Goal: Task Accomplishment & Management: Use online tool/utility

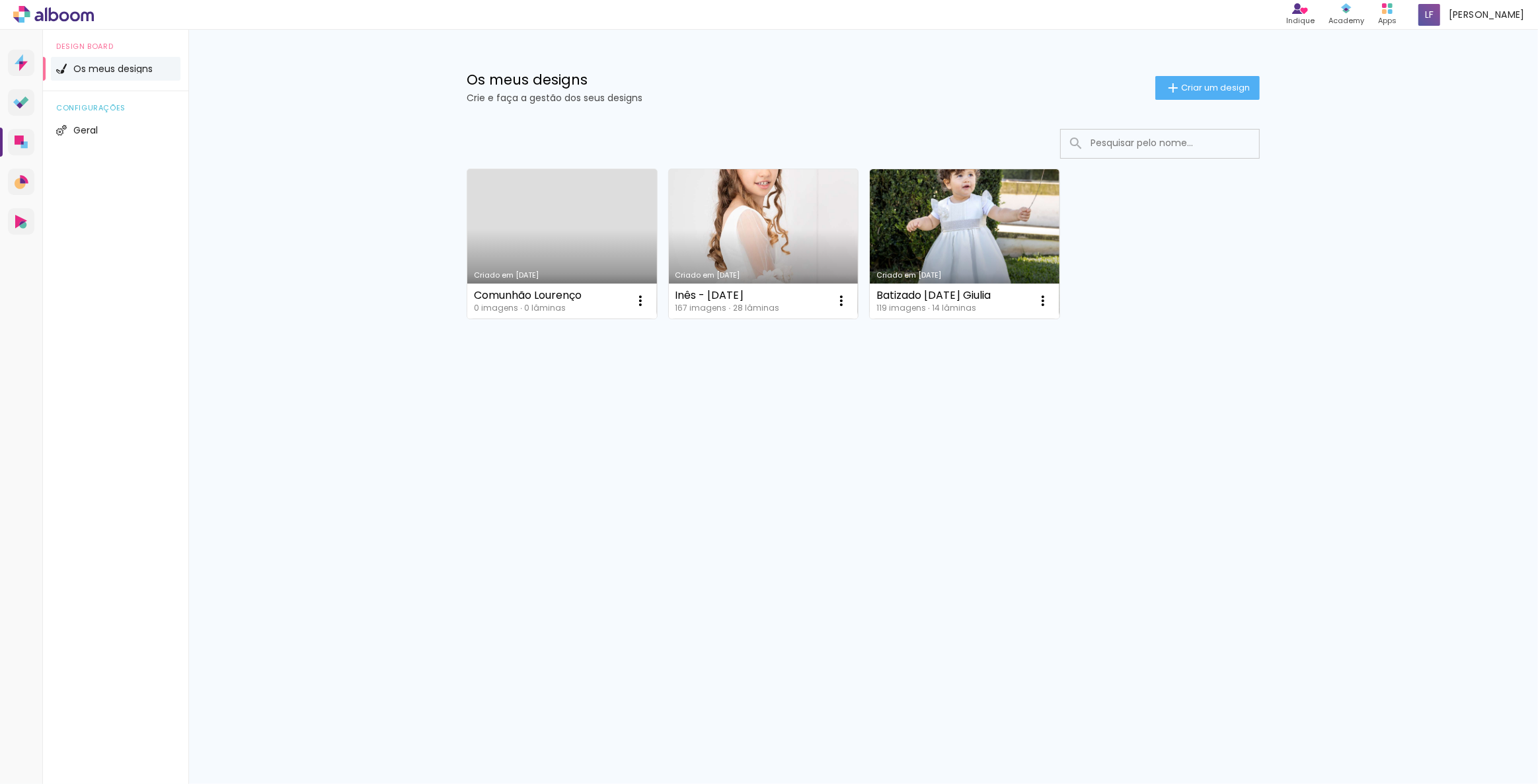
click at [745, 212] on link "Criado em [DATE]" at bounding box center [763, 244] width 190 height 149
click at [610, 248] on link "Criado em [DATE]" at bounding box center [562, 244] width 190 height 149
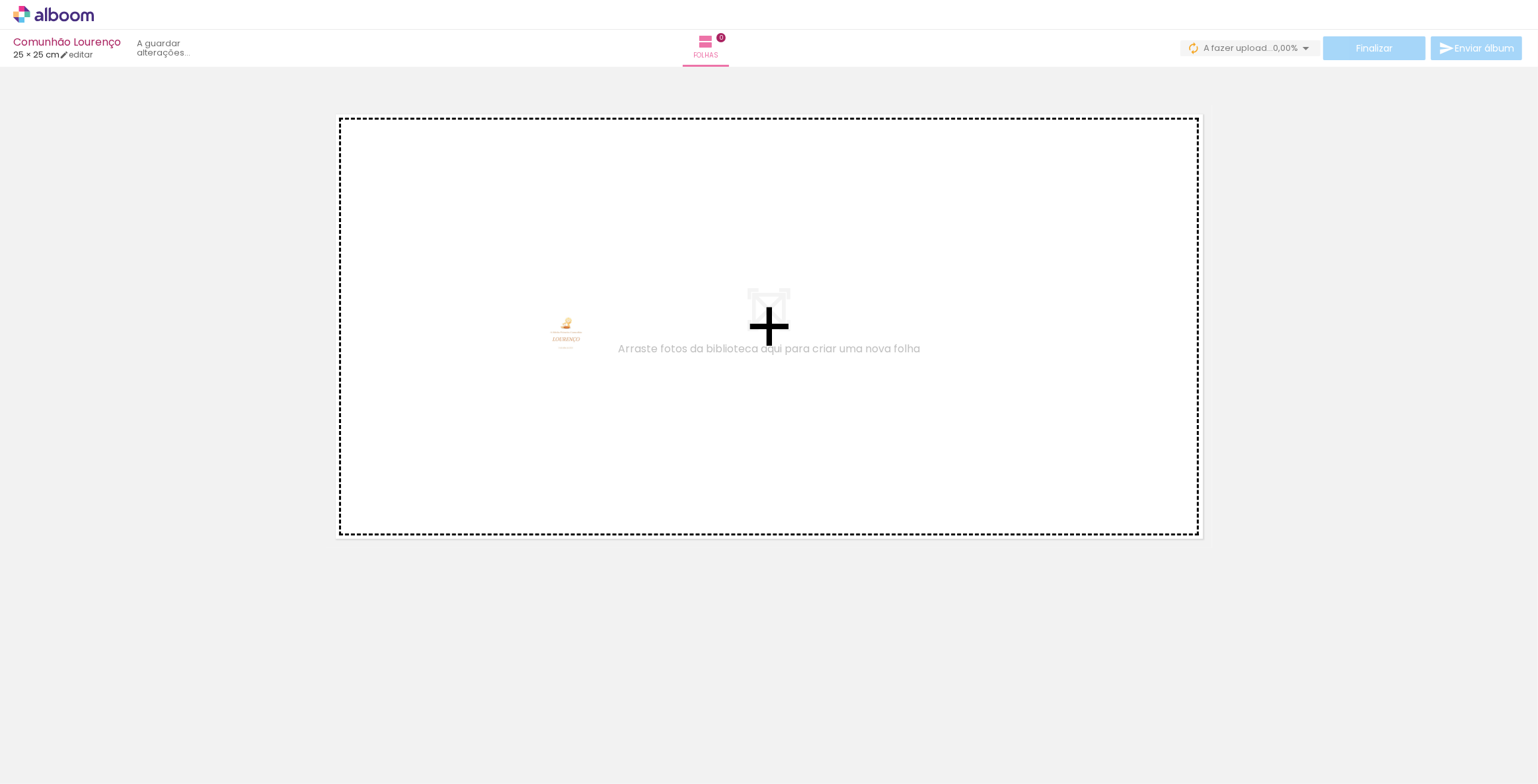
drag, startPoint x: 140, startPoint y: 735, endPoint x: 576, endPoint y: 349, distance: 582.3
click at [576, 349] on quentale-workspace at bounding box center [769, 392] width 1538 height 784
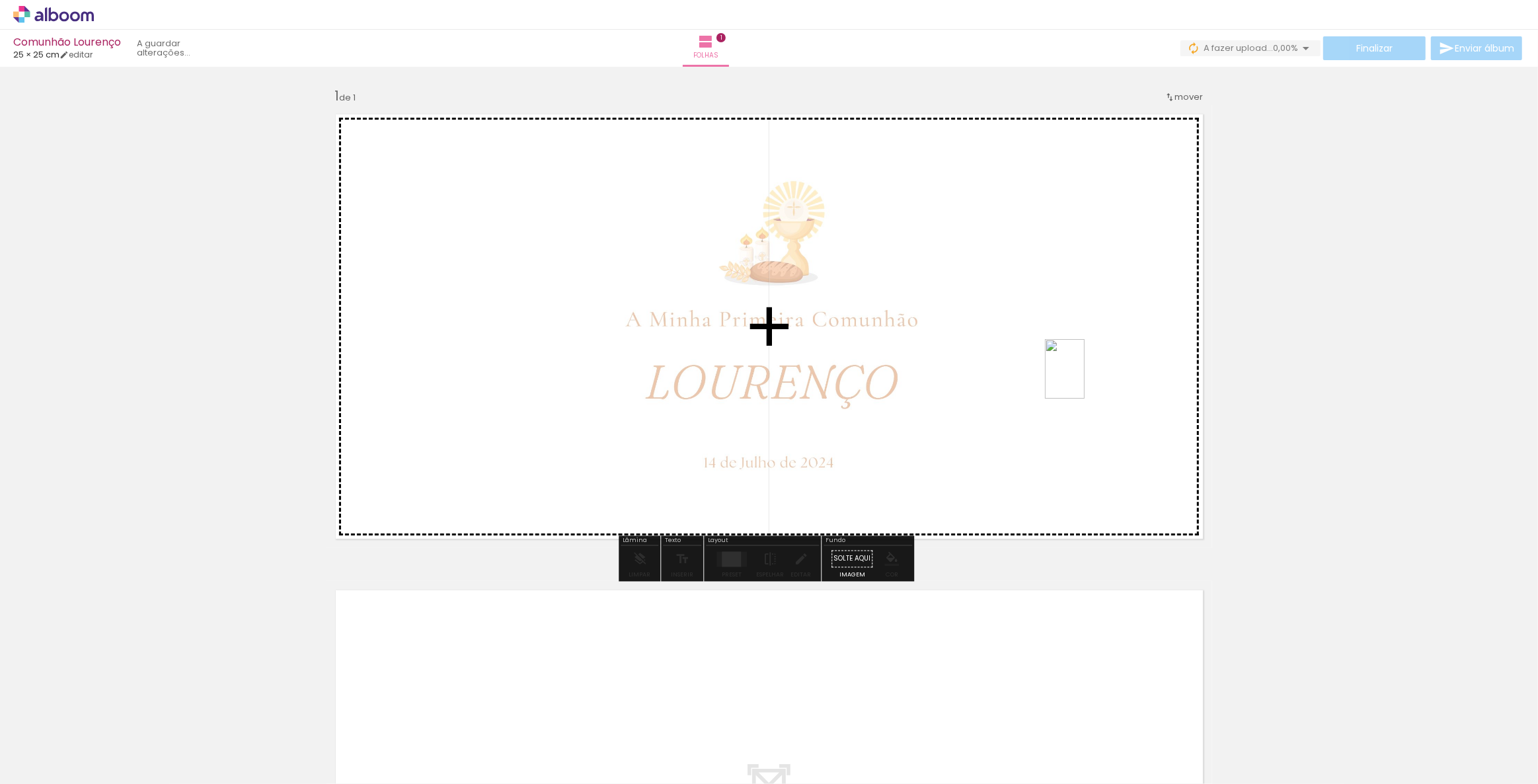
drag, startPoint x: 205, startPoint y: 738, endPoint x: 1085, endPoint y: 378, distance: 950.8
click at [1085, 378] on quentale-workspace at bounding box center [769, 392] width 1538 height 784
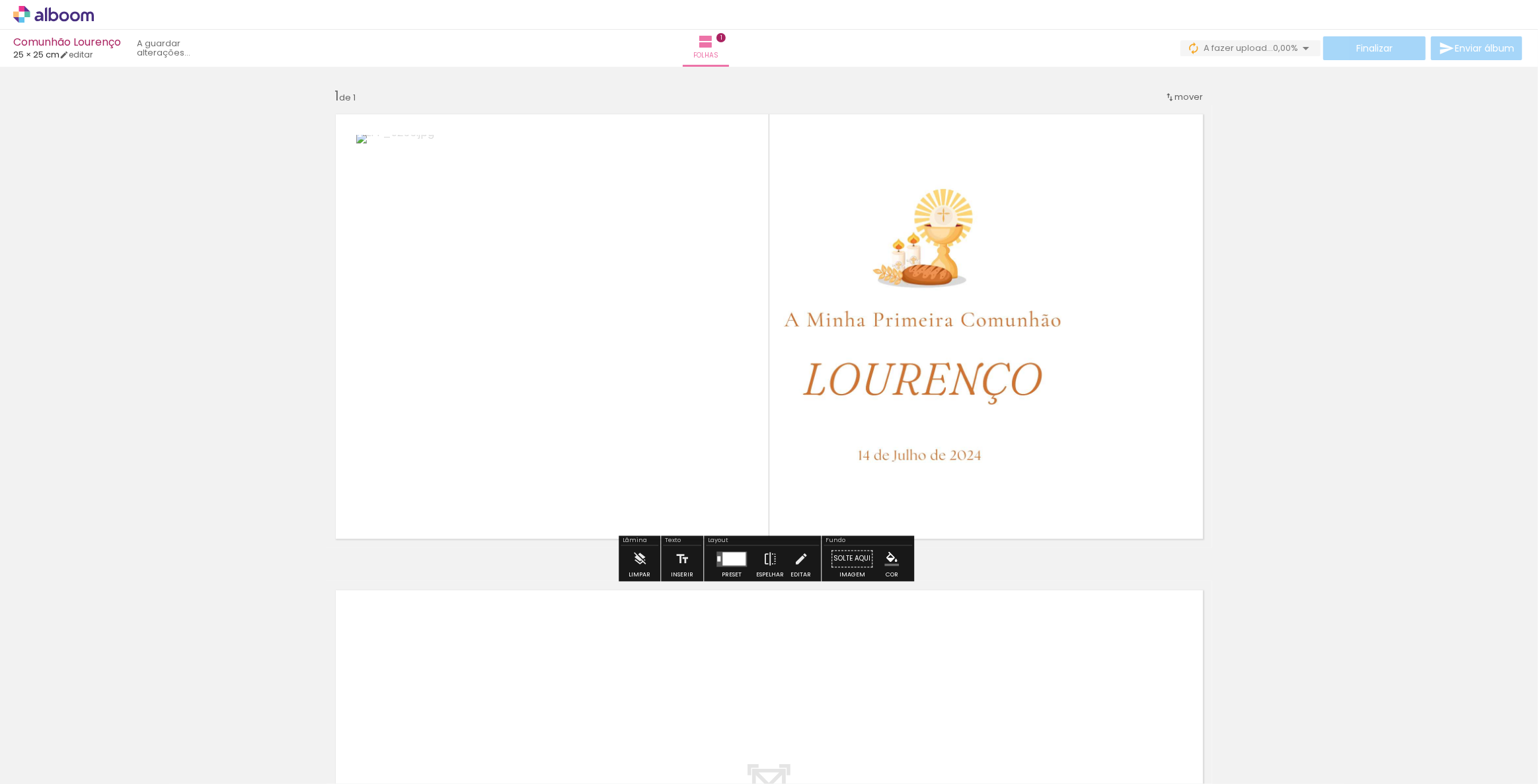
click at [732, 547] on div at bounding box center [731, 558] width 35 height 26
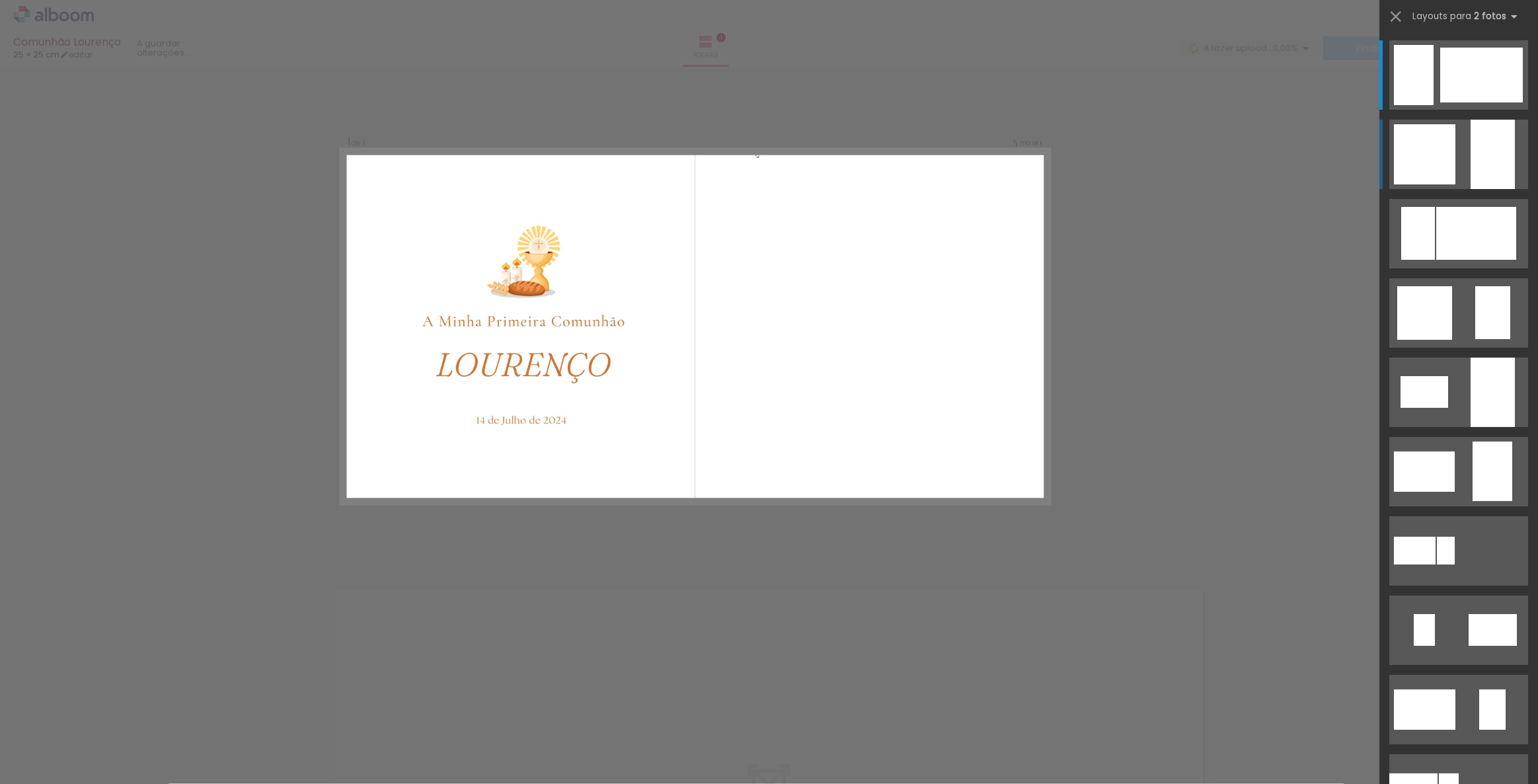
click at [1423, 161] on div at bounding box center [1425, 155] width 62 height 60
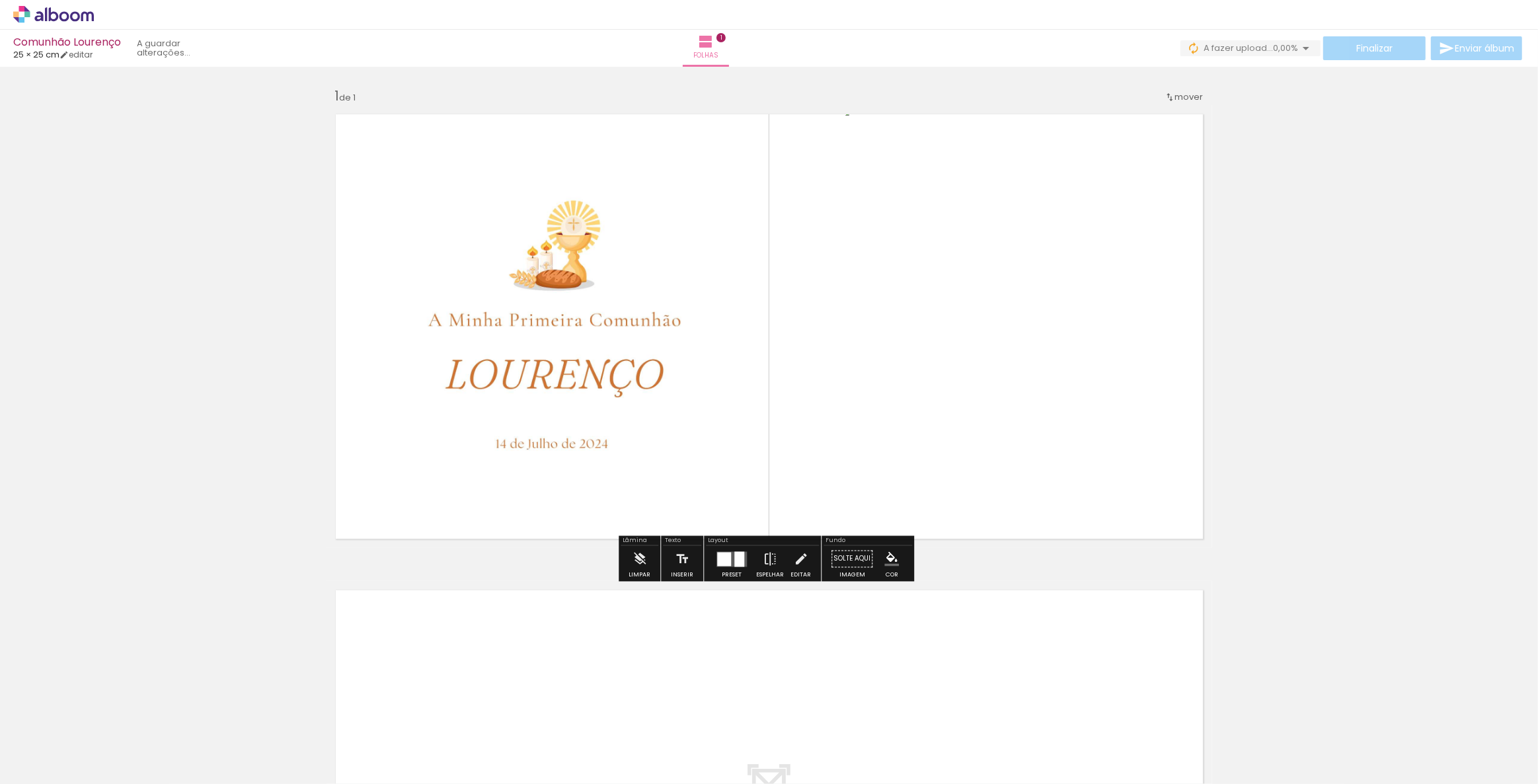
click at [729, 556] on quentale-layouter at bounding box center [731, 558] width 30 height 15
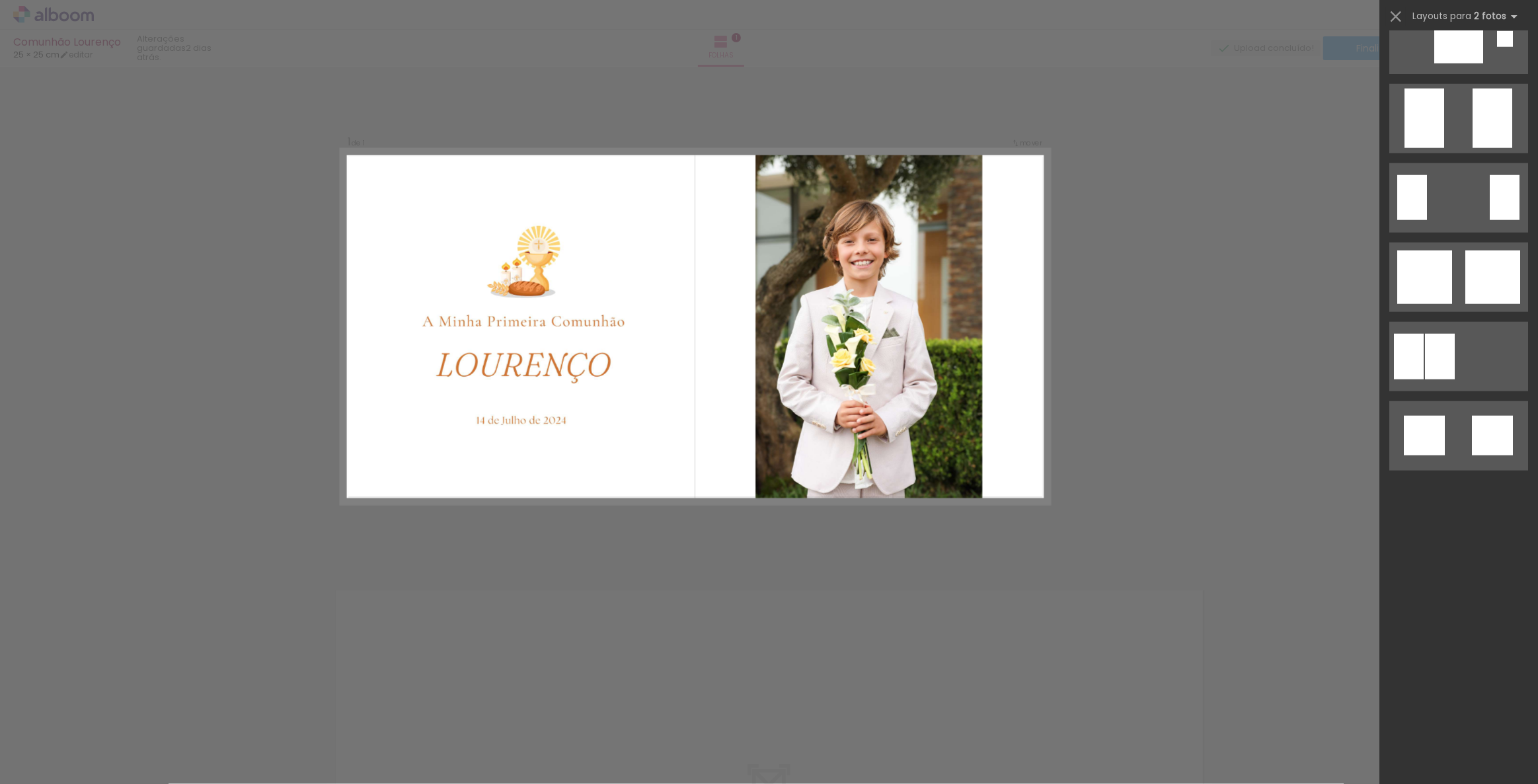
scroll to position [79, 0]
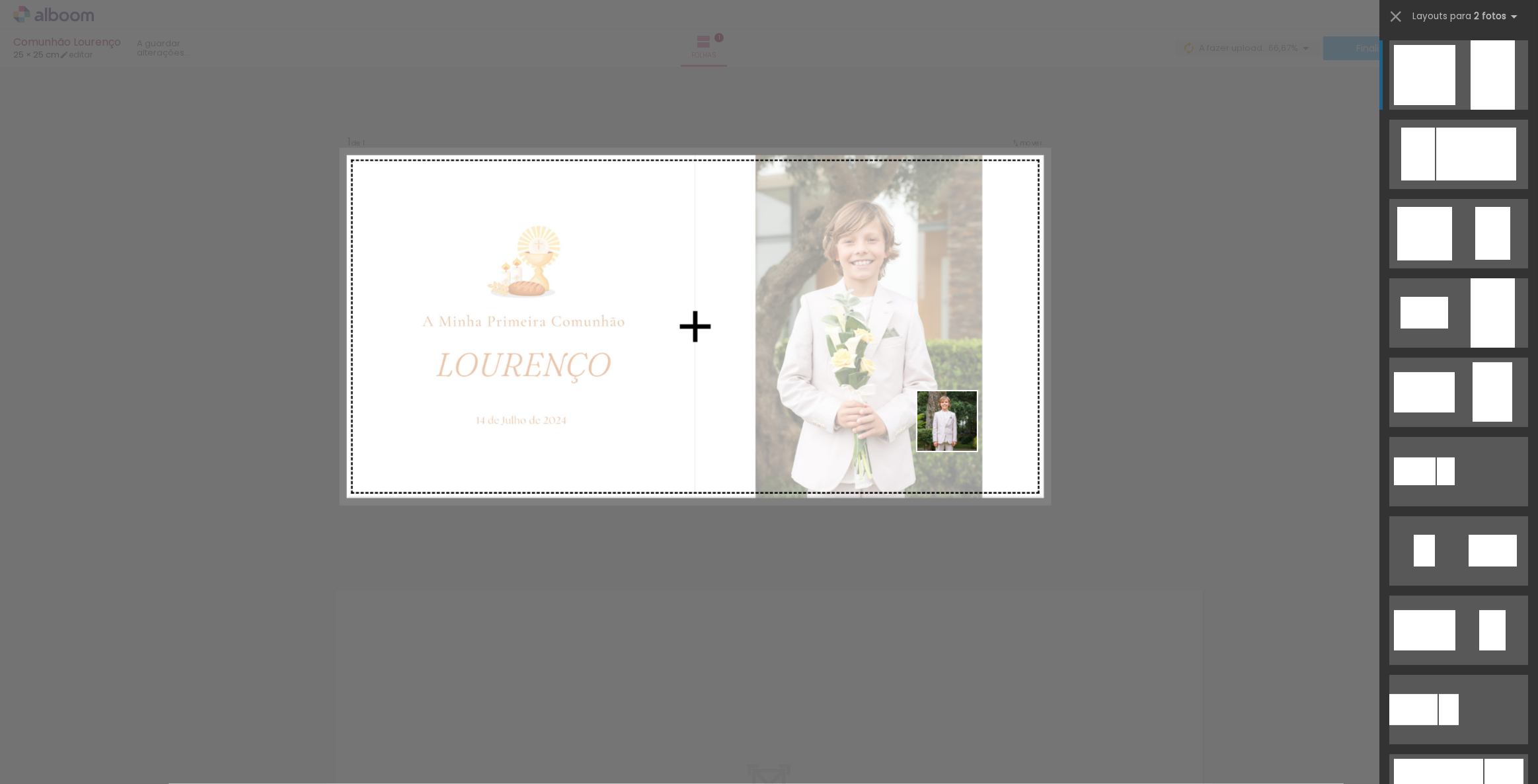
drag, startPoint x: 272, startPoint y: 747, endPoint x: 960, endPoint y: 419, distance: 762.2
click at [960, 419] on quentale-workspace at bounding box center [769, 392] width 1538 height 784
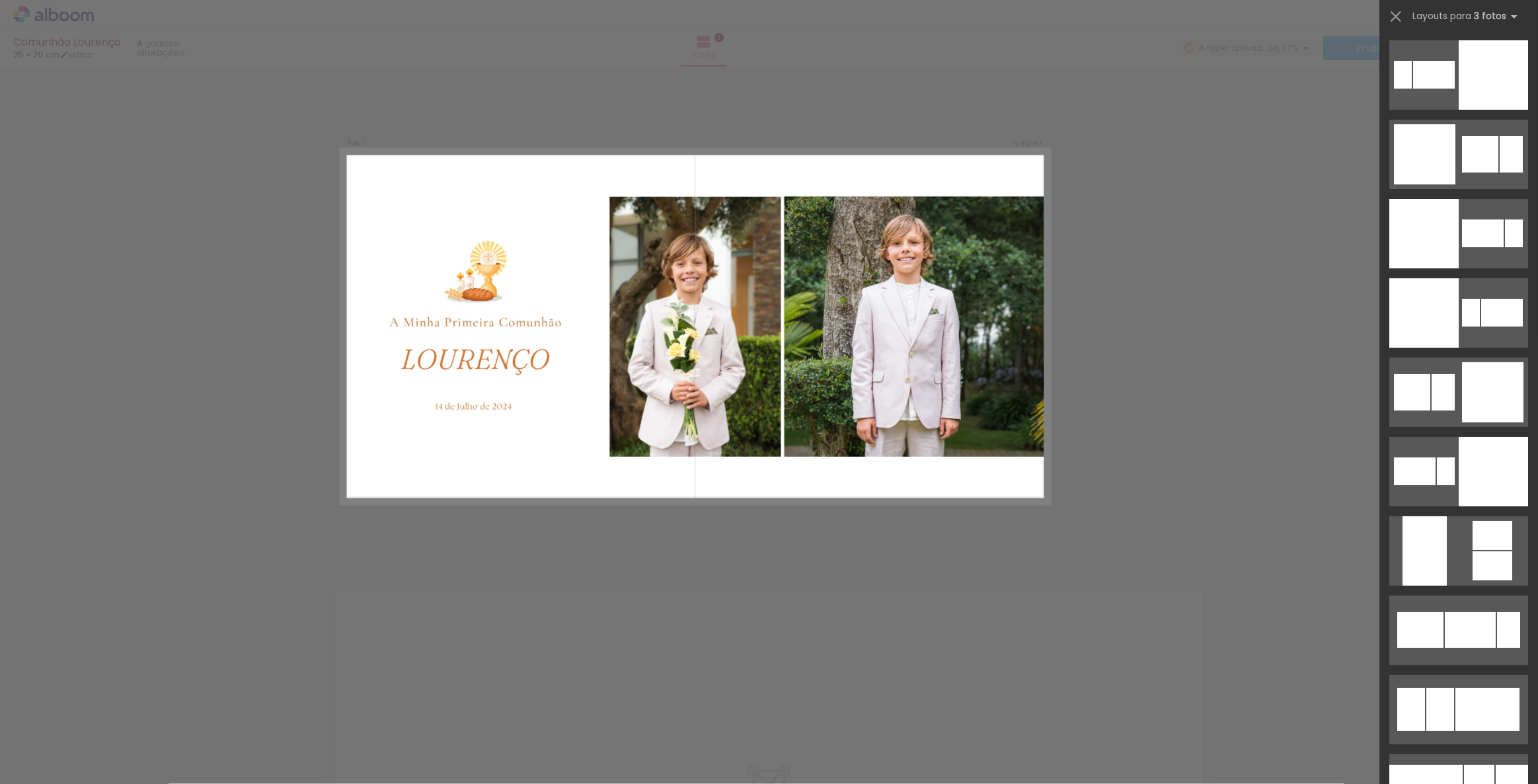
scroll to position [0, 0]
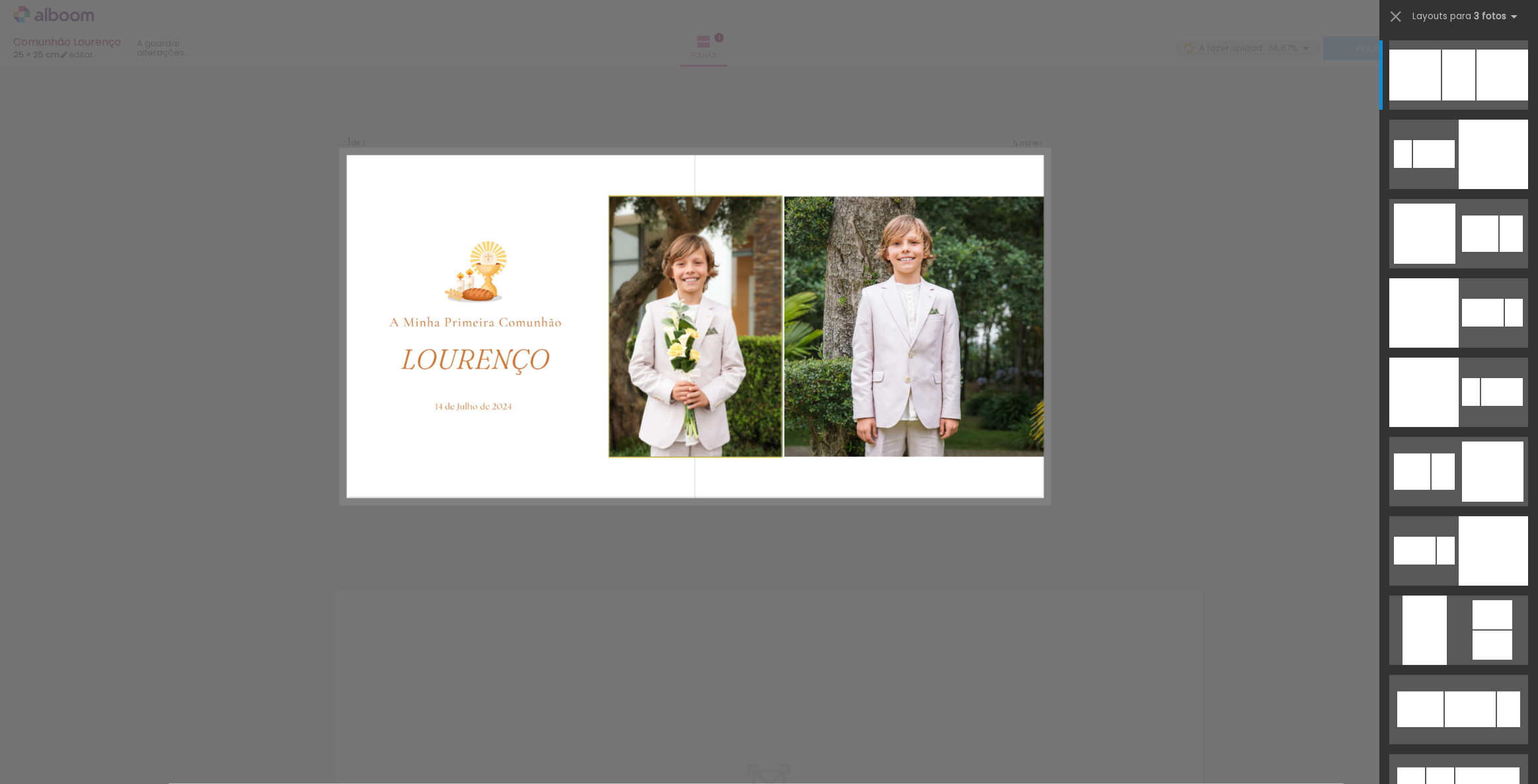
drag, startPoint x: 738, startPoint y: 337, endPoint x: 739, endPoint y: 346, distance: 9.1
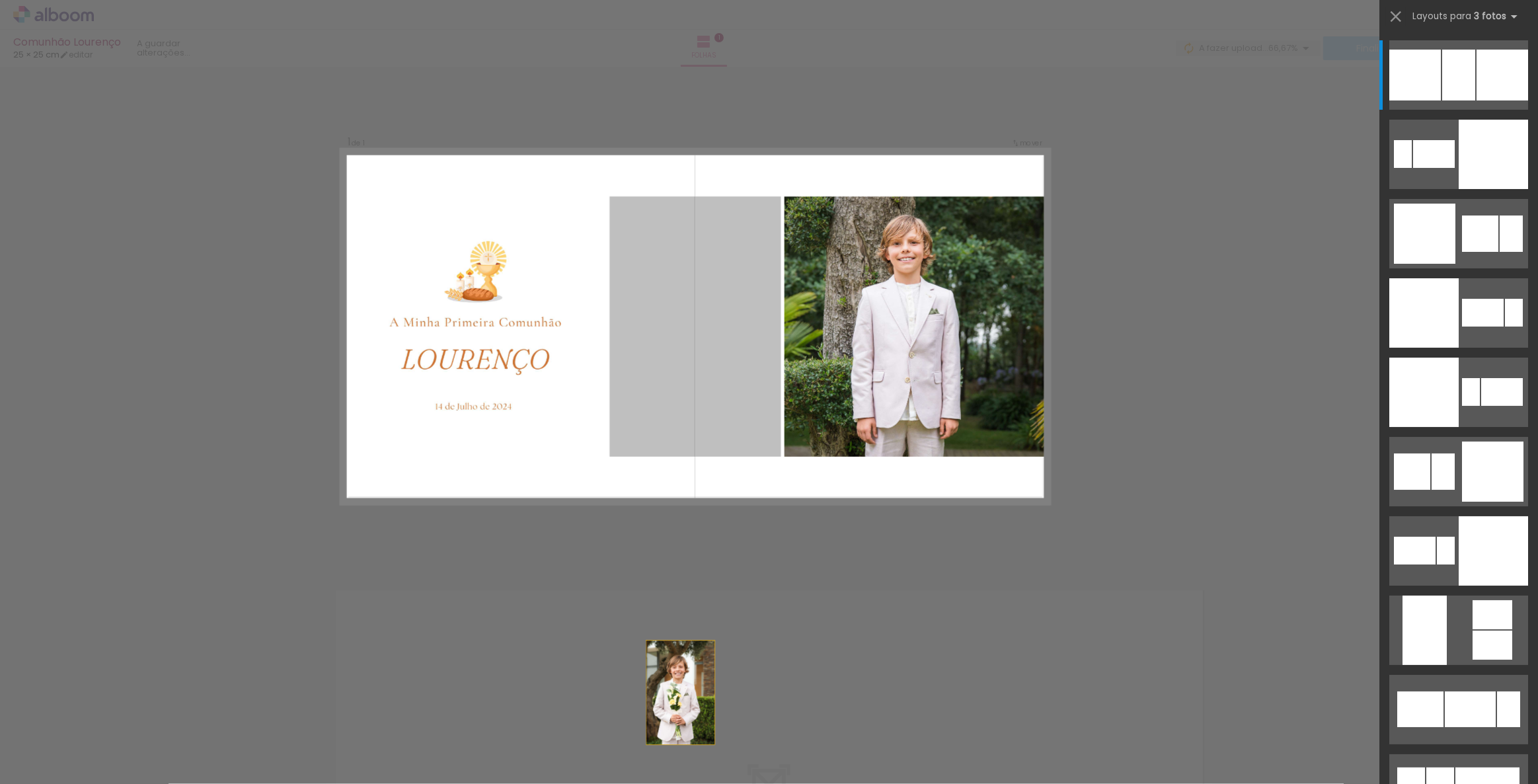
drag, startPoint x: 714, startPoint y: 334, endPoint x: 674, endPoint y: 769, distance: 436.8
click at [672, 779] on quentale-workspace at bounding box center [769, 392] width 1538 height 784
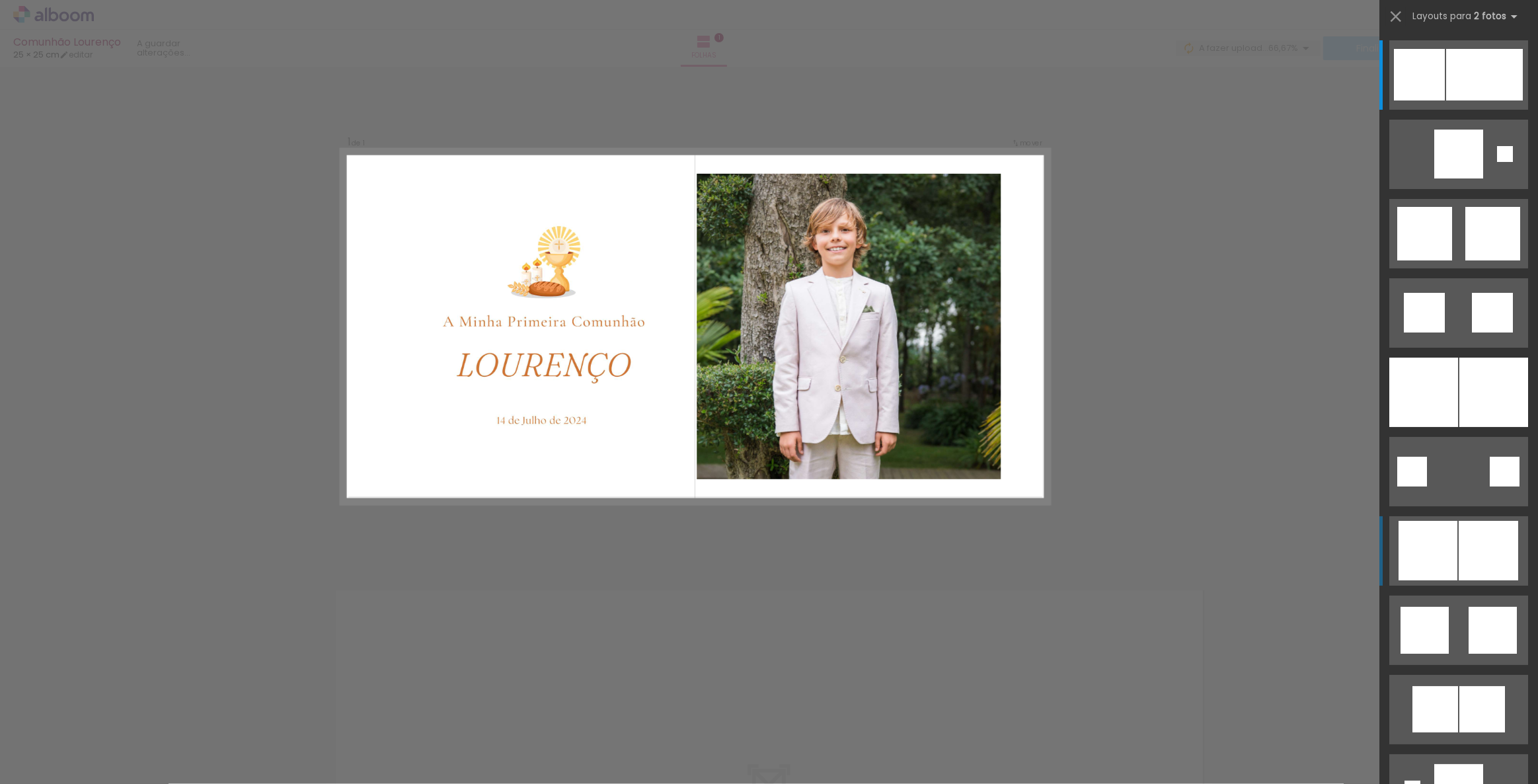
click at [1474, 541] on div at bounding box center [1488, 550] width 59 height 59
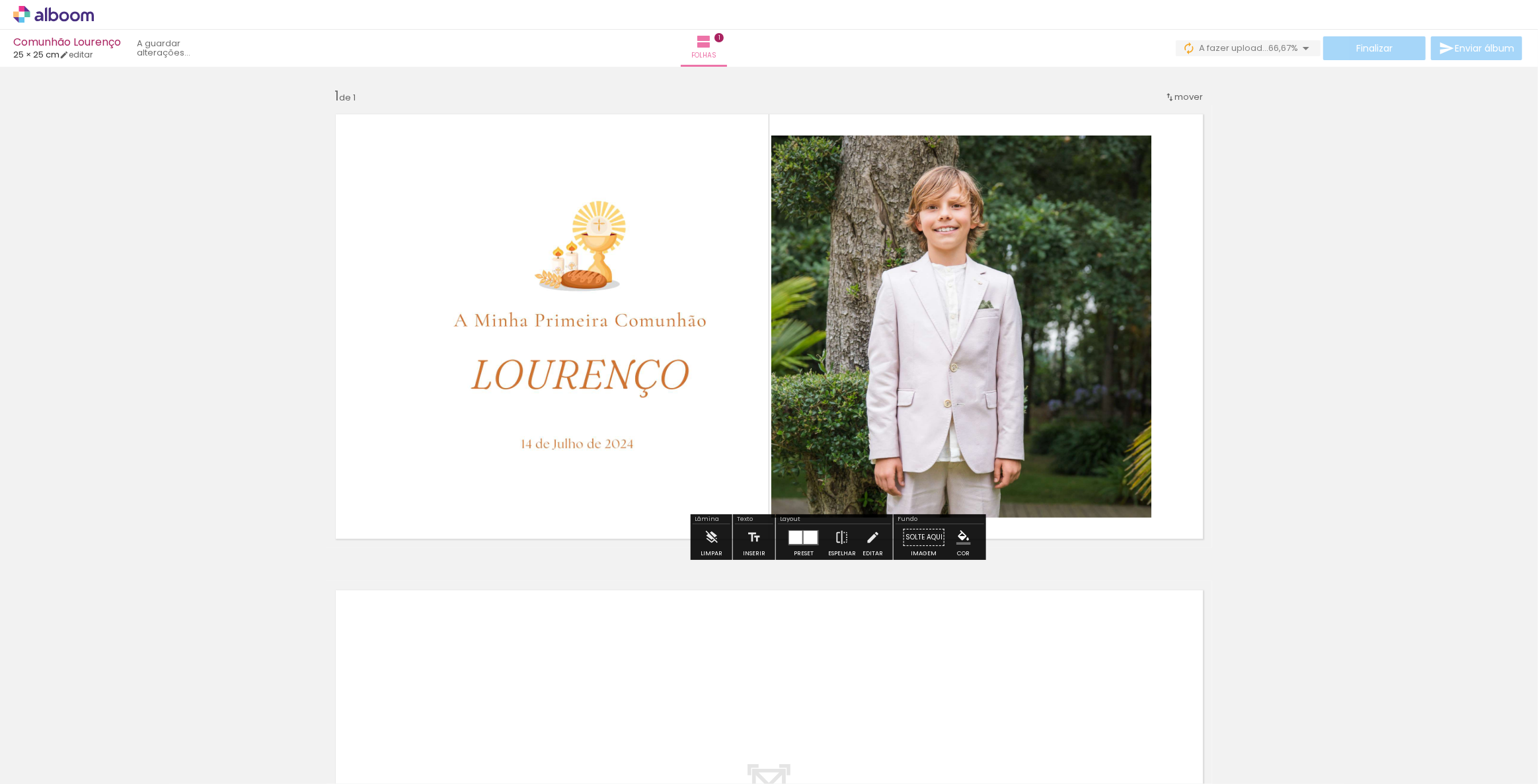
click at [955, 341] on quentale-photo at bounding box center [961, 327] width 380 height 382
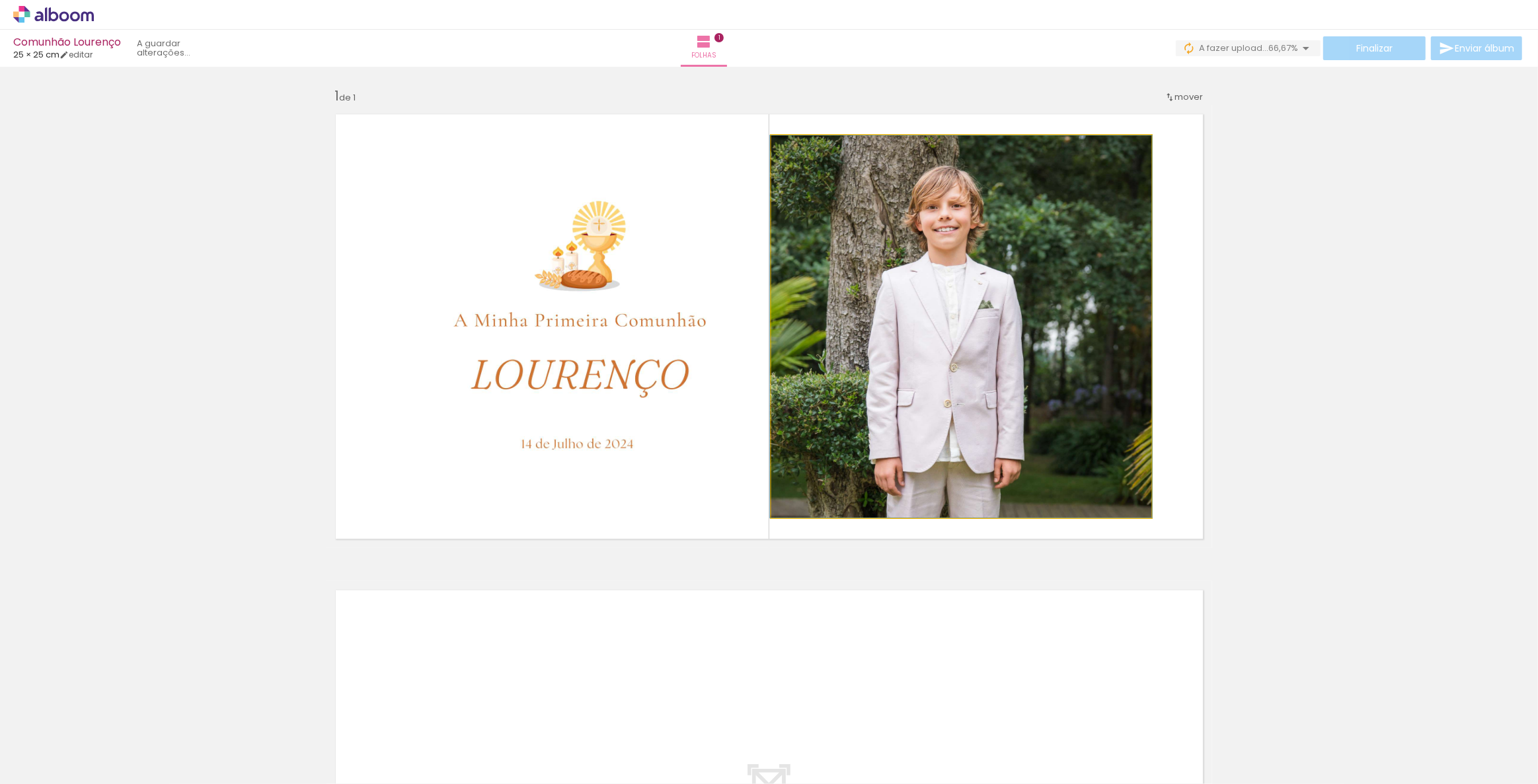
click at [955, 341] on quentale-photo at bounding box center [961, 327] width 380 height 382
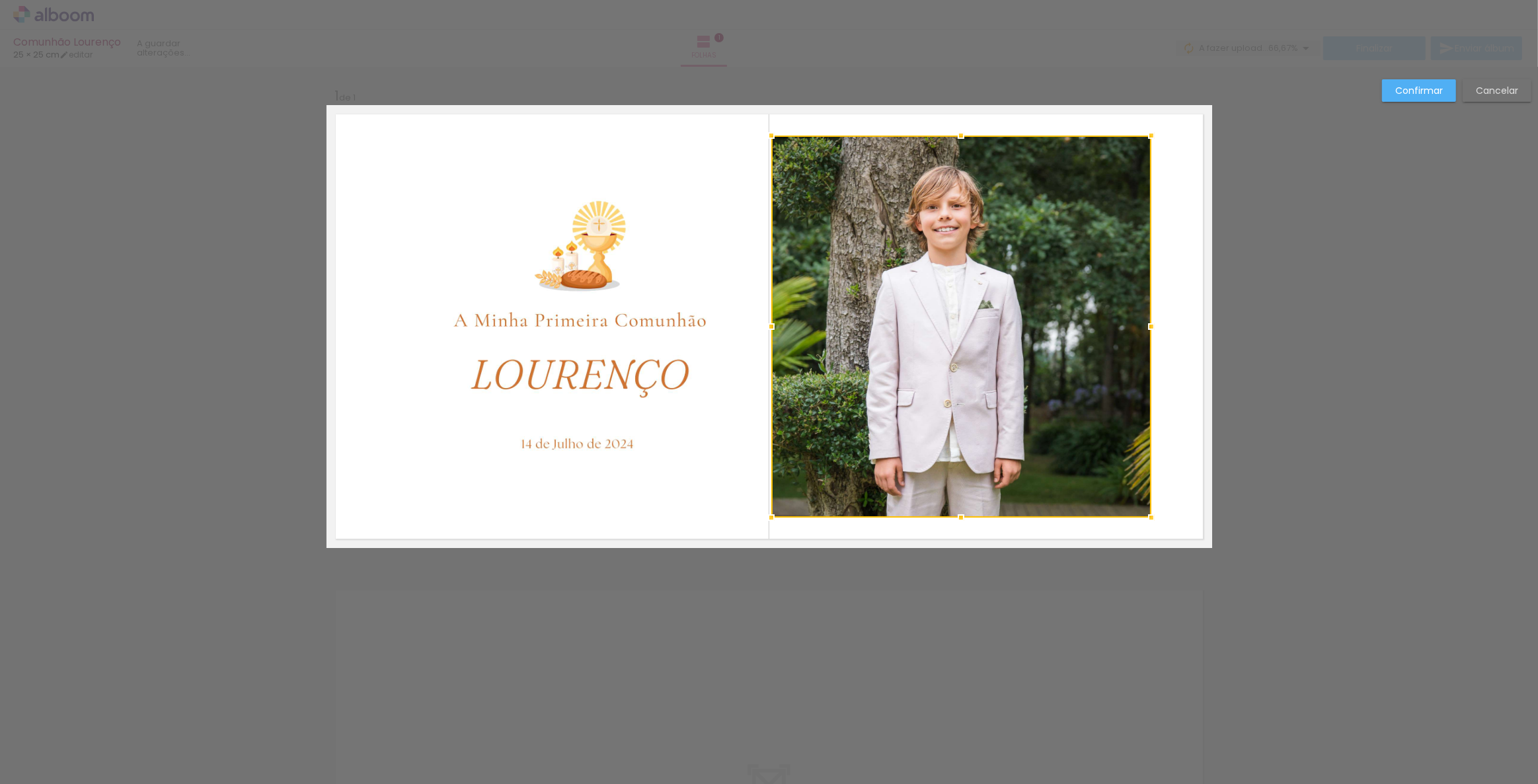
click at [1291, 257] on div "Confirmar Cancelar" at bounding box center [769, 558] width 1538 height 983
click at [1526, 85] on paper-button "Cancelar" at bounding box center [1497, 90] width 69 height 23
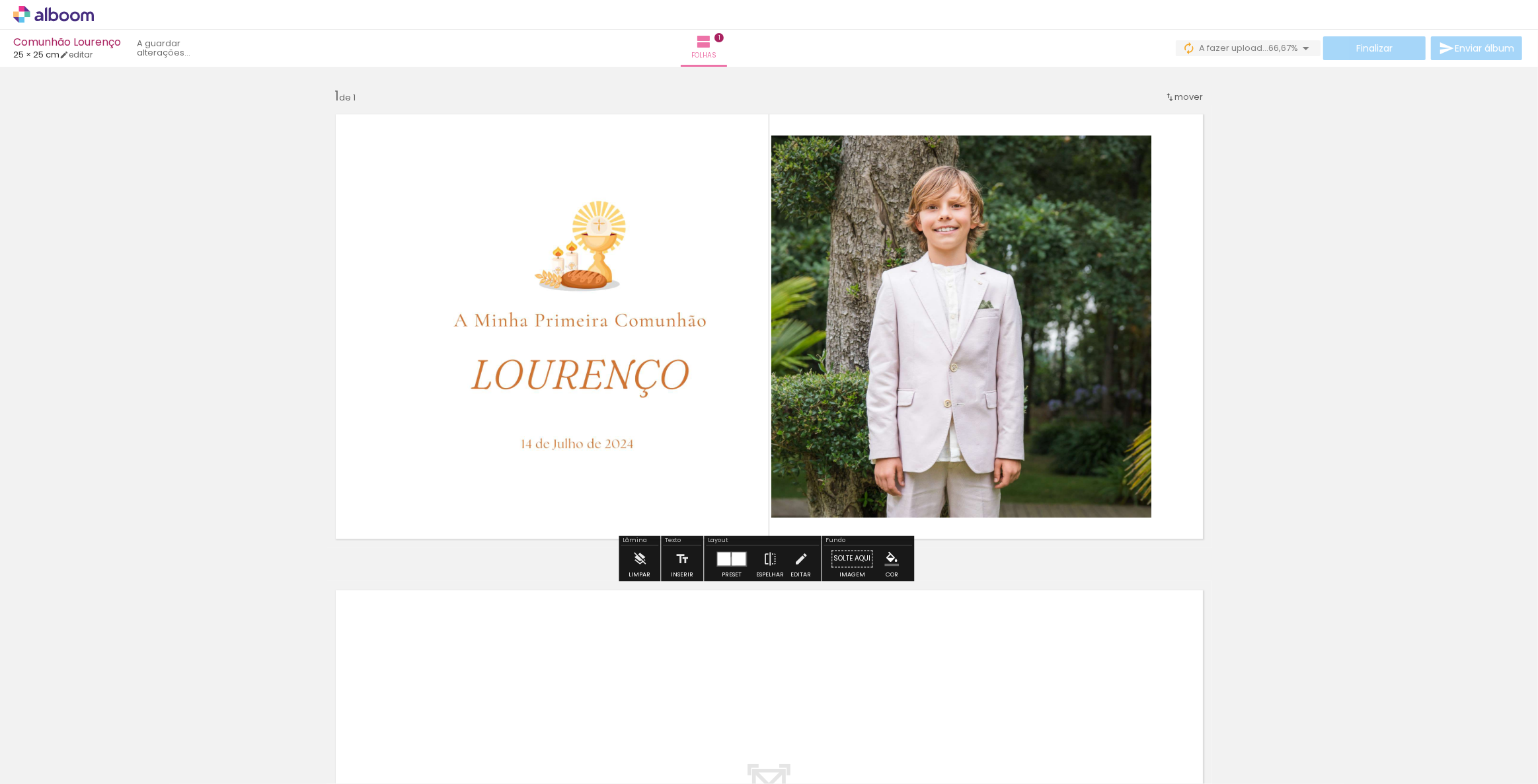
click at [731, 560] on div at bounding box center [738, 558] width 14 height 14
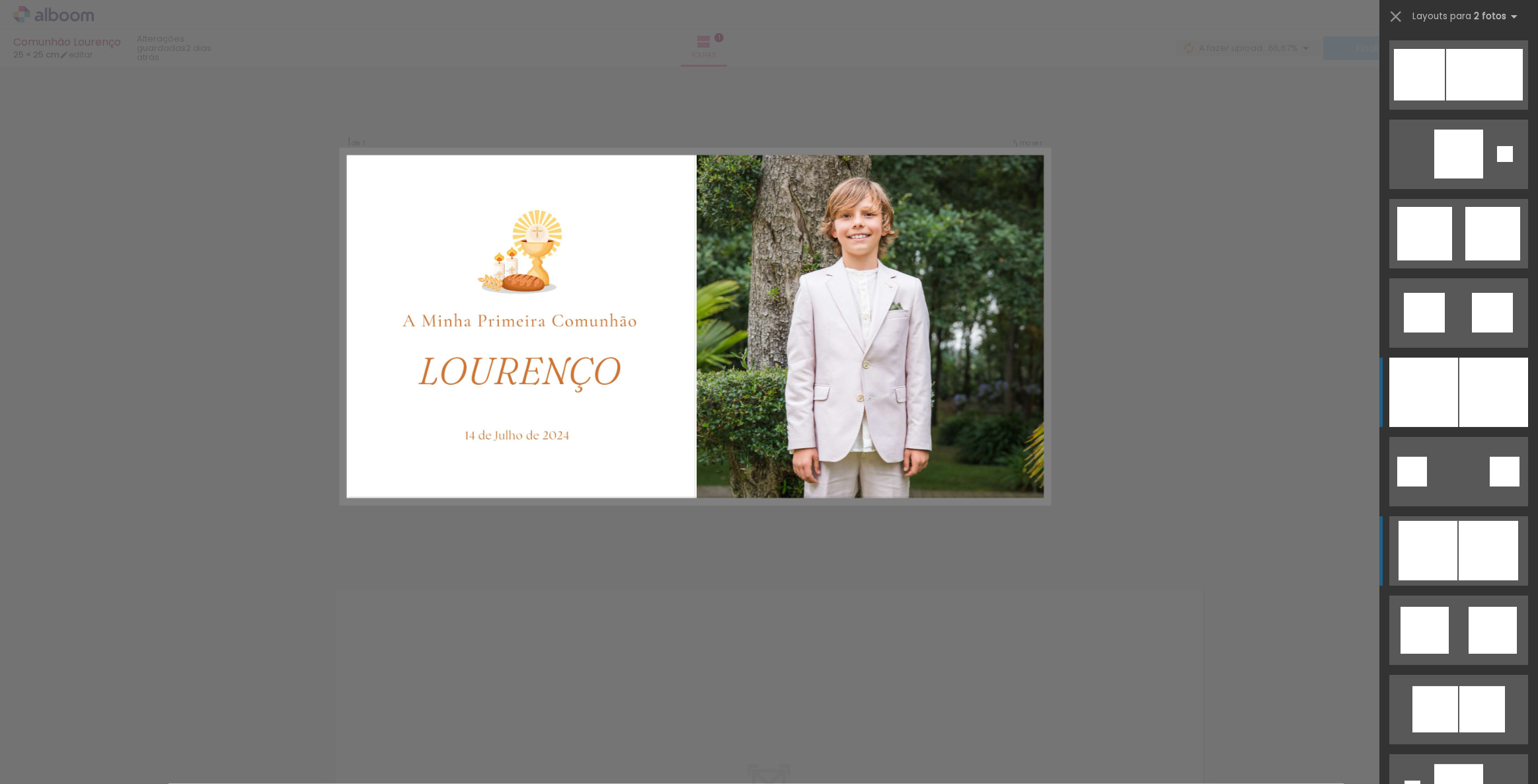
click at [1471, 397] on div at bounding box center [1494, 392] width 69 height 69
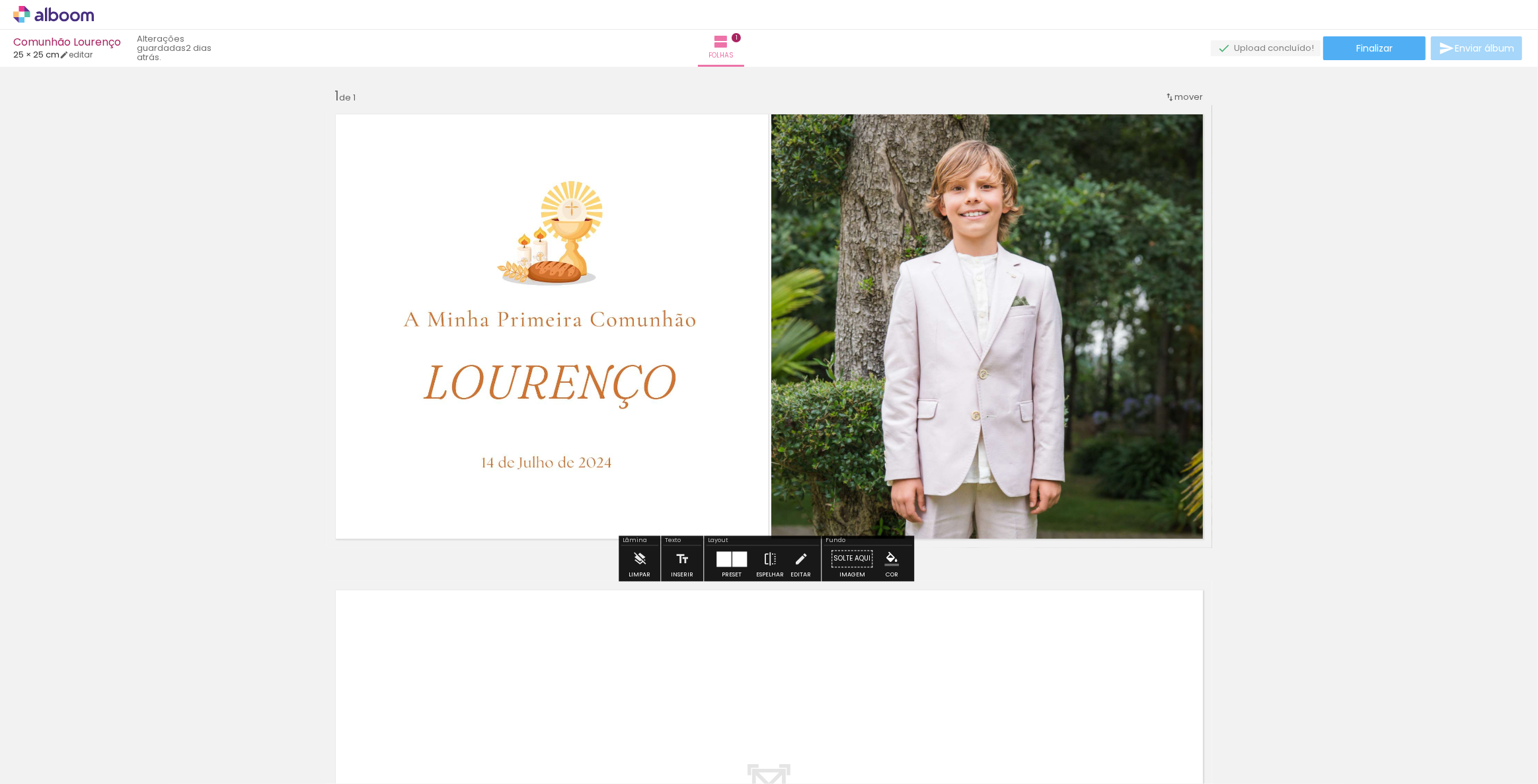
click at [915, 367] on quentale-photo at bounding box center [991, 327] width 441 height 443
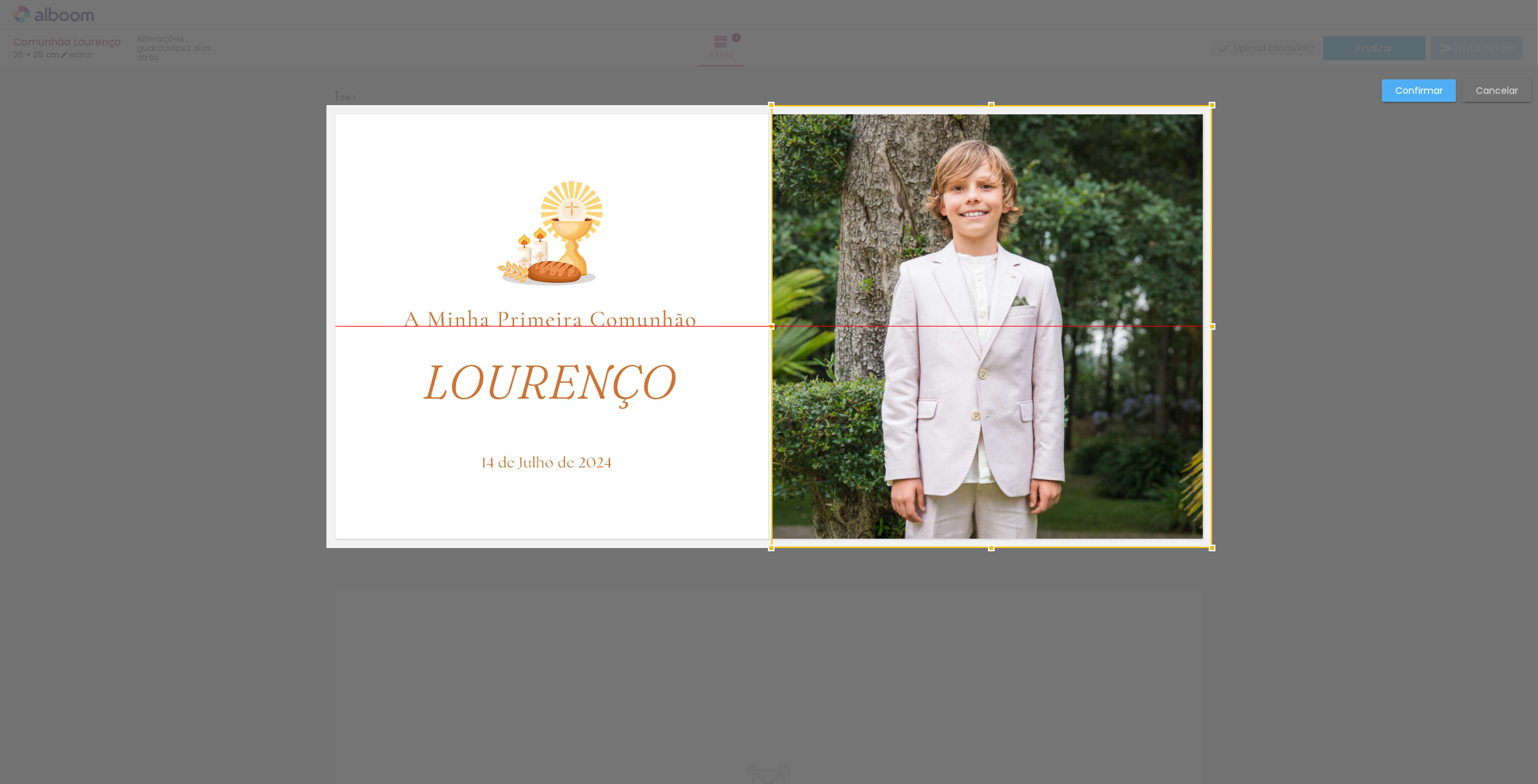
drag, startPoint x: 916, startPoint y: 363, endPoint x: 935, endPoint y: 362, distance: 19.0
click at [935, 362] on div at bounding box center [991, 327] width 441 height 443
drag, startPoint x: 959, startPoint y: 381, endPoint x: 979, endPoint y: 382, distance: 20.0
click at [979, 382] on div at bounding box center [991, 327] width 441 height 443
click at [0, 0] on slot "Cancelar" at bounding box center [0, 0] width 0 height 0
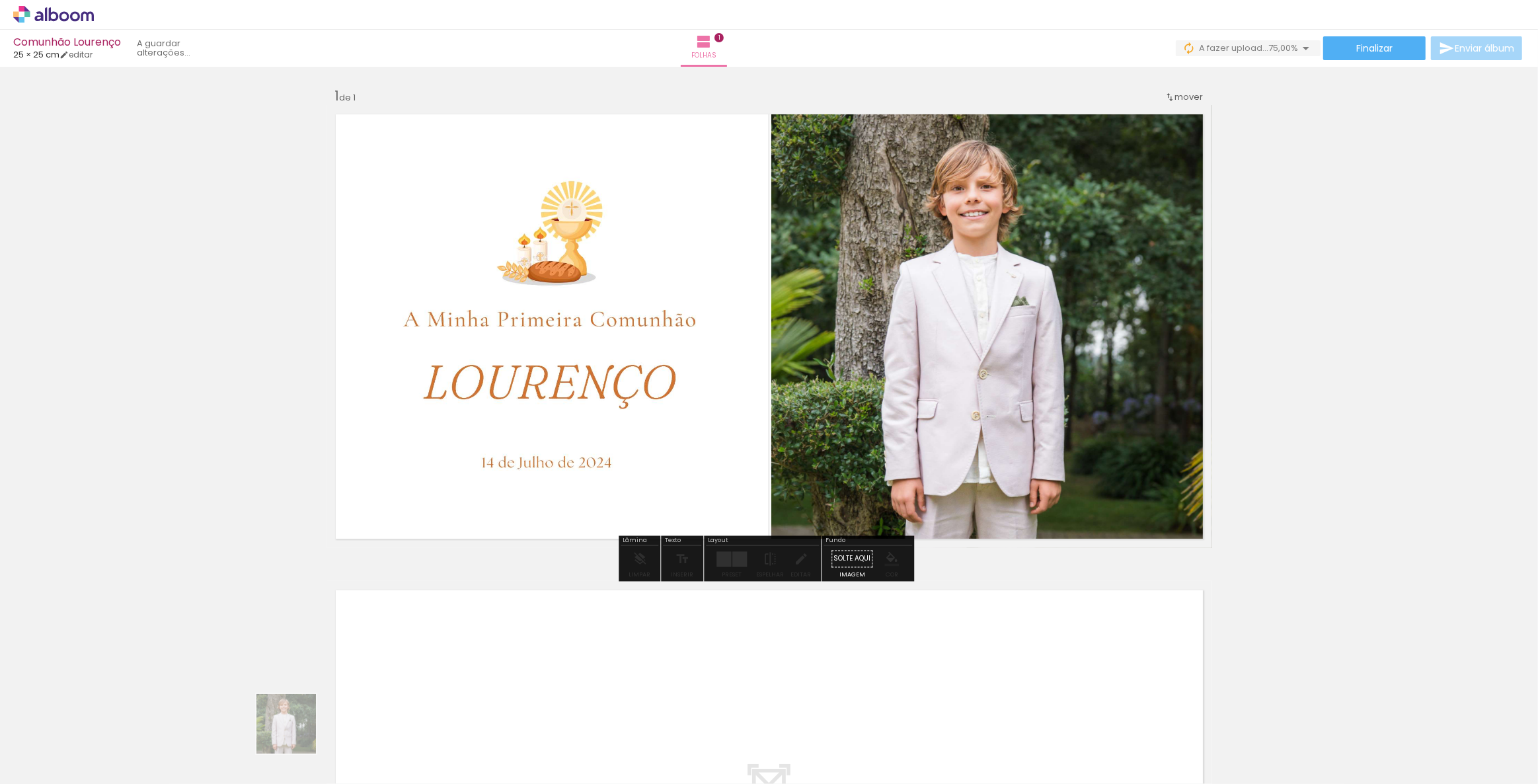
drag, startPoint x: 297, startPoint y: 760, endPoint x: 282, endPoint y: 738, distance: 26.6
click at [282, 738] on div at bounding box center [281, 739] width 65 height 65
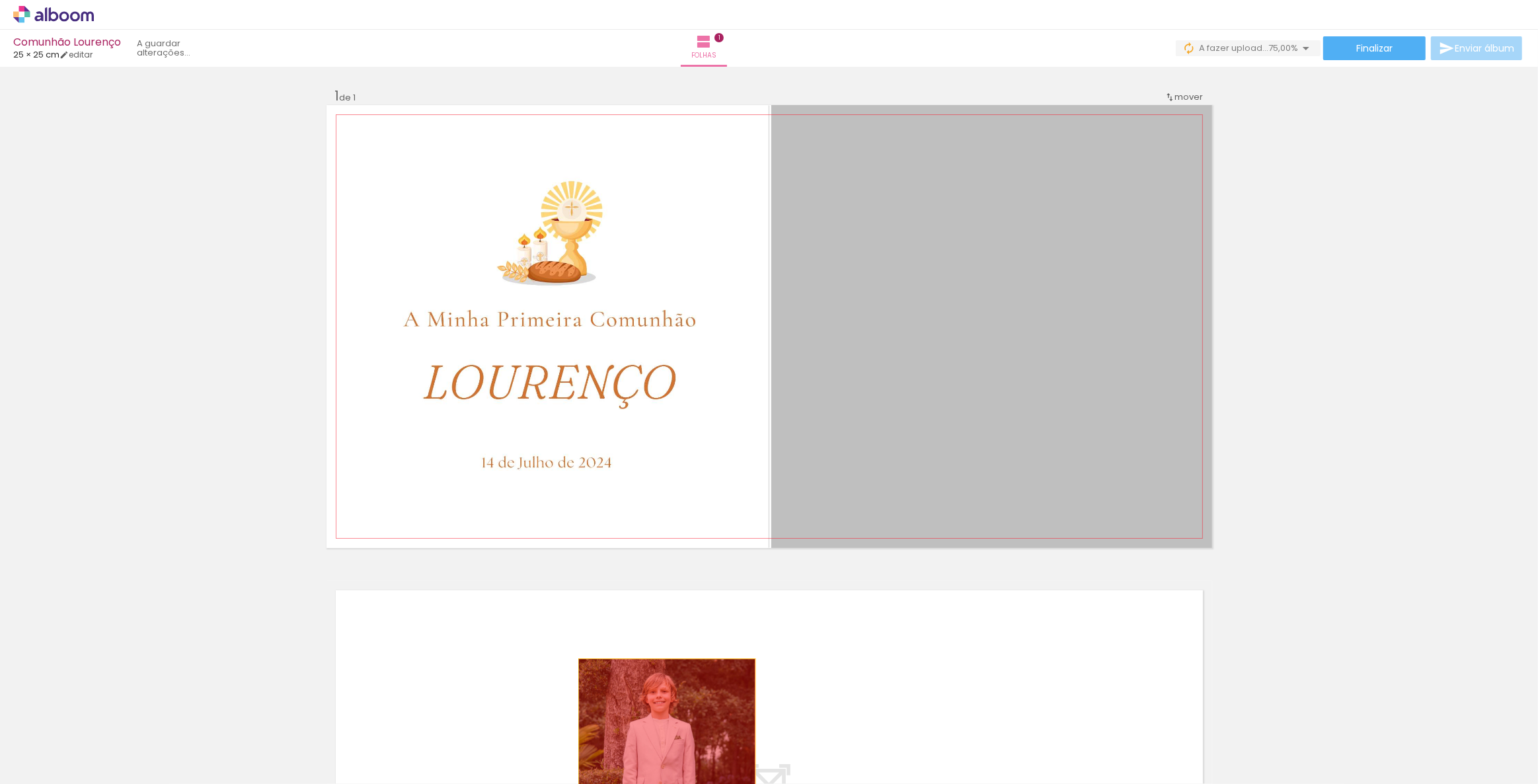
drag, startPoint x: 923, startPoint y: 401, endPoint x: 662, endPoint y: 748, distance: 434.2
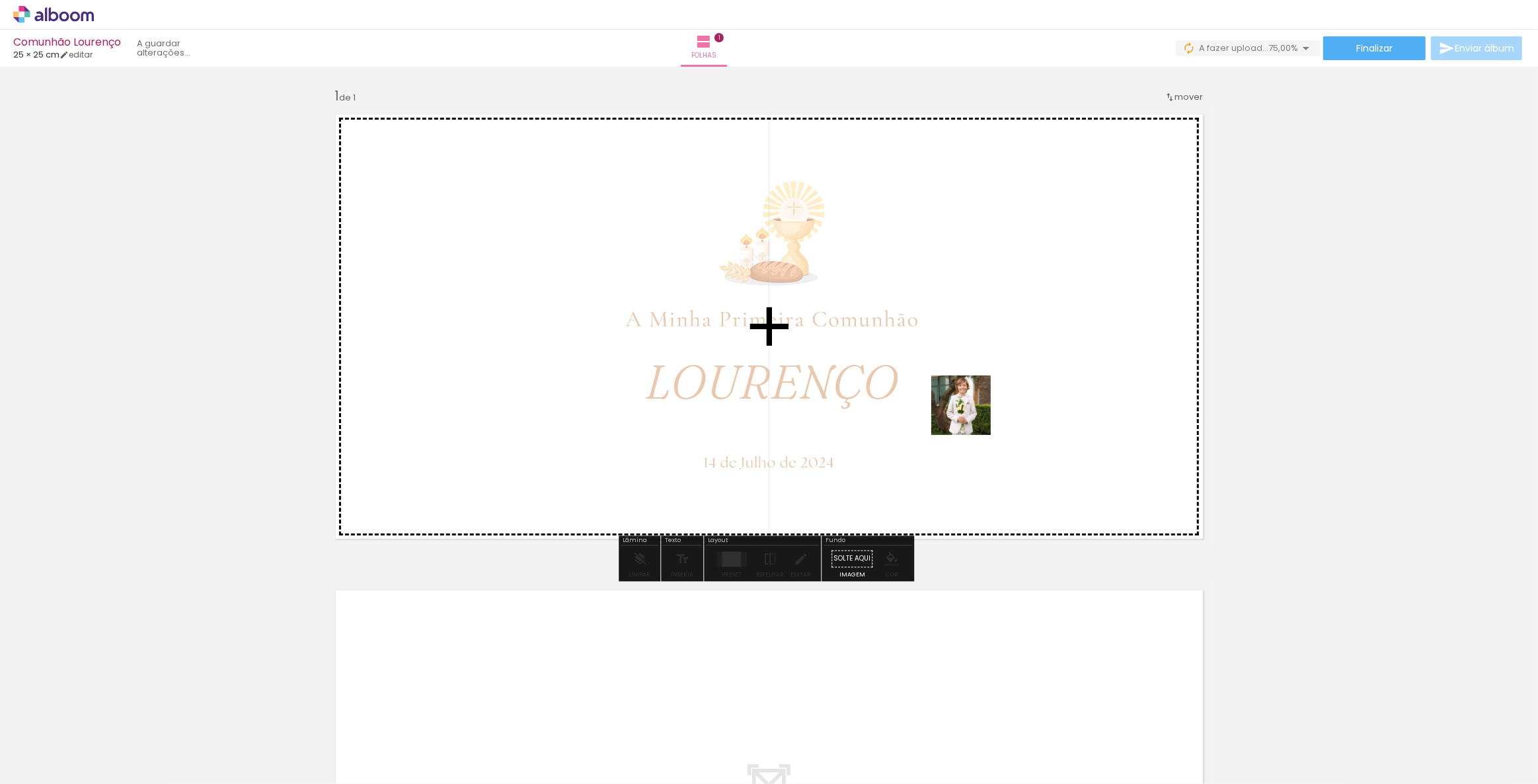
drag, startPoint x: 370, startPoint y: 729, endPoint x: 971, endPoint y: 415, distance: 678.1
click at [971, 415] on quentale-workspace at bounding box center [769, 392] width 1538 height 784
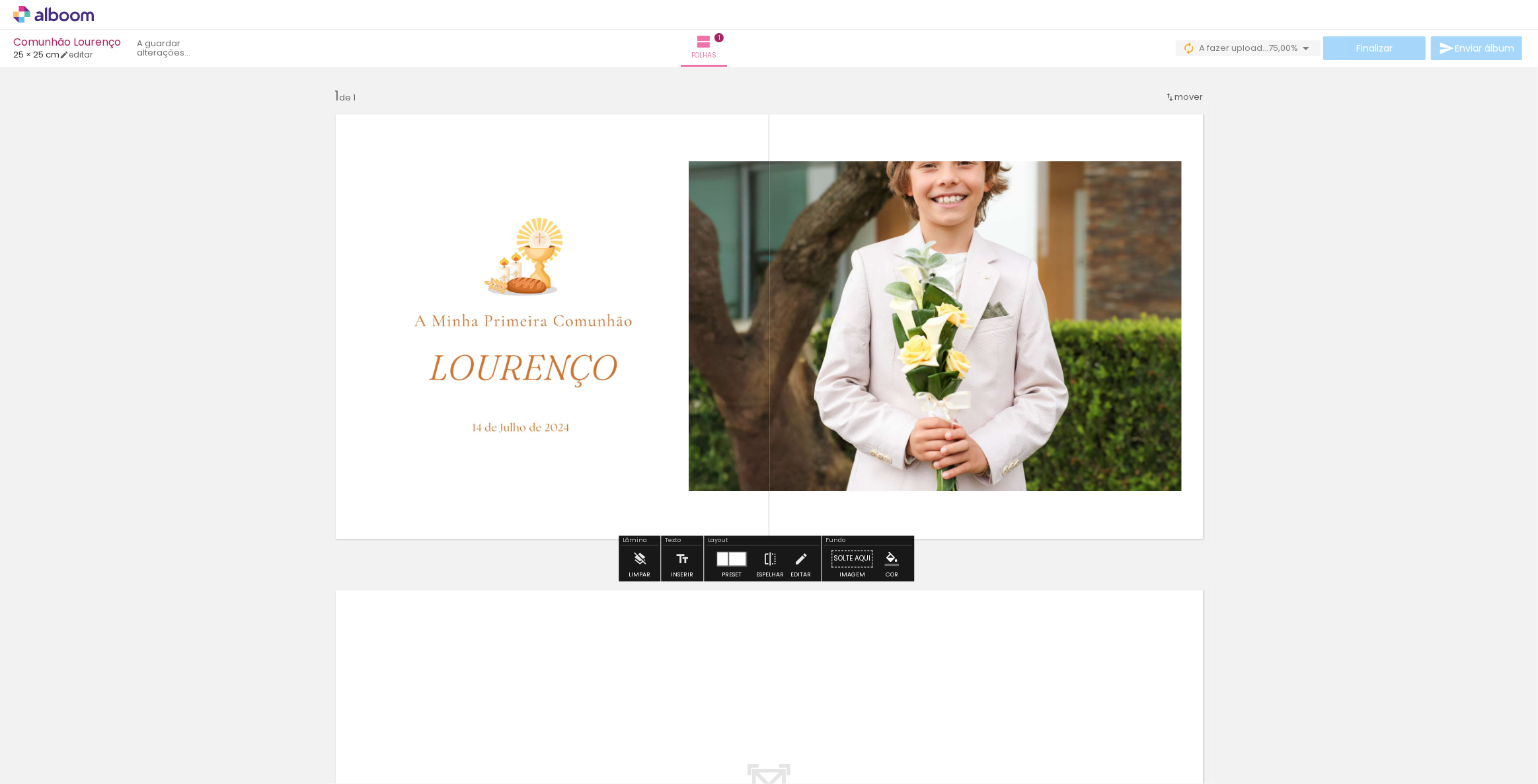
click at [732, 557] on div at bounding box center [738, 558] width 16 height 14
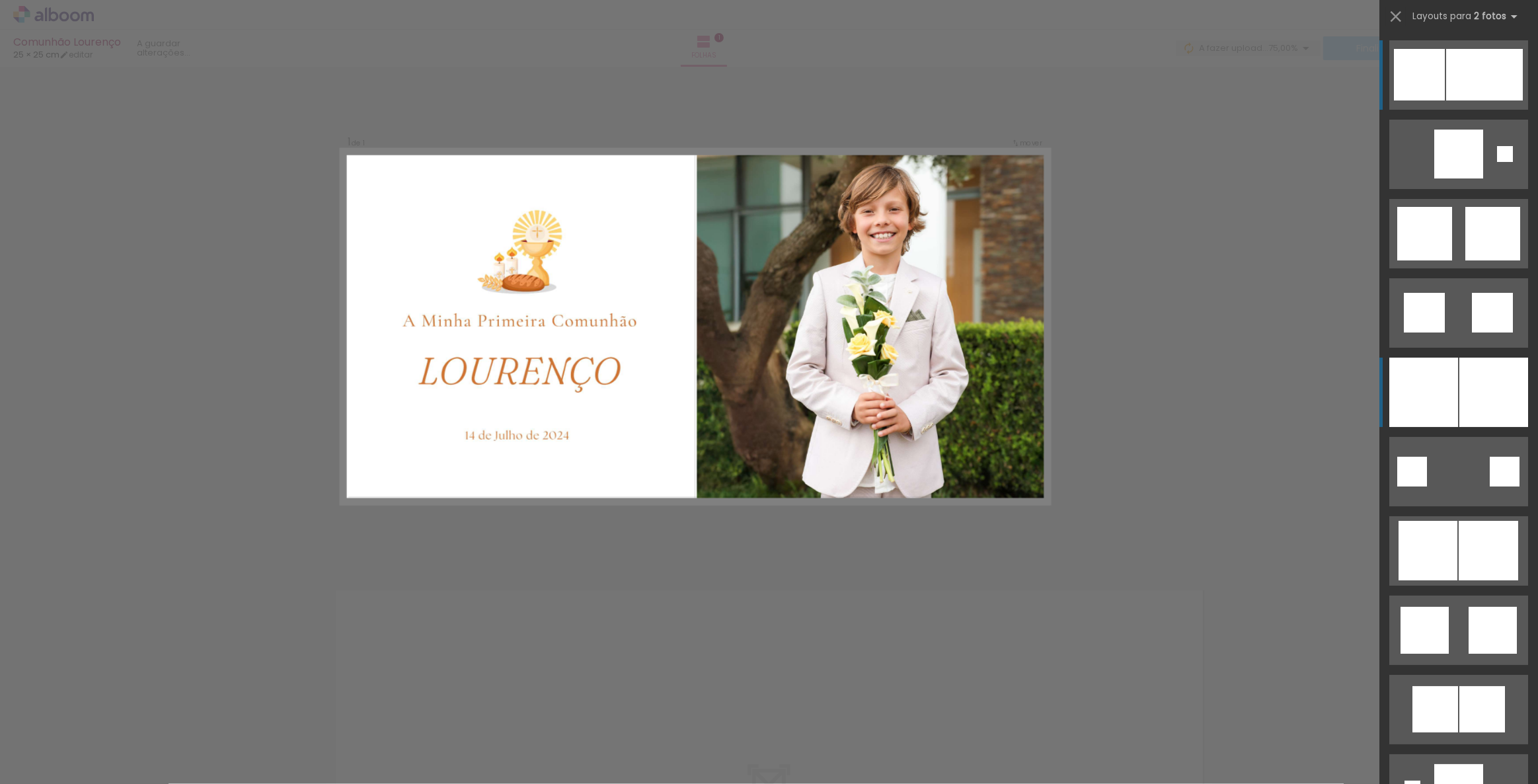
click at [1474, 381] on div at bounding box center [1494, 392] width 69 height 69
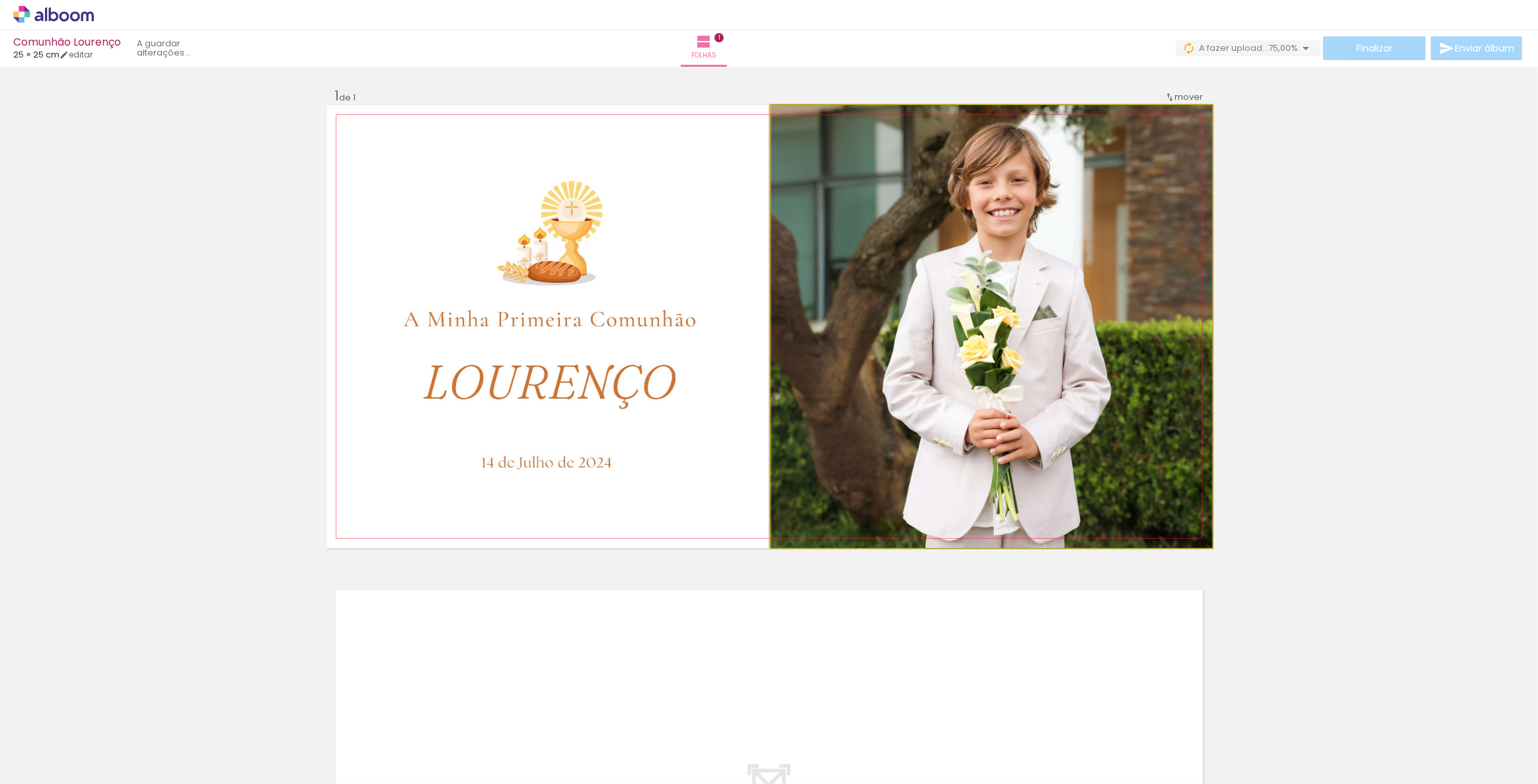
click at [1010, 353] on quentale-photo at bounding box center [991, 327] width 441 height 443
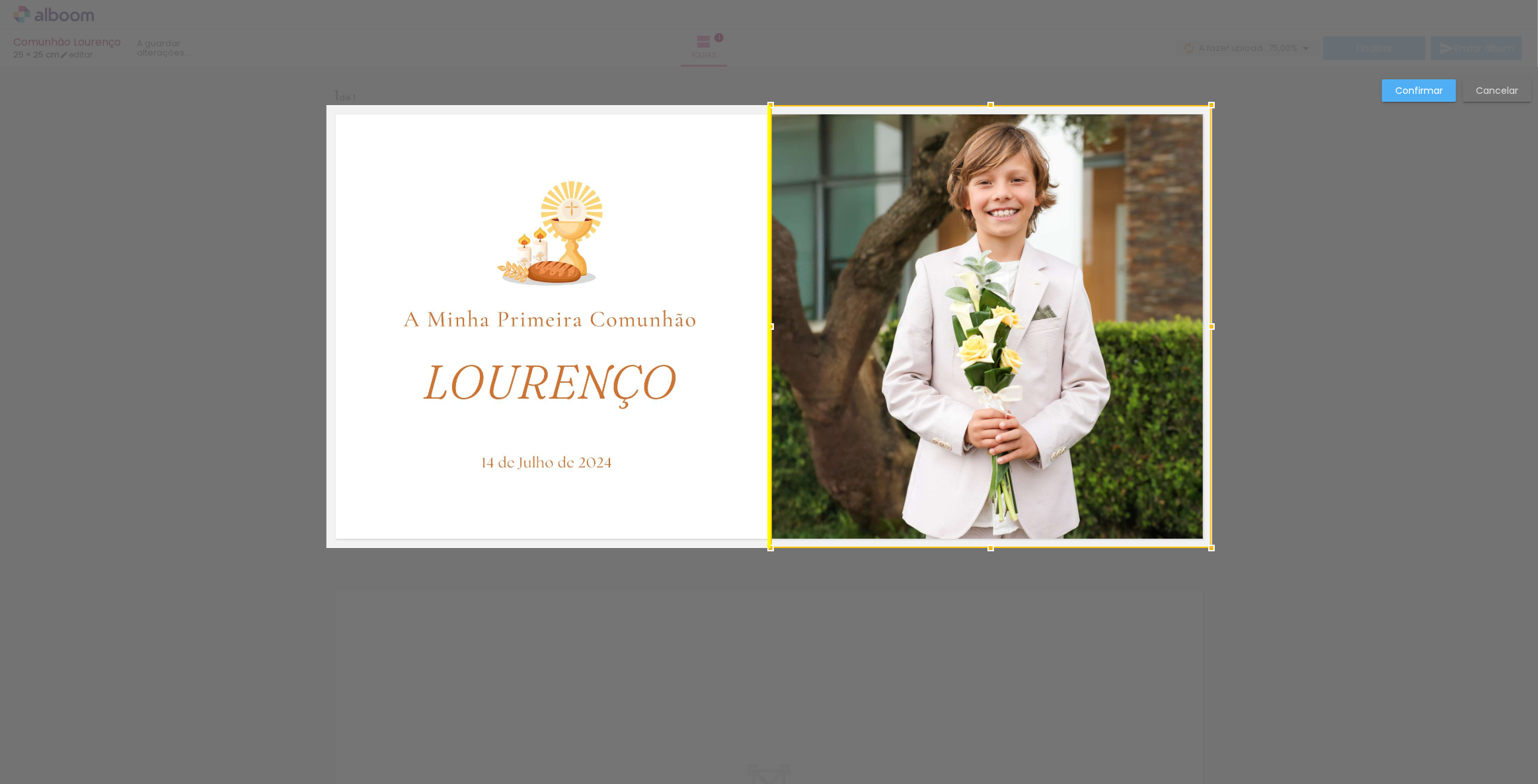
drag, startPoint x: 1017, startPoint y: 345, endPoint x: 1018, endPoint y: 337, distance: 8.1
click at [1018, 337] on div at bounding box center [990, 327] width 441 height 443
click at [1312, 259] on div "Confirmar Cancelar" at bounding box center [769, 558] width 1538 height 983
click at [488, 628] on div "Confirmar Cancelar" at bounding box center [769, 558] width 1538 height 983
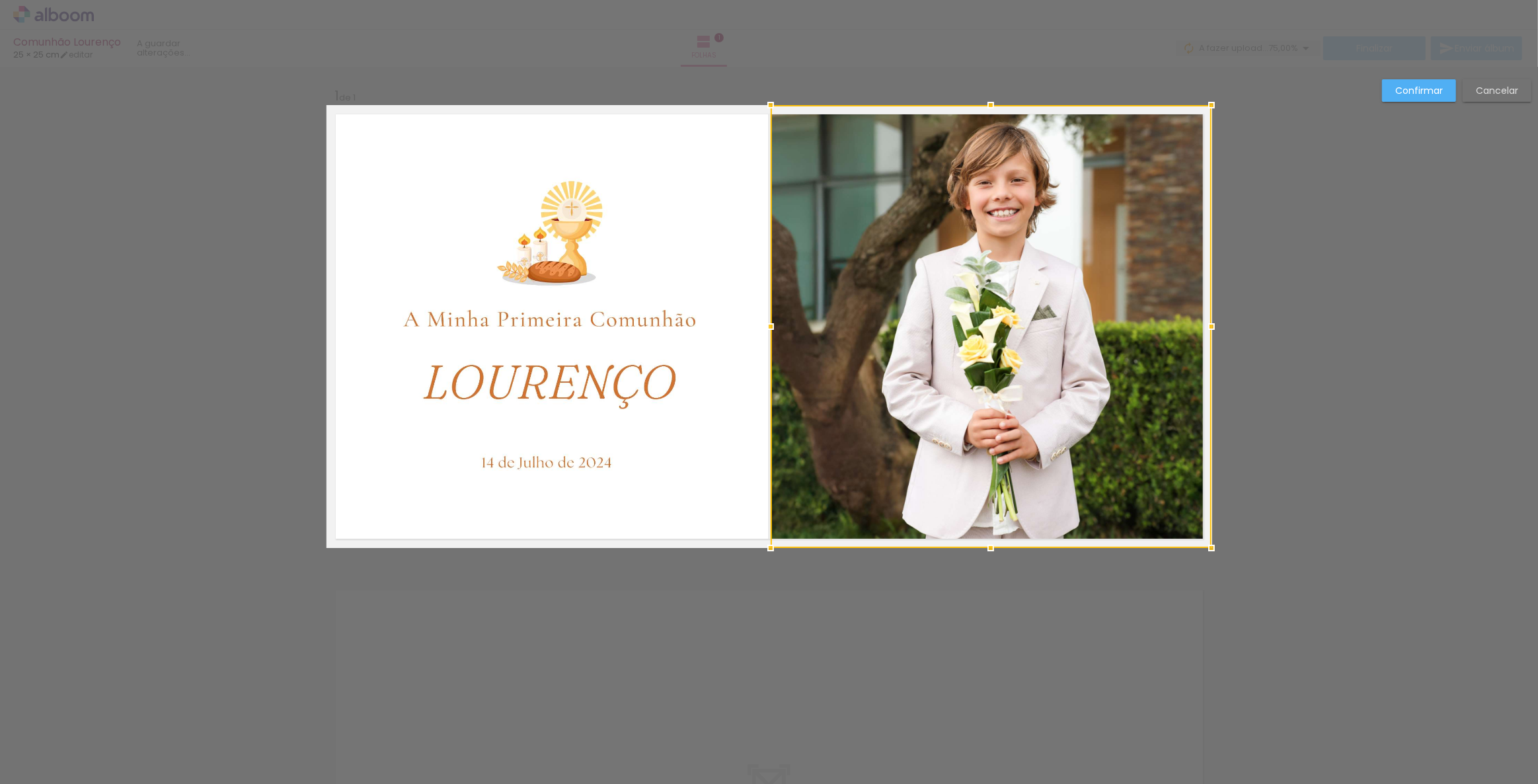
click at [488, 628] on div "Confirmar Cancelar" at bounding box center [769, 558] width 1538 height 983
click at [0, 0] on slot "Confirmar" at bounding box center [0, 0] width 0 height 0
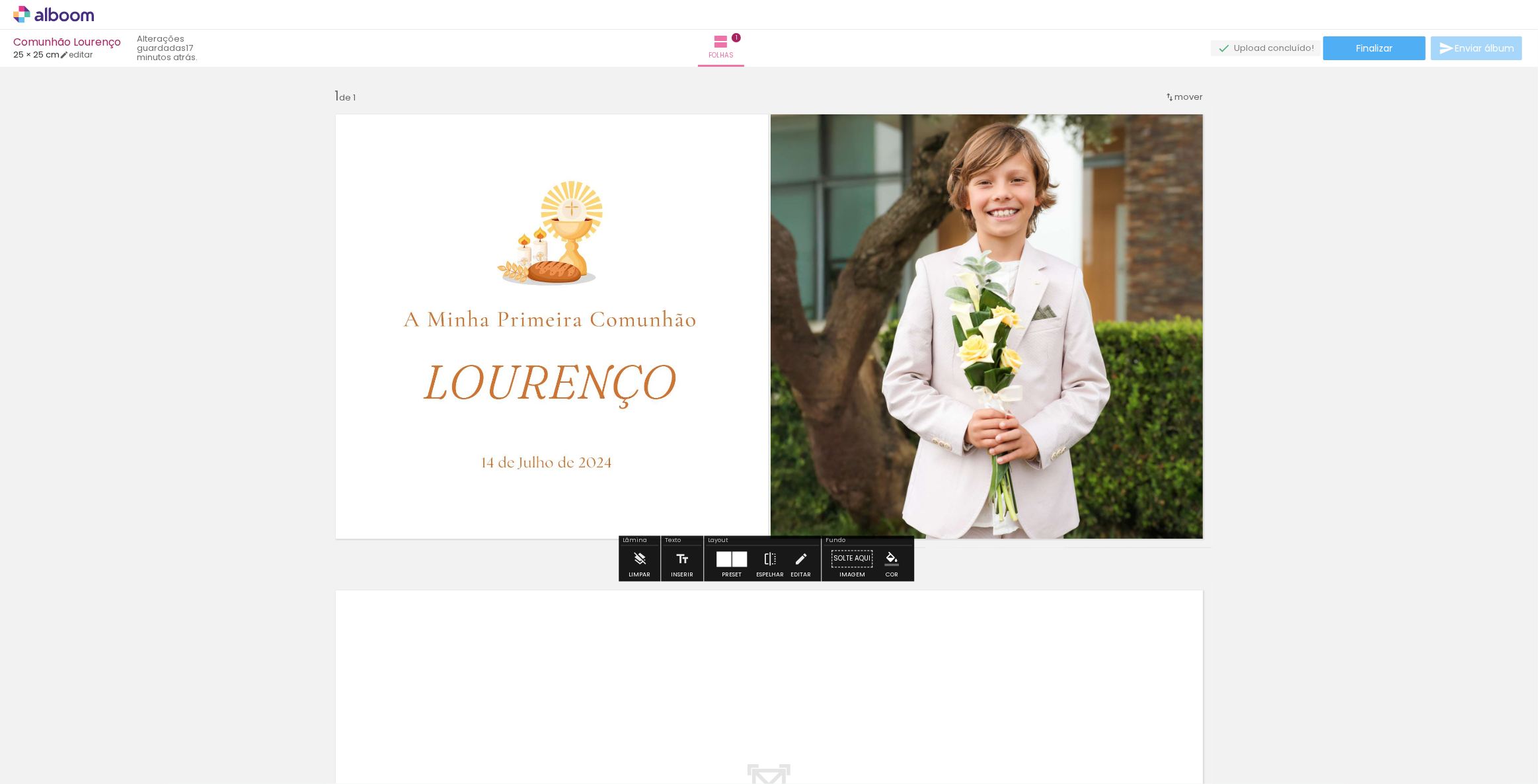
click at [437, 277] on quentale-photo at bounding box center [547, 327] width 441 height 443
click at [749, 571] on paper-button "Preset" at bounding box center [731, 562] width 43 height 34
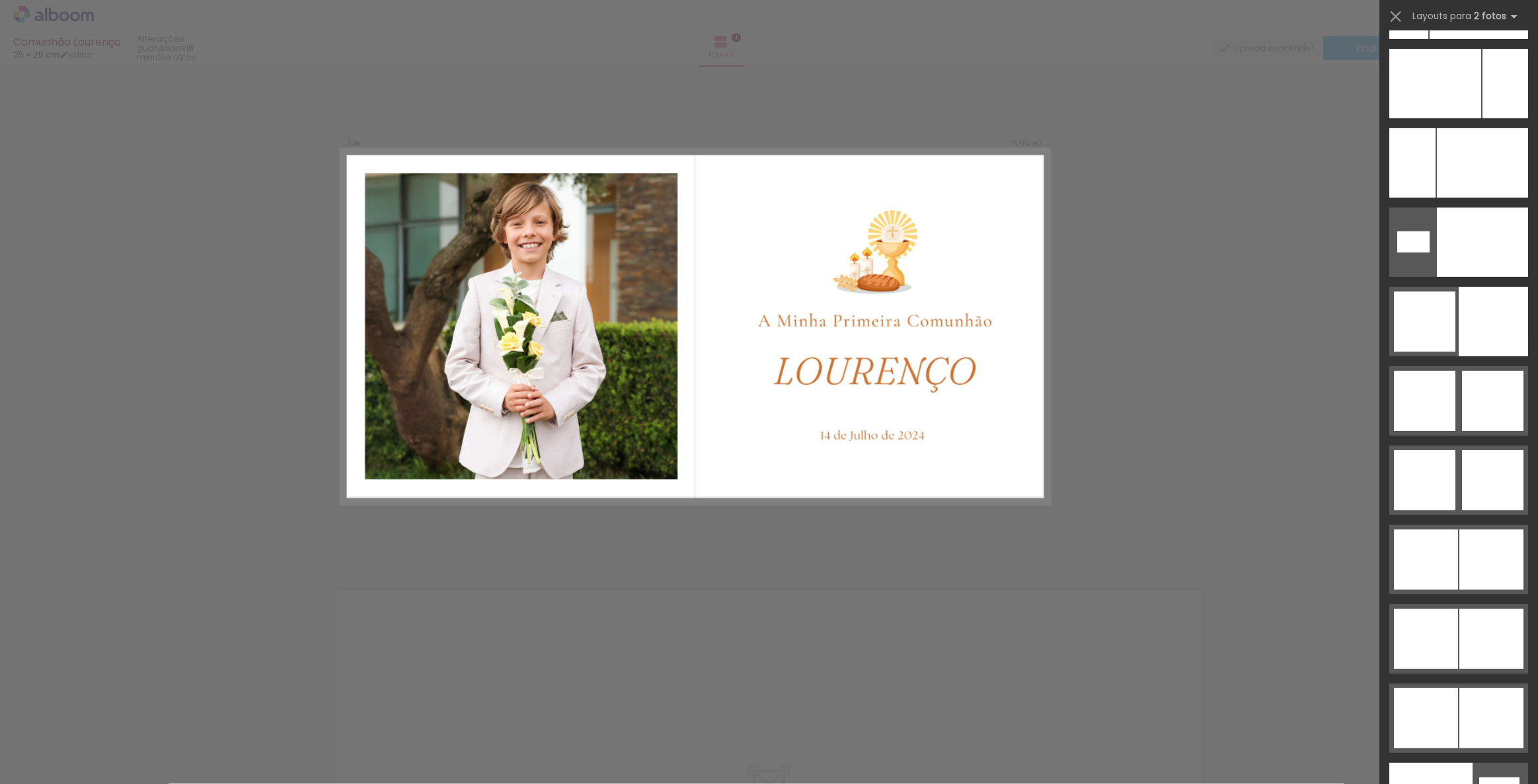
scroll to position [6309, 0]
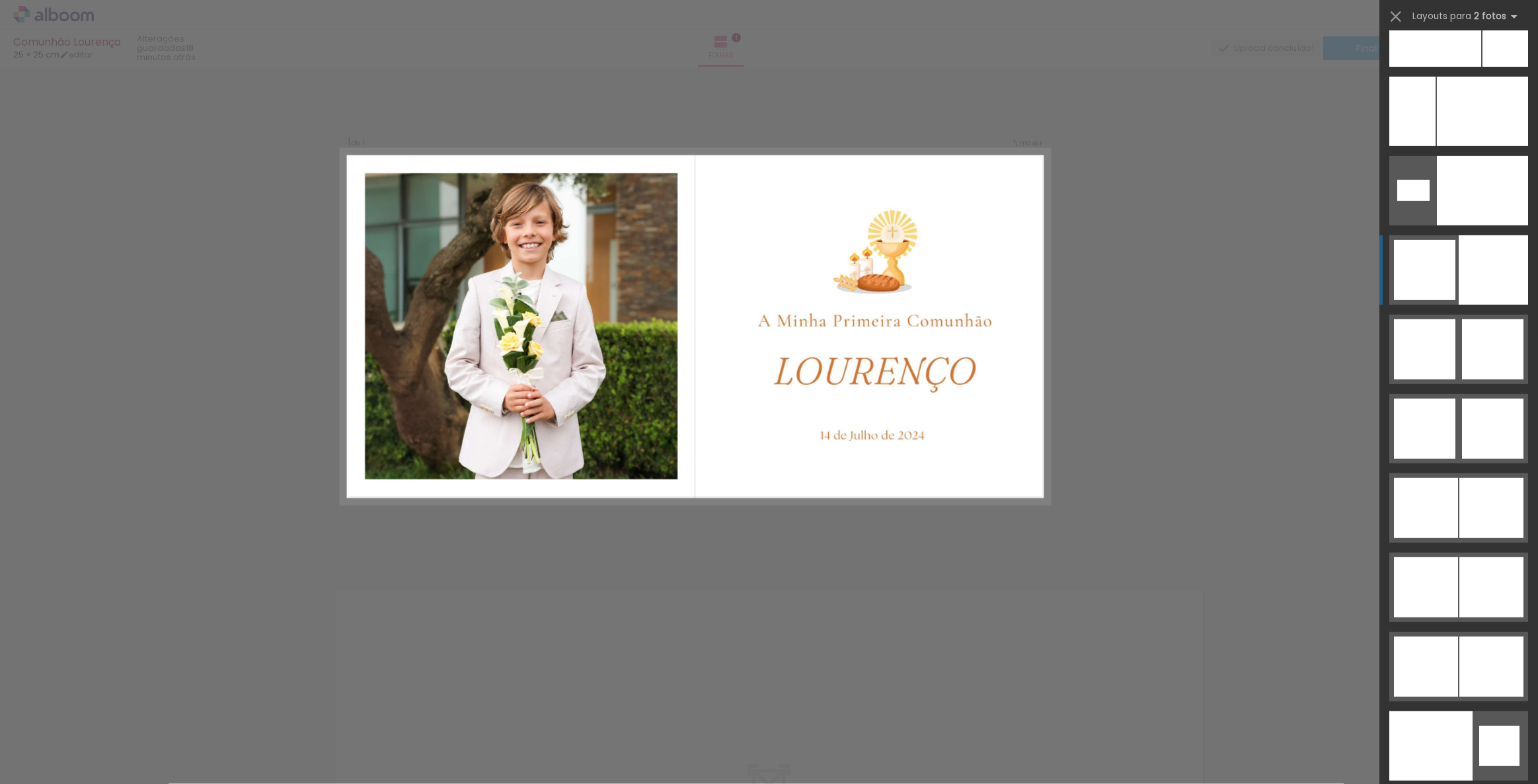
click at [1480, 276] on div at bounding box center [1493, 270] width 69 height 69
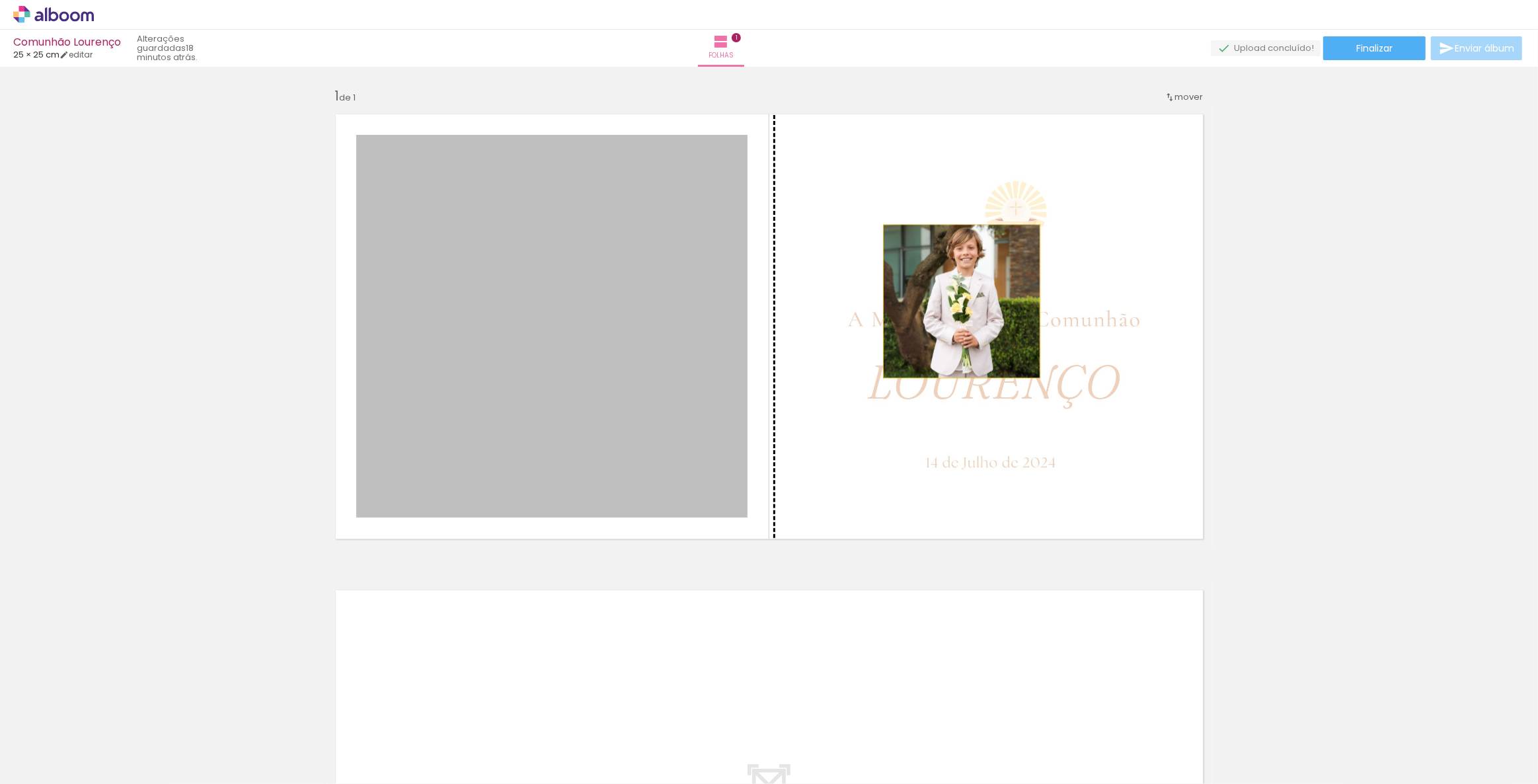
drag, startPoint x: 571, startPoint y: 330, endPoint x: 957, endPoint y: 301, distance: 387.1
click at [0, 0] on slot at bounding box center [0, 0] width 0 height 0
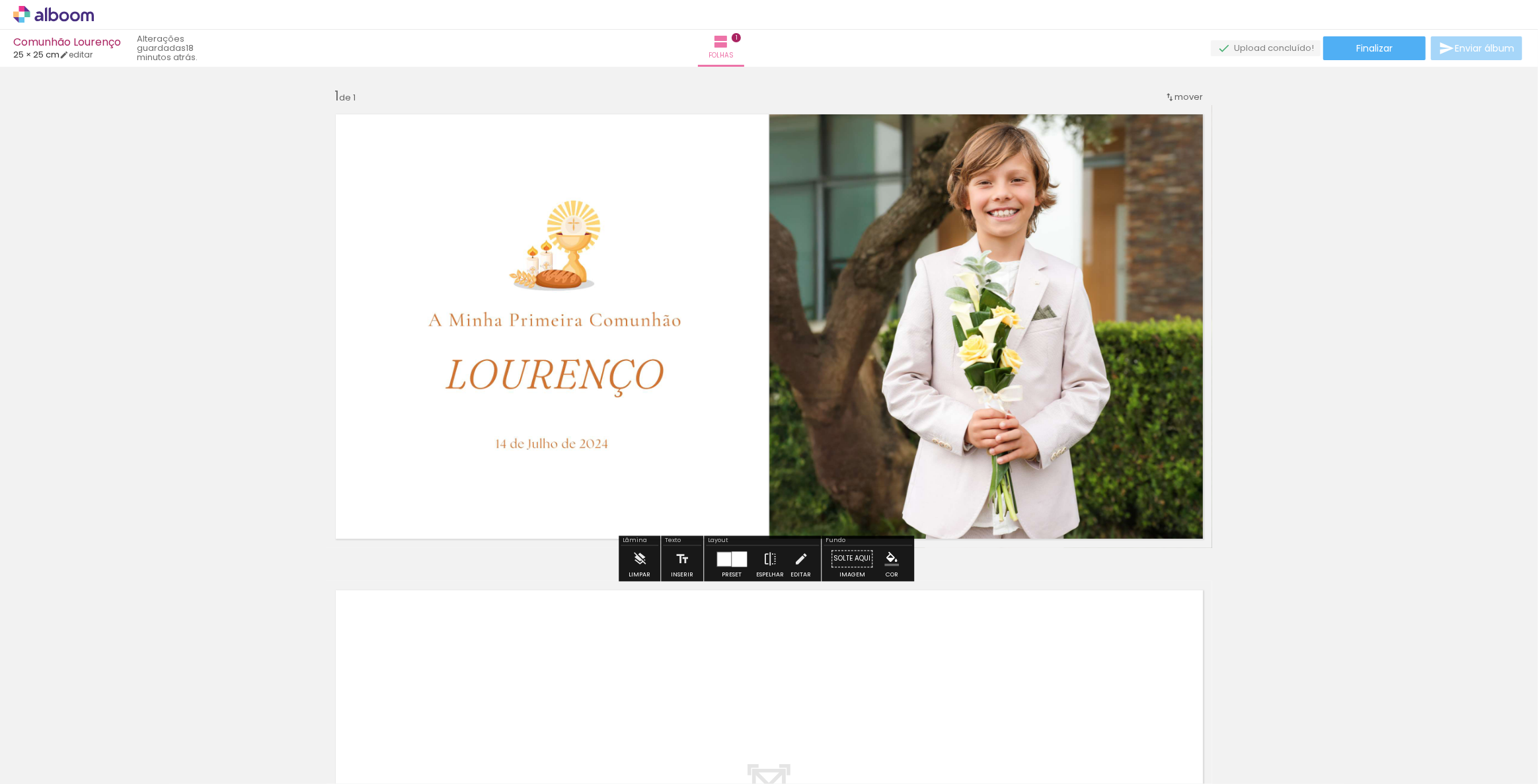
click at [1368, 235] on div "Inserir folha 1 de 1" at bounding box center [769, 547] width 1538 height 952
click at [1392, 225] on div "Inserir folha 1 de 1" at bounding box center [769, 547] width 1538 height 952
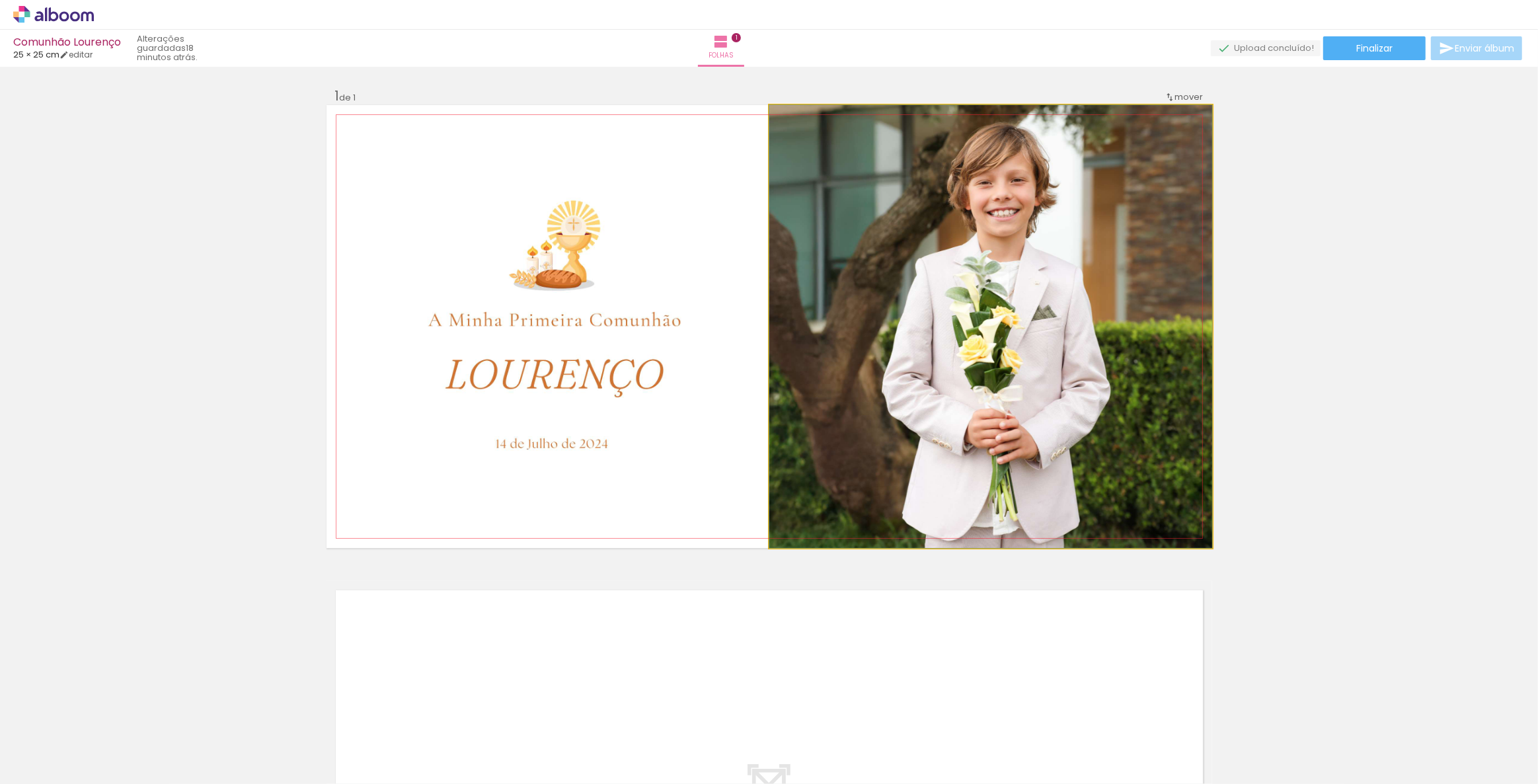
drag, startPoint x: 1002, startPoint y: 217, endPoint x: 1003, endPoint y: 230, distance: 13.0
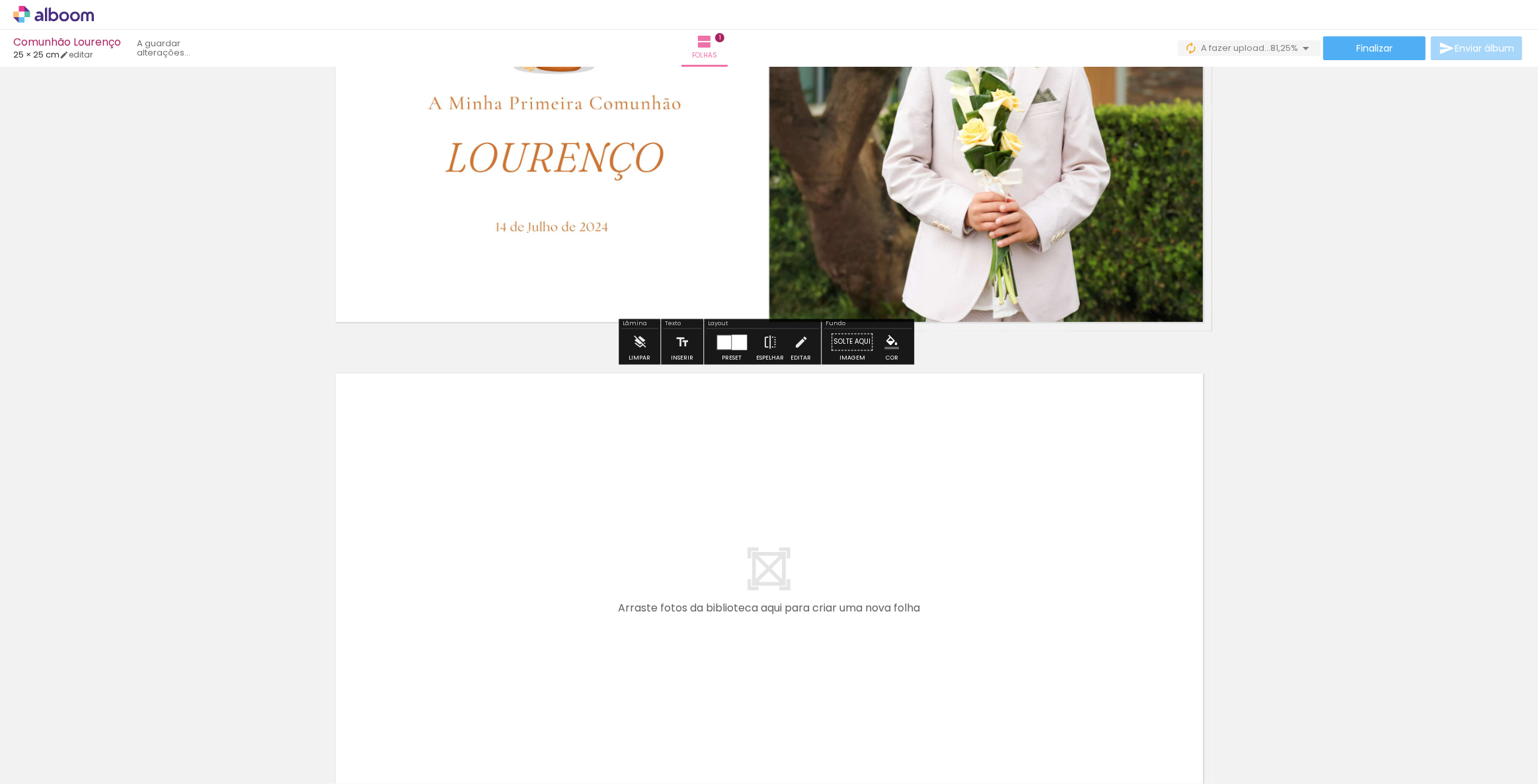
scroll to position [300, 0]
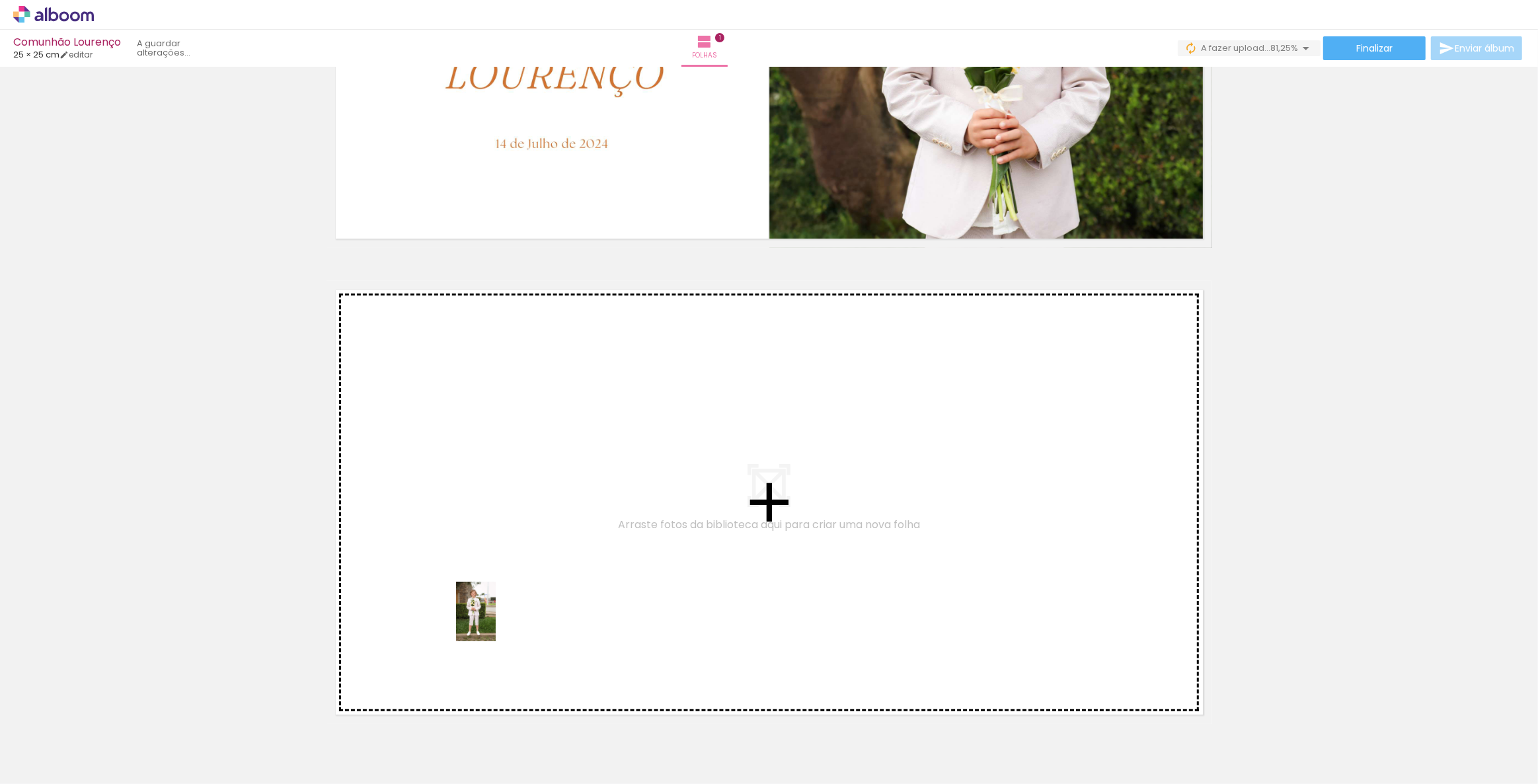
drag, startPoint x: 430, startPoint y: 753, endPoint x: 496, endPoint y: 621, distance: 147.6
click at [496, 621] on quentale-workspace at bounding box center [769, 392] width 1538 height 784
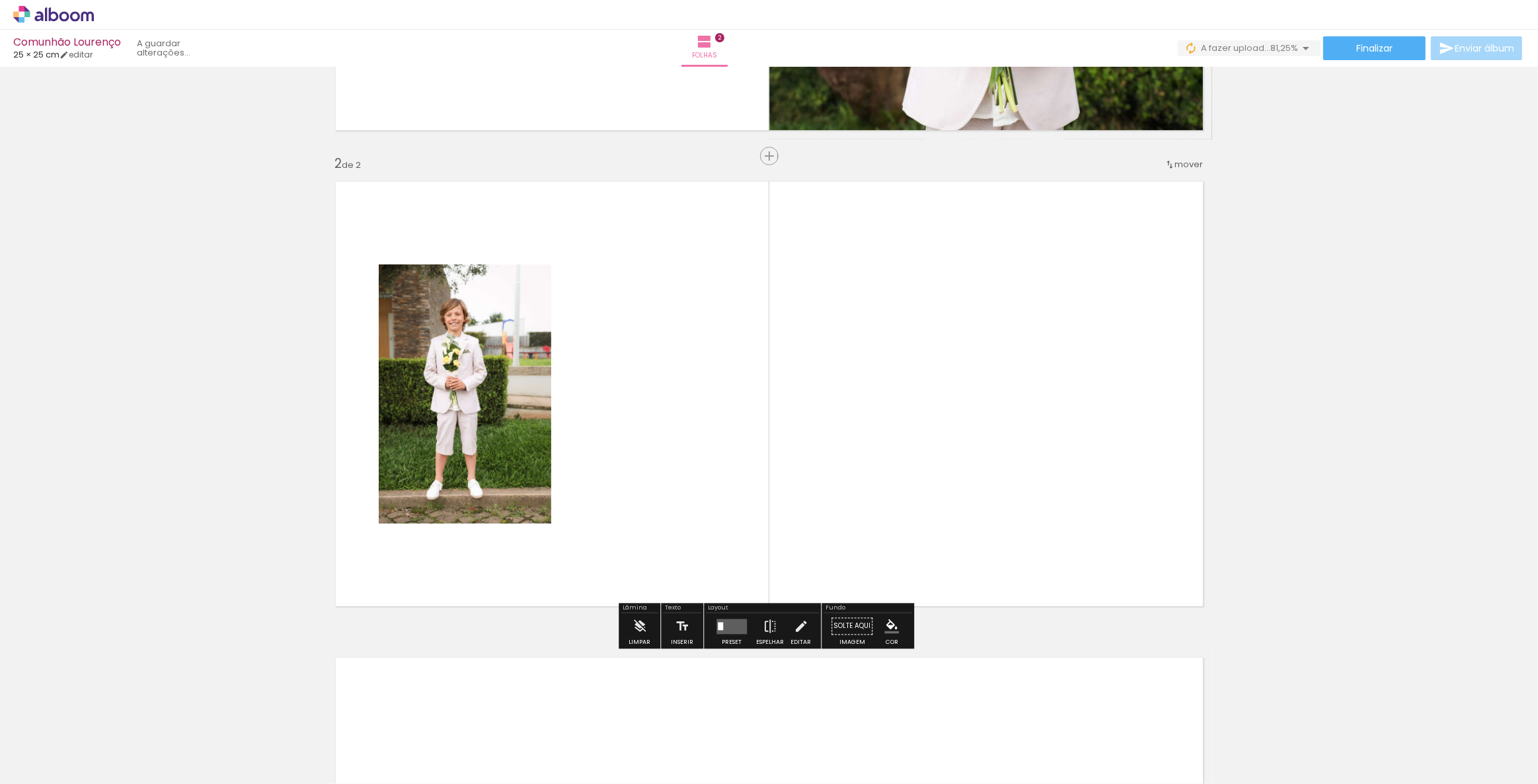
scroll to position [417, 0]
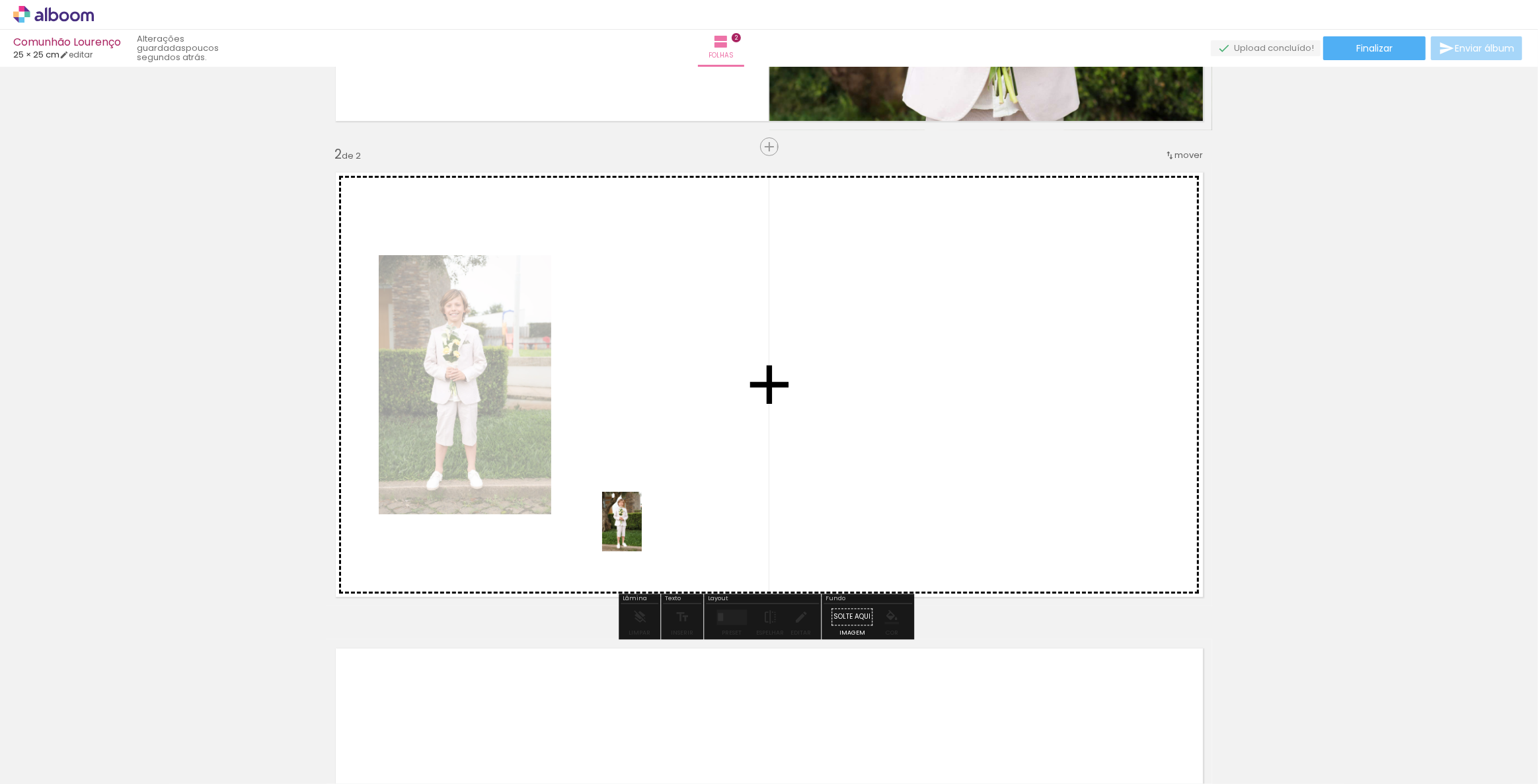
drag, startPoint x: 511, startPoint y: 744, endPoint x: 642, endPoint y: 531, distance: 250.1
click at [642, 531] on quentale-workspace at bounding box center [769, 392] width 1538 height 784
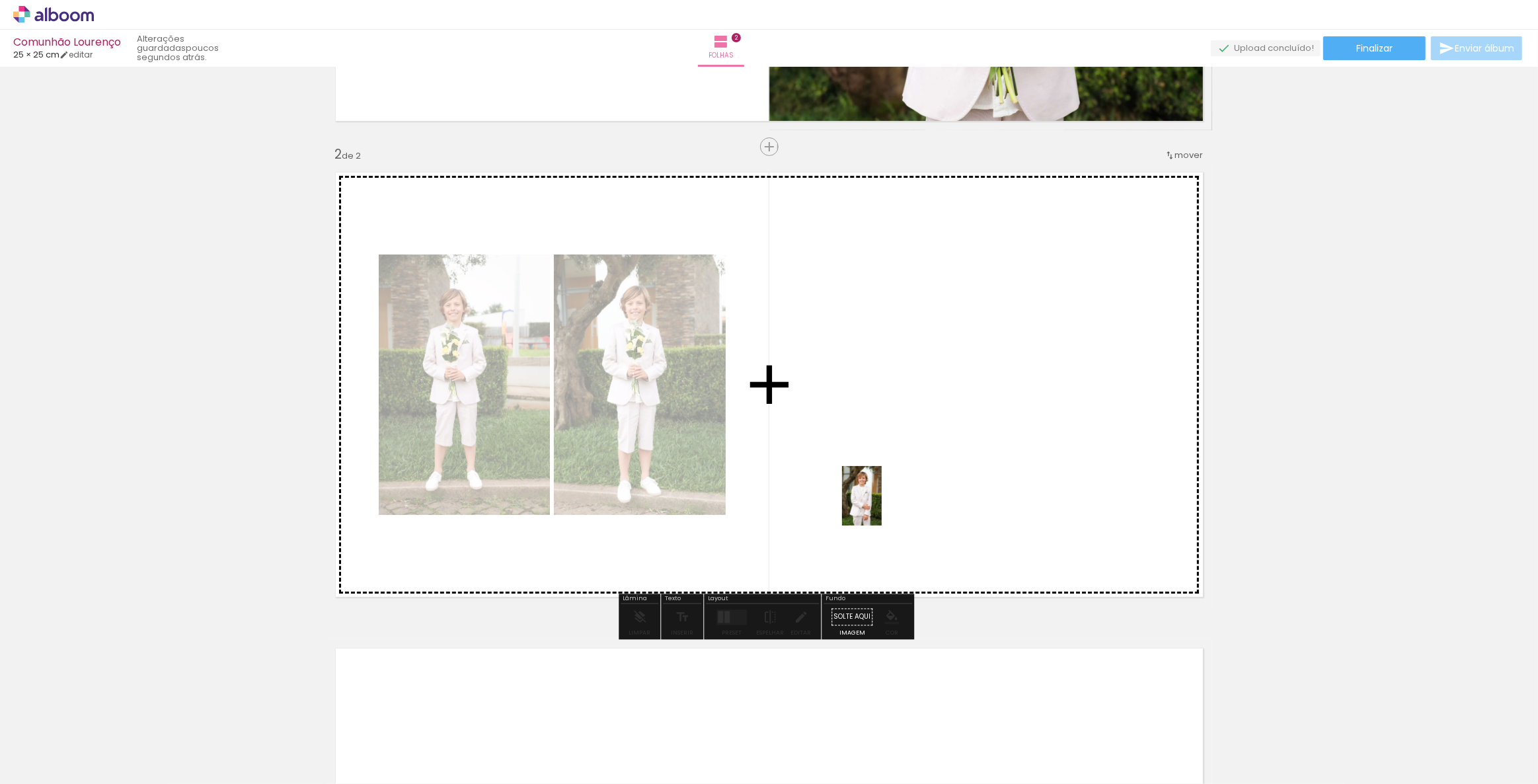
drag, startPoint x: 588, startPoint y: 736, endPoint x: 881, endPoint y: 506, distance: 372.5
click at [881, 506] on quentale-workspace at bounding box center [769, 392] width 1538 height 784
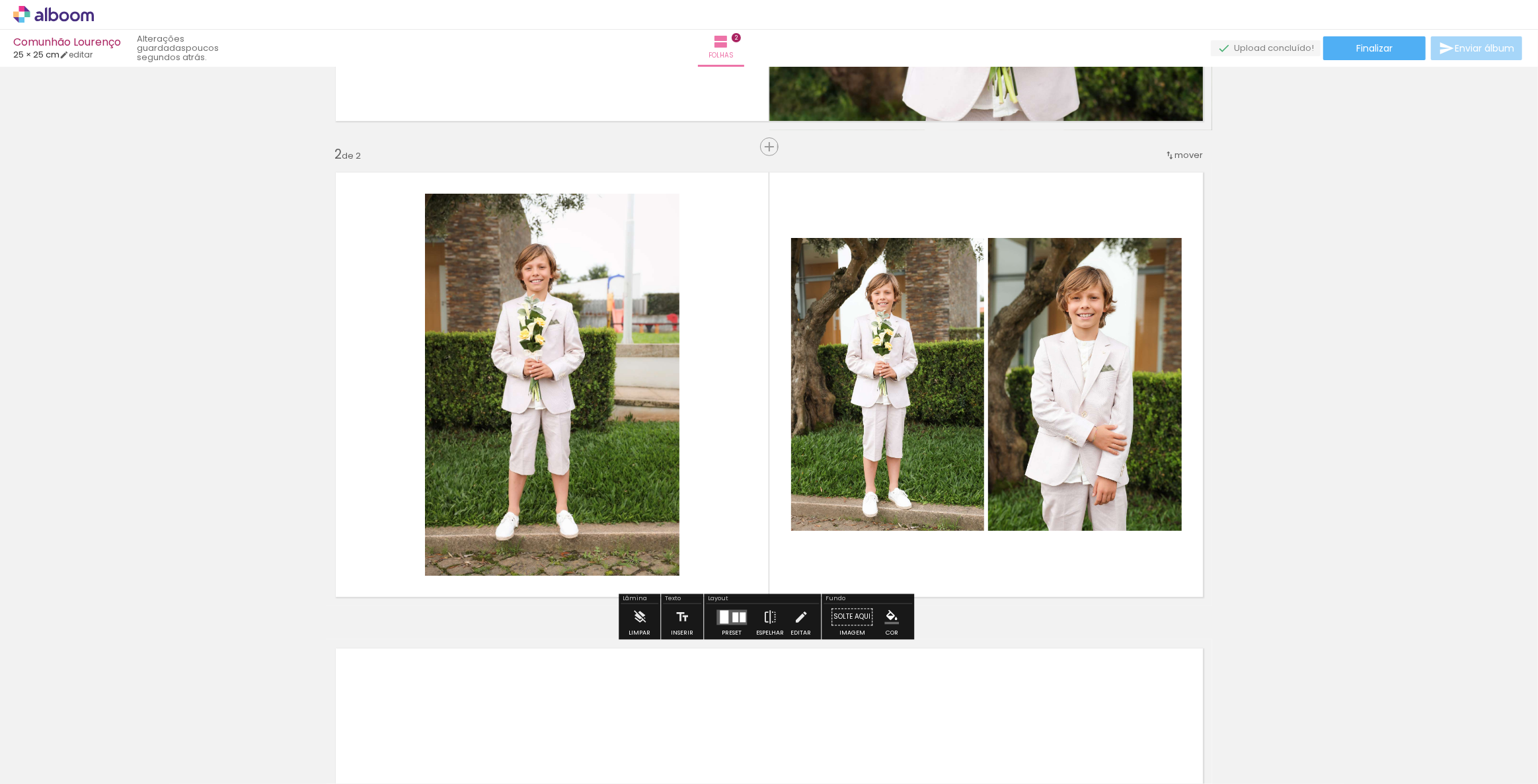
scroll to position [477, 0]
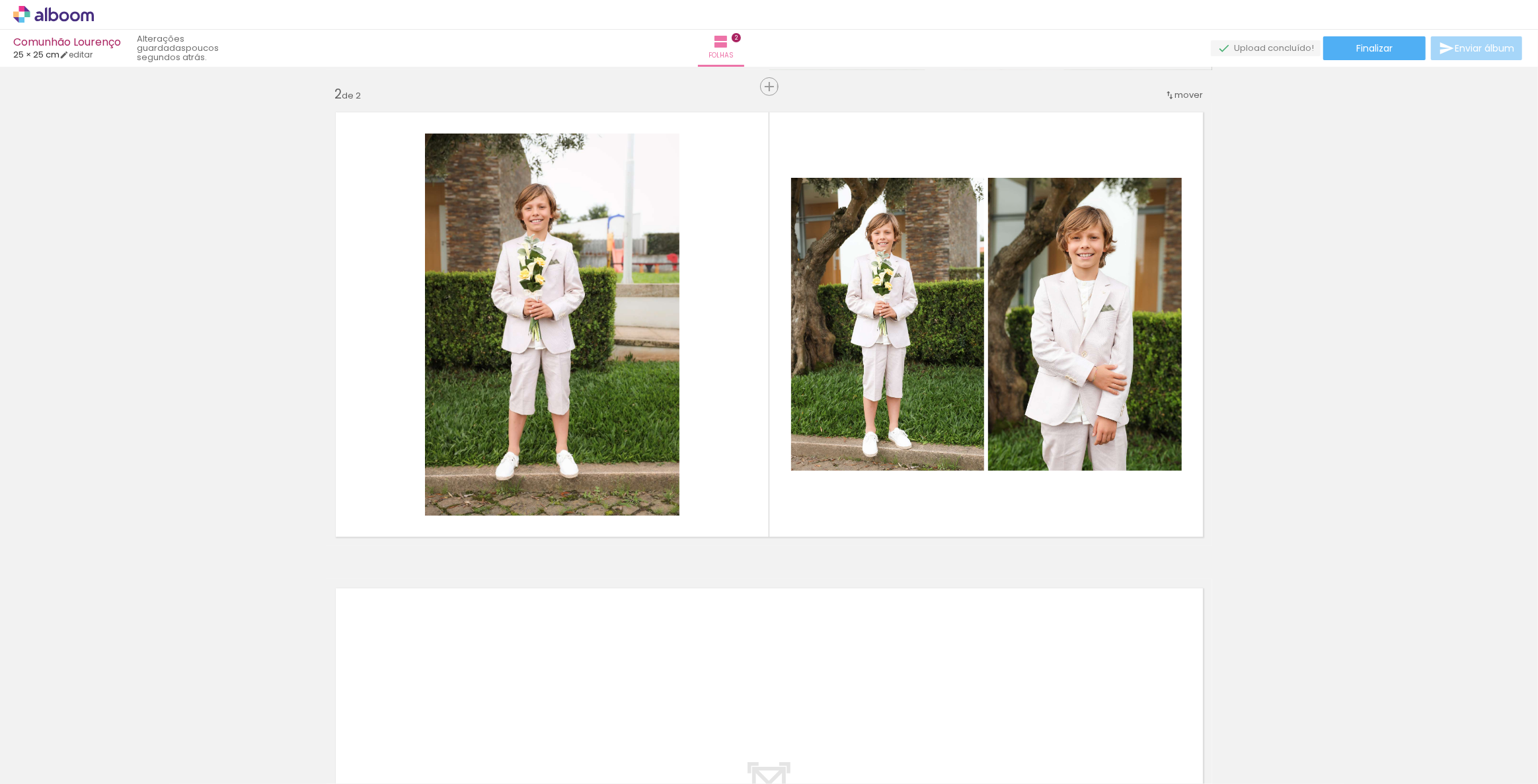
click at [253, 720] on paper-icon-button at bounding box center [251, 713] width 16 height 16
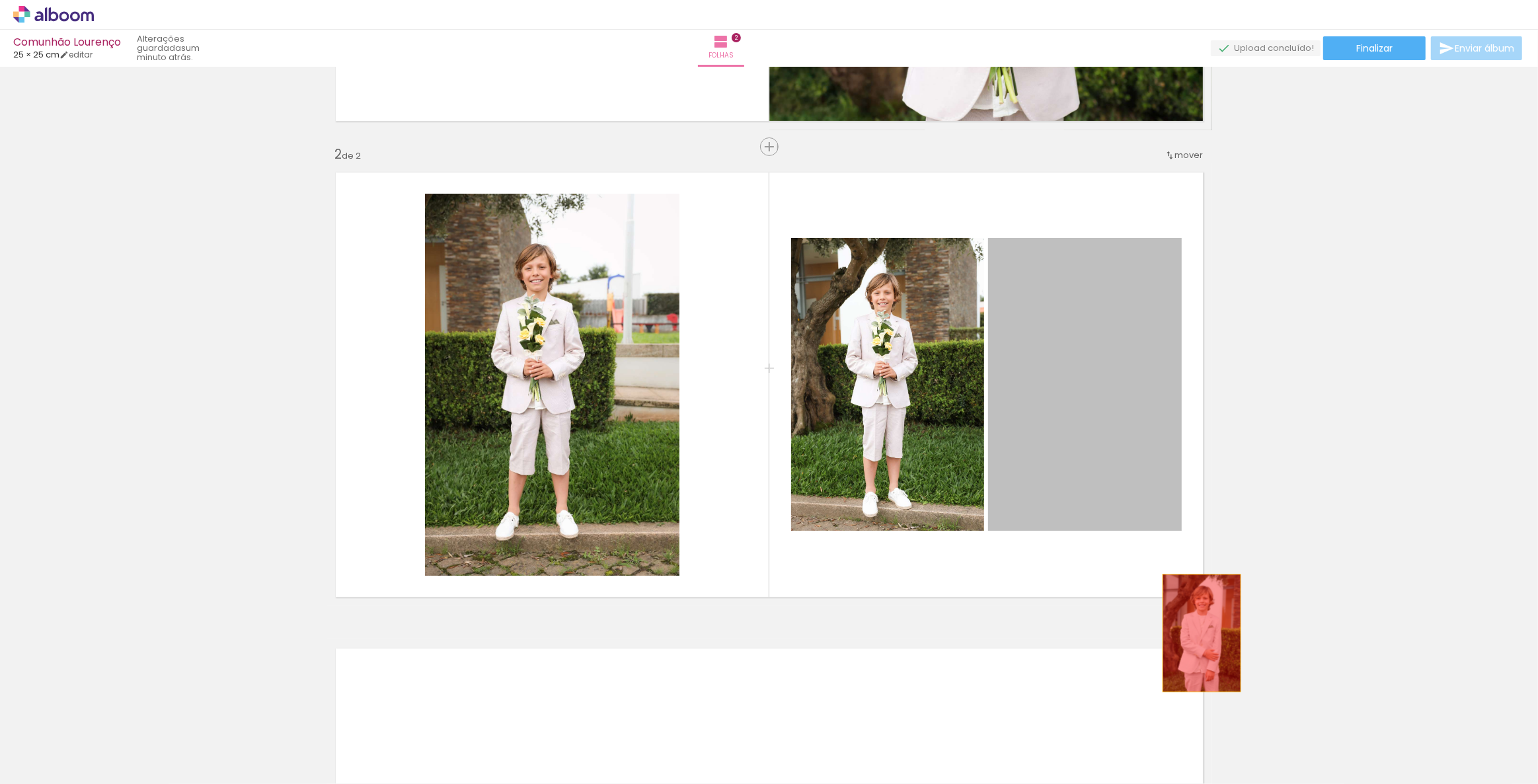
drag, startPoint x: 1055, startPoint y: 377, endPoint x: 1197, endPoint y: 632, distance: 291.9
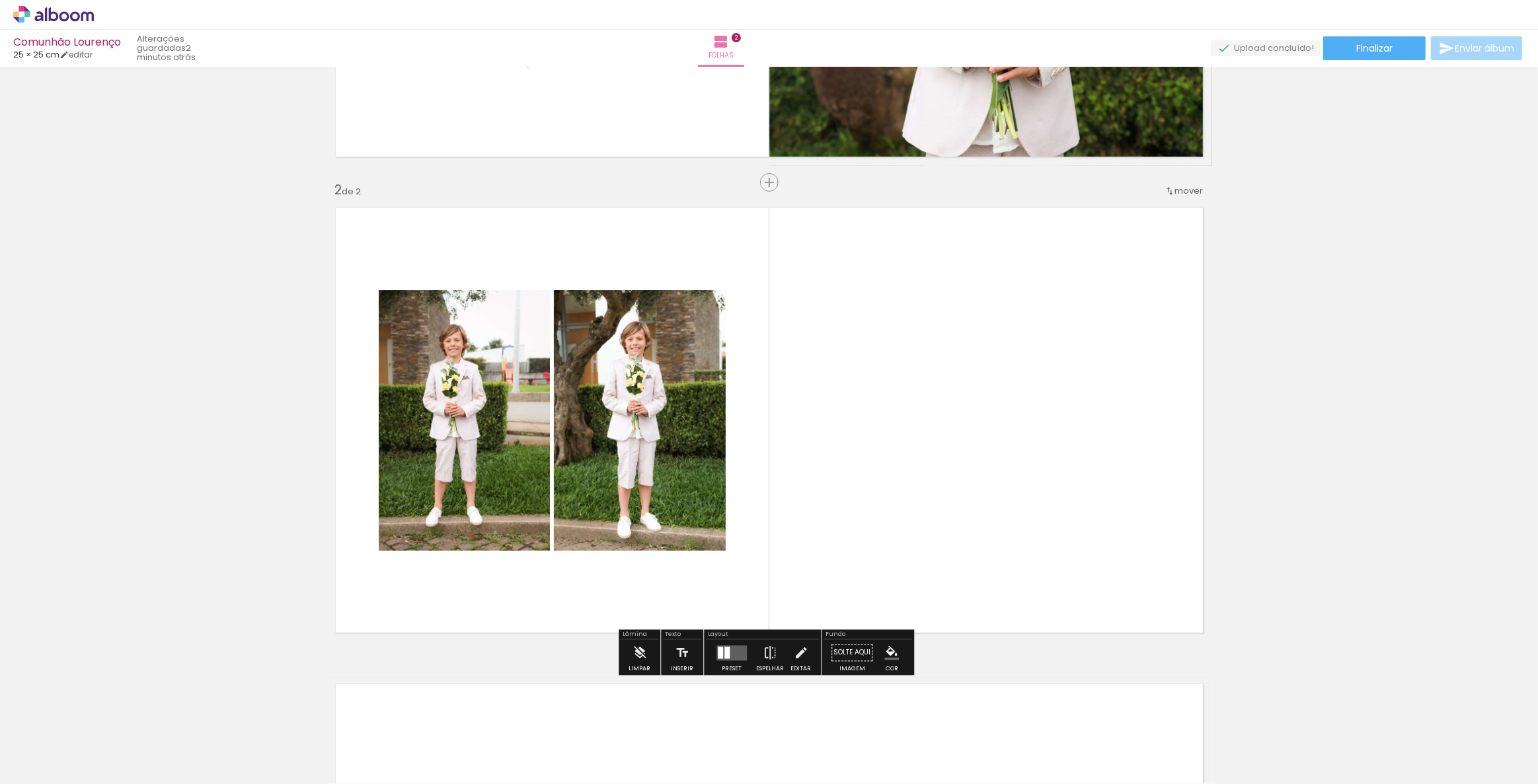
scroll to position [420, 0]
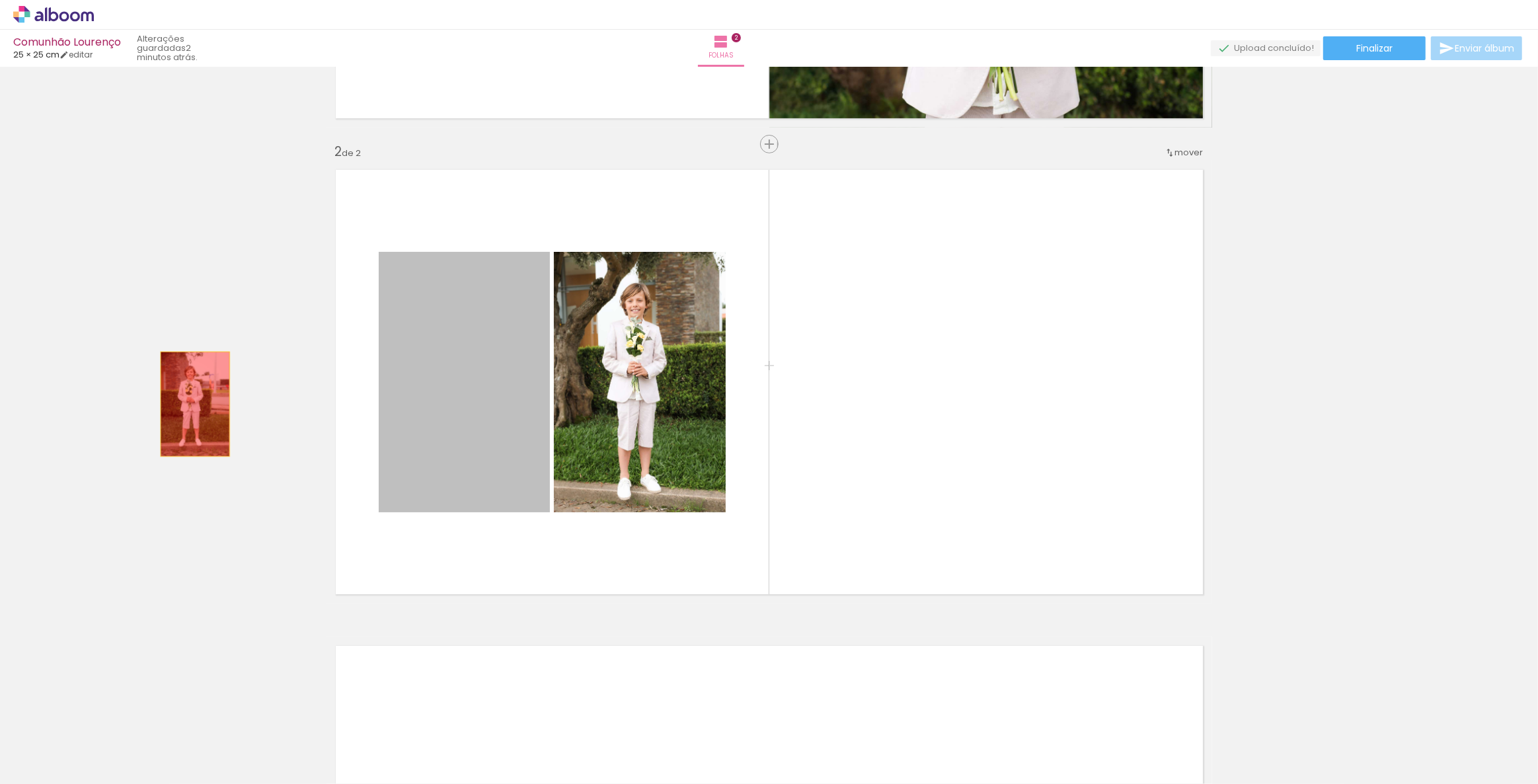
drag, startPoint x: 501, startPoint y: 370, endPoint x: 177, endPoint y: 407, distance: 326.1
click at [177, 407] on div "Inserir folha 1 de 2 Inserir folha 2 de 2" at bounding box center [769, 365] width 1538 height 1428
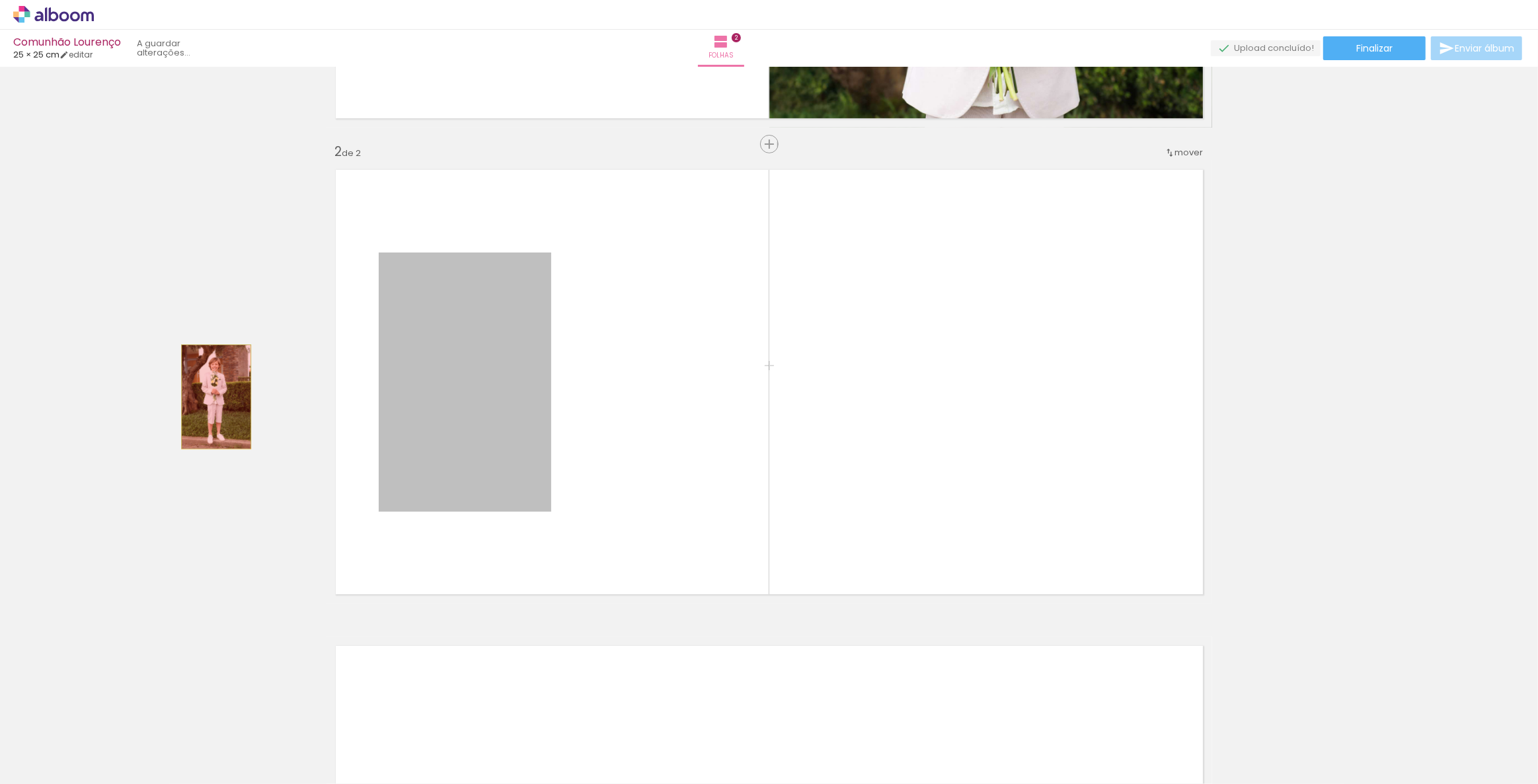
drag, startPoint x: 472, startPoint y: 382, endPoint x: 212, endPoint y: 397, distance: 260.4
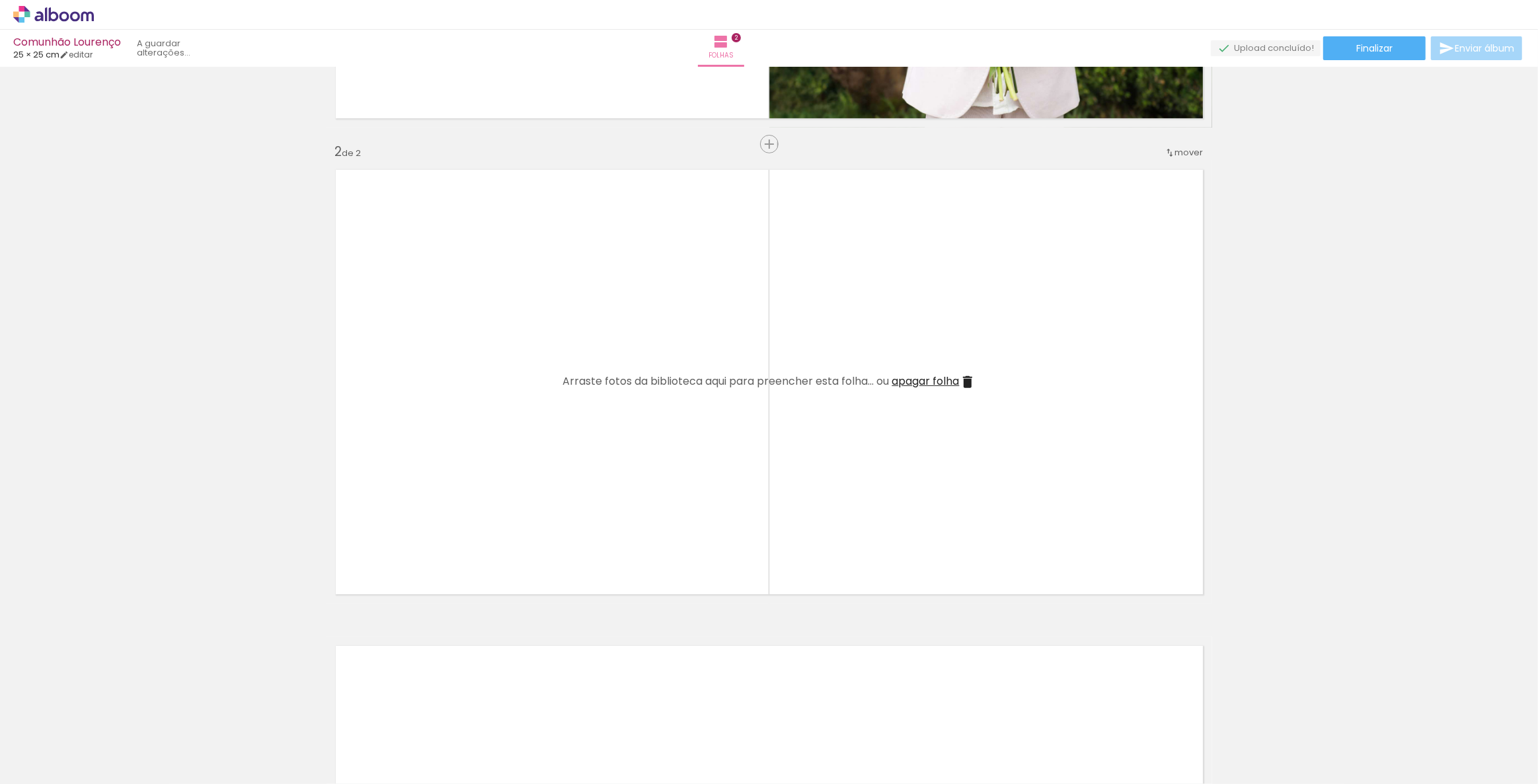
drag, startPoint x: 1305, startPoint y: 742, endPoint x: 1020, endPoint y: 737, distance: 285.0
click at [108, 737] on iron-horizontal-list at bounding box center [95, 742] width 26 height 83
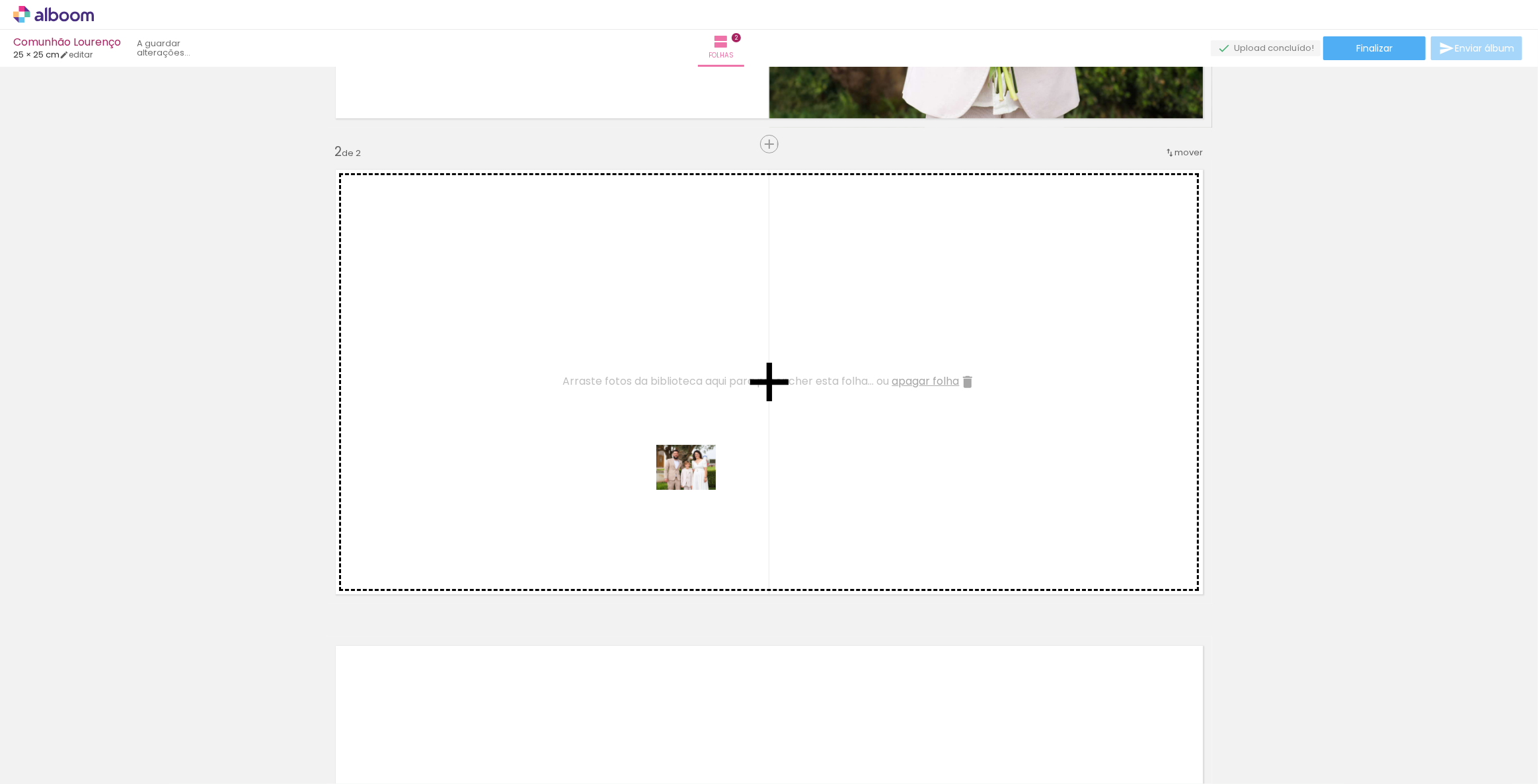
drag, startPoint x: 1020, startPoint y: 741, endPoint x: 696, endPoint y: 485, distance: 412.9
click at [696, 485] on quentale-workspace at bounding box center [769, 392] width 1538 height 784
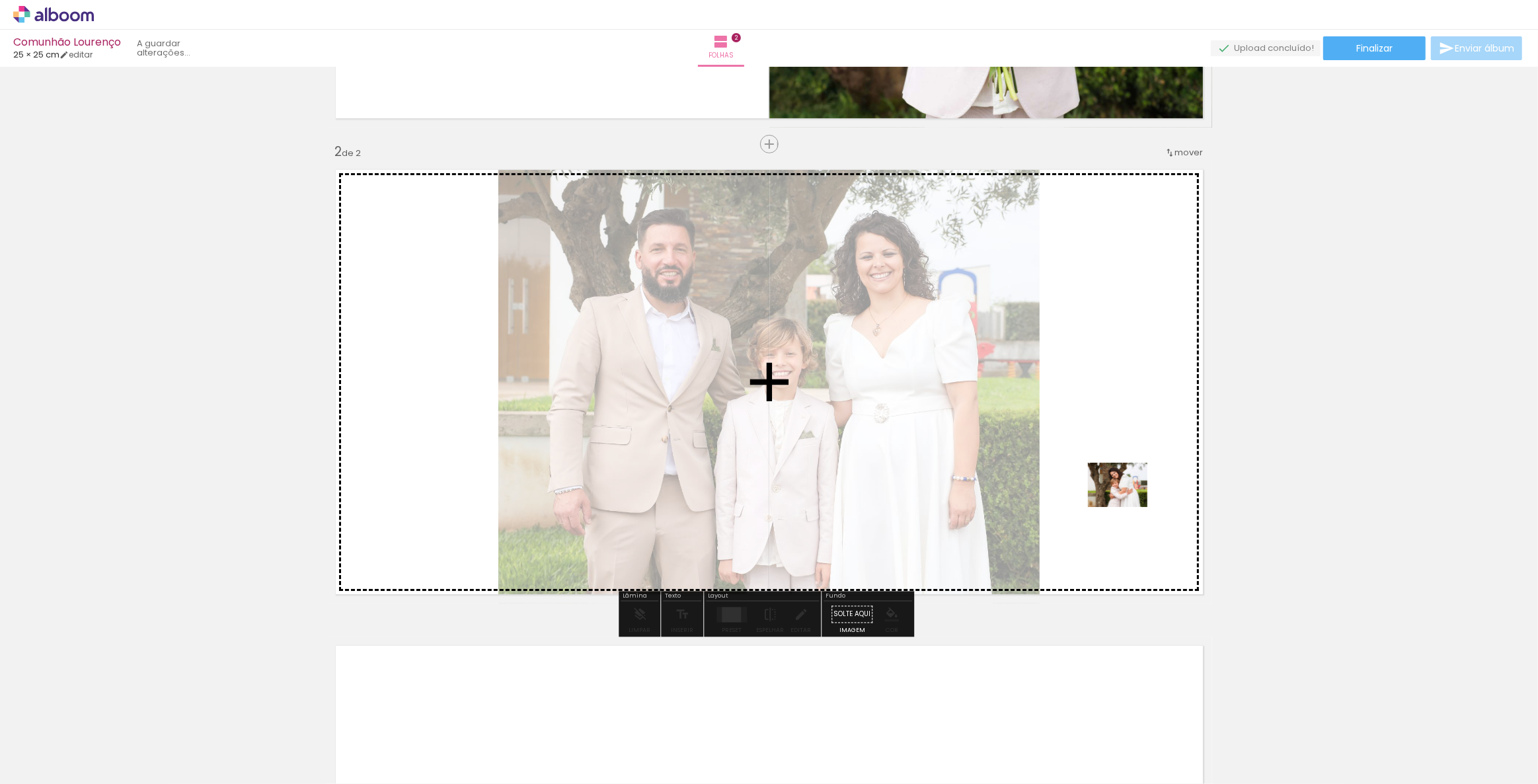
drag, startPoint x: 1107, startPoint y: 739, endPoint x: 1128, endPoint y: 502, distance: 237.9
click at [1128, 502] on quentale-workspace at bounding box center [769, 392] width 1538 height 784
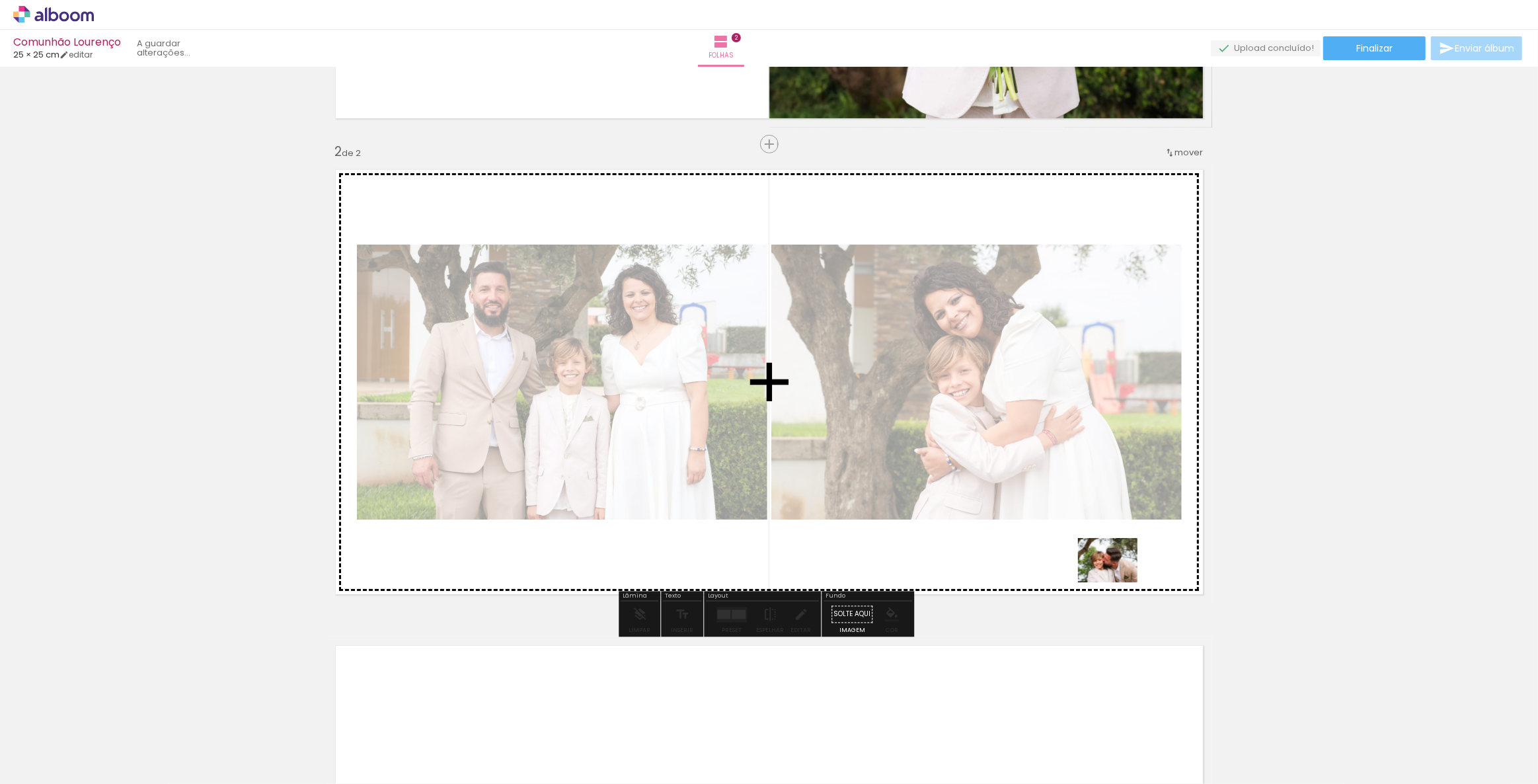
drag, startPoint x: 1181, startPoint y: 733, endPoint x: 1117, endPoint y: 571, distance: 174.2
click at [1117, 571] on quentale-workspace at bounding box center [769, 392] width 1538 height 784
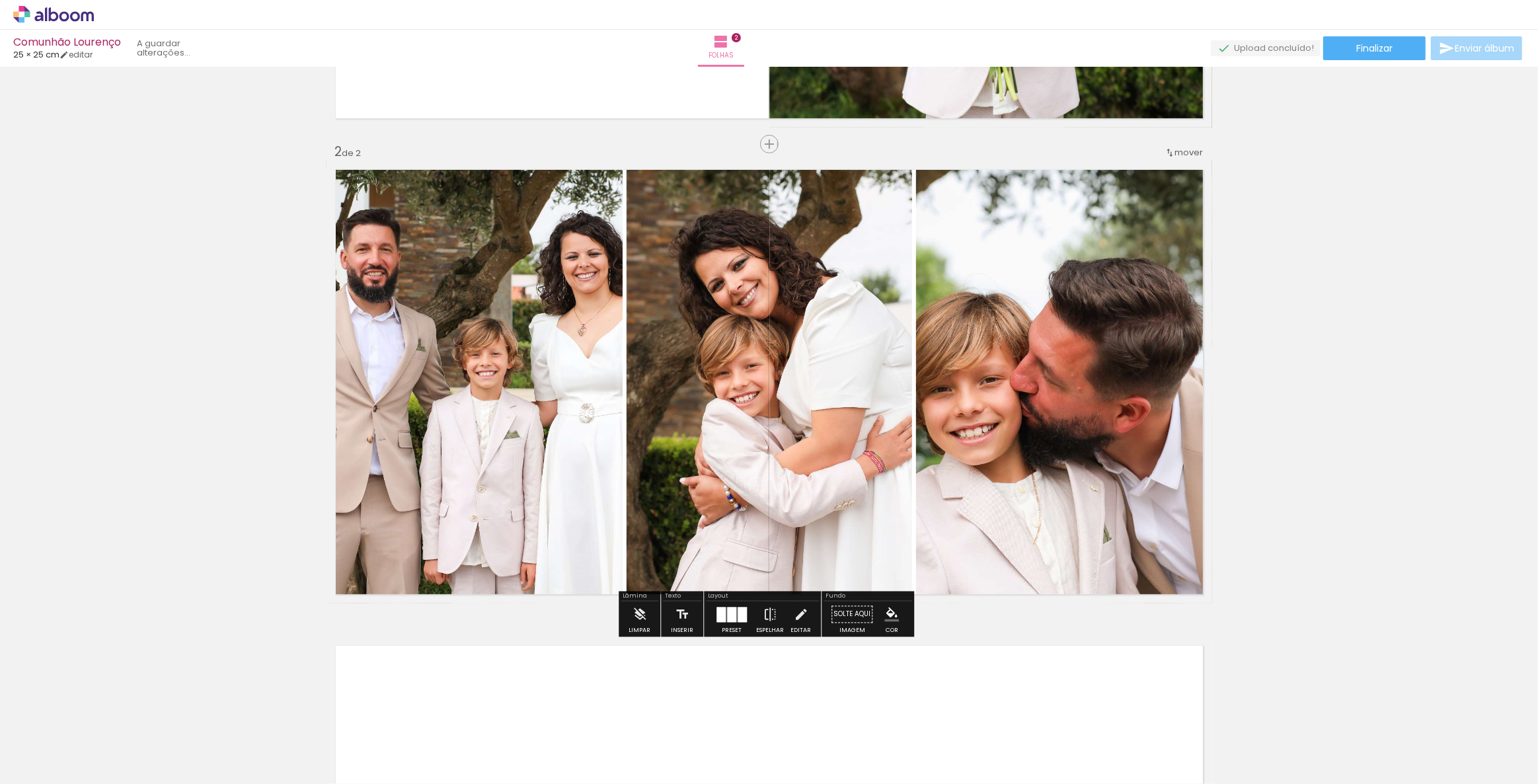
click at [723, 618] on quentale-layouter at bounding box center [731, 614] width 30 height 15
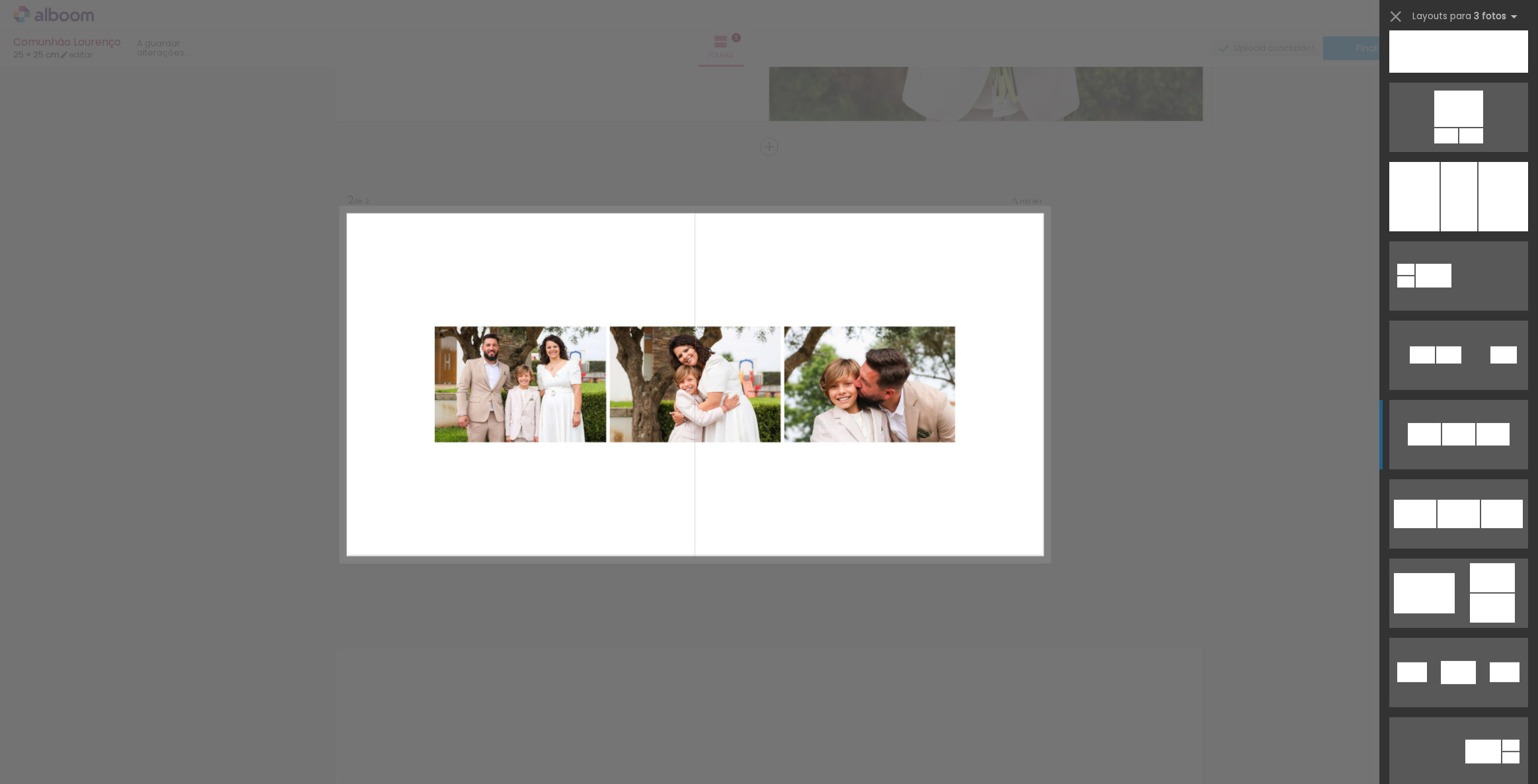
scroll to position [120, 0]
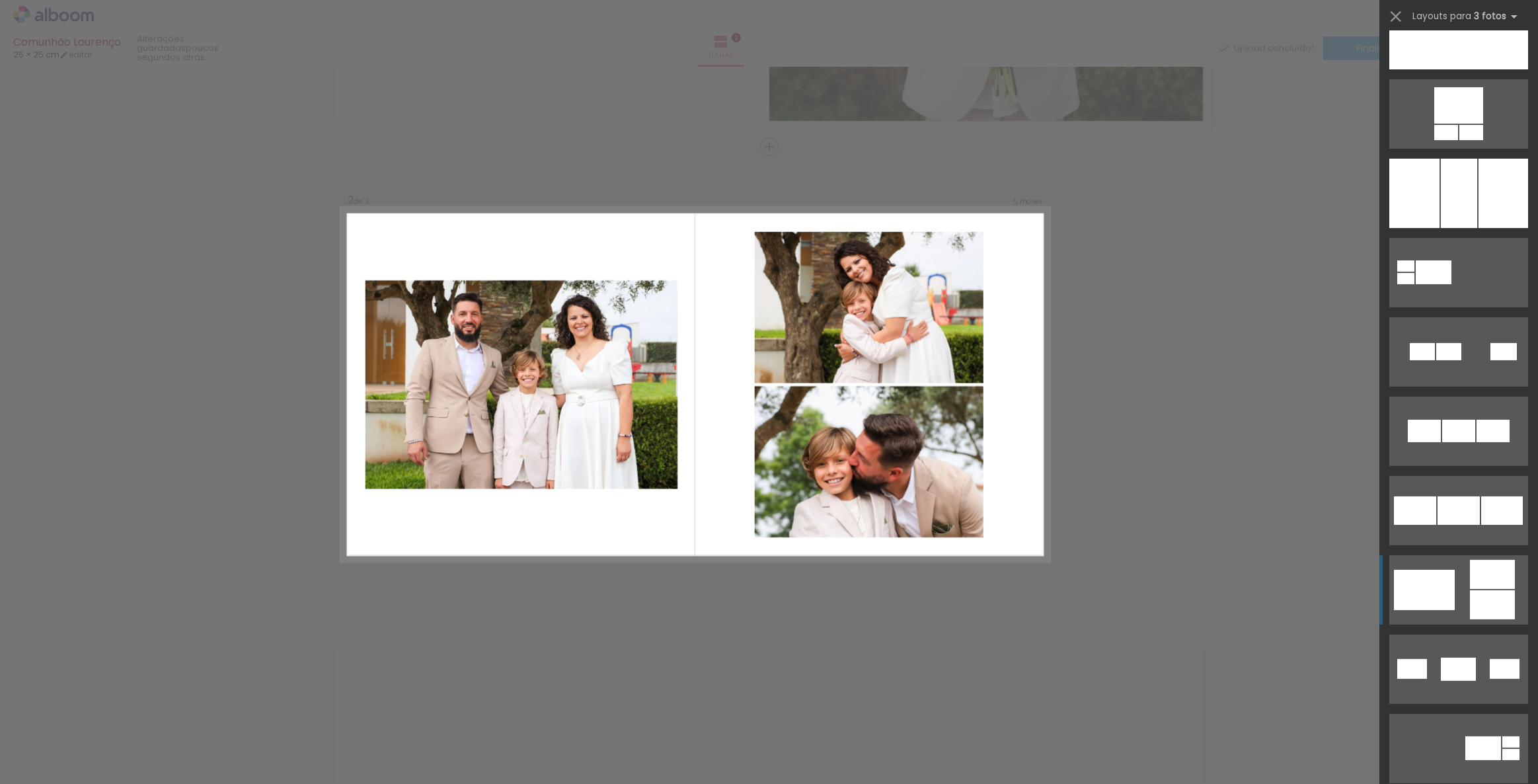
click at [1461, 582] on quentale-layouter at bounding box center [1459, 589] width 139 height 69
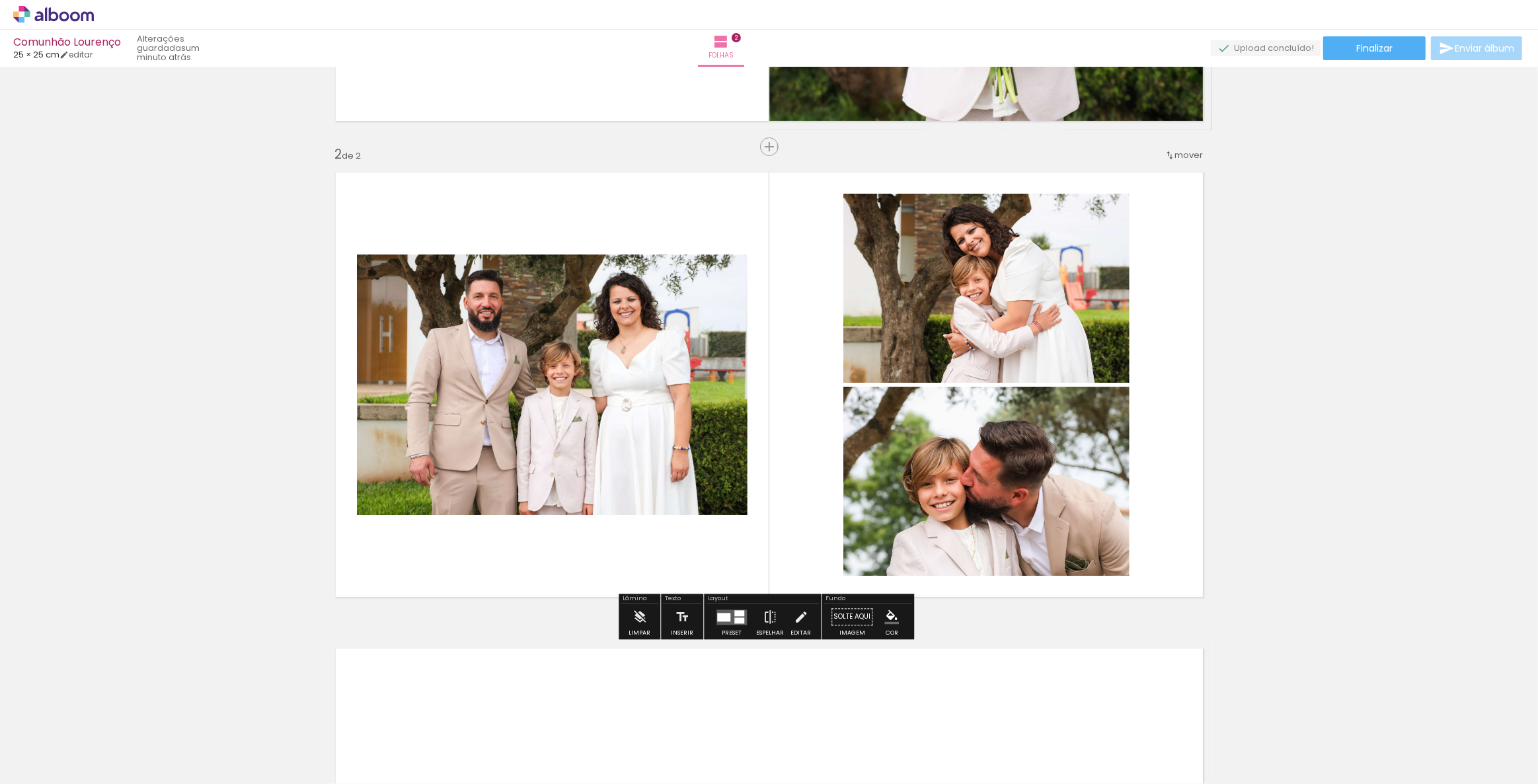
click at [729, 618] on quentale-layouter at bounding box center [731, 617] width 30 height 15
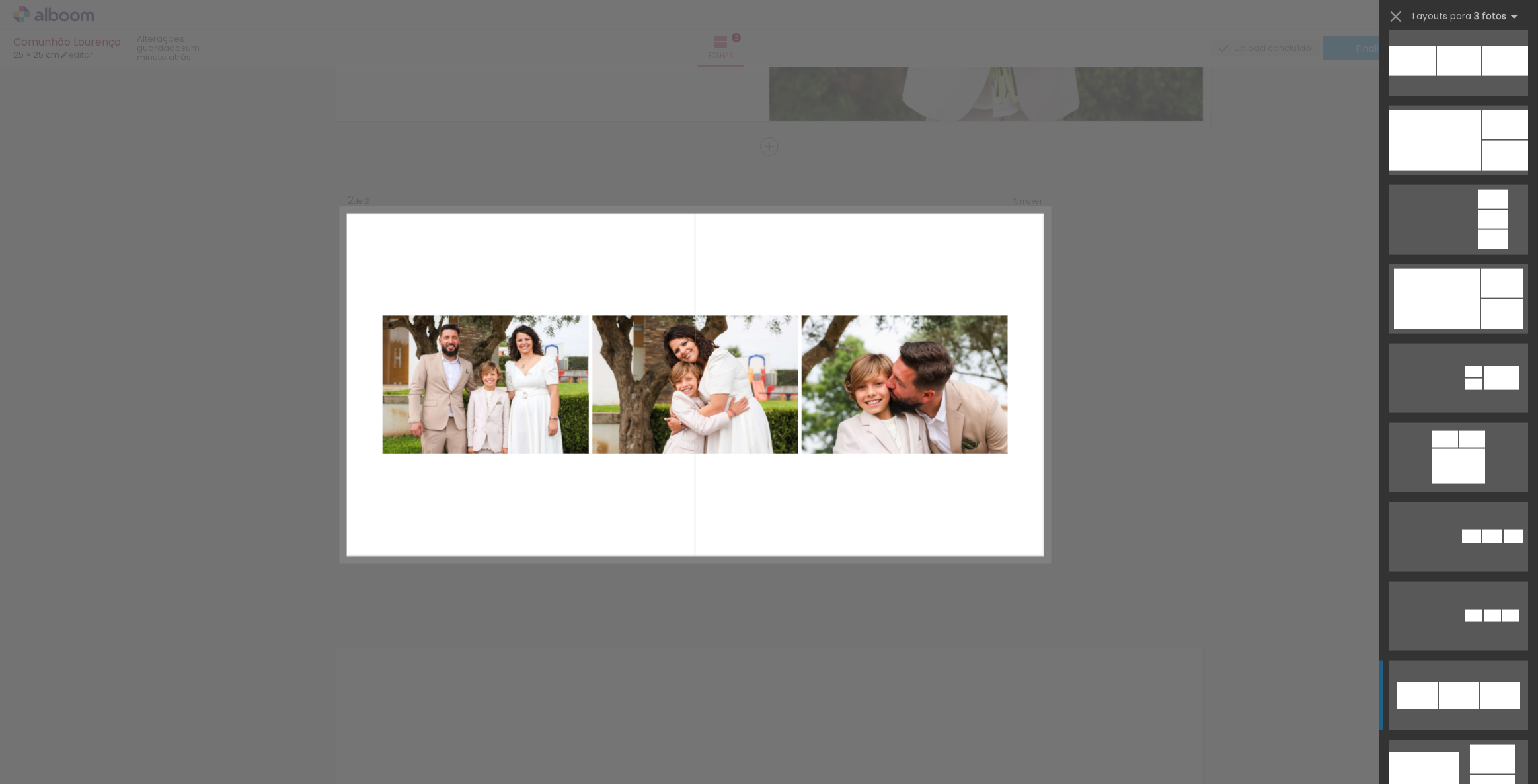
scroll to position [2196, 0]
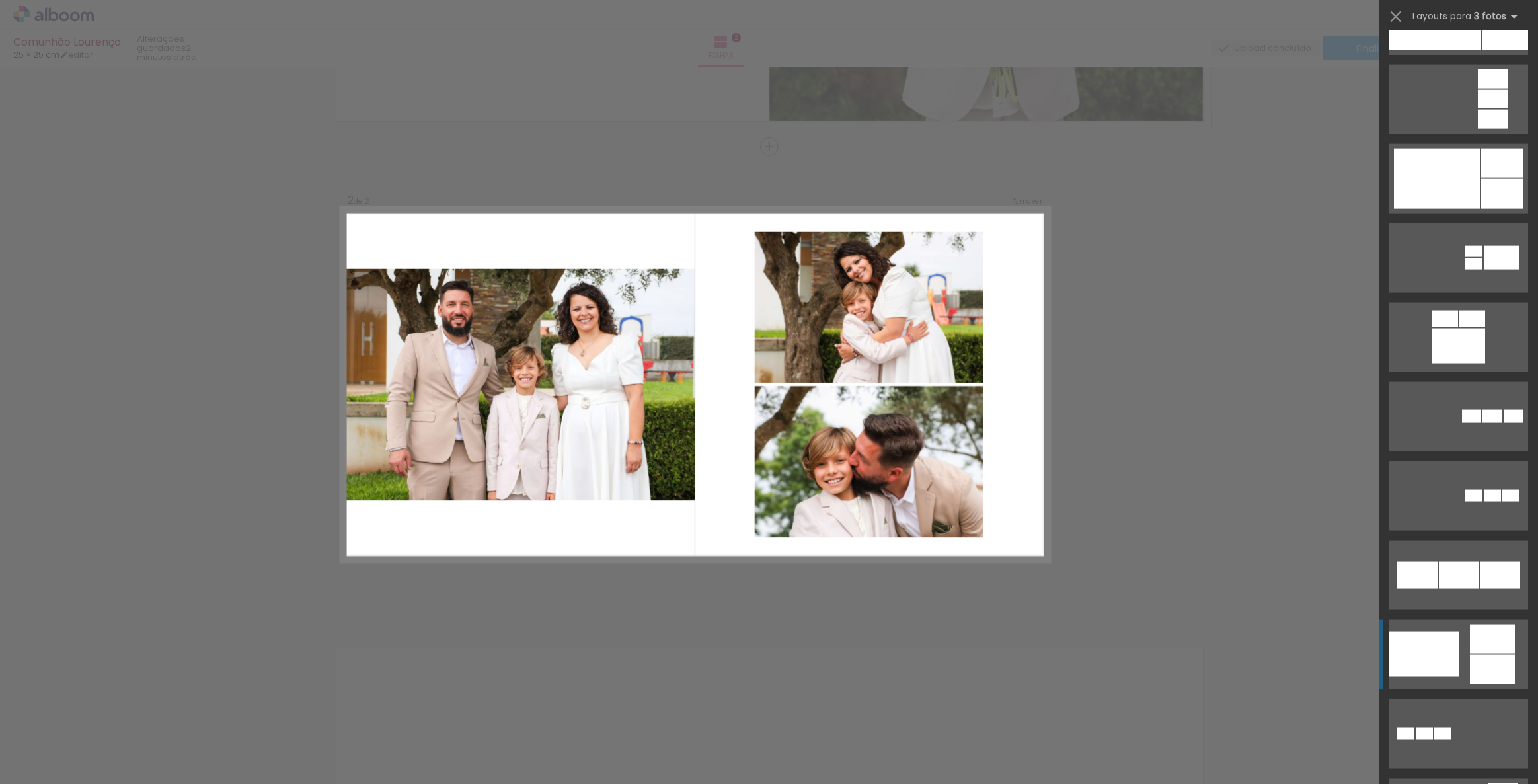
click at [1399, 647] on div at bounding box center [1424, 654] width 69 height 45
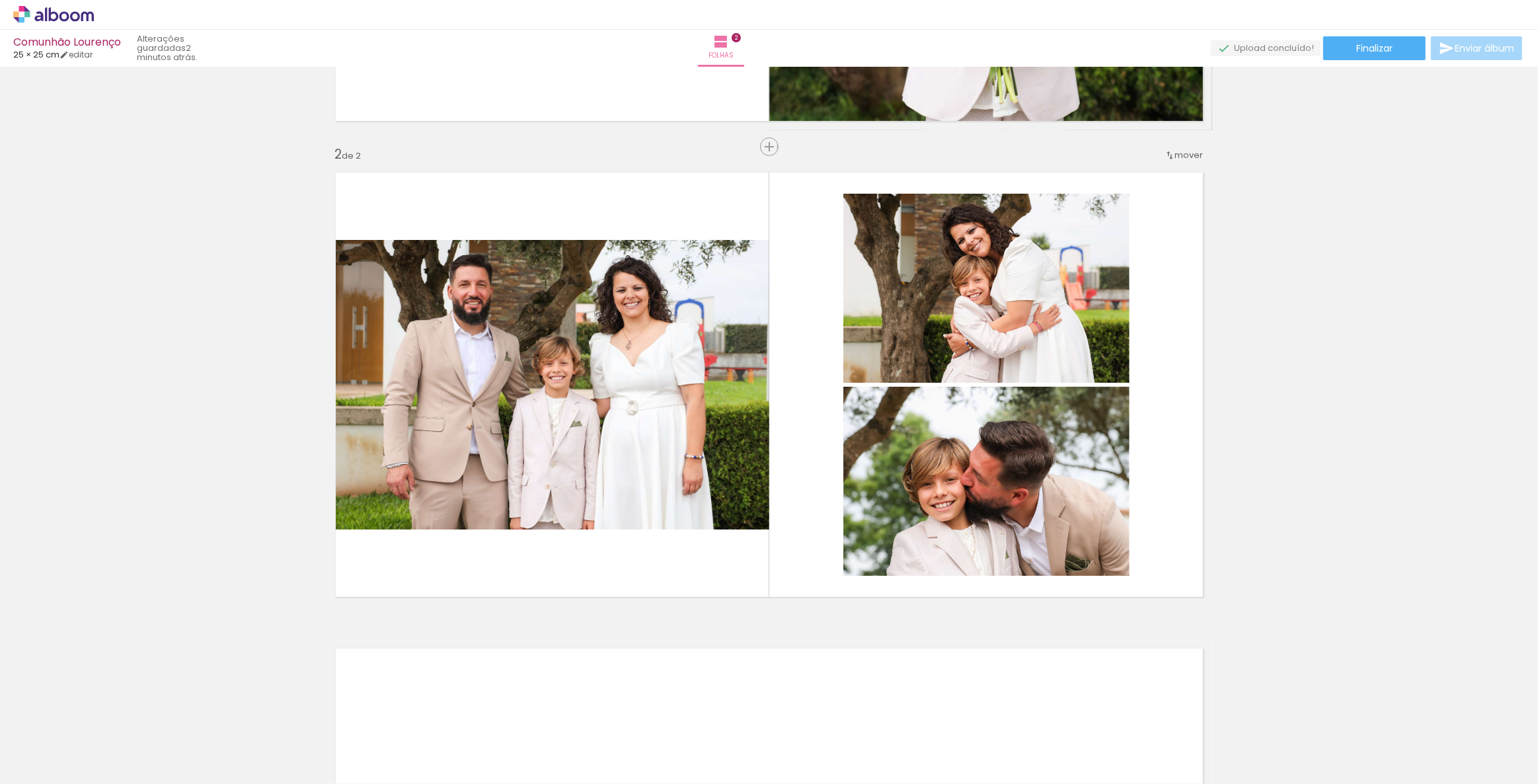
scroll to position [357, 0]
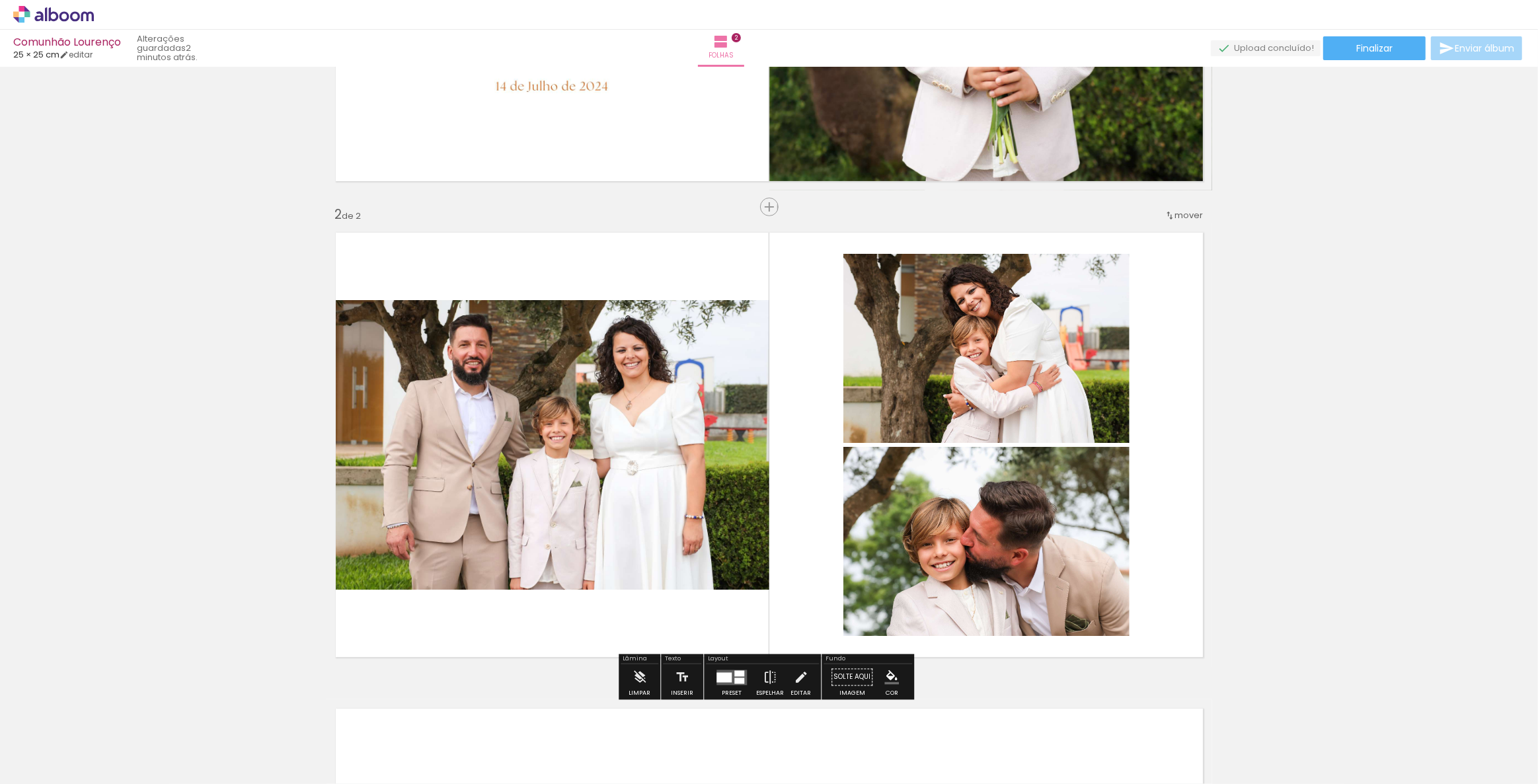
click at [1046, 530] on quentale-photo at bounding box center [986, 541] width 286 height 189
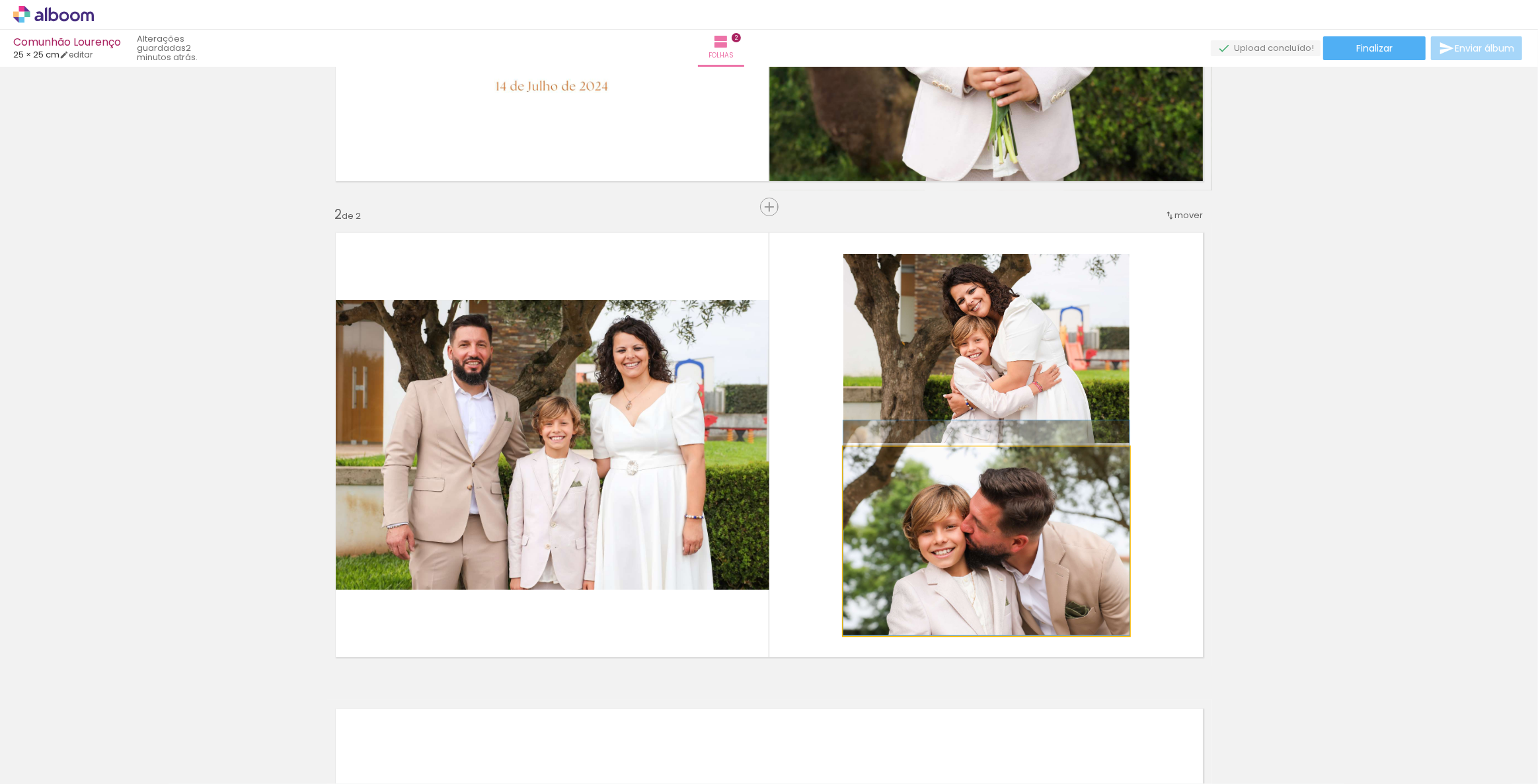
drag, startPoint x: 1046, startPoint y: 530, endPoint x: 1047, endPoint y: 514, distance: 16.0
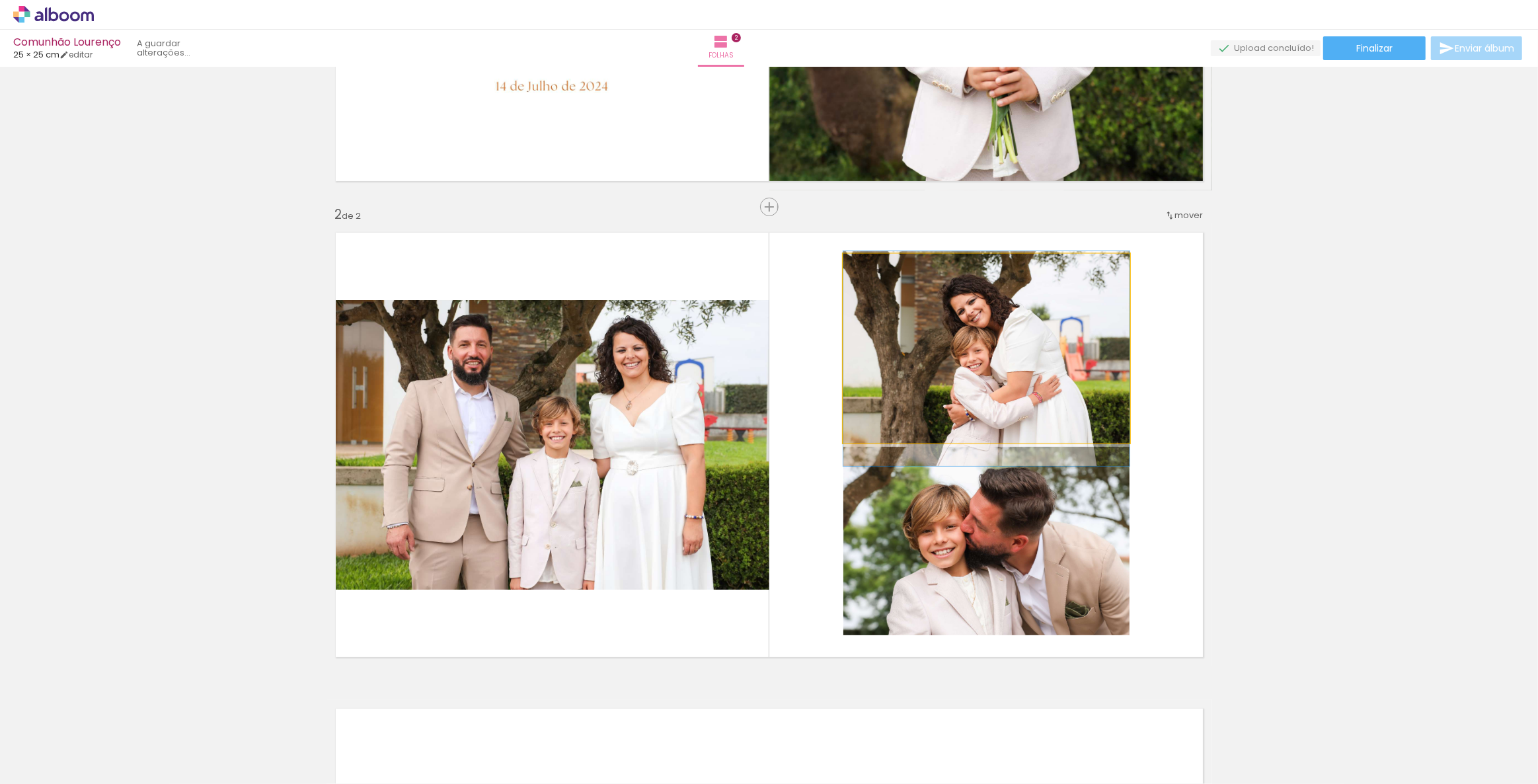
drag, startPoint x: 1024, startPoint y: 350, endPoint x: 1027, endPoint y: 361, distance: 11.4
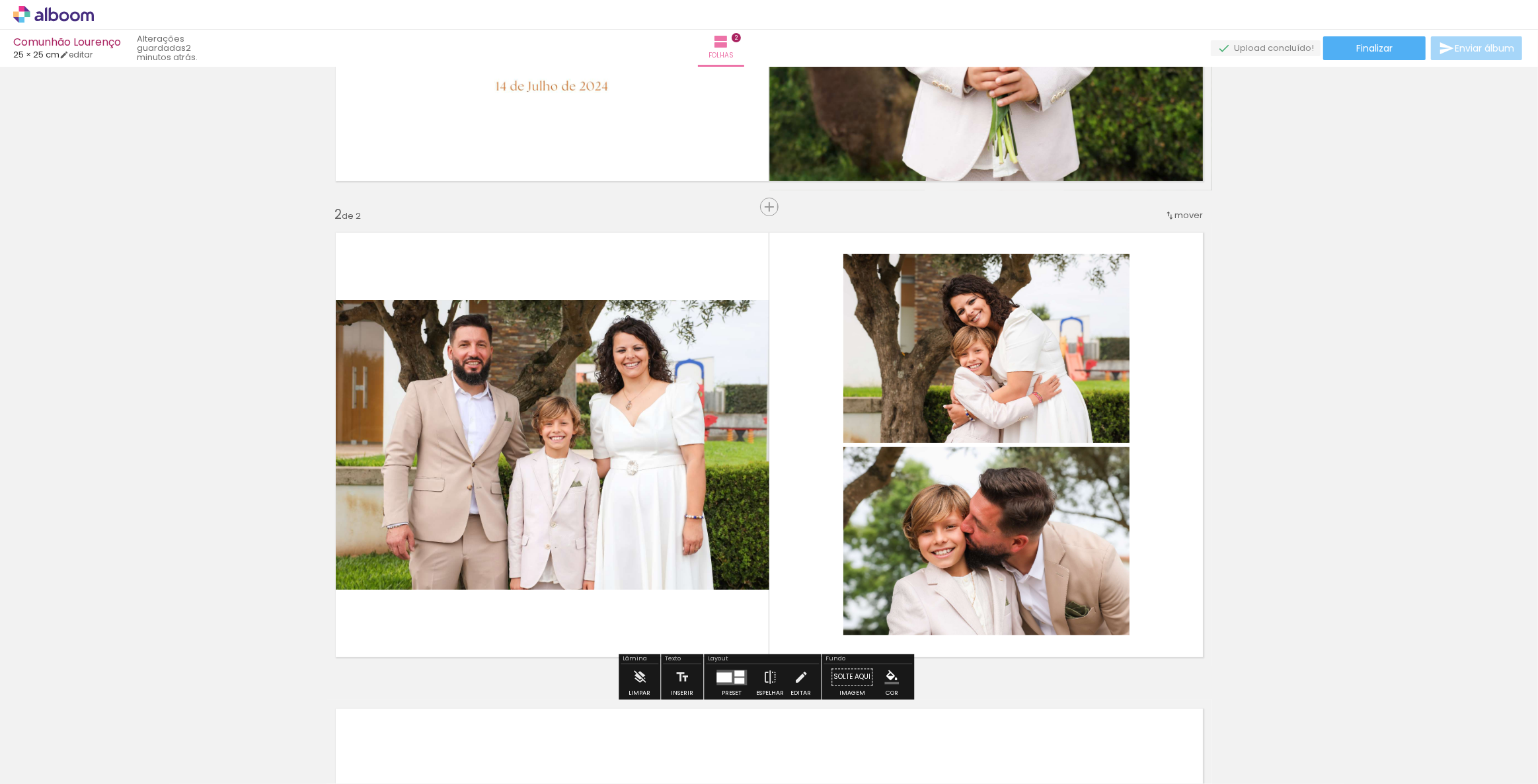
click at [1330, 337] on div "Inserir folha 1 de 2 Inserir folha 2 de 2" at bounding box center [769, 427] width 1538 height 1428
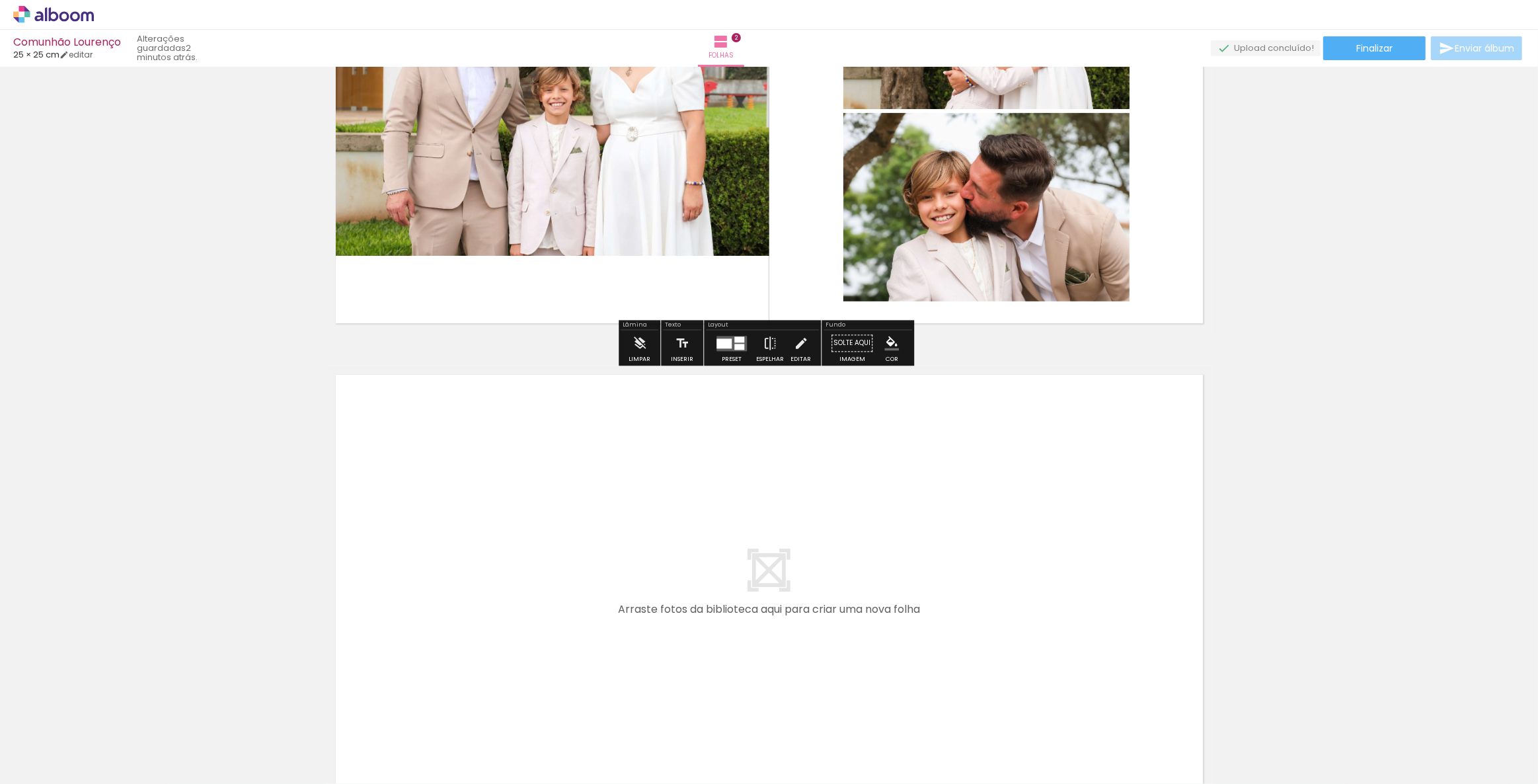
scroll to position [720, 0]
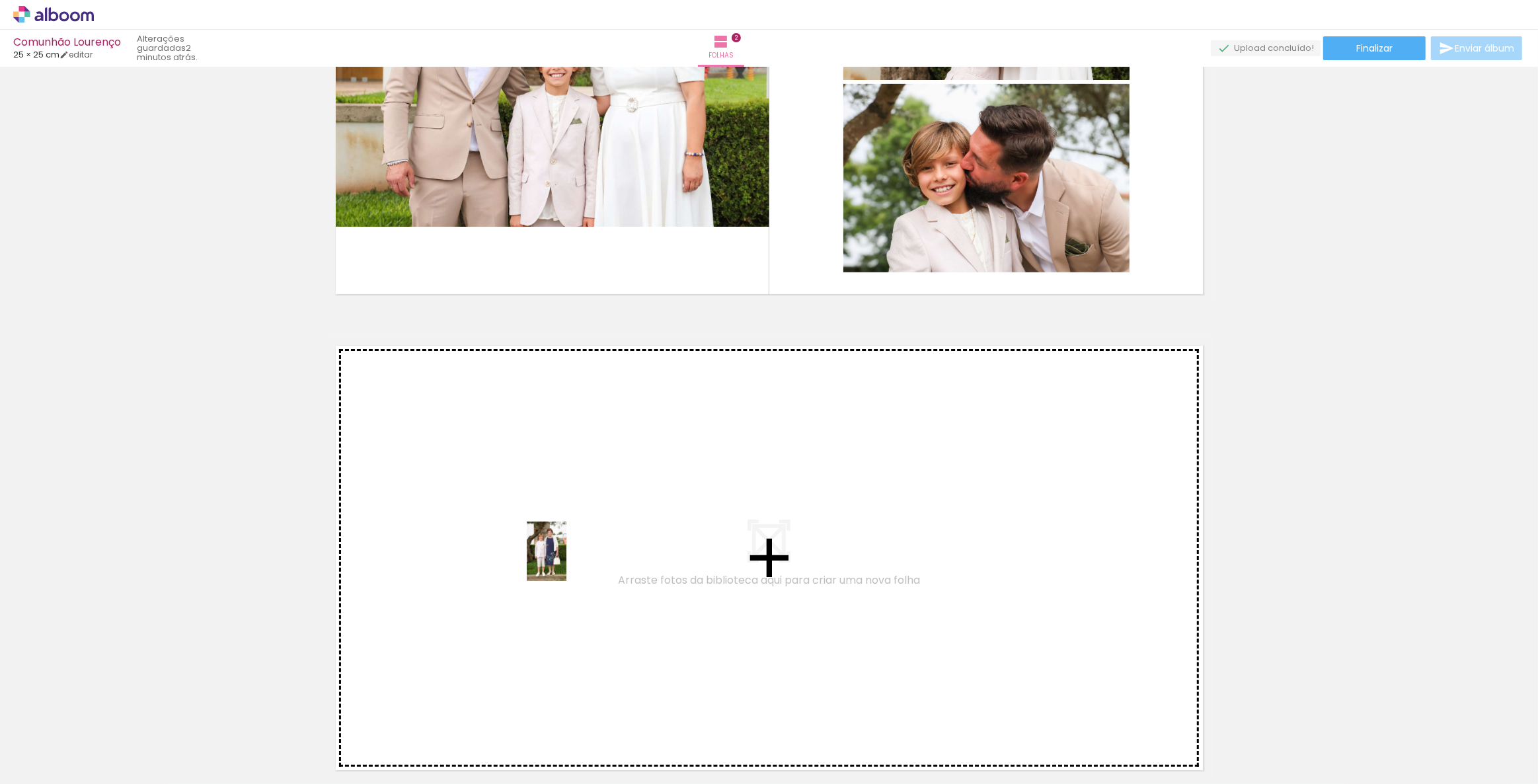
drag, startPoint x: 584, startPoint y: 741, endPoint x: 567, endPoint y: 561, distance: 180.8
click at [567, 561] on quentale-workspace at bounding box center [769, 392] width 1538 height 784
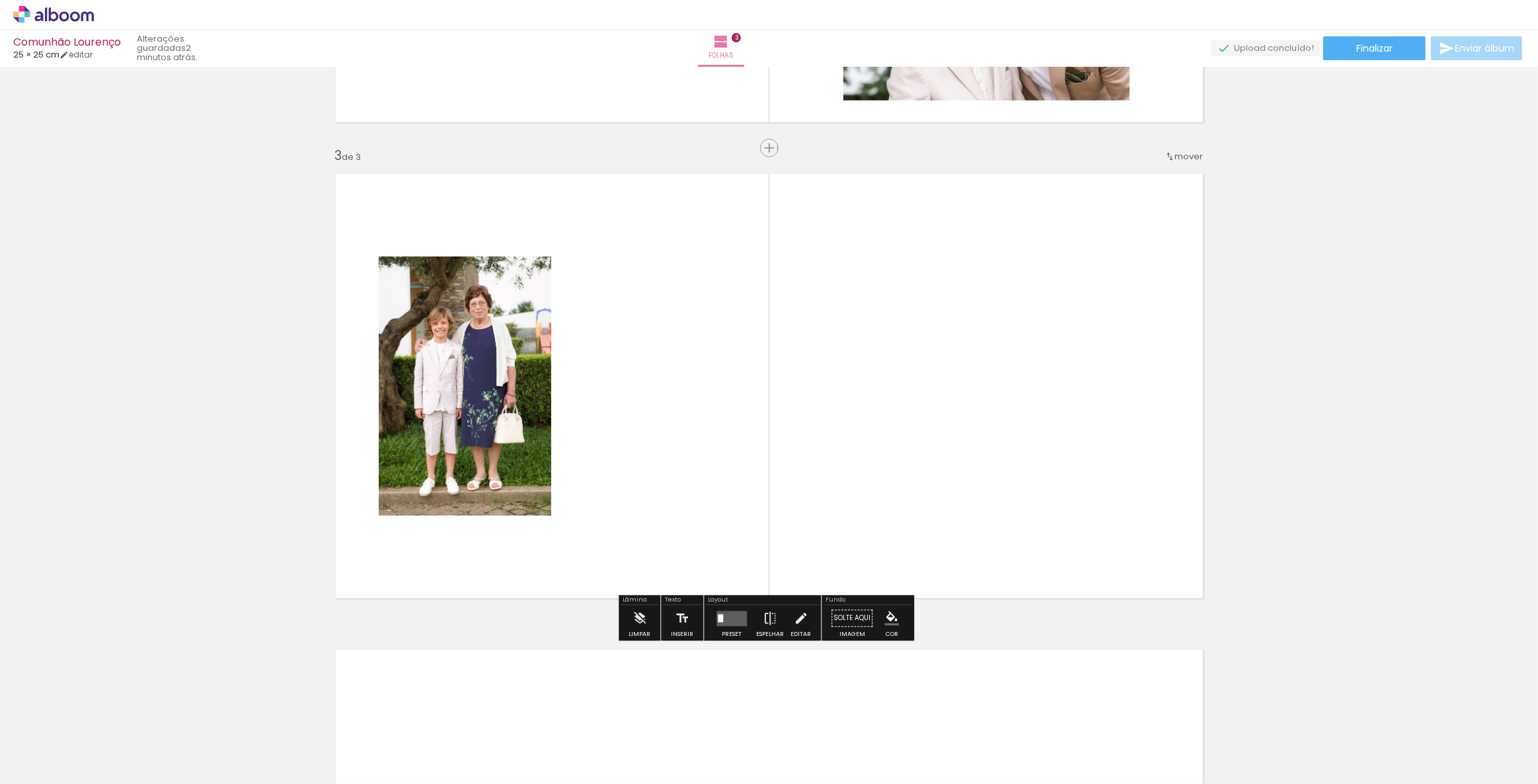
scroll to position [894, 0]
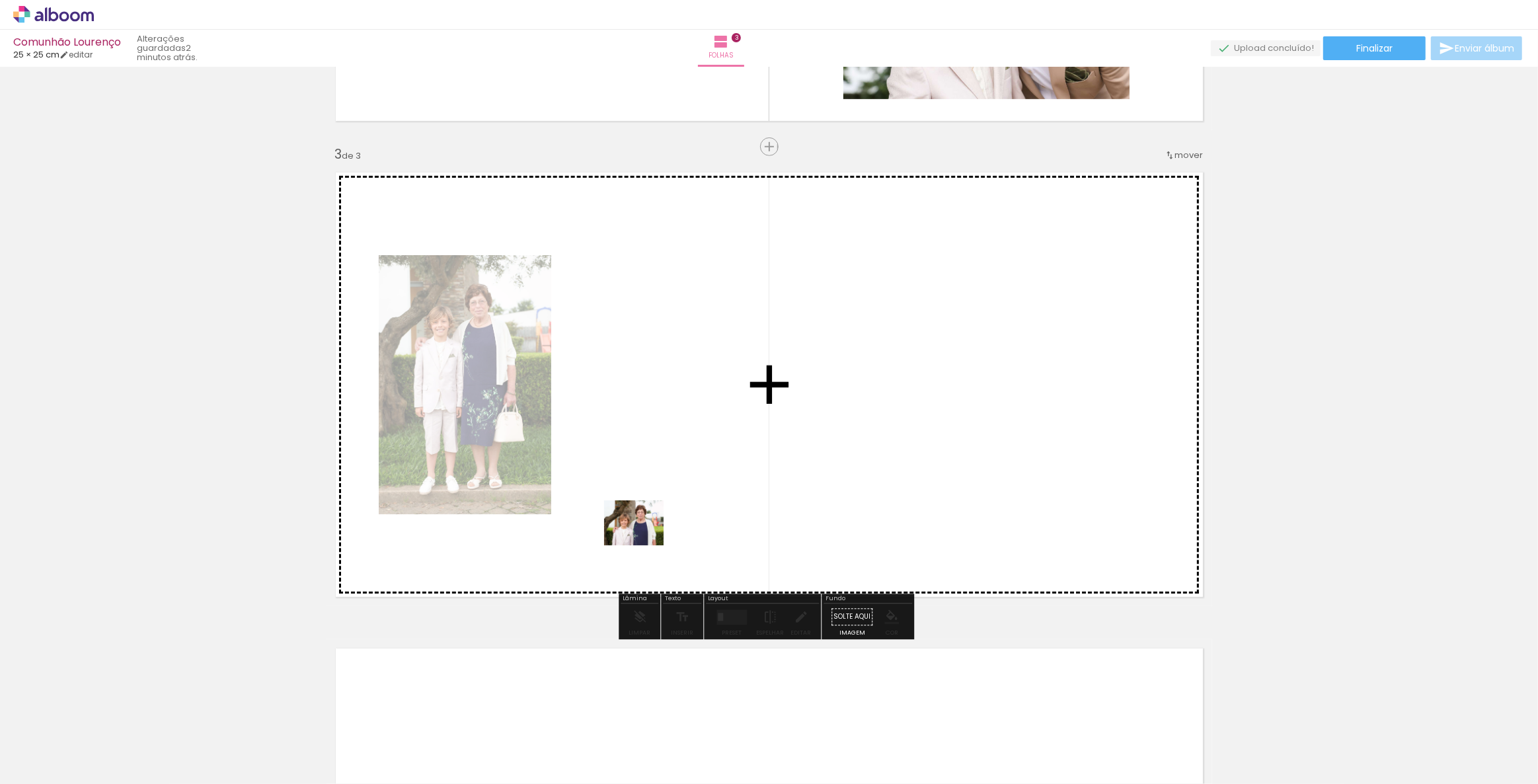
drag, startPoint x: 668, startPoint y: 732, endPoint x: 644, endPoint y: 540, distance: 193.5
click at [644, 540] on quentale-workspace at bounding box center [769, 392] width 1538 height 784
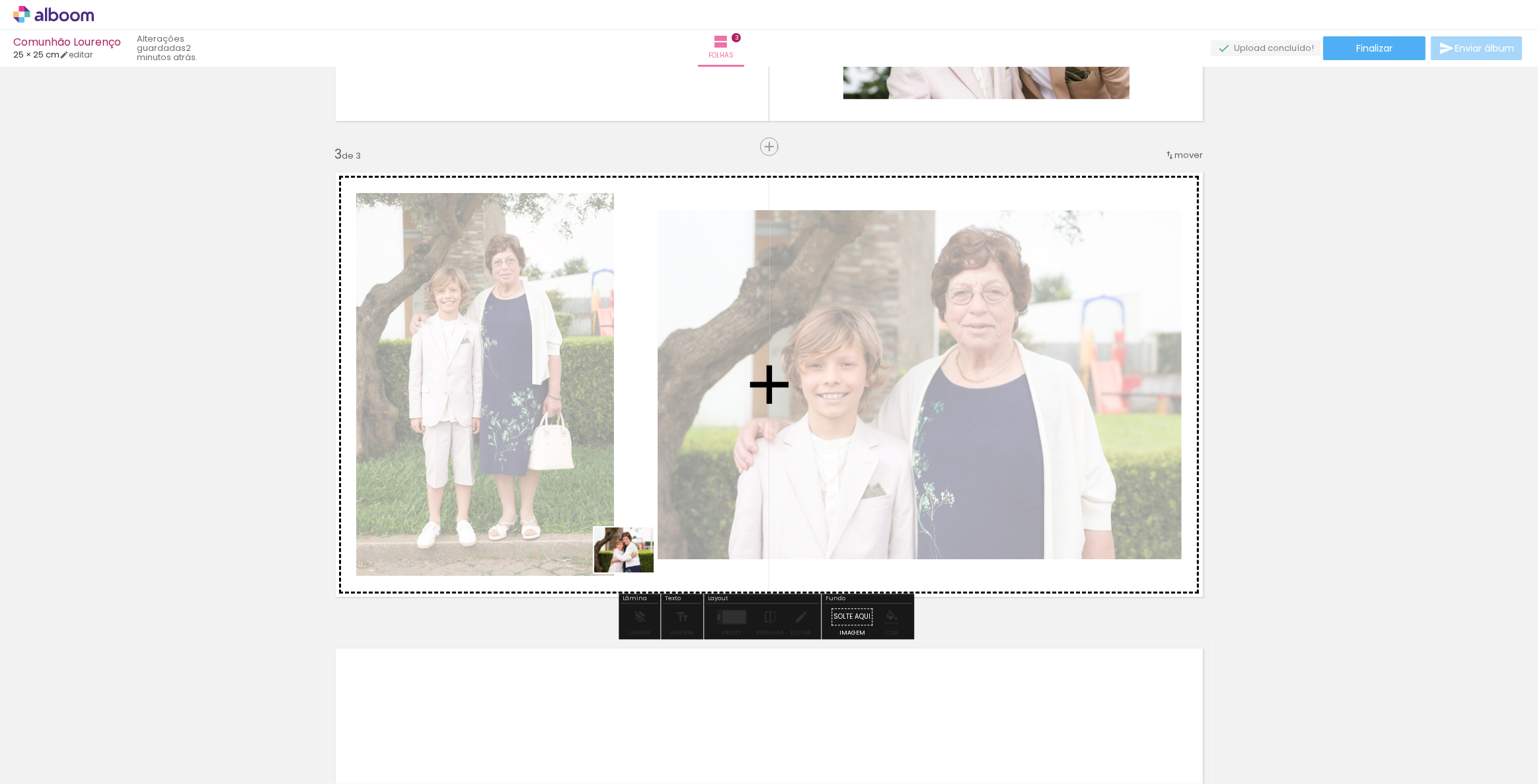
drag, startPoint x: 729, startPoint y: 739, endPoint x: 634, endPoint y: 568, distance: 195.6
click at [634, 568] on quentale-workspace at bounding box center [769, 392] width 1538 height 784
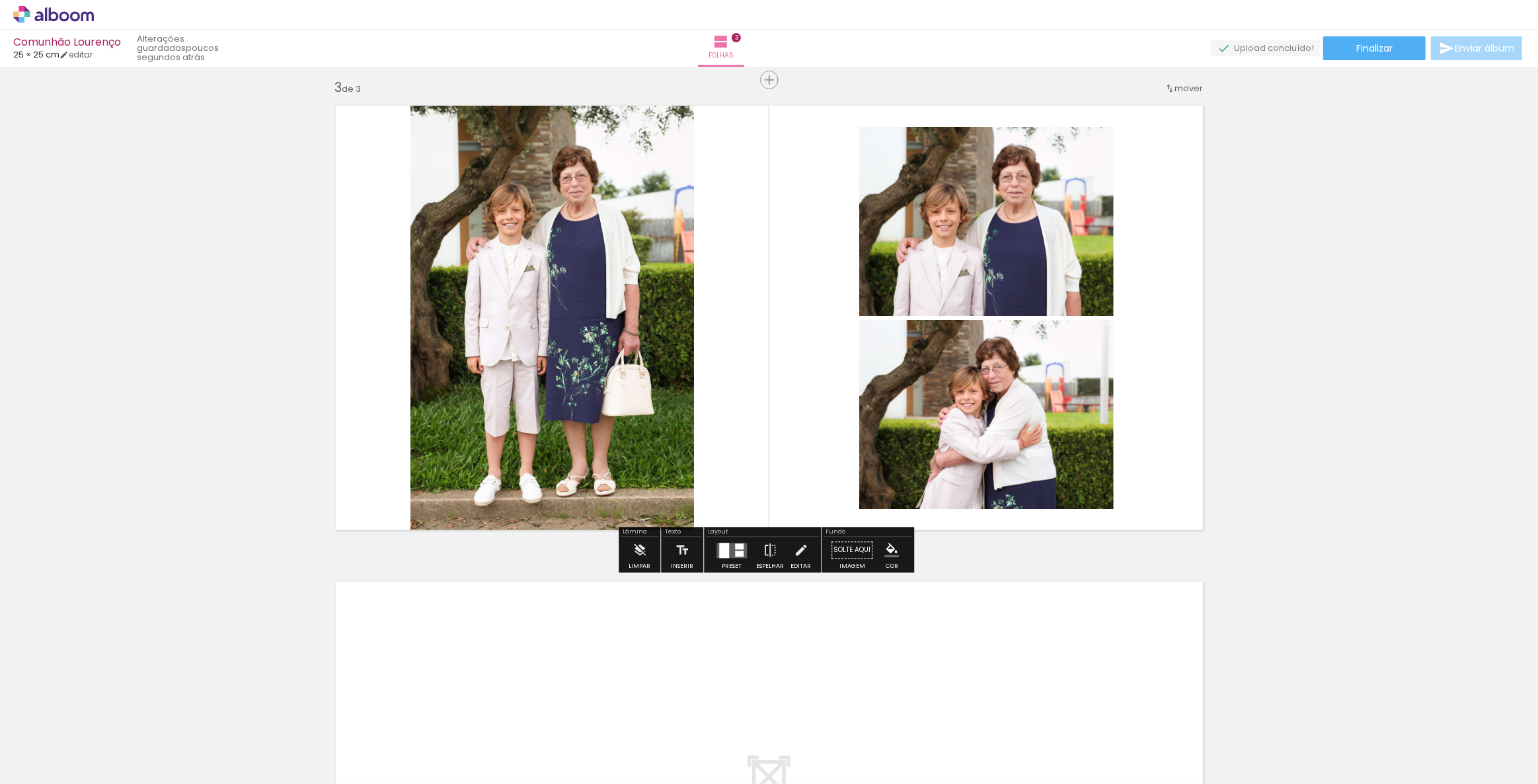
scroll to position [961, 0]
click at [740, 553] on div at bounding box center [739, 553] width 8 height 6
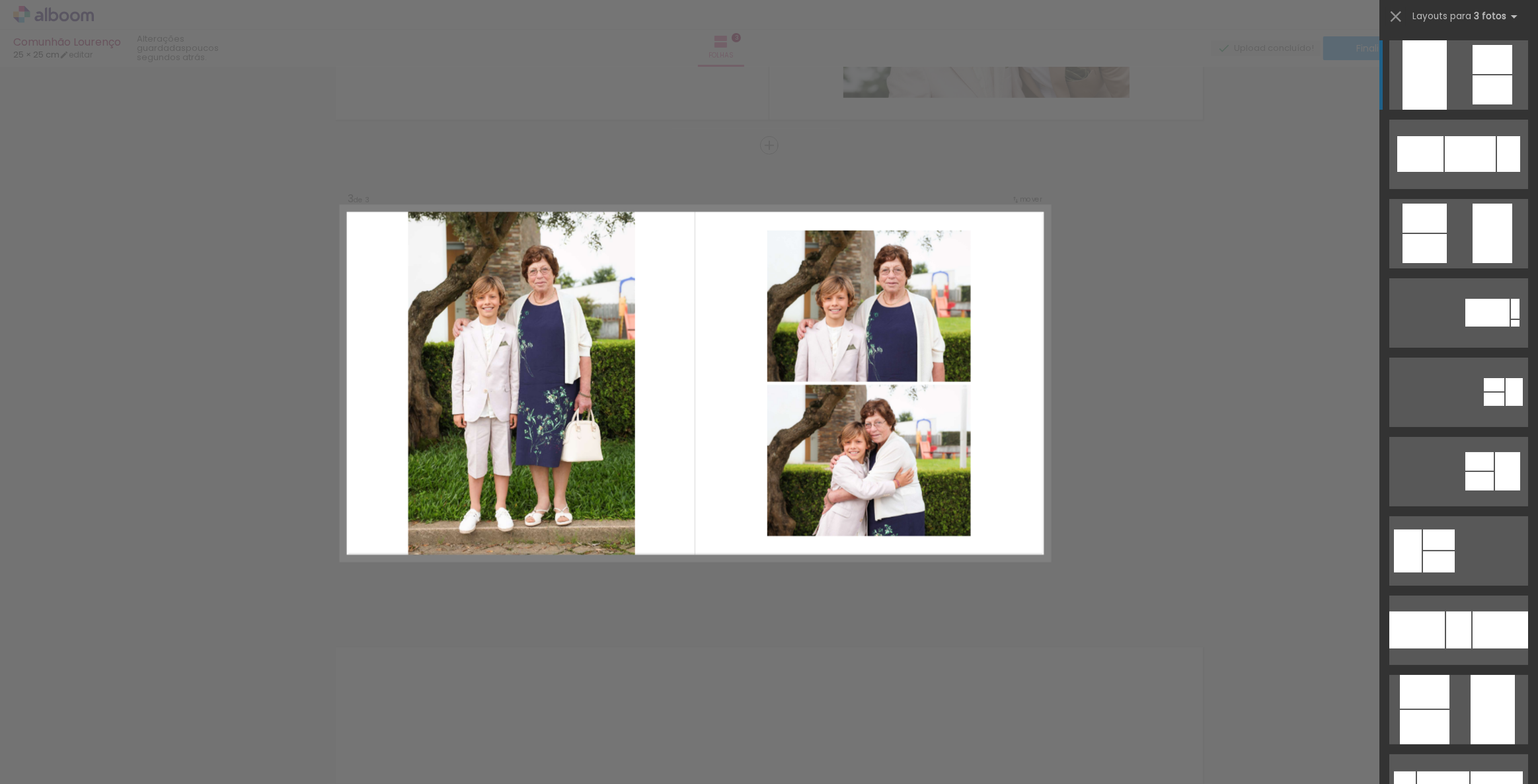
scroll to position [894, 0]
click at [722, 600] on div "Confirmar Cancelar" at bounding box center [769, 141] width 1538 height 1935
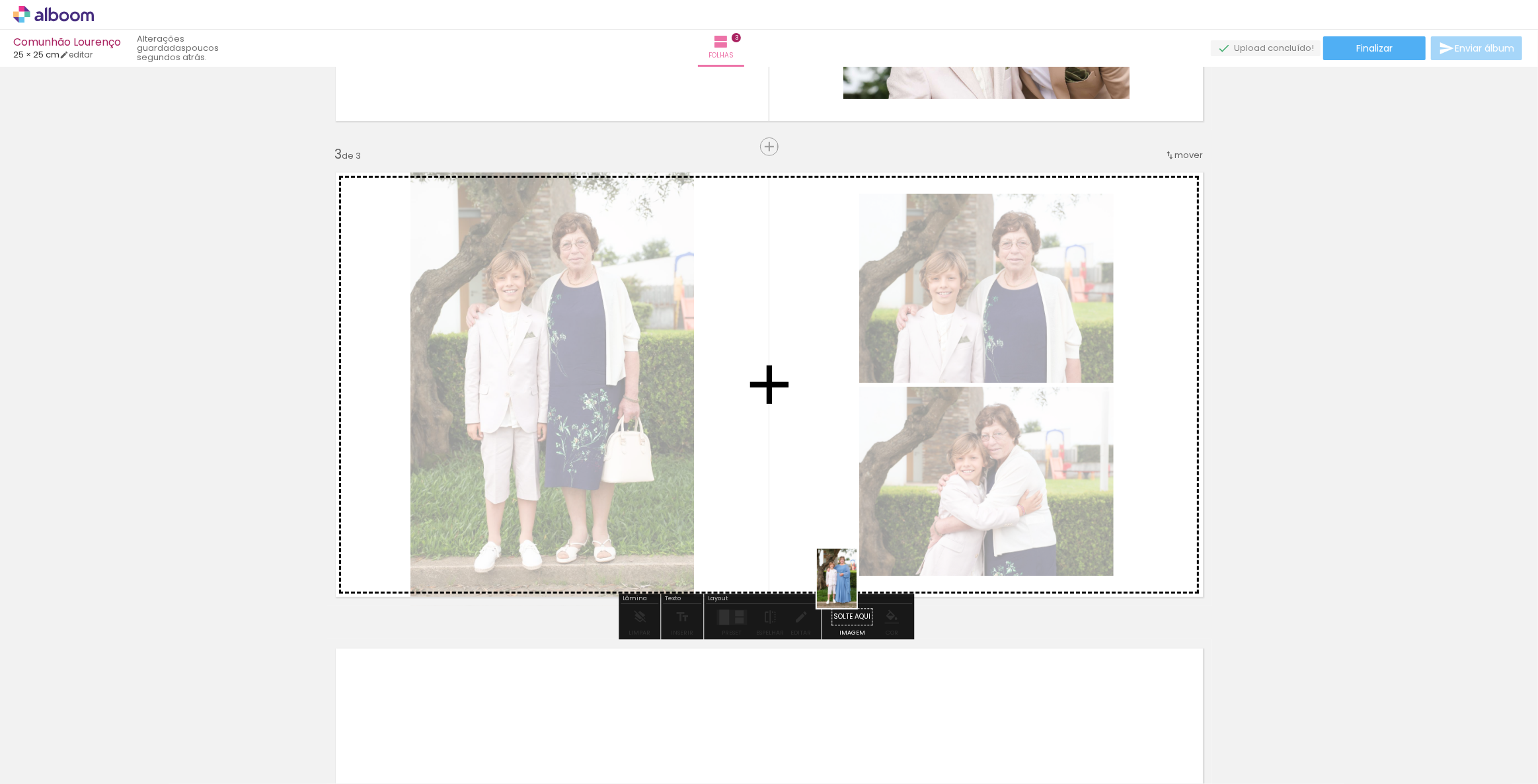
drag, startPoint x: 794, startPoint y: 725, endPoint x: 857, endPoint y: 588, distance: 150.8
click at [857, 588] on quentale-workspace at bounding box center [769, 392] width 1538 height 784
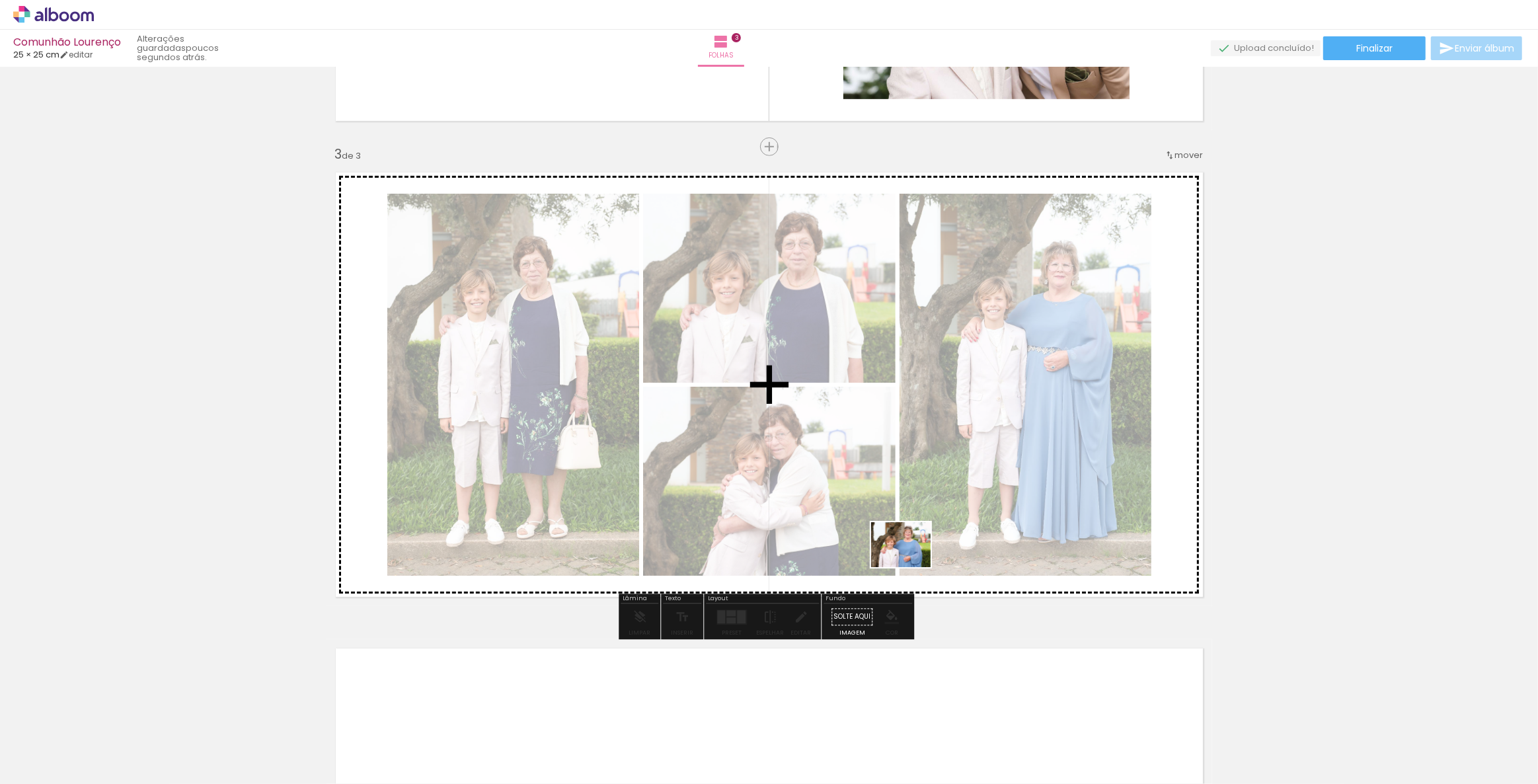
drag, startPoint x: 881, startPoint y: 724, endPoint x: 913, endPoint y: 543, distance: 183.8
click at [913, 543] on quentale-workspace at bounding box center [769, 392] width 1538 height 784
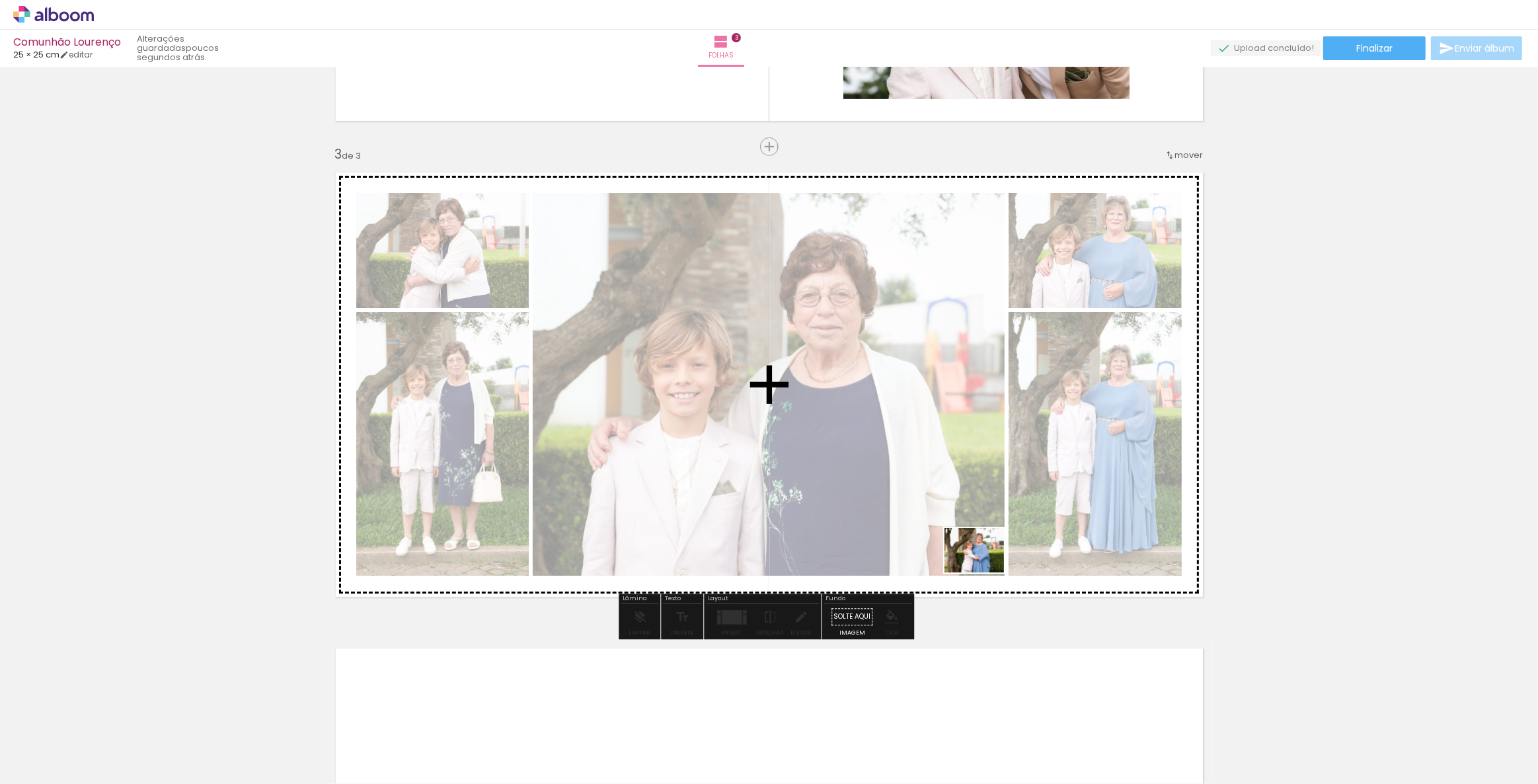
drag, startPoint x: 951, startPoint y: 738, endPoint x: 984, endPoint y: 568, distance: 173.2
click at [984, 568] on quentale-workspace at bounding box center [769, 392] width 1538 height 784
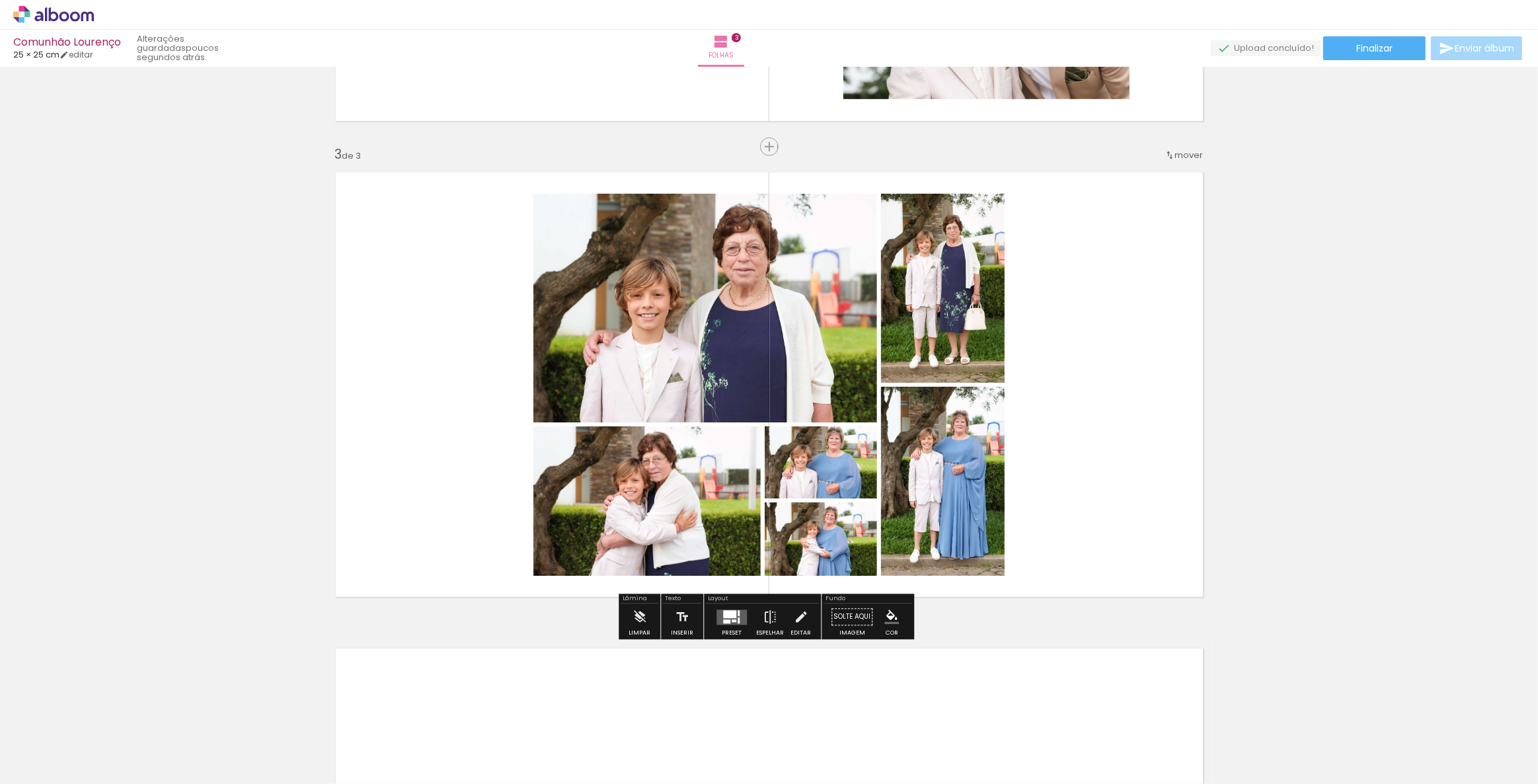
click at [743, 616] on quentale-layouter at bounding box center [731, 617] width 30 height 15
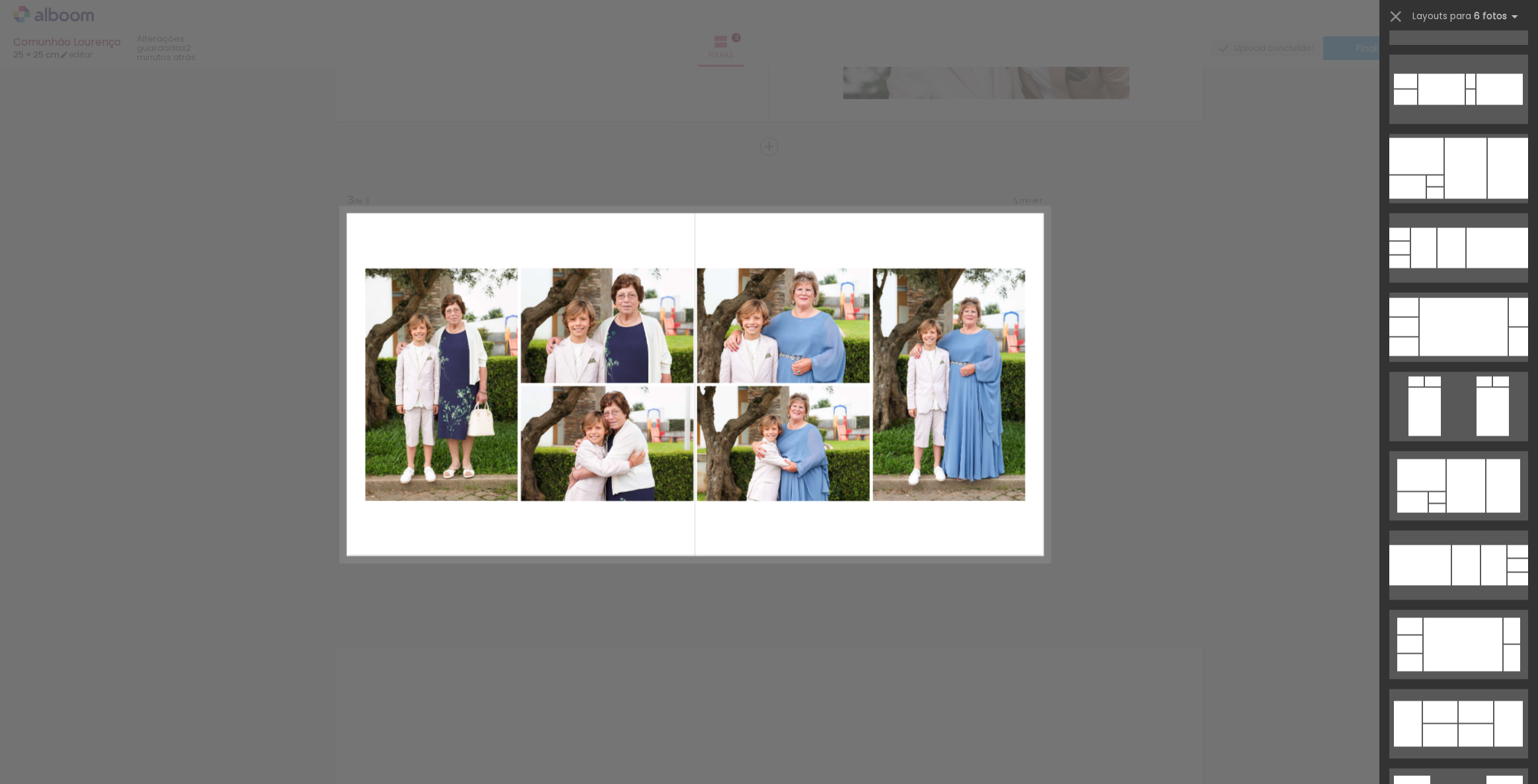
scroll to position [2584, 0]
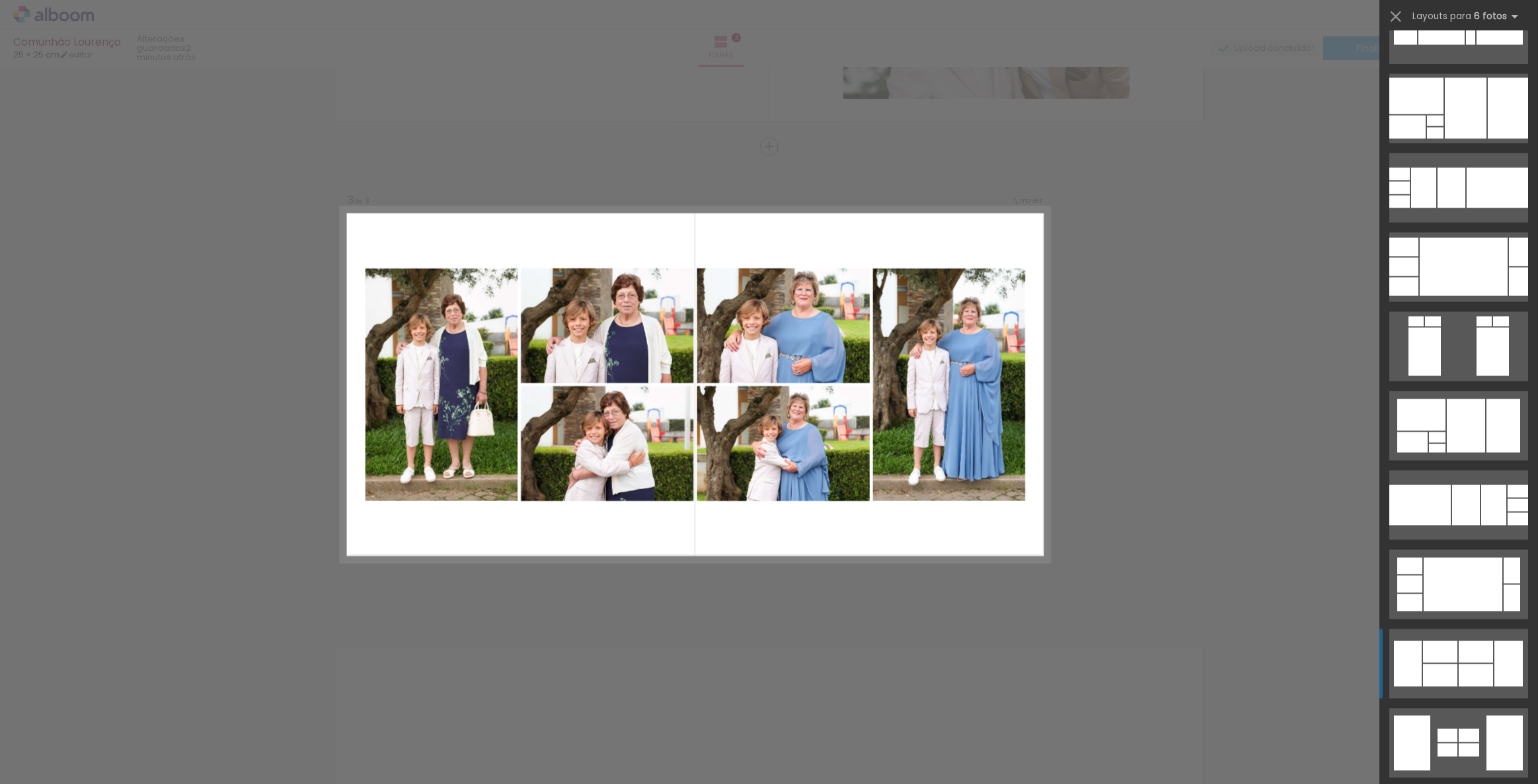
click at [1453, 670] on div at bounding box center [1441, 675] width 35 height 23
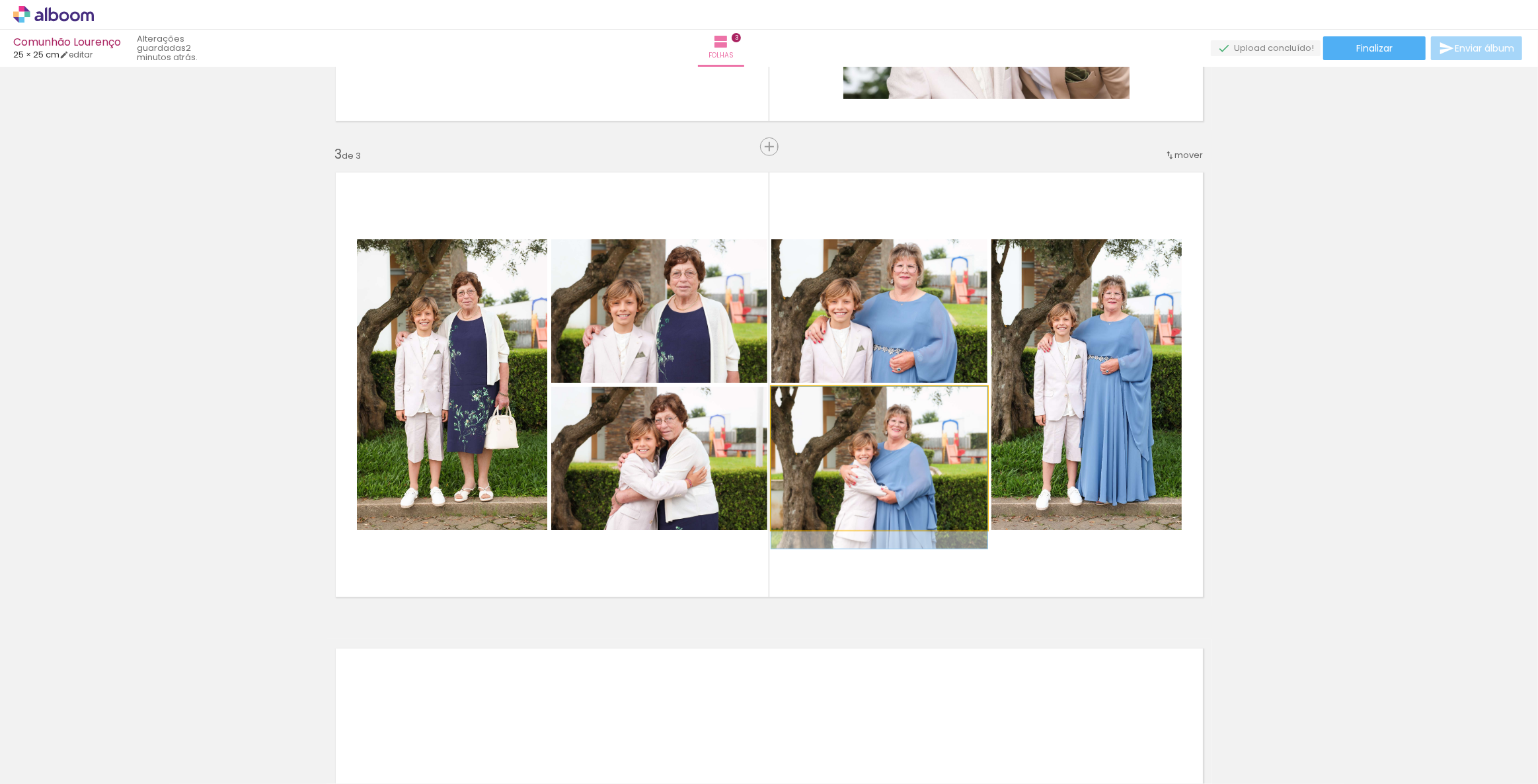
drag, startPoint x: 891, startPoint y: 447, endPoint x: 892, endPoint y: 457, distance: 10.0
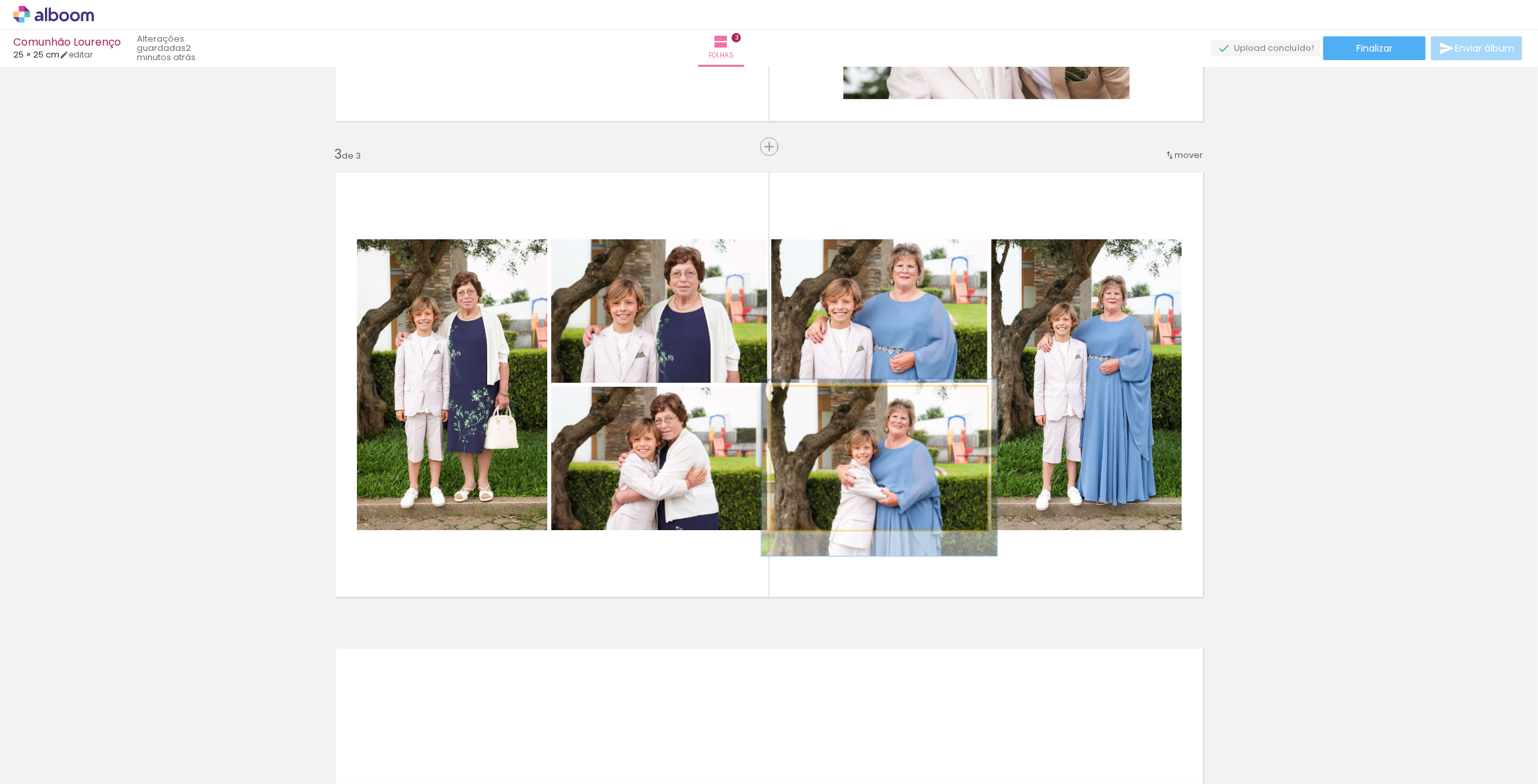
type paper-slider "109"
click at [804, 402] on div at bounding box center [806, 400] width 12 height 12
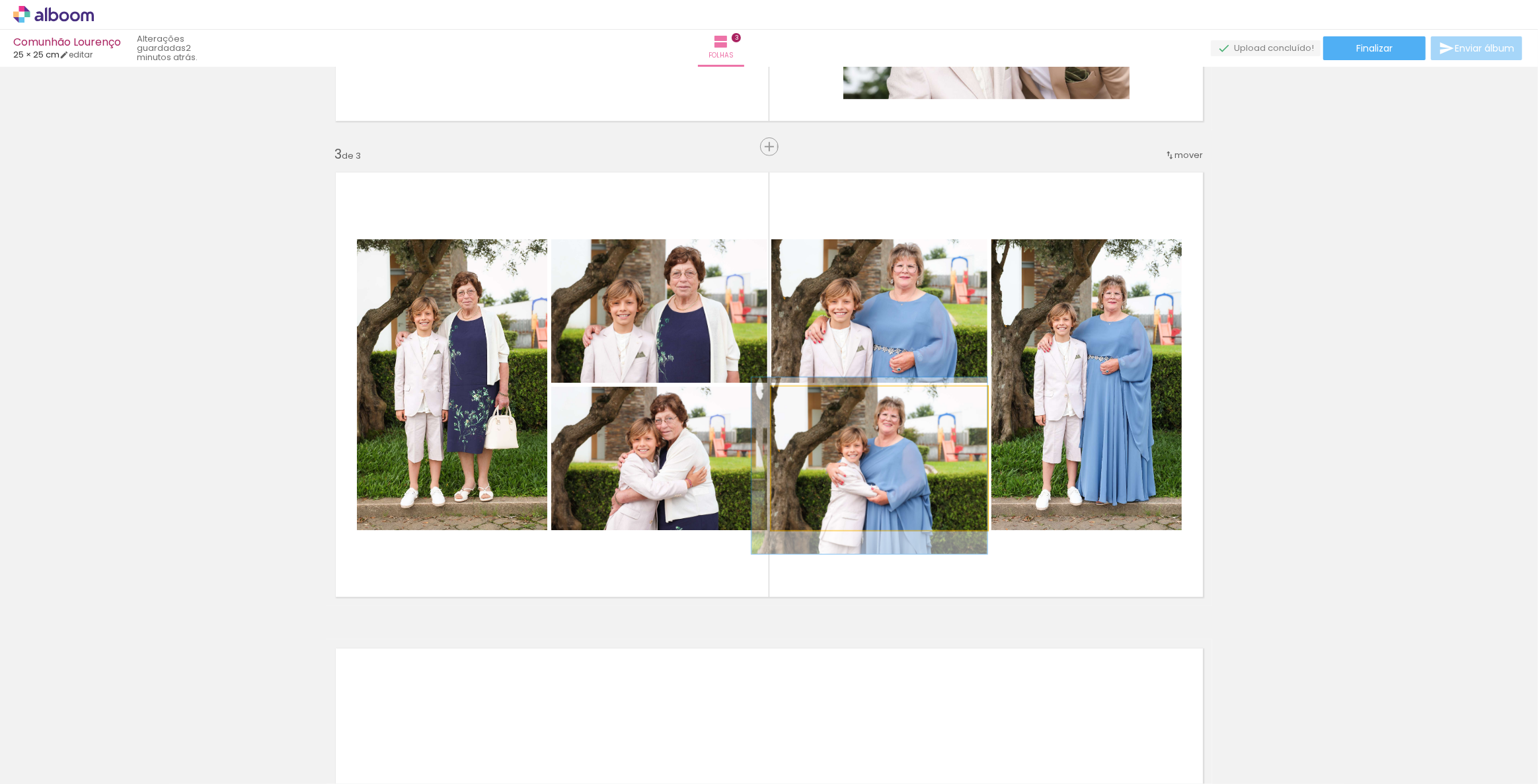
drag, startPoint x: 892, startPoint y: 444, endPoint x: 865, endPoint y: 441, distance: 27.2
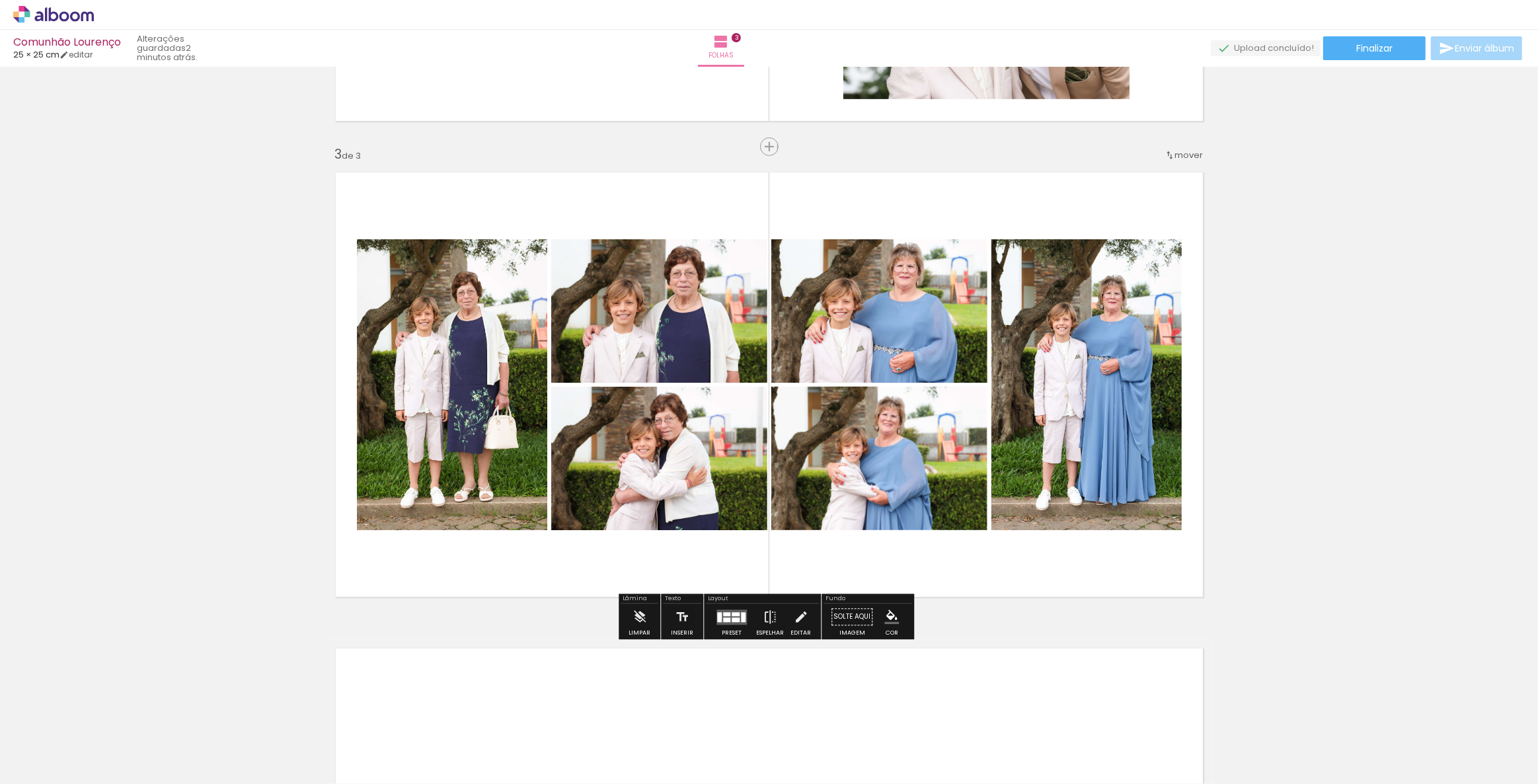
click at [1332, 369] on div "Inserir folha 1 de 3 Inserir folha 2 de 3 Inserir folha 3 de 3" at bounding box center [769, 130] width 1538 height 1905
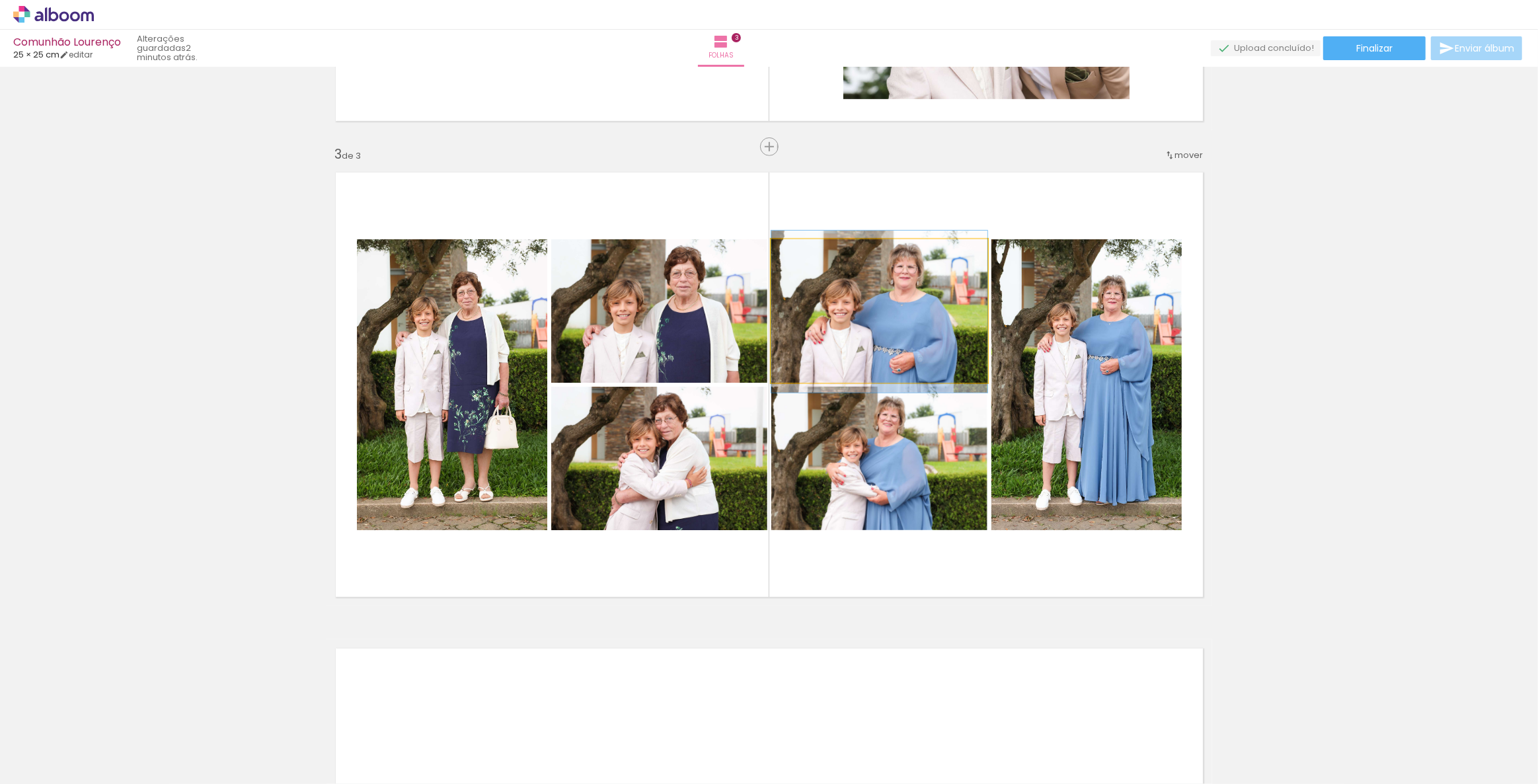
drag, startPoint x: 878, startPoint y: 322, endPoint x: 889, endPoint y: 323, distance: 11.0
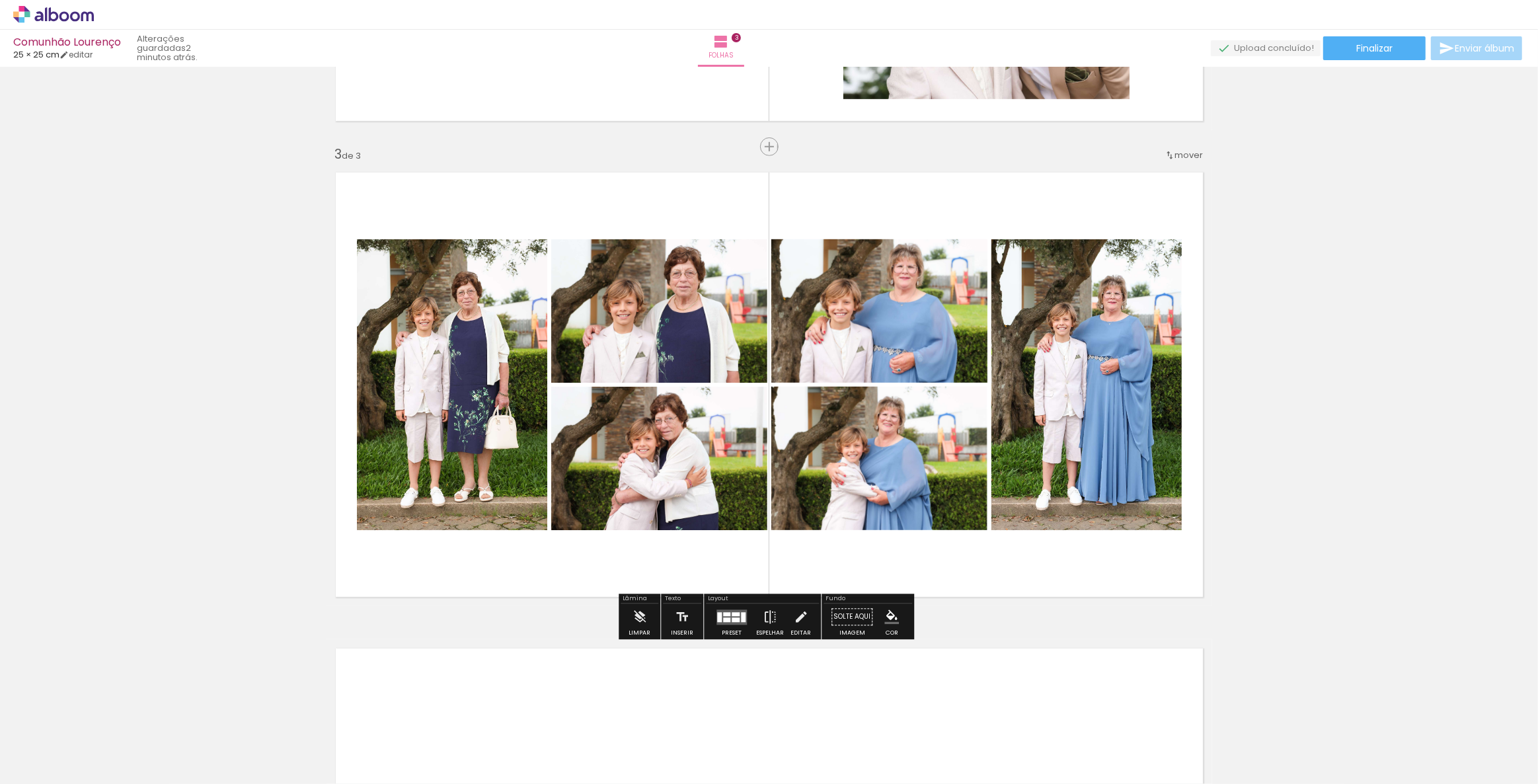
click at [1309, 310] on div "Inserir folha 1 de 3 Inserir folha 2 de 3 Inserir folha 3 de 3" at bounding box center [769, 130] width 1538 height 1905
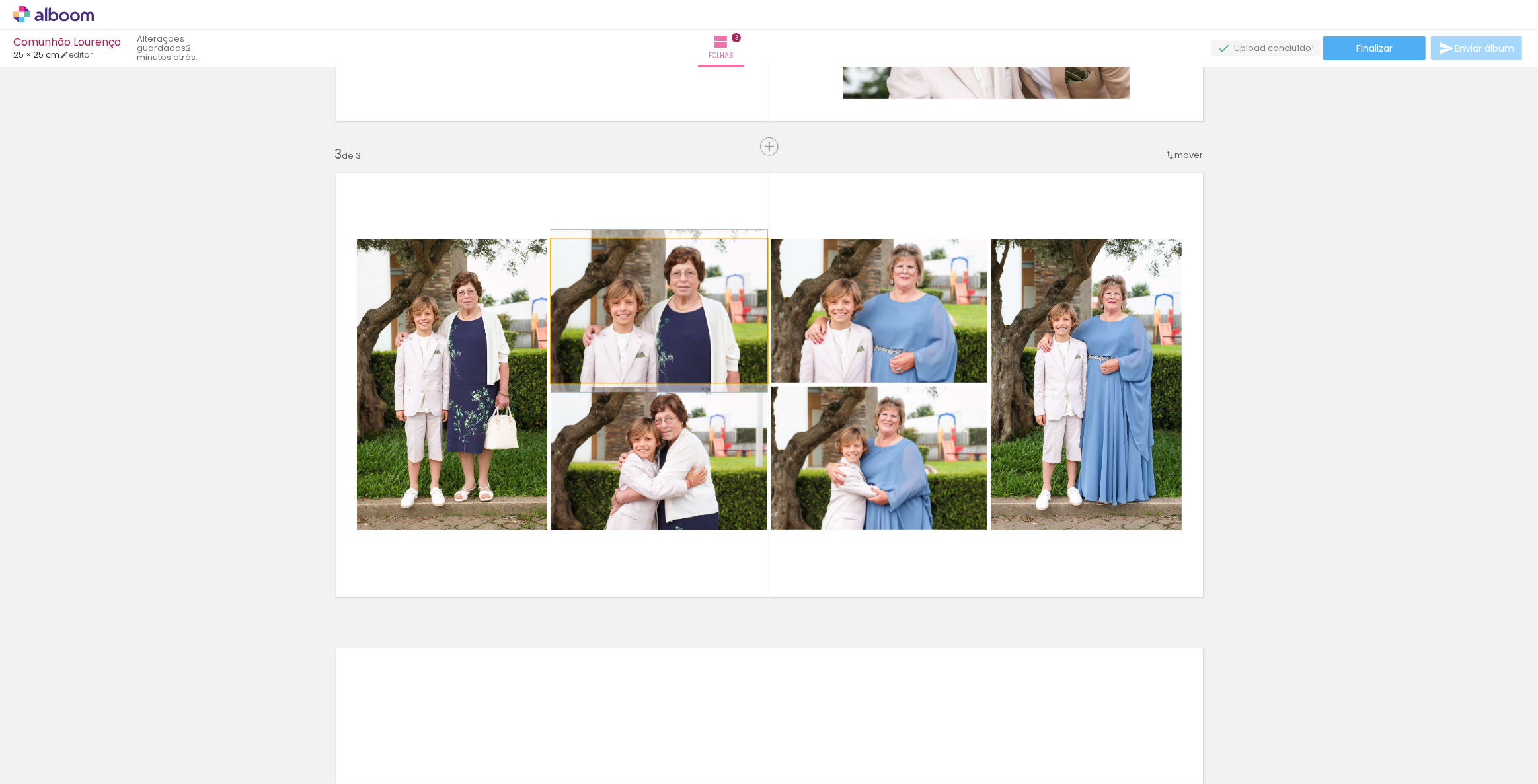
drag, startPoint x: 640, startPoint y: 324, endPoint x: 666, endPoint y: 324, distance: 26.0
type paper-slider "103"
click at [583, 253] on div at bounding box center [583, 253] width 21 height 21
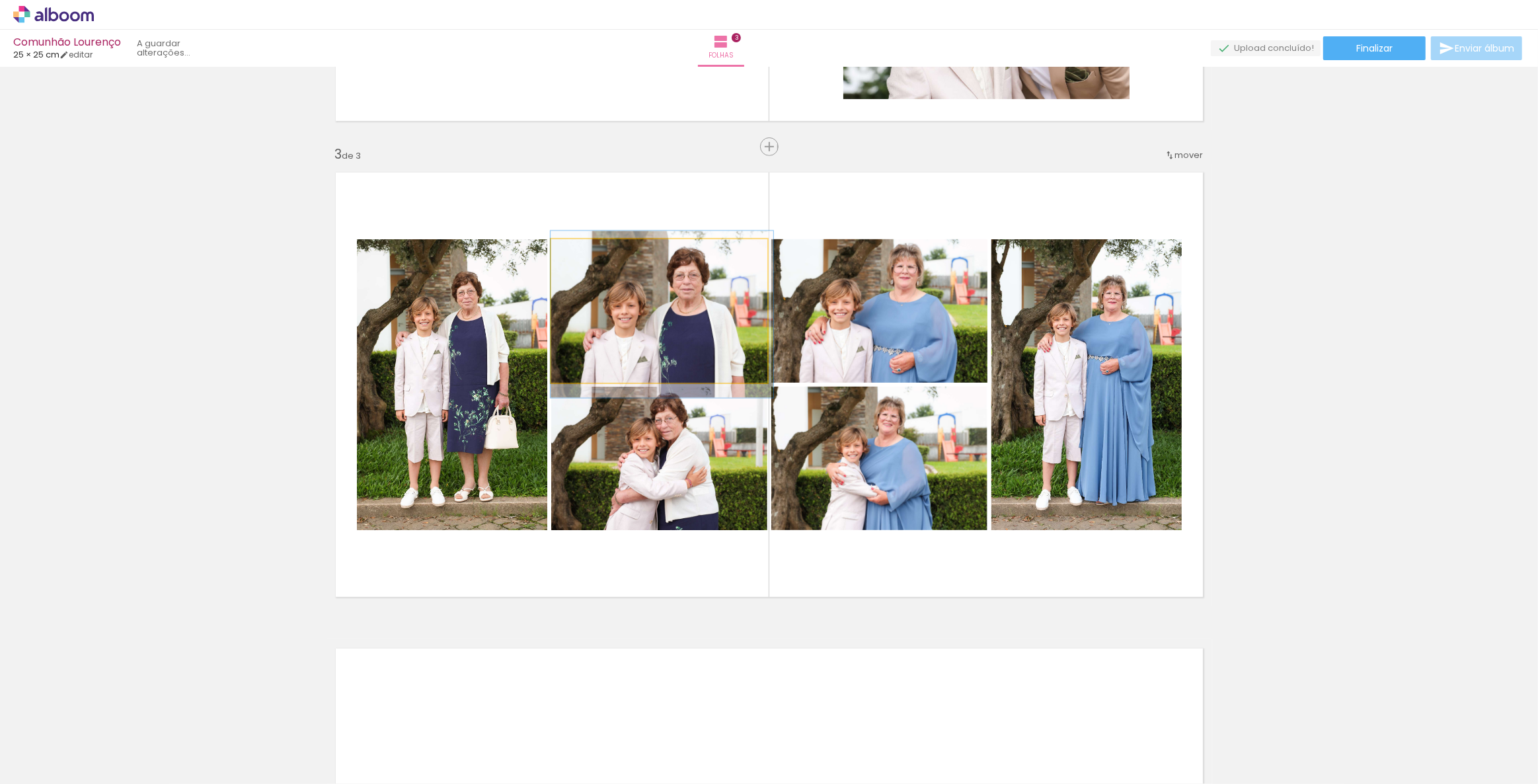
drag, startPoint x: 654, startPoint y: 308, endPoint x: 683, endPoint y: 310, distance: 29.1
drag, startPoint x: 683, startPoint y: 310, endPoint x: 689, endPoint y: 306, distance: 7.2
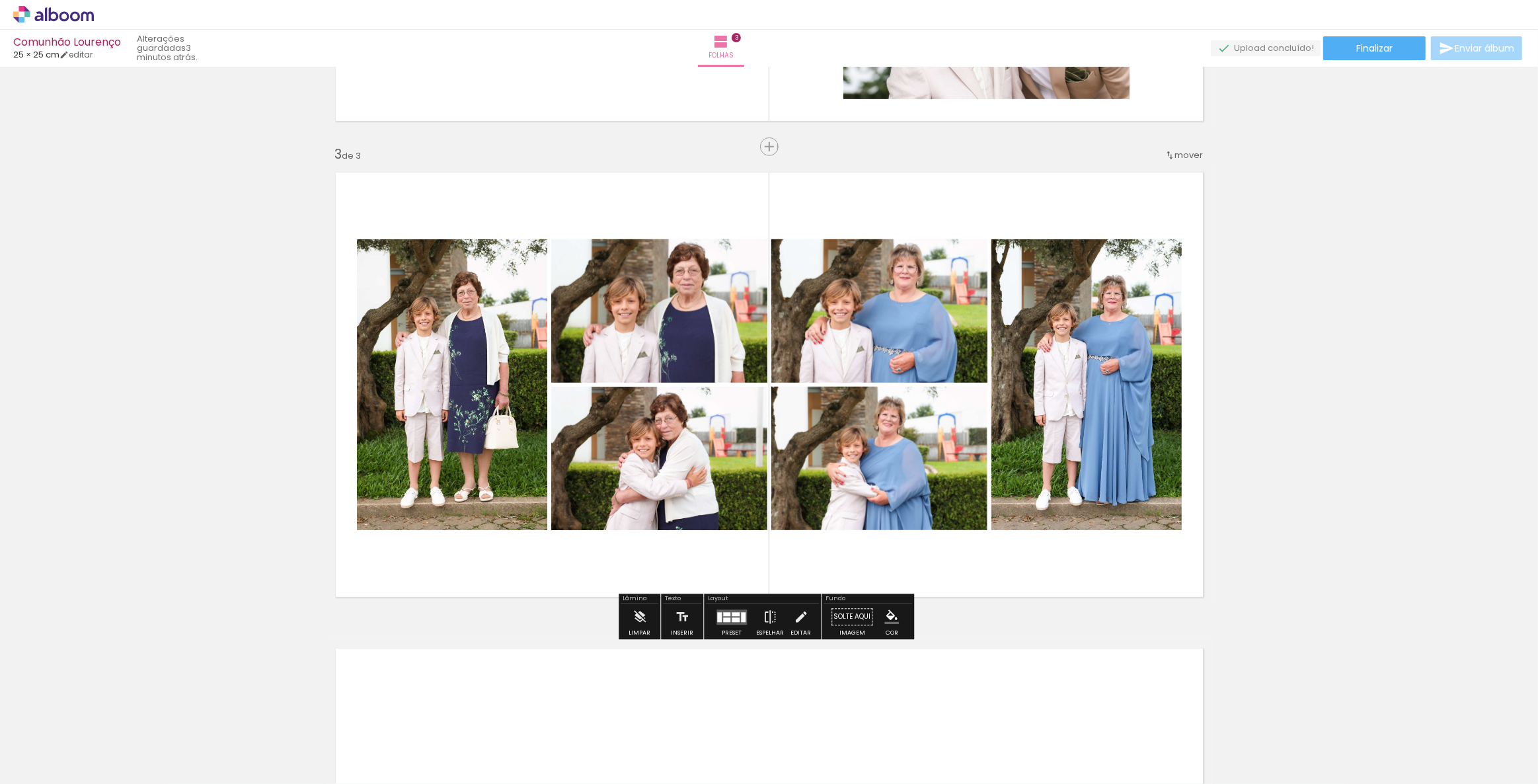
click at [1426, 374] on div "Inserir folha 1 de 3 Inserir folha 2 de 3 Inserir folha 3 de 3" at bounding box center [769, 130] width 1538 height 1905
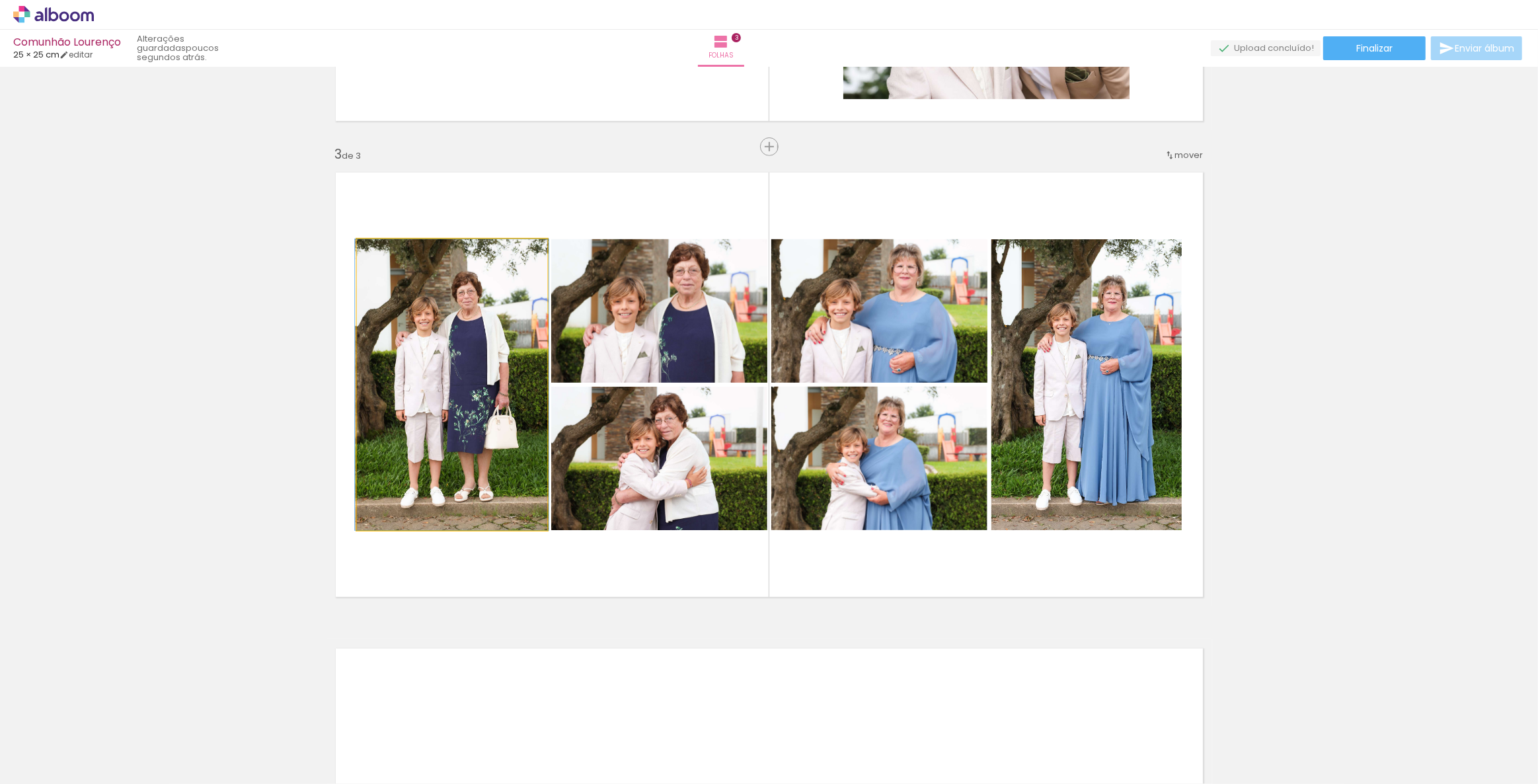
click at [461, 425] on quentale-photo at bounding box center [451, 385] width 190 height 291
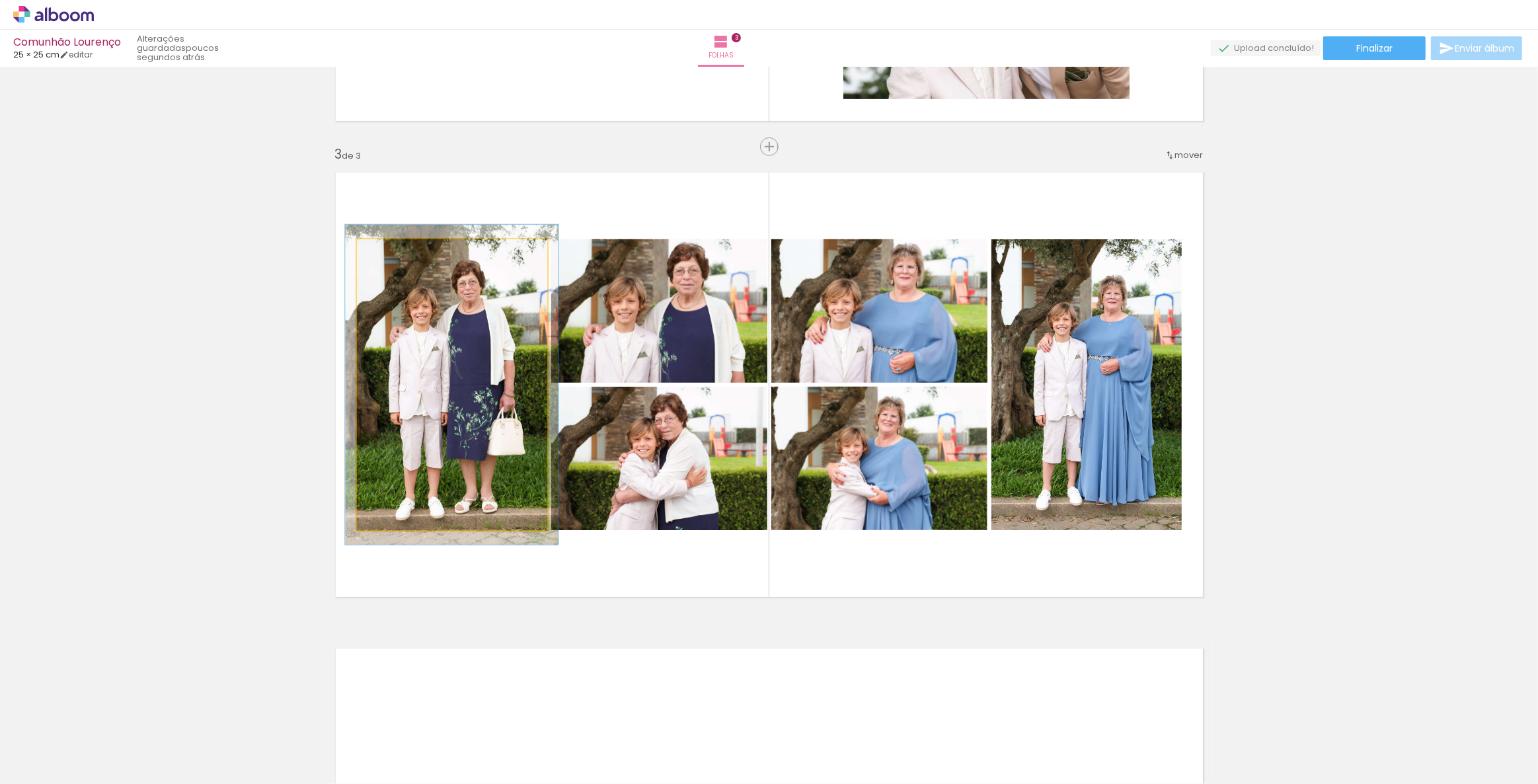
type paper-slider "110"
click at [390, 257] on div at bounding box center [391, 253] width 21 height 21
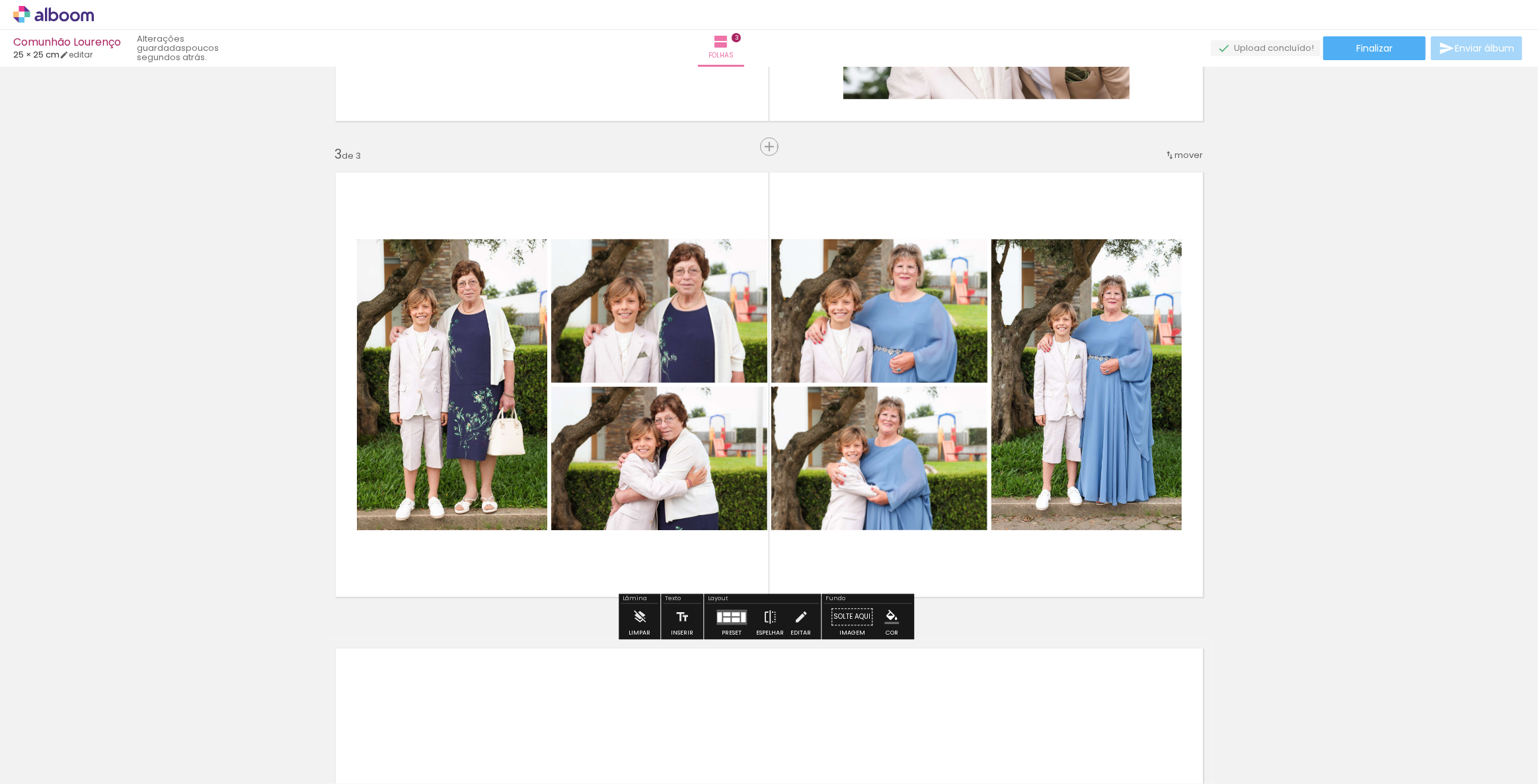
click at [208, 365] on div "Inserir folha 1 de 3 Inserir folha 2 de 3 Inserir folha 3 de 3" at bounding box center [769, 130] width 1538 height 1905
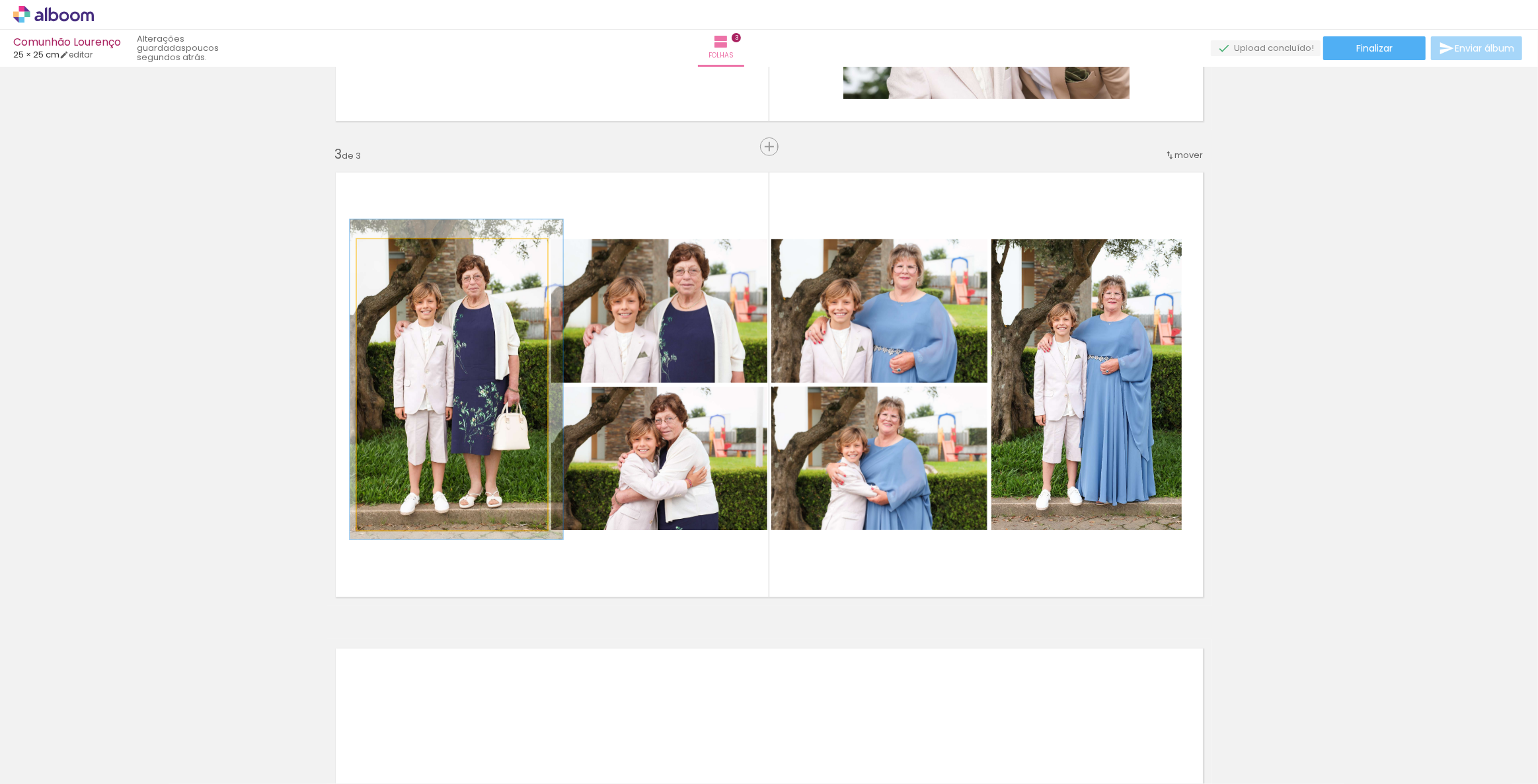
drag, startPoint x: 473, startPoint y: 371, endPoint x: 477, endPoint y: 367, distance: 5.7
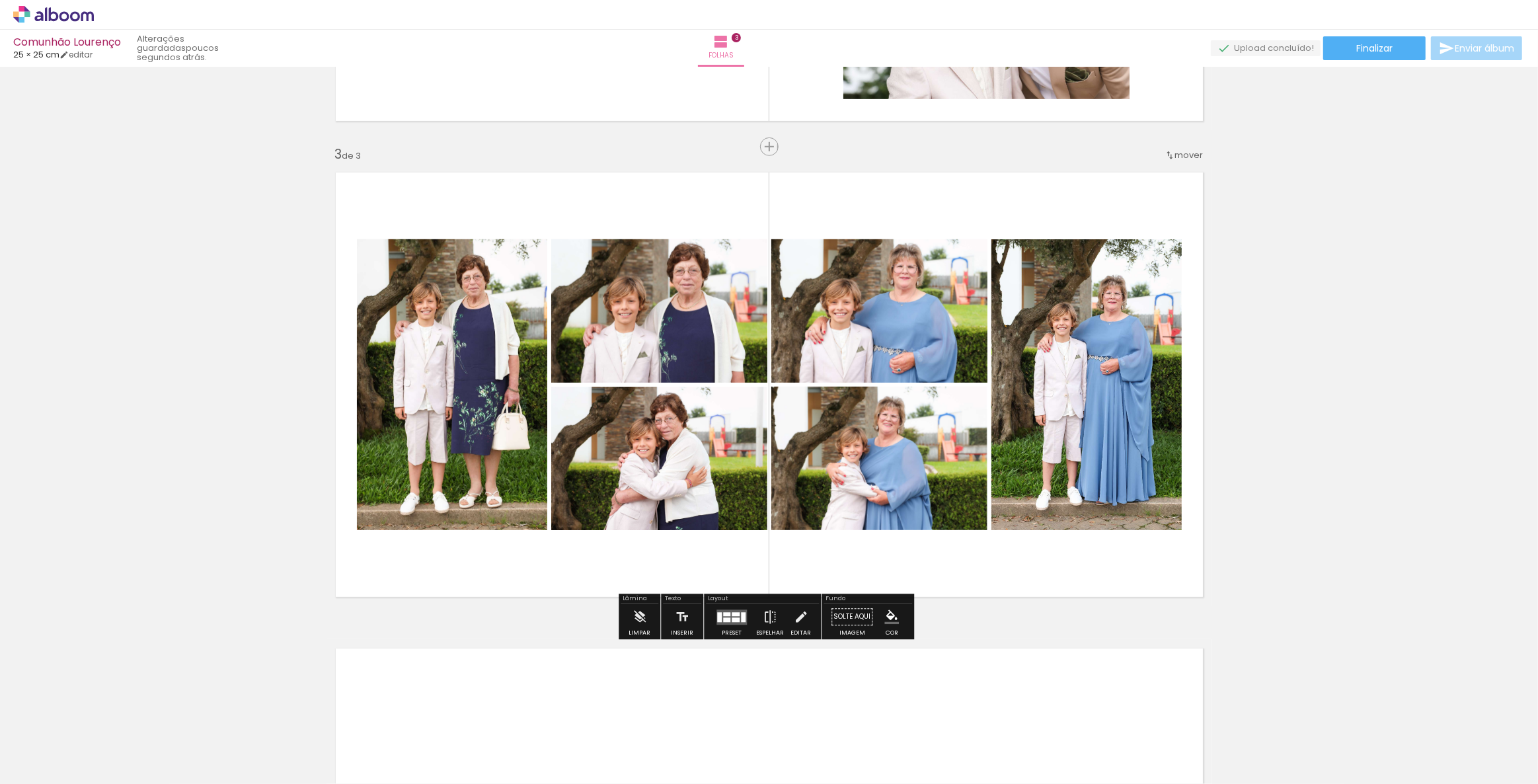
click at [257, 384] on div "Inserir folha 1 de 3 Inserir folha 2 de 3 Inserir folha 3 de 3" at bounding box center [769, 130] width 1538 height 1905
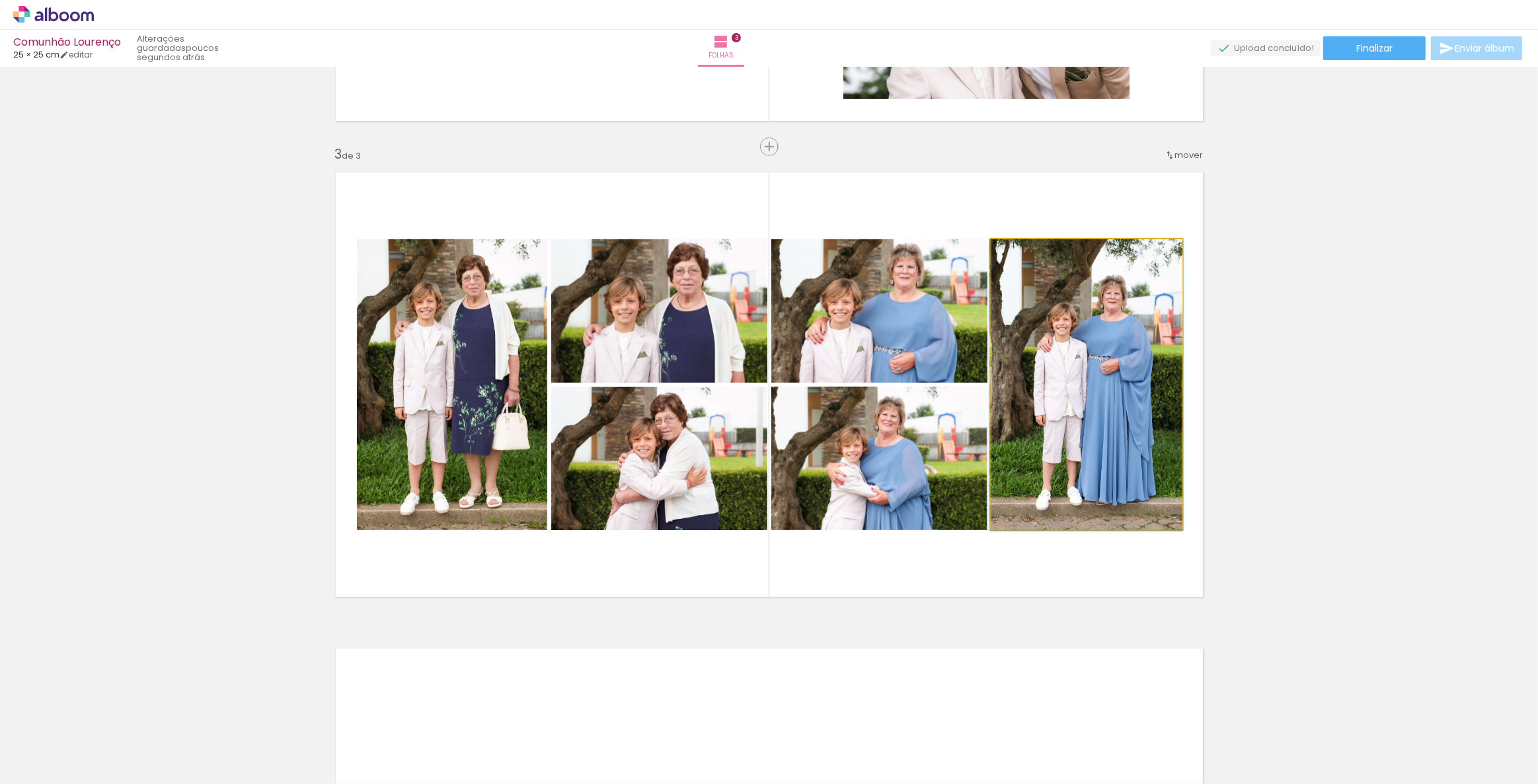
click at [1111, 407] on quentale-photo at bounding box center [1086, 385] width 190 height 291
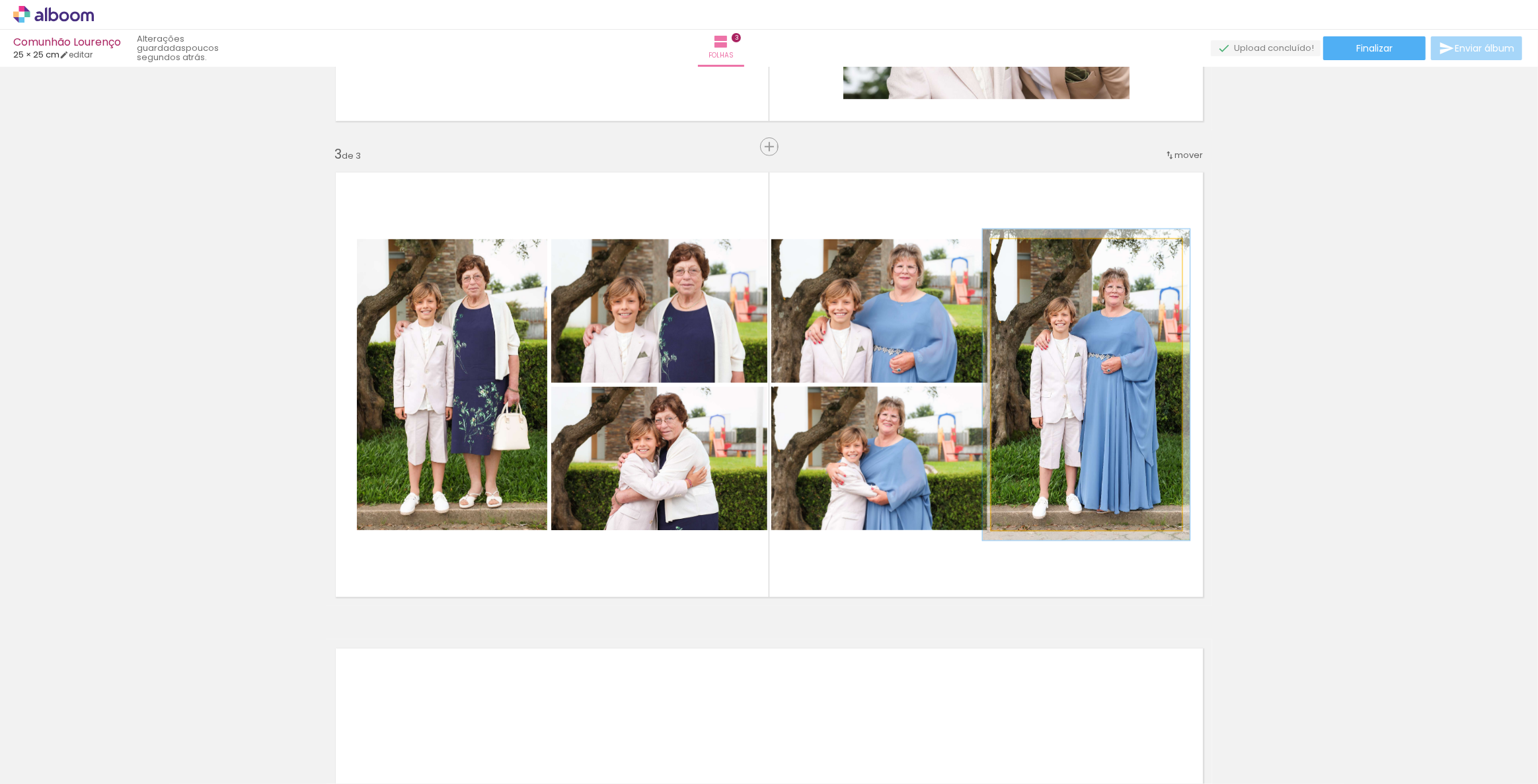
type paper-slider "107"
click at [1021, 257] on div at bounding box center [1025, 253] width 12 height 12
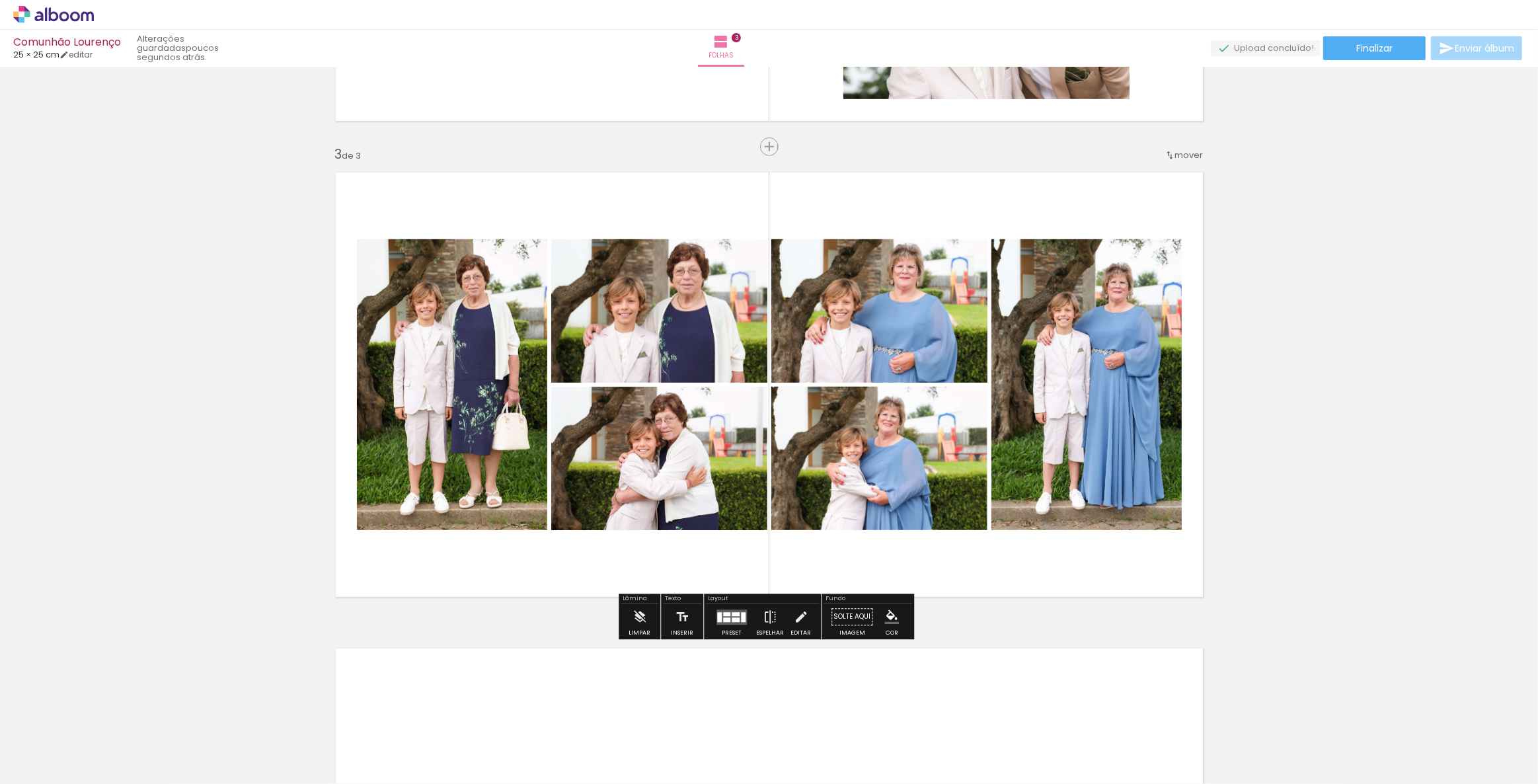
click at [1288, 407] on div "Inserir folha 1 de 3 Inserir folha 2 de 3 Inserir folha 3 de 3" at bounding box center [769, 130] width 1538 height 1905
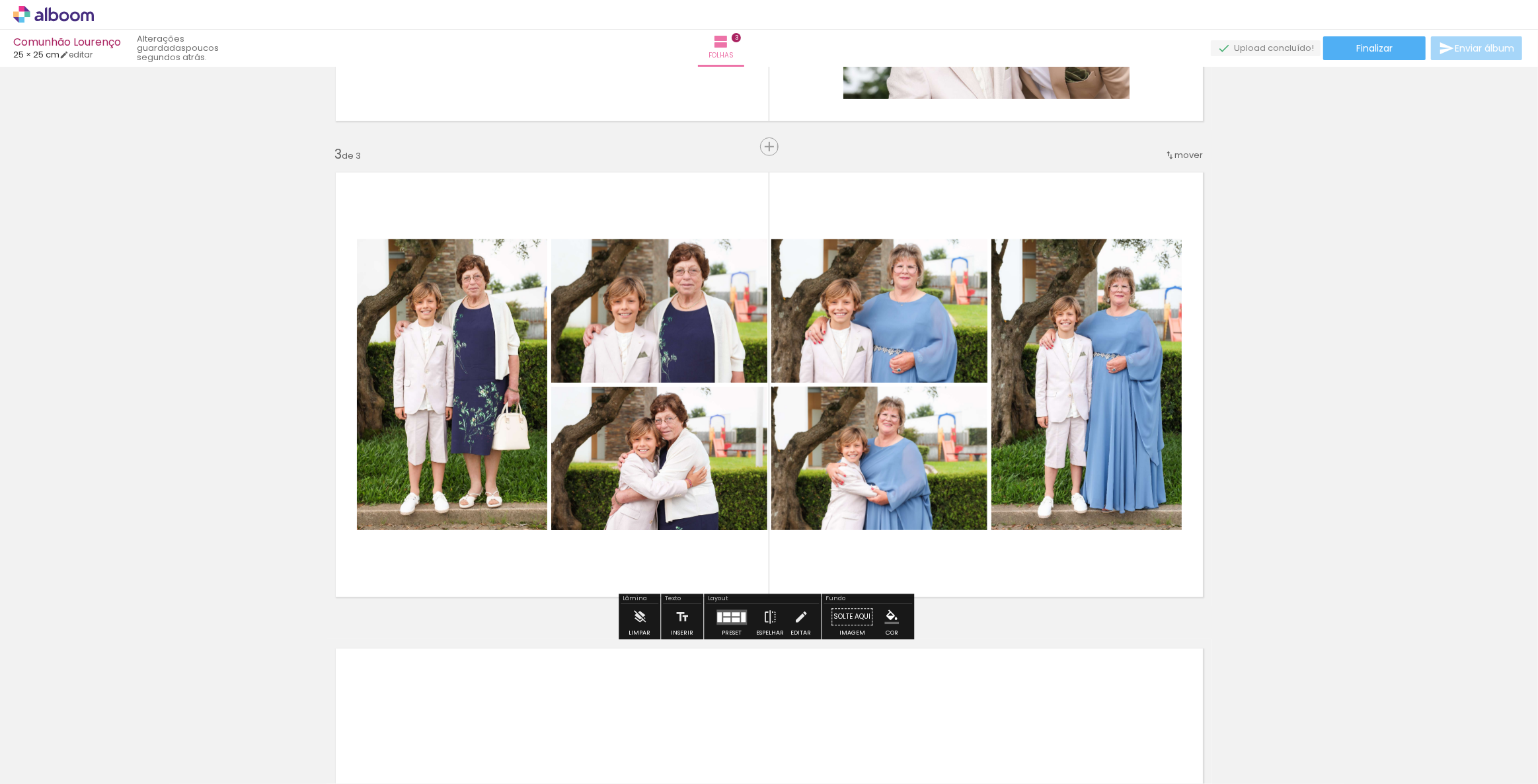
click at [1280, 365] on div "Inserir folha 1 de 3 Inserir folha 2 de 3 Inserir folha 3 de 3" at bounding box center [769, 130] width 1538 height 1905
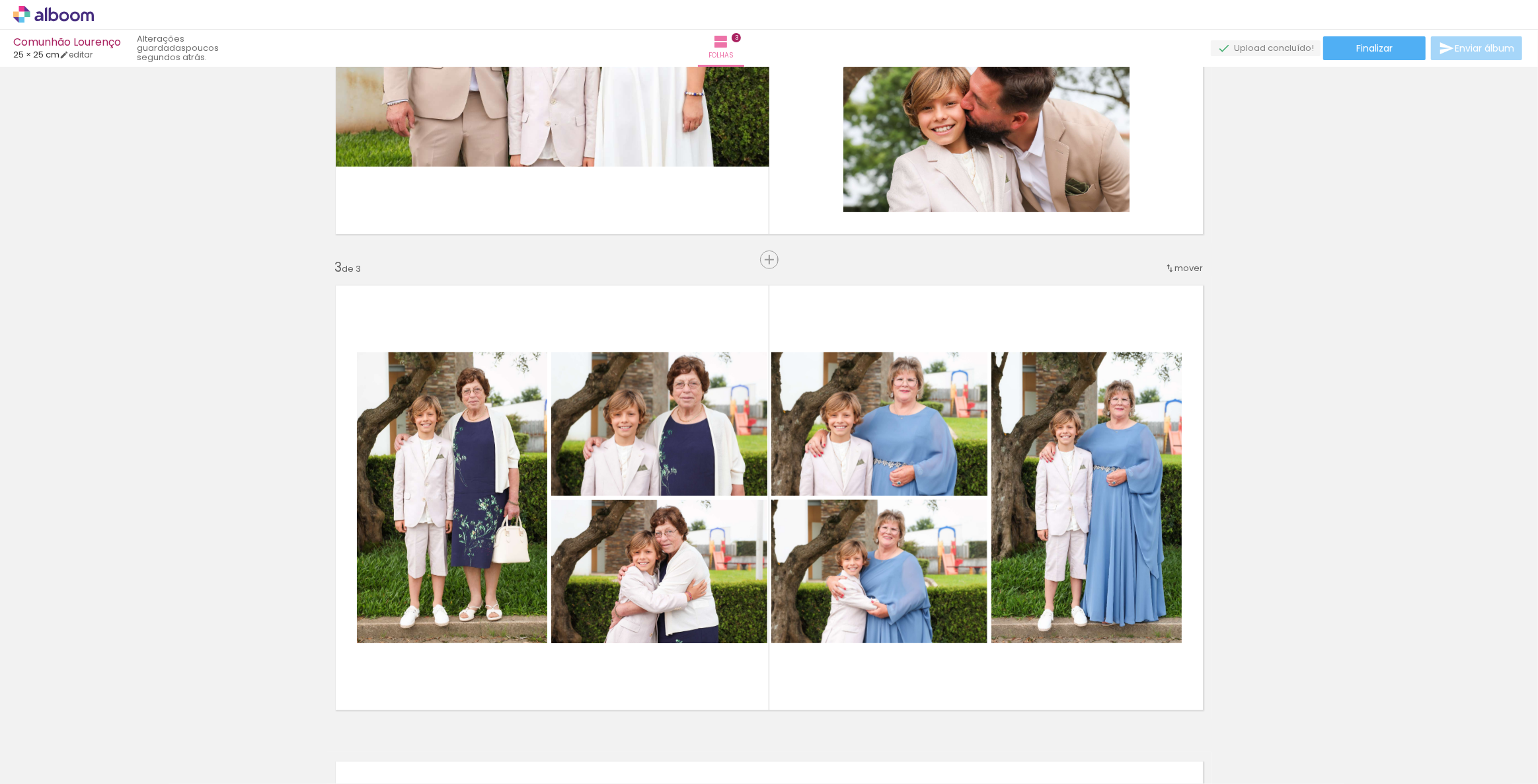
scroll to position [480, 0]
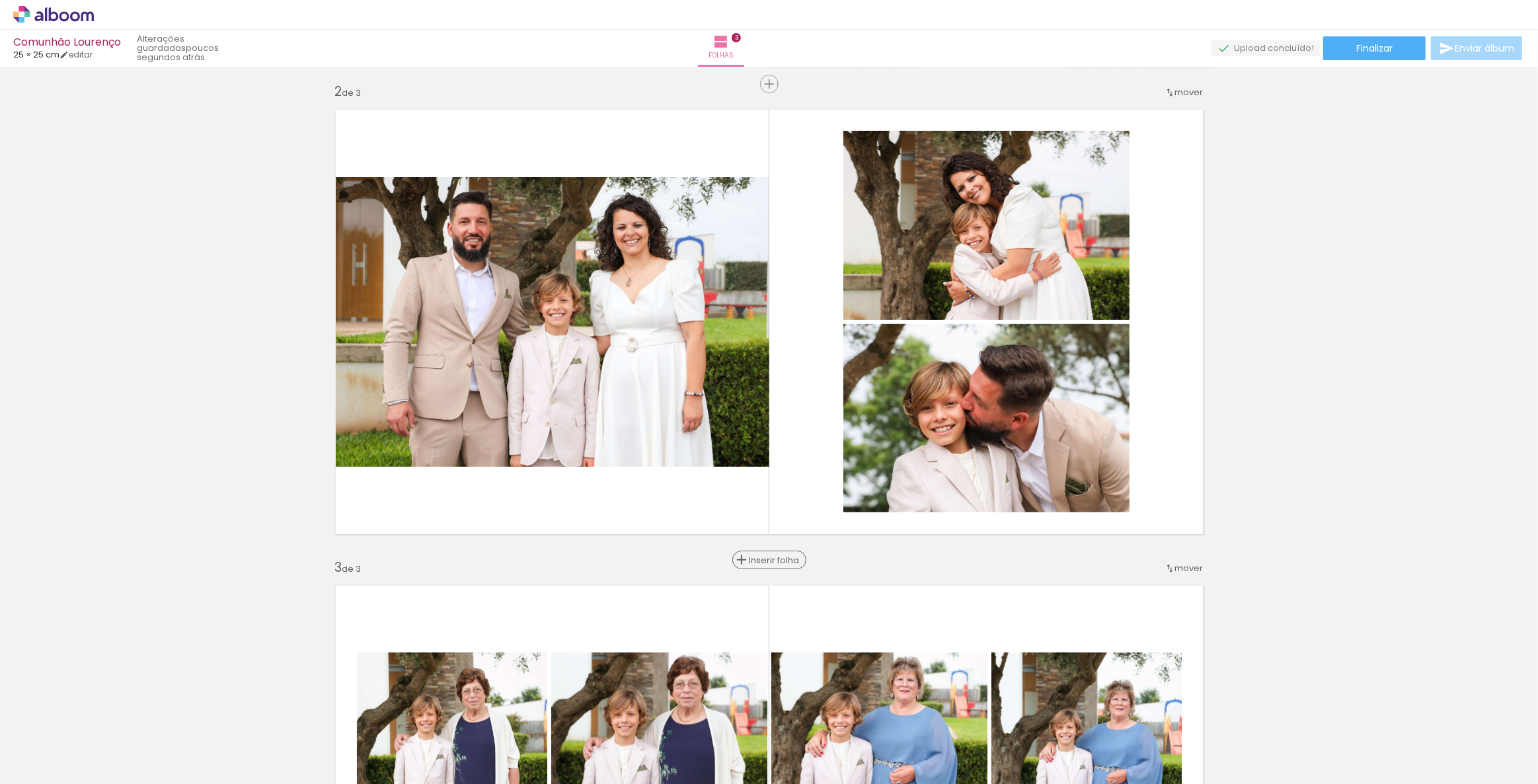
click at [760, 558] on span "Inserir folha" at bounding box center [775, 559] width 52 height 8
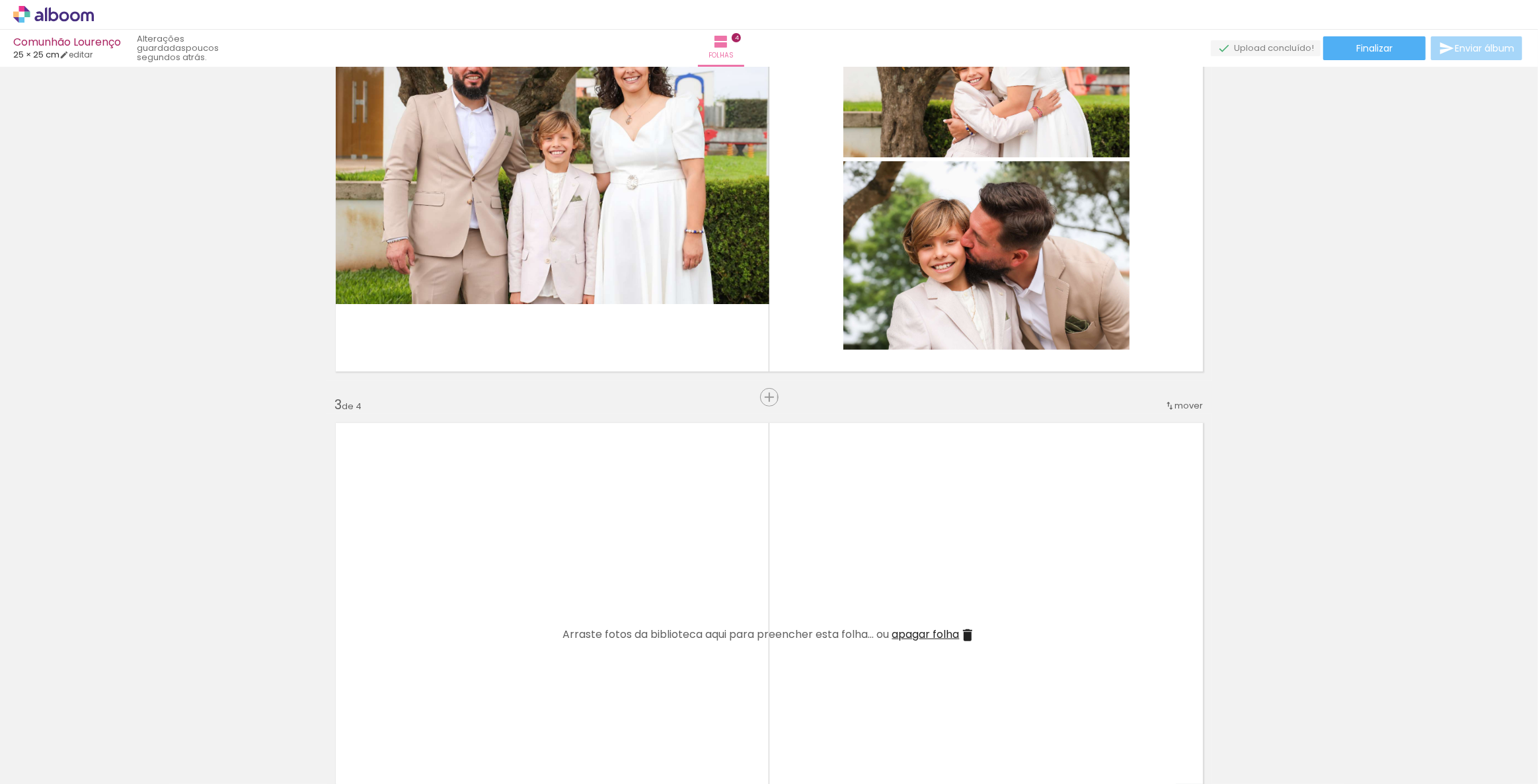
scroll to position [901, 0]
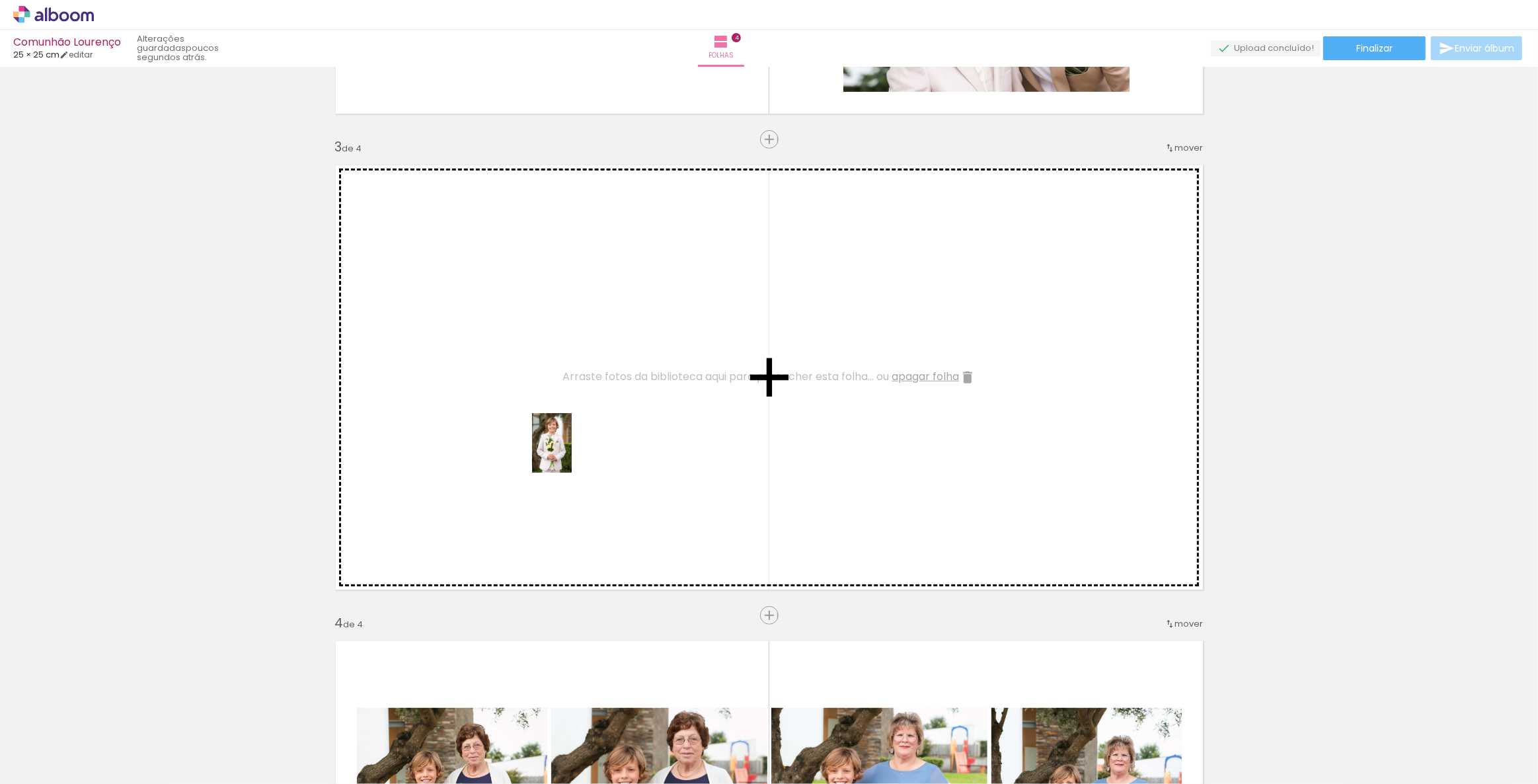
drag, startPoint x: 203, startPoint y: 737, endPoint x: 572, endPoint y: 453, distance: 465.6
click at [572, 453] on quentale-workspace at bounding box center [769, 392] width 1538 height 784
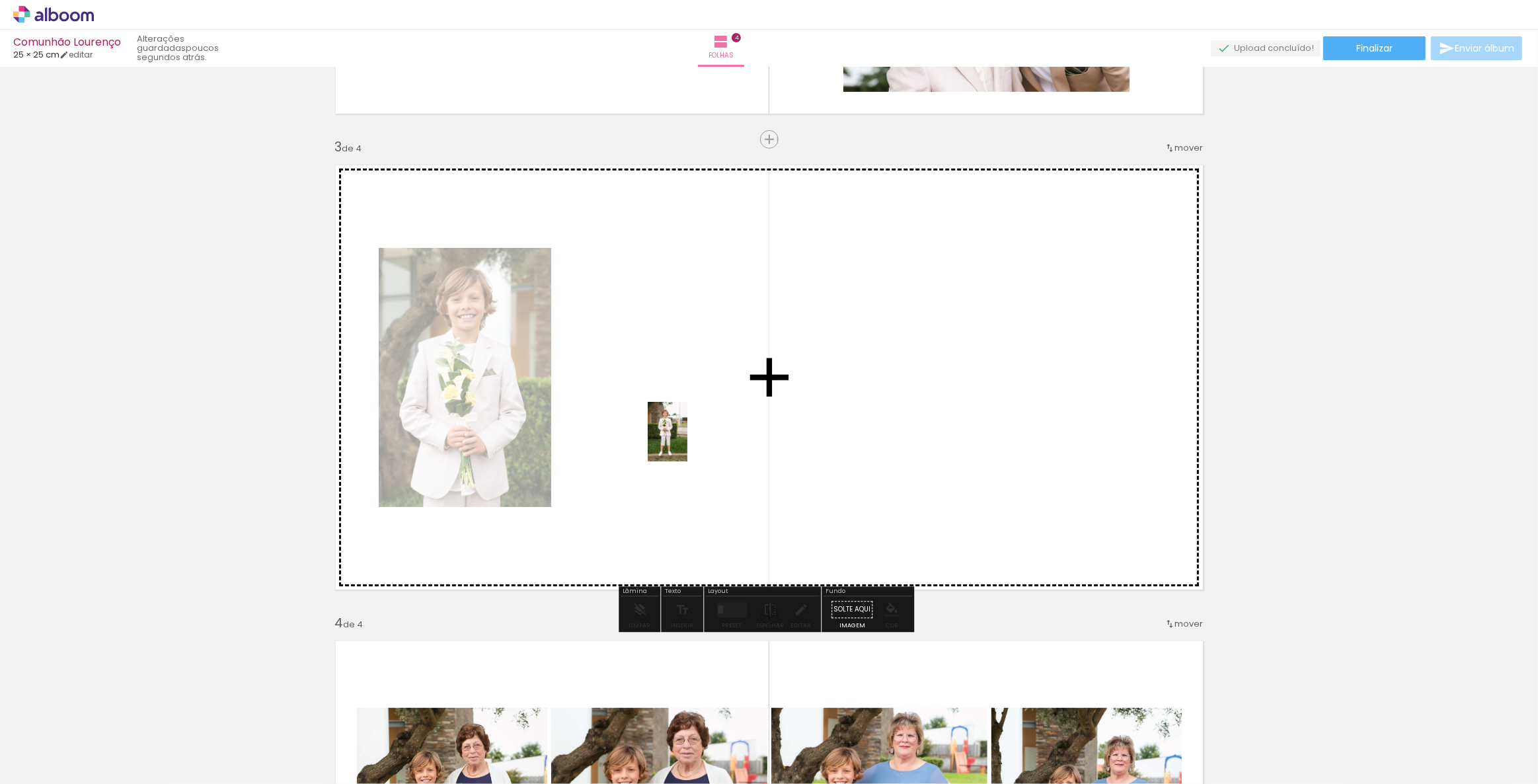
drag, startPoint x: 348, startPoint y: 741, endPoint x: 688, endPoint y: 441, distance: 453.4
click at [688, 441] on quentale-workspace at bounding box center [769, 392] width 1538 height 784
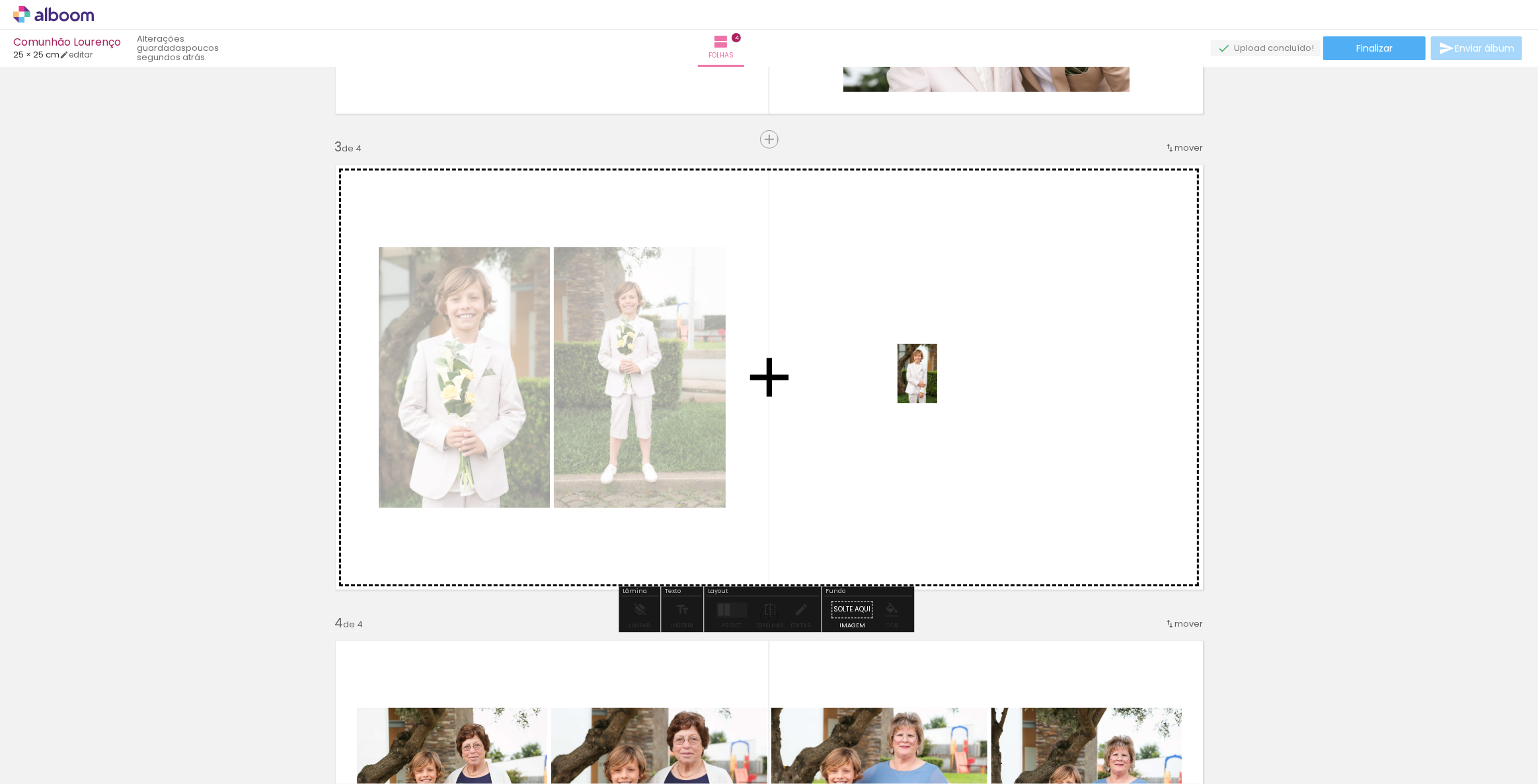
drag, startPoint x: 498, startPoint y: 739, endPoint x: 937, endPoint y: 384, distance: 564.6
click at [937, 384] on quentale-workspace at bounding box center [769, 392] width 1538 height 784
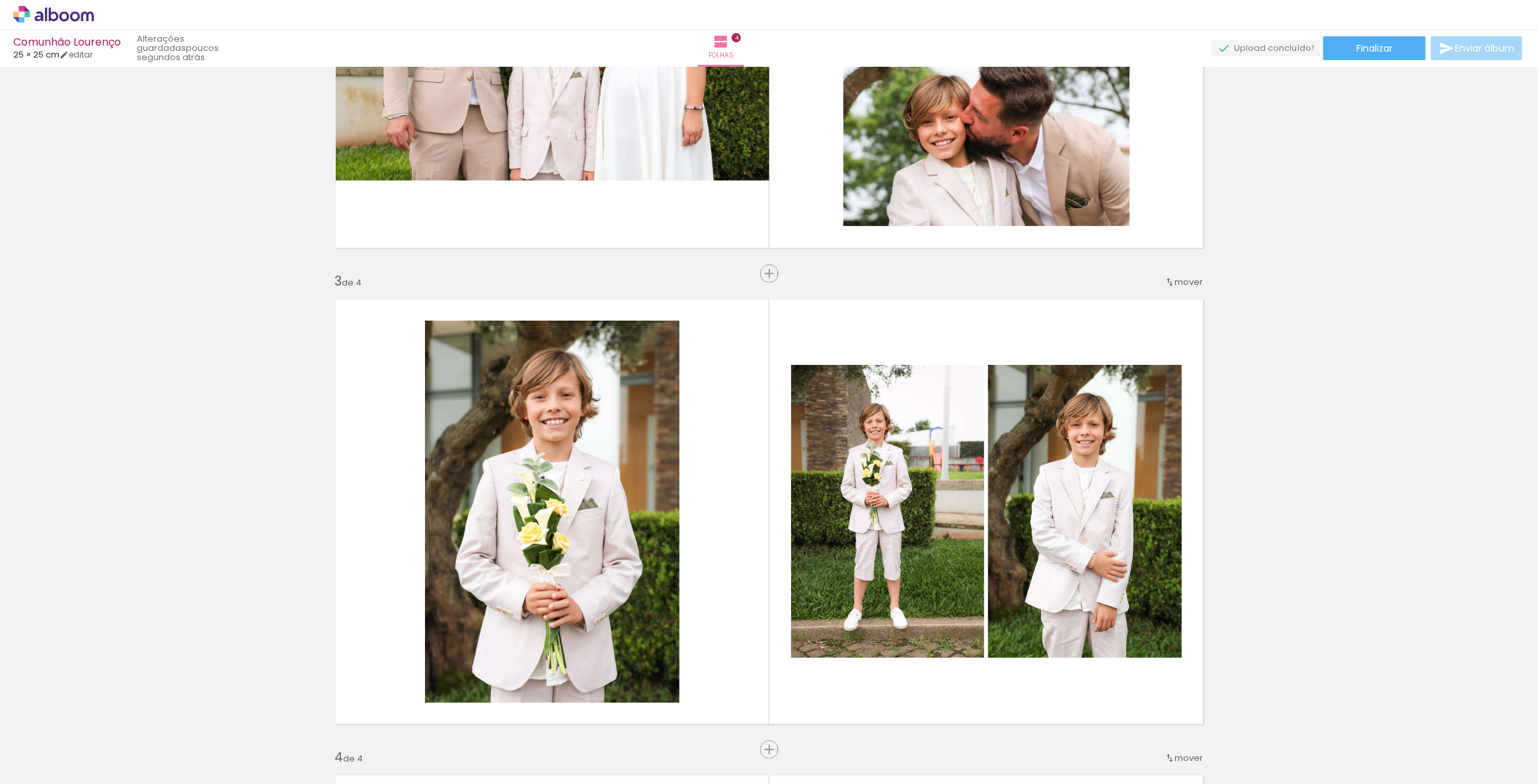
scroll to position [961, 0]
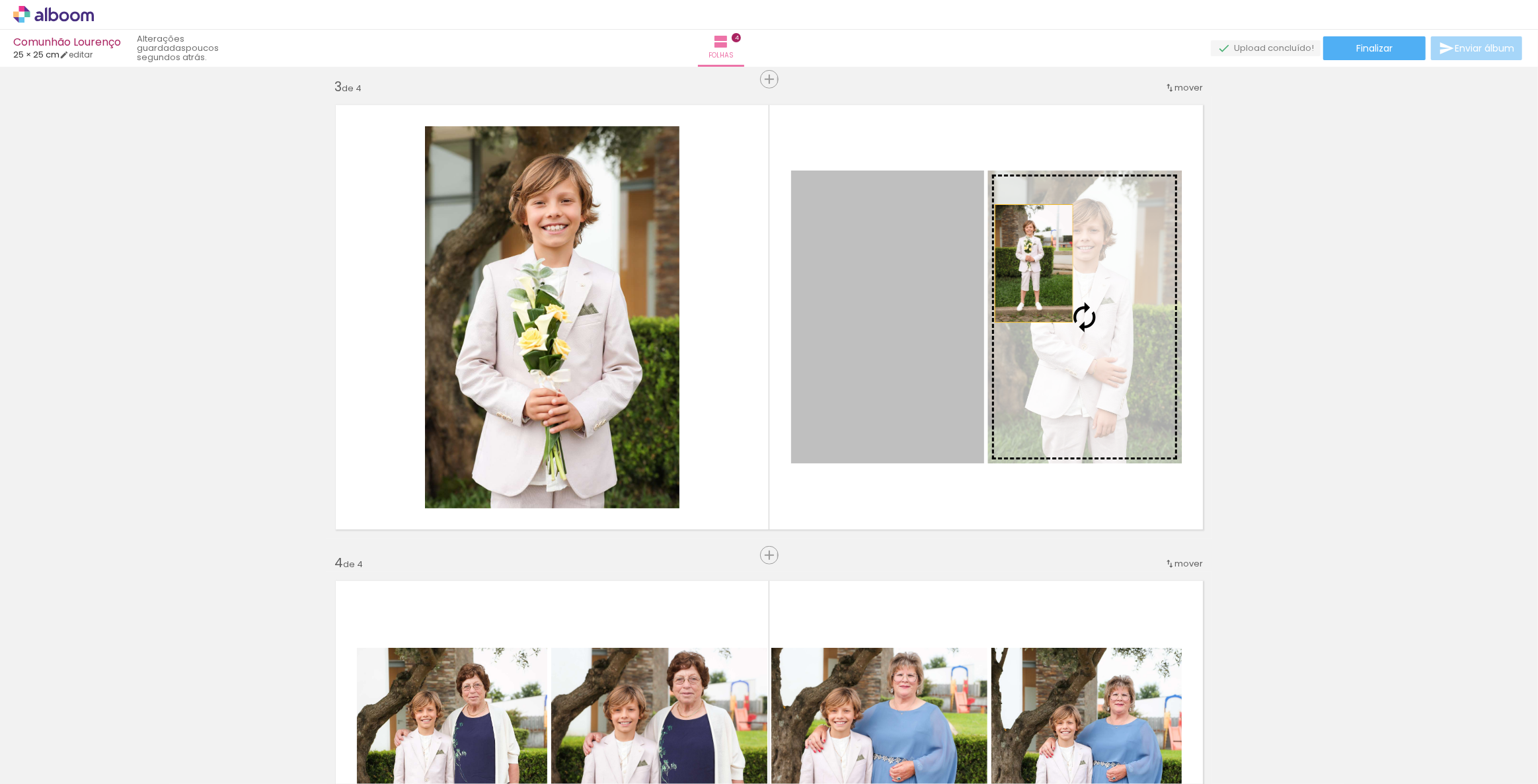
drag, startPoint x: 914, startPoint y: 263, endPoint x: 1030, endPoint y: 263, distance: 116.0
click at [0, 0] on slot at bounding box center [0, 0] width 0 height 0
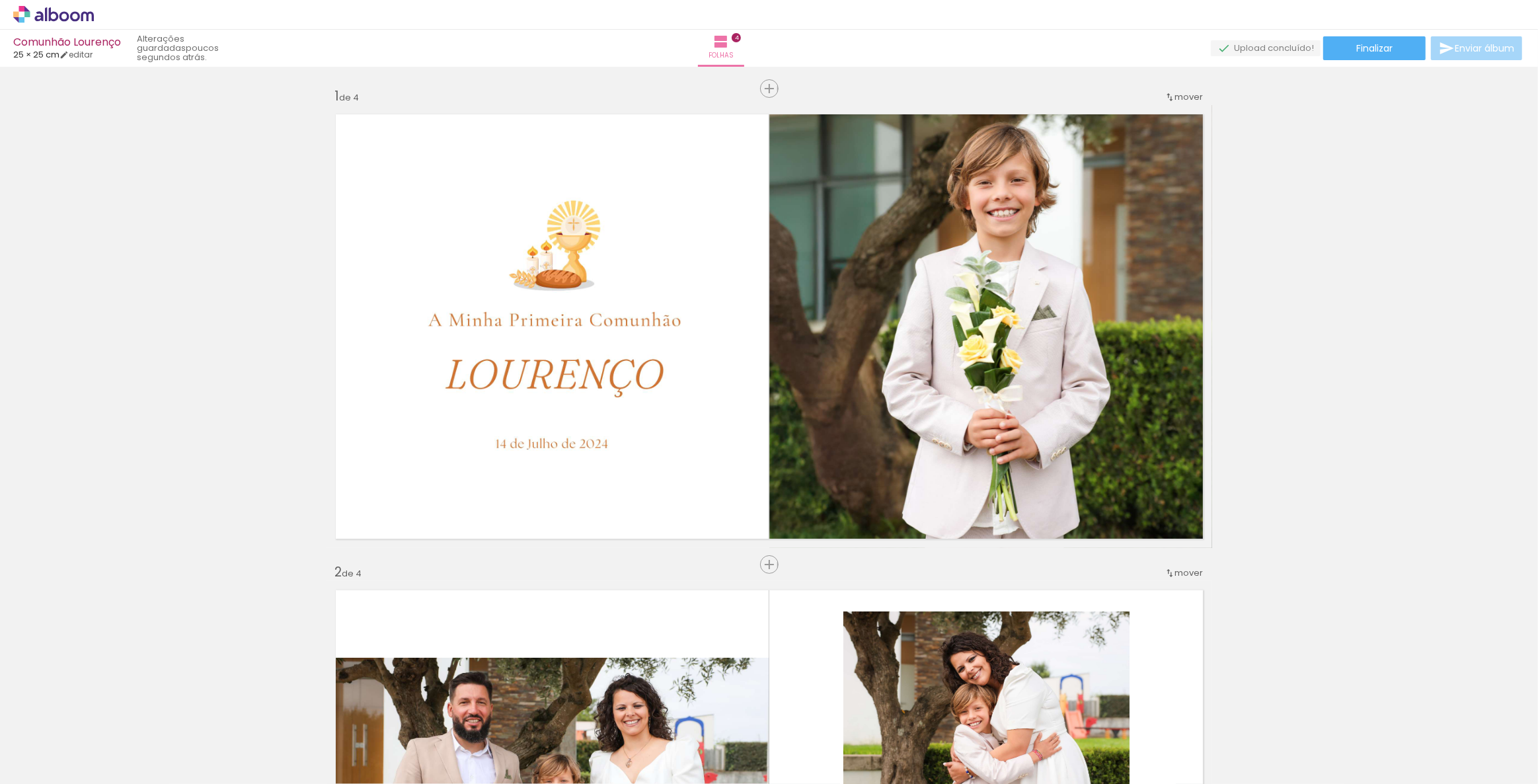
scroll to position [2584, 0]
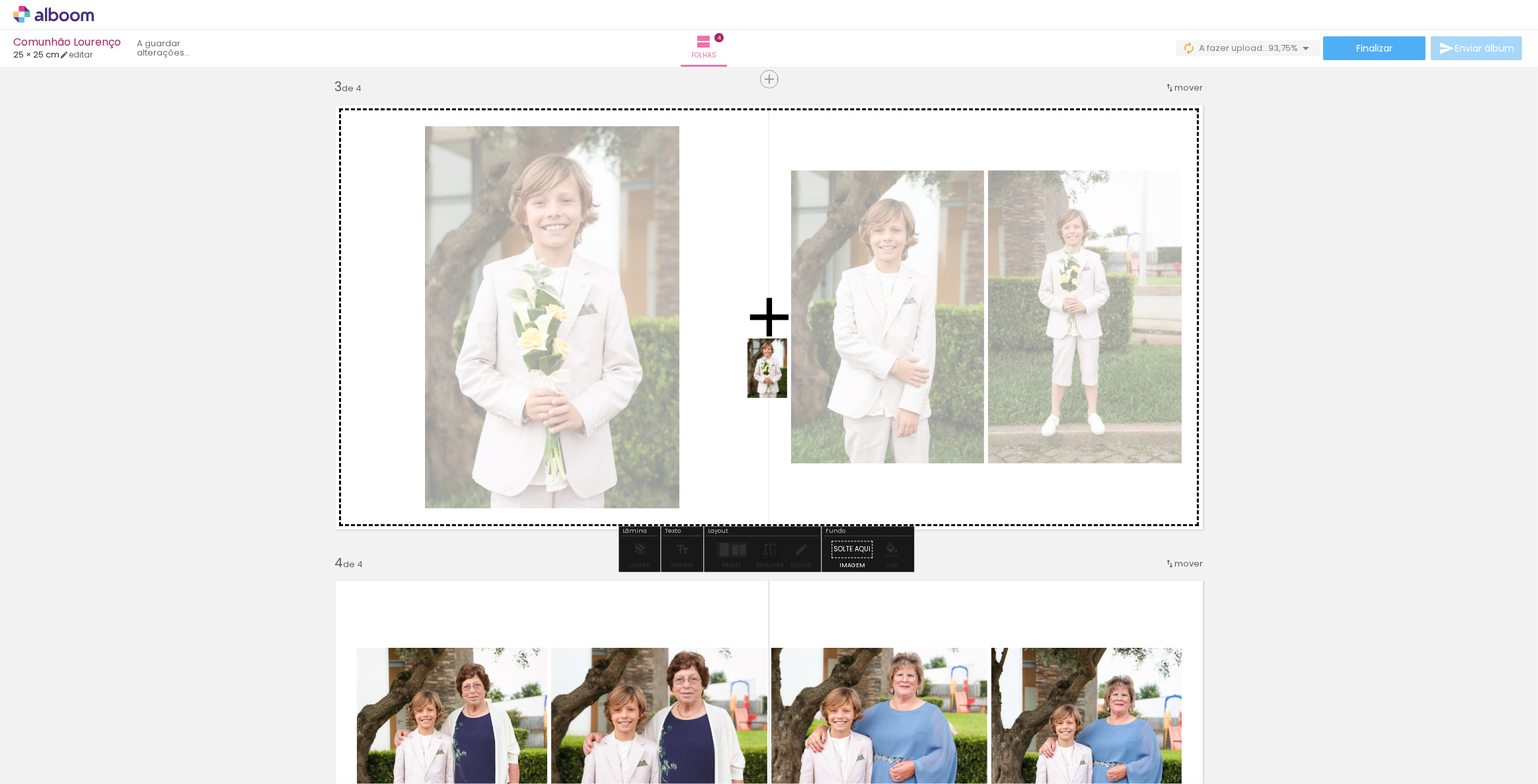
drag, startPoint x: 1255, startPoint y: 739, endPoint x: 788, endPoint y: 378, distance: 590.3
click at [788, 378] on quentale-workspace at bounding box center [769, 392] width 1538 height 784
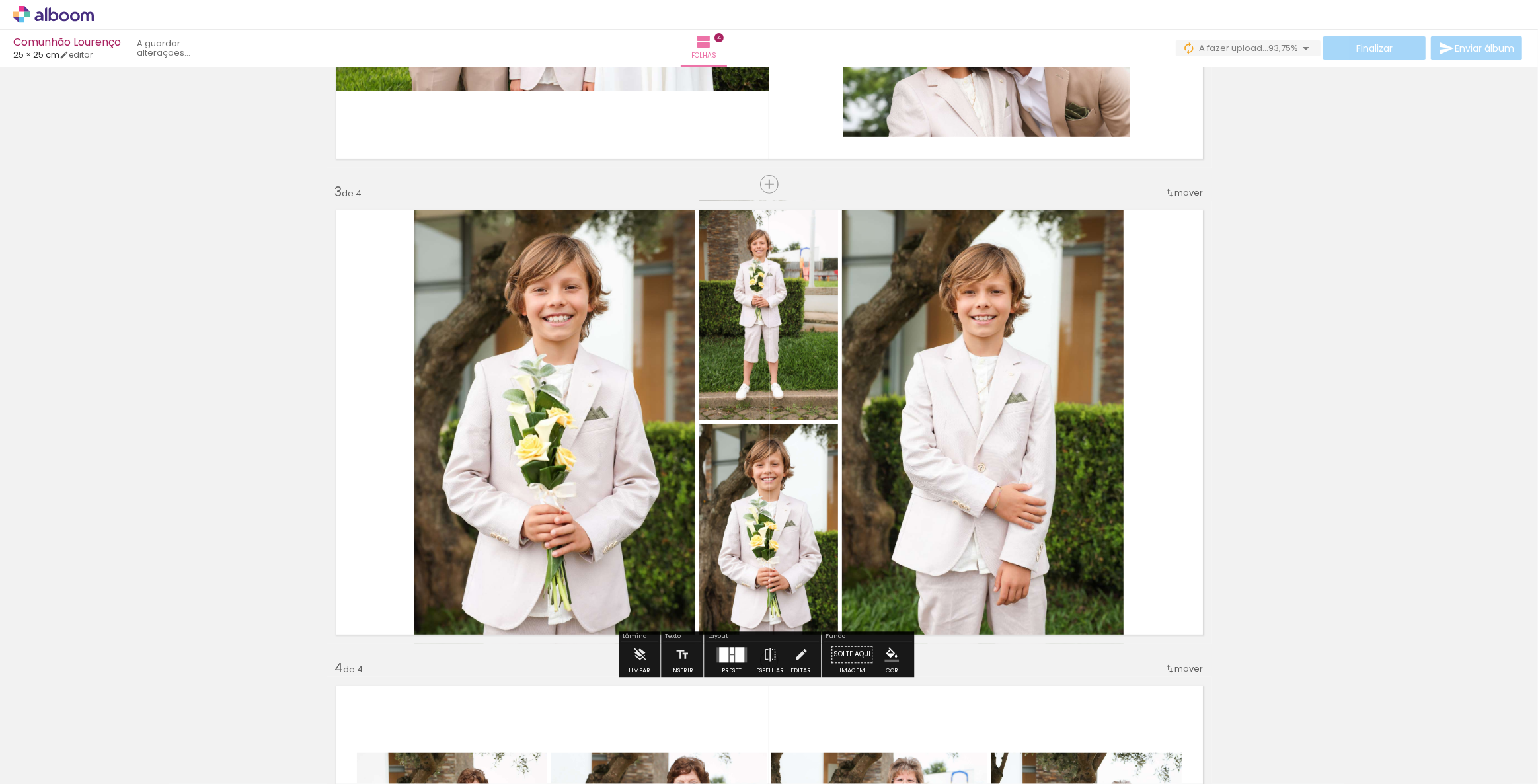
scroll to position [840, 0]
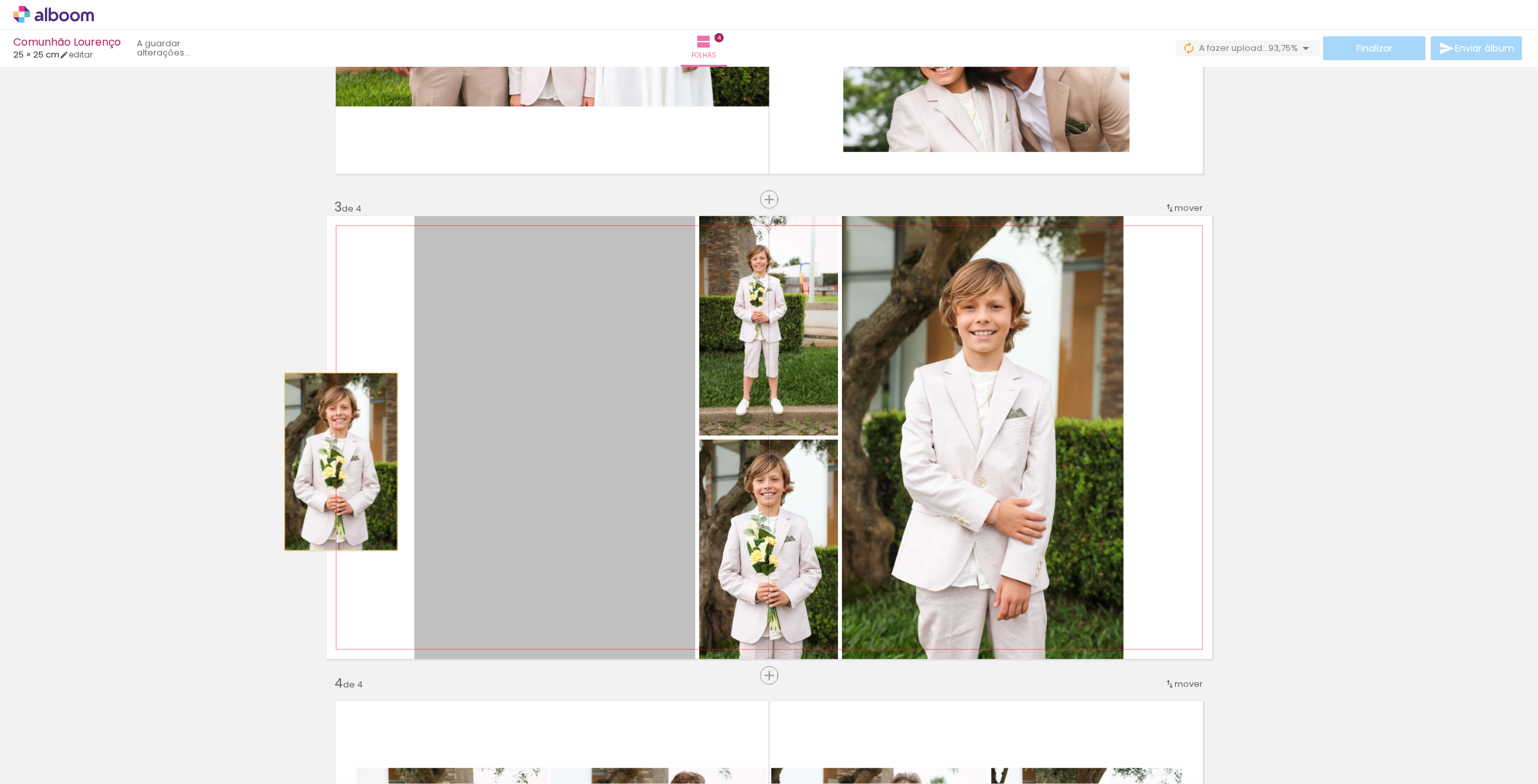
drag, startPoint x: 583, startPoint y: 502, endPoint x: 224, endPoint y: 451, distance: 362.6
click at [224, 451] on div "Inserir folha 1 de 4 Inserir folha 2 de 4 Inserir folha 3 de 4 Inserir folha 4 …" at bounding box center [769, 420] width 1538 height 2380
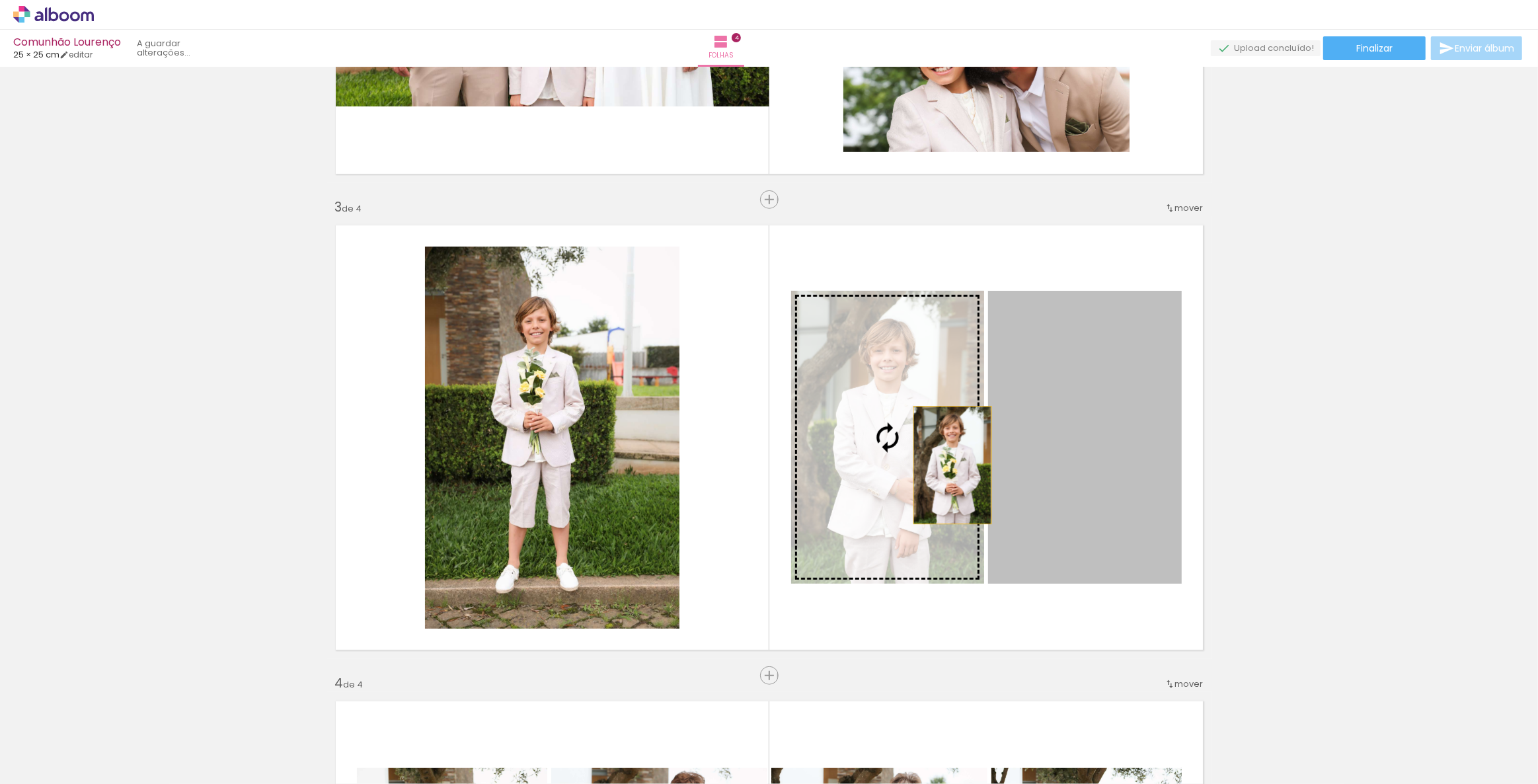
drag, startPoint x: 1107, startPoint y: 487, endPoint x: 948, endPoint y: 465, distance: 160.5
click at [0, 0] on slot at bounding box center [0, 0] width 0 height 0
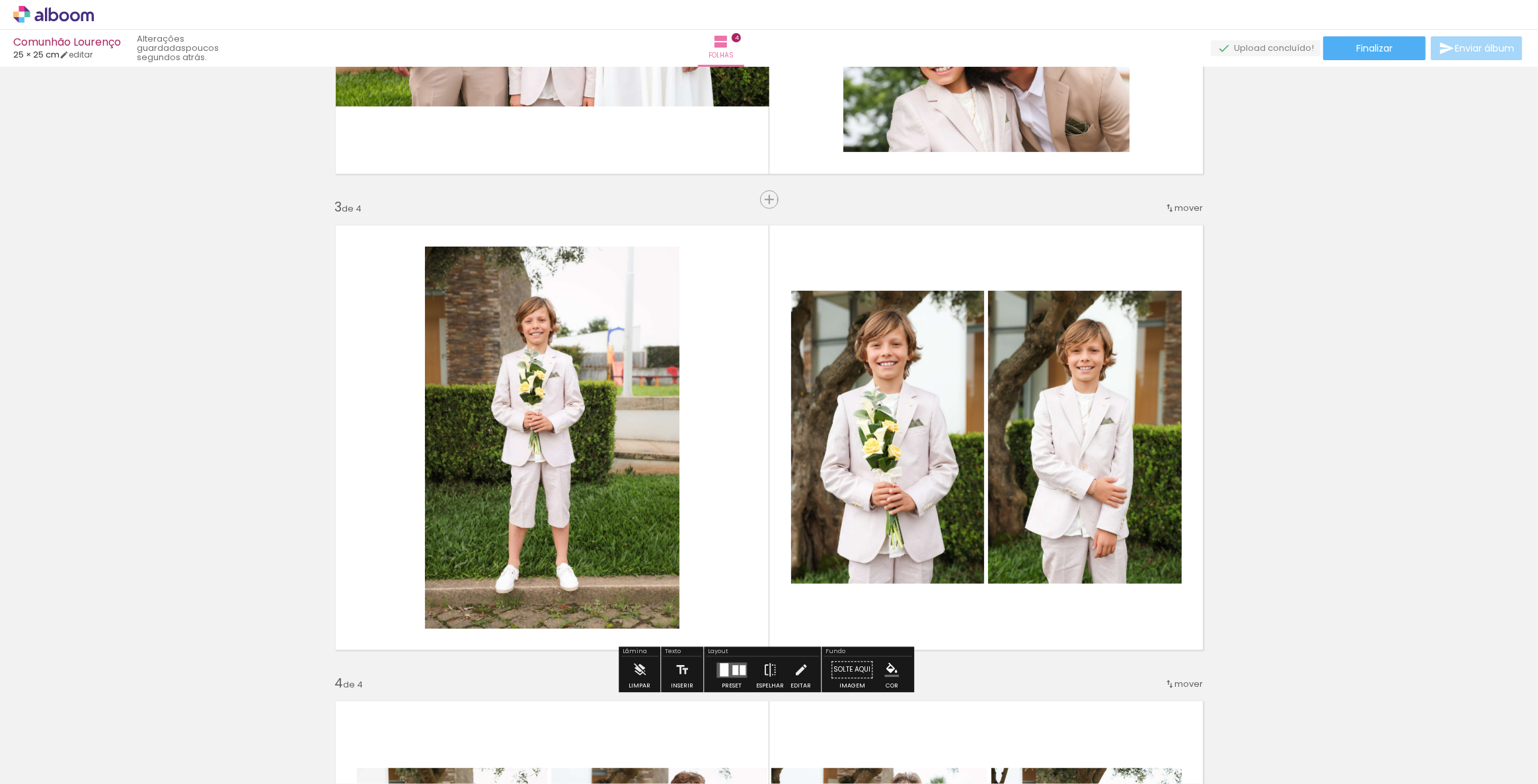
click at [1298, 383] on div "Inserir folha 1 de 4 Inserir folha 2 de 4 Inserir folha 3 de 4 Inserir folha 4 …" at bounding box center [769, 420] width 1538 height 2380
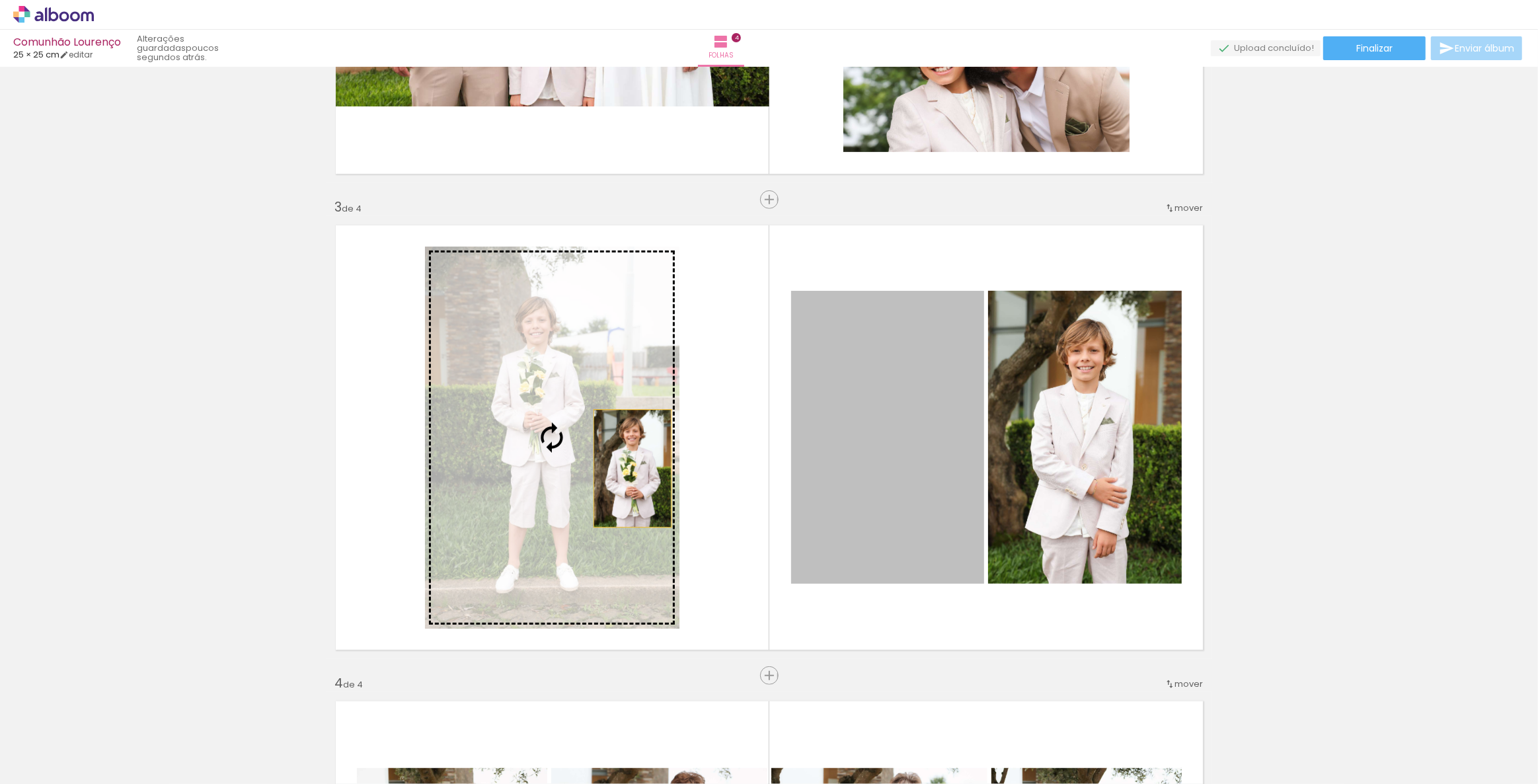
drag, startPoint x: 881, startPoint y: 454, endPoint x: 628, endPoint y: 468, distance: 253.4
click at [0, 0] on slot at bounding box center [0, 0] width 0 height 0
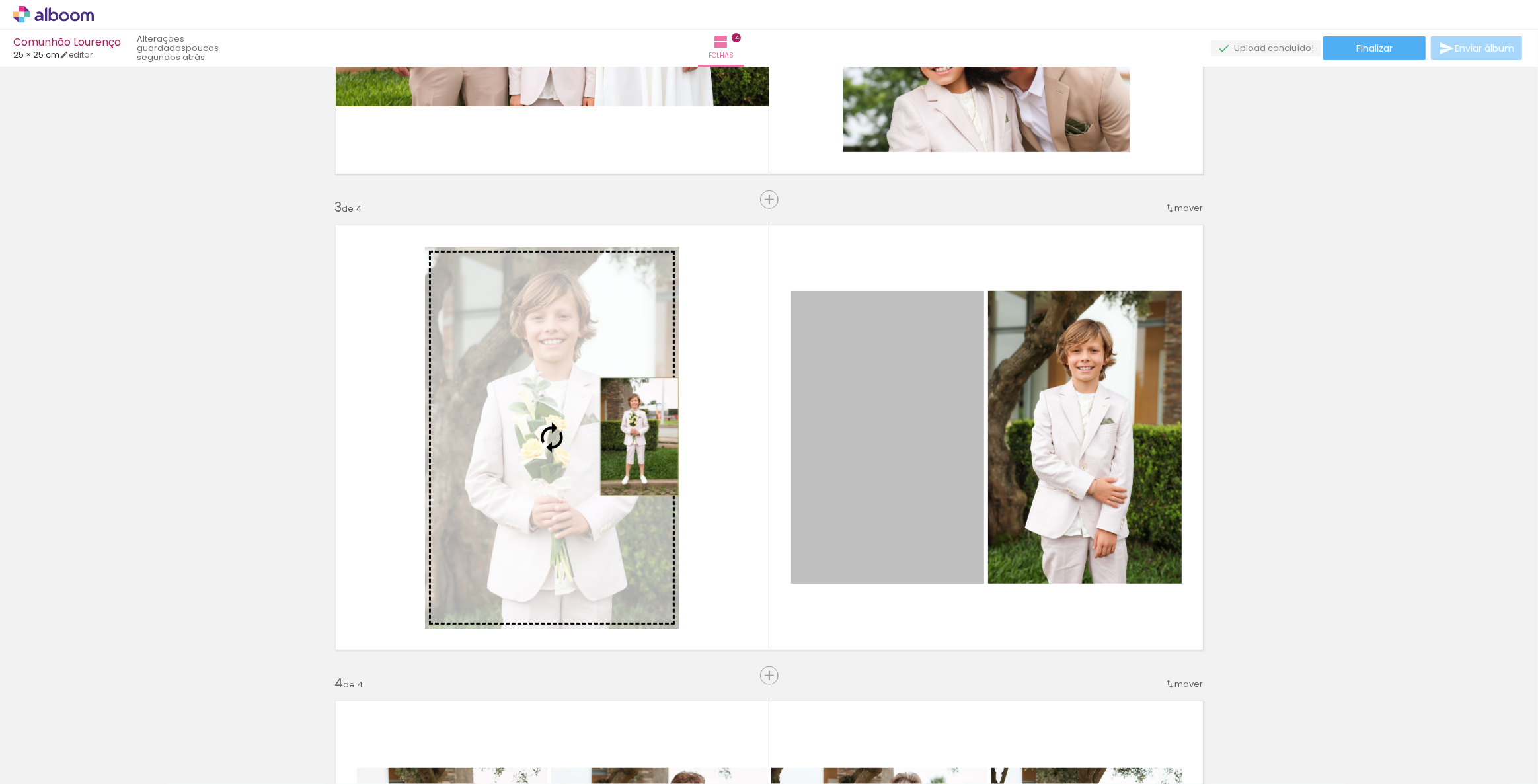
drag, startPoint x: 914, startPoint y: 429, endPoint x: 635, endPoint y: 437, distance: 279.1
click at [0, 0] on slot at bounding box center [0, 0] width 0 height 0
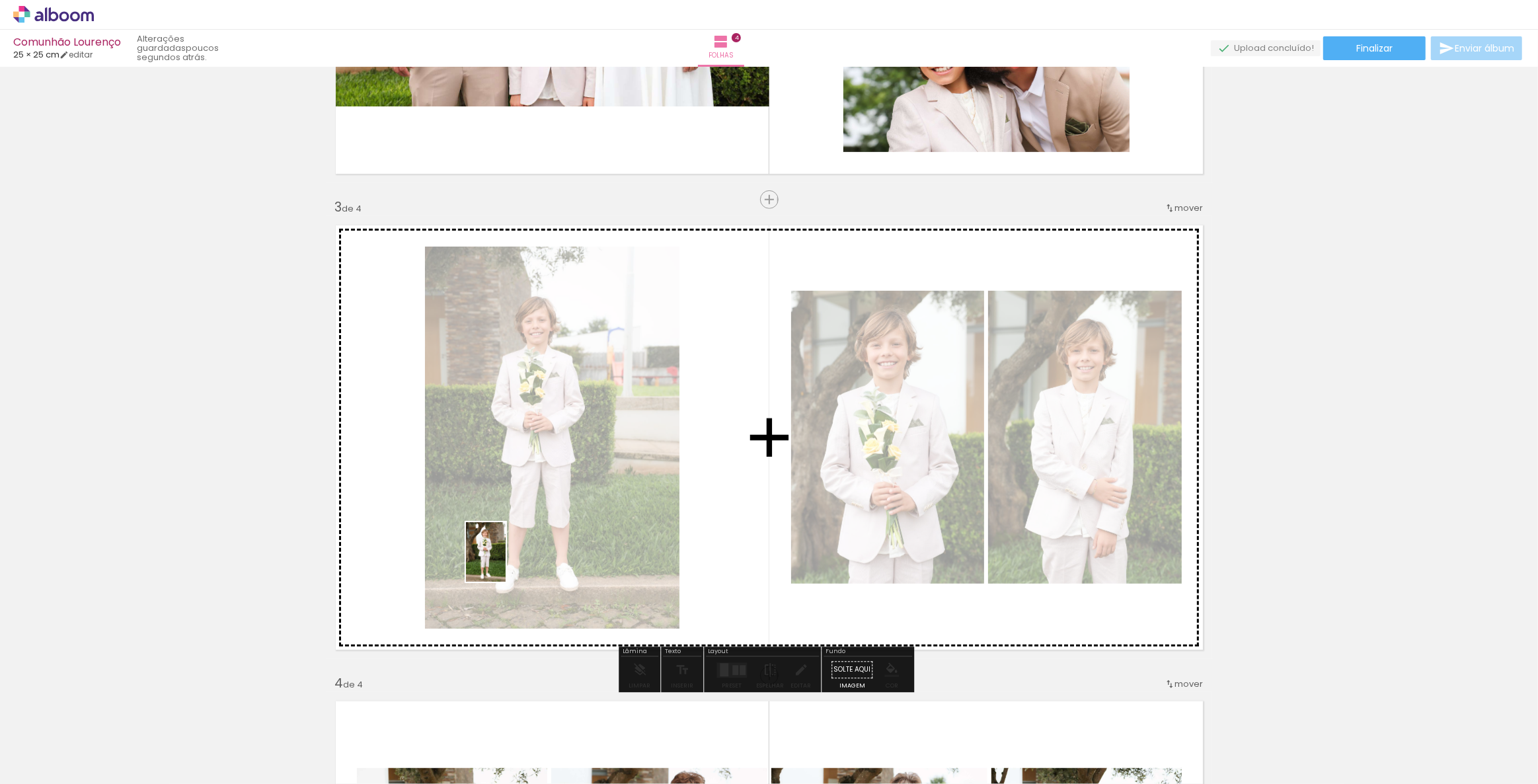
drag, startPoint x: 429, startPoint y: 731, endPoint x: 506, endPoint y: 562, distance: 185.7
click at [506, 562] on quentale-workspace at bounding box center [769, 392] width 1538 height 784
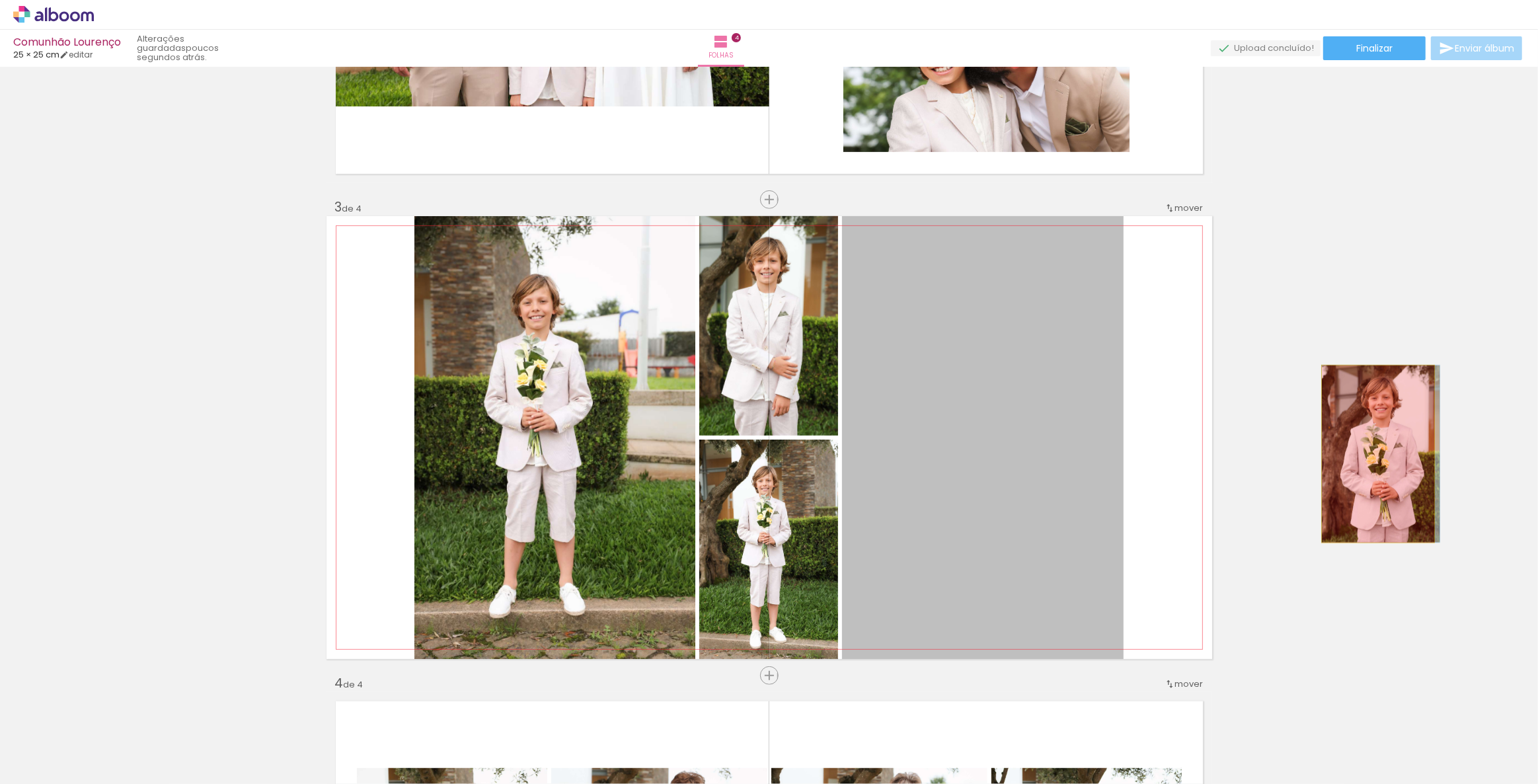
drag, startPoint x: 983, startPoint y: 471, endPoint x: 1373, endPoint y: 454, distance: 390.4
click at [1373, 454] on div "Inserir folha 1 de 4 Inserir folha 2 de 4 Inserir folha 3 de 4 Inserir folha 4 …" at bounding box center [769, 420] width 1538 height 2380
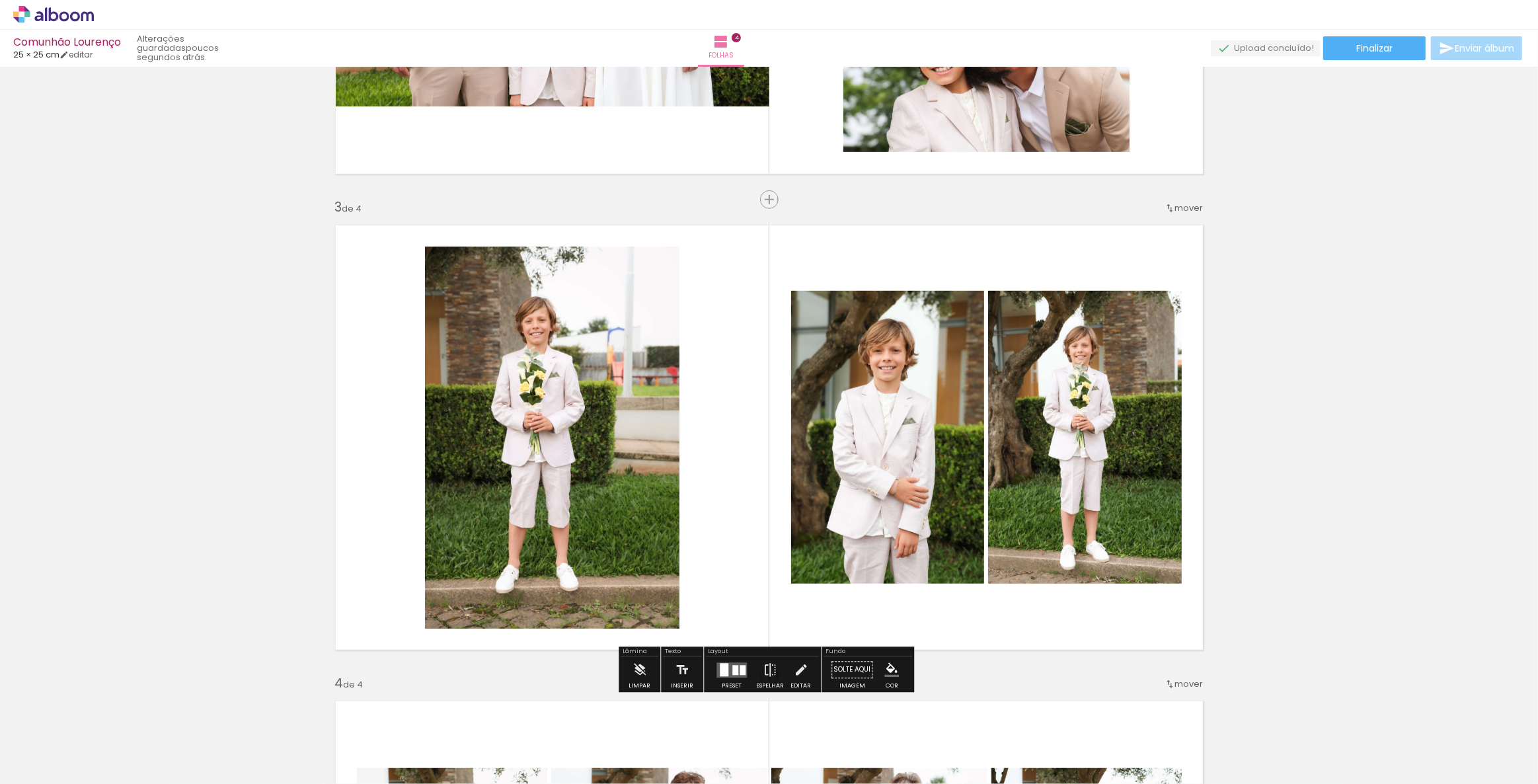
click at [732, 672] on div at bounding box center [735, 669] width 6 height 10
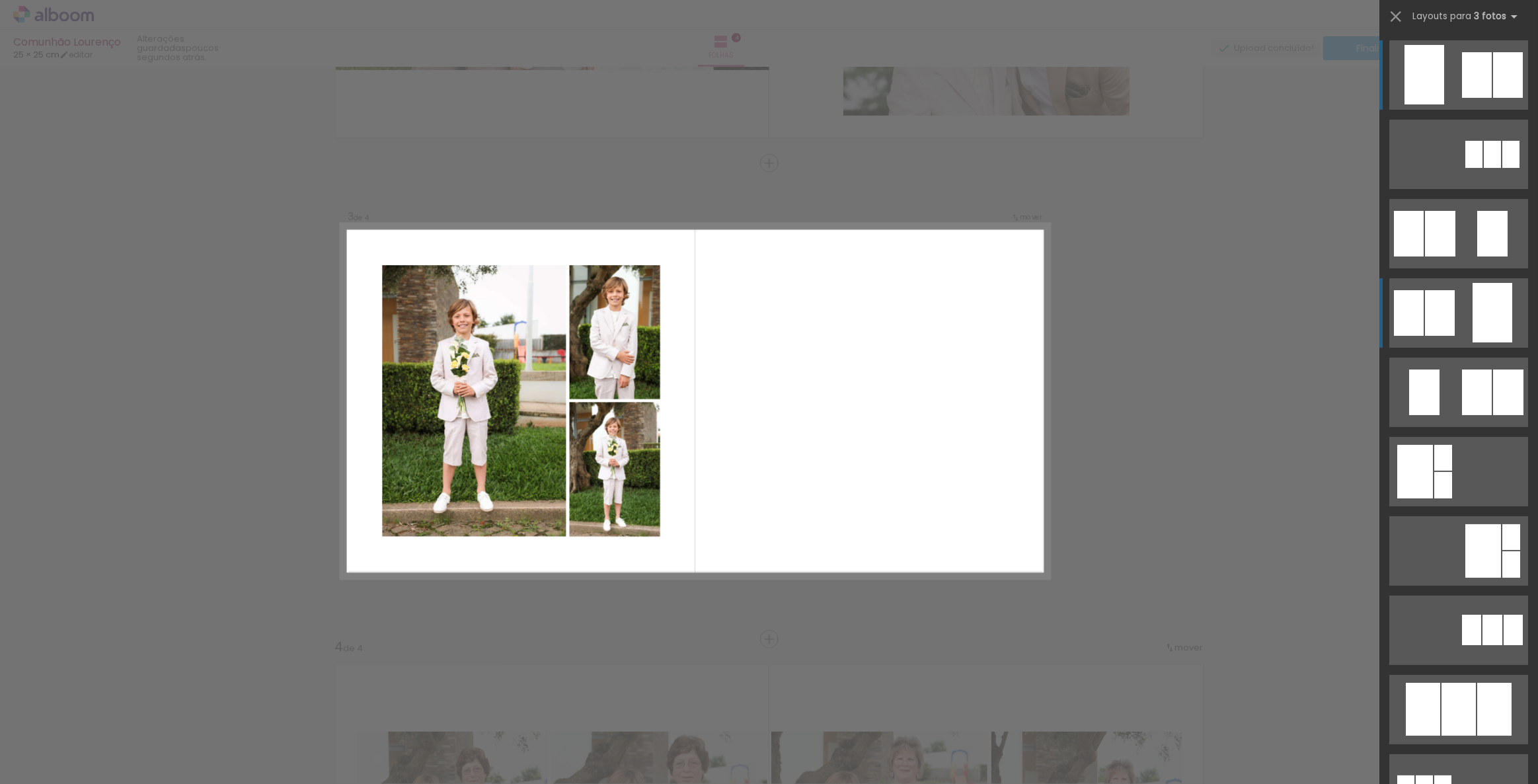
scroll to position [894, 0]
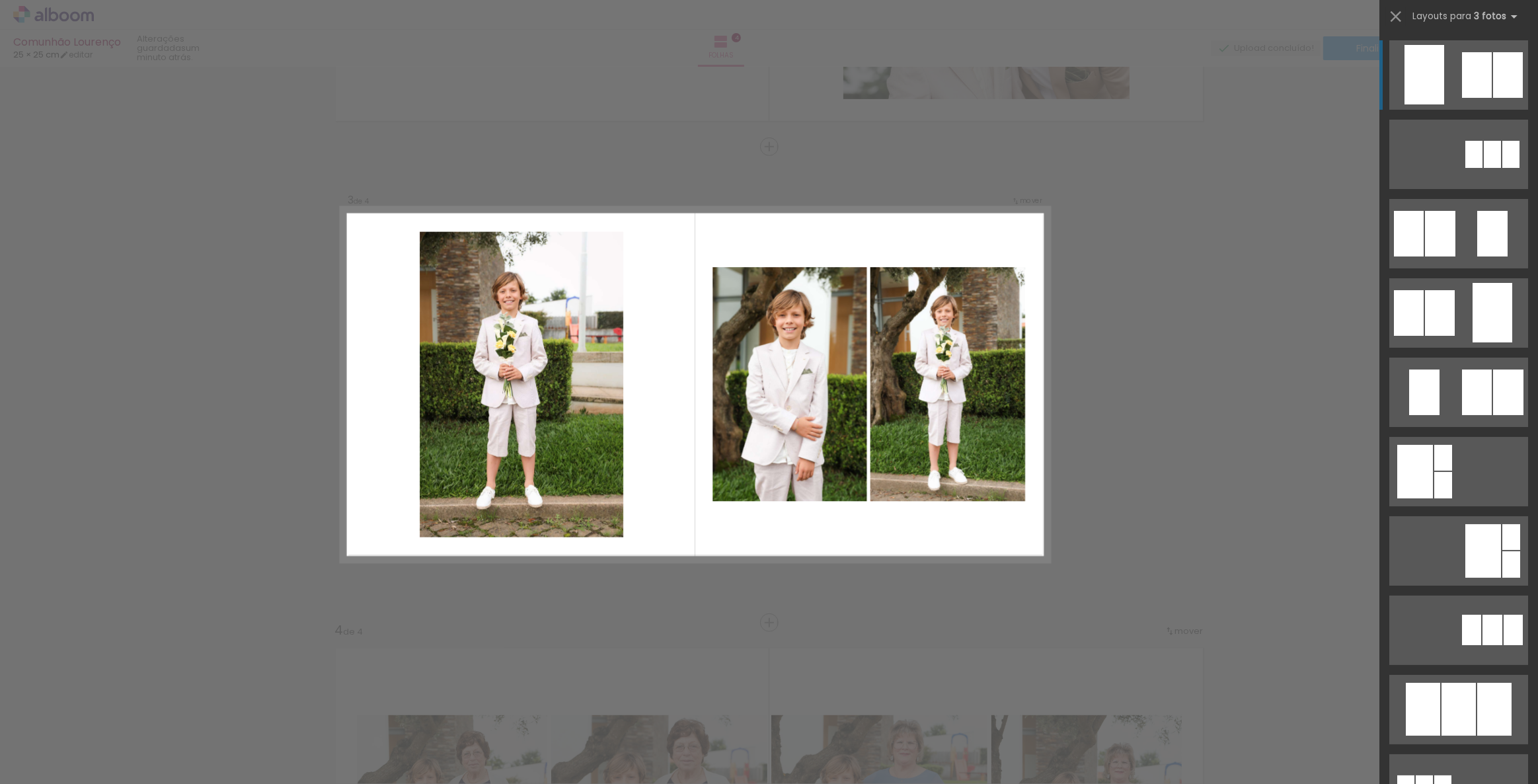
click at [1444, 79] on quentale-layouter at bounding box center [1459, 75] width 139 height 69
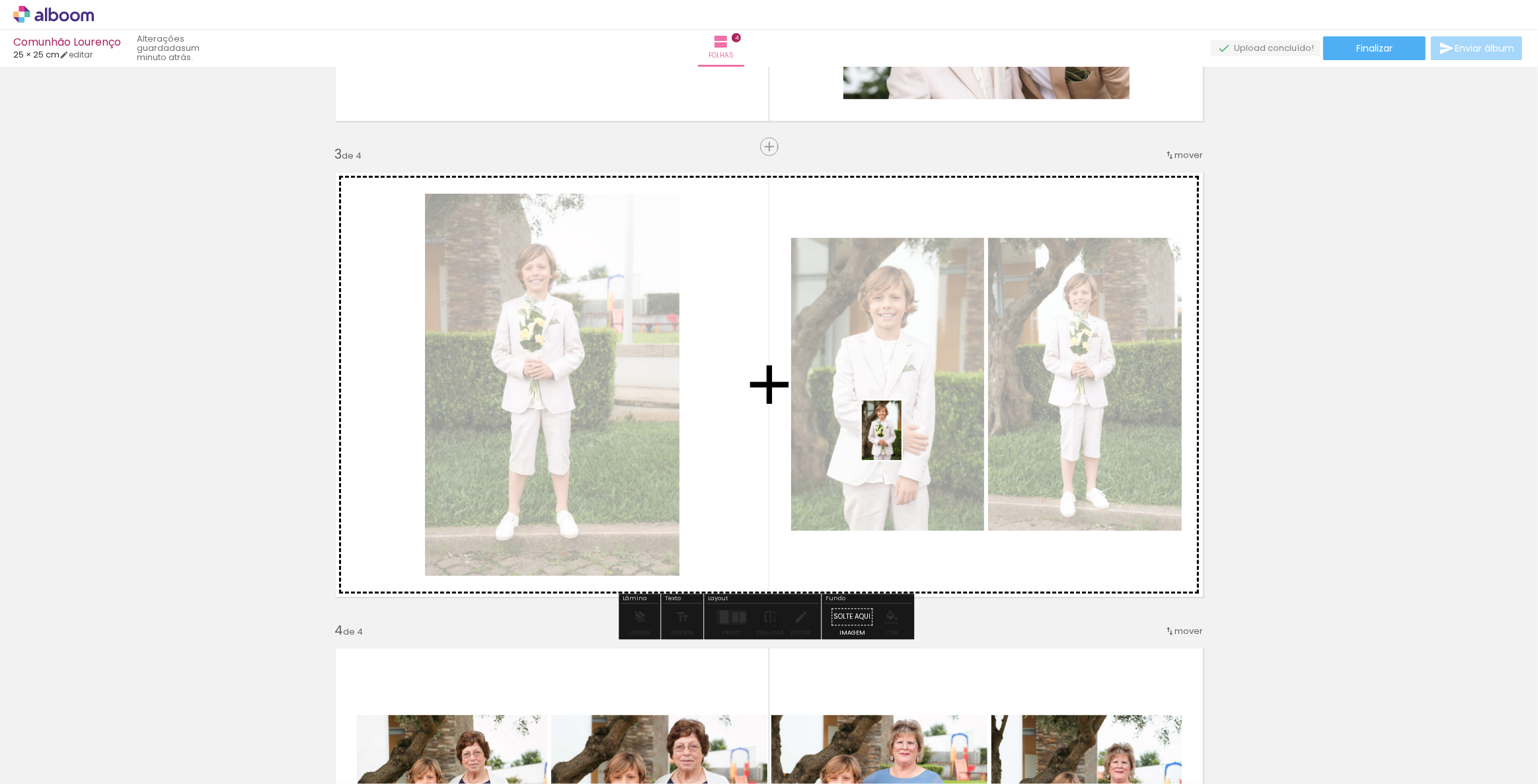
drag, startPoint x: 1251, startPoint y: 734, endPoint x: 901, endPoint y: 440, distance: 457.1
click at [901, 440] on quentale-workspace at bounding box center [769, 392] width 1538 height 784
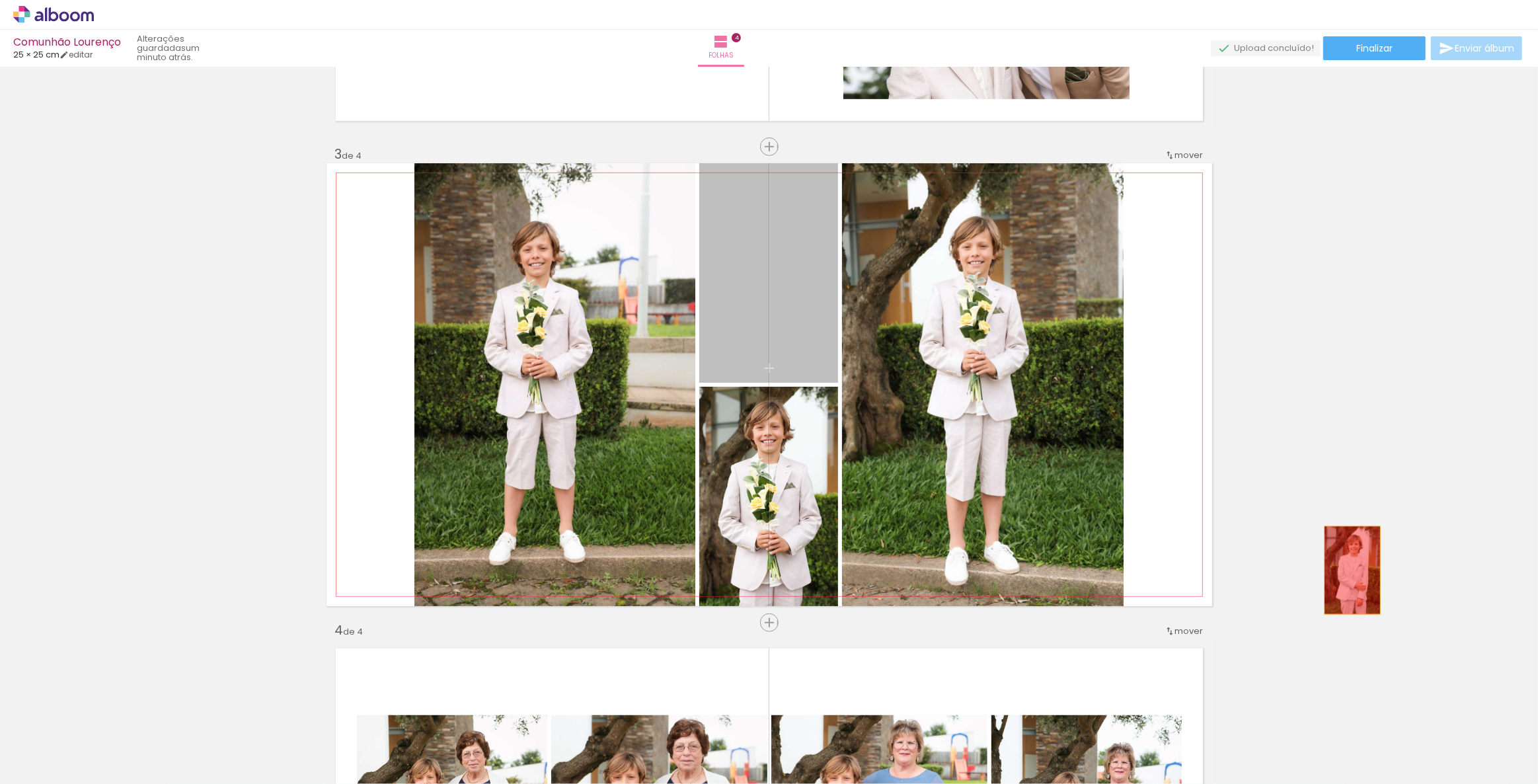
drag, startPoint x: 798, startPoint y: 337, endPoint x: 1346, endPoint y: 570, distance: 595.5
click at [1346, 570] on div "Inserir folha 1 de 4 Inserir folha 2 de 4 Inserir folha 3 de 4 Inserir folha 4 …" at bounding box center [769, 367] width 1538 height 2380
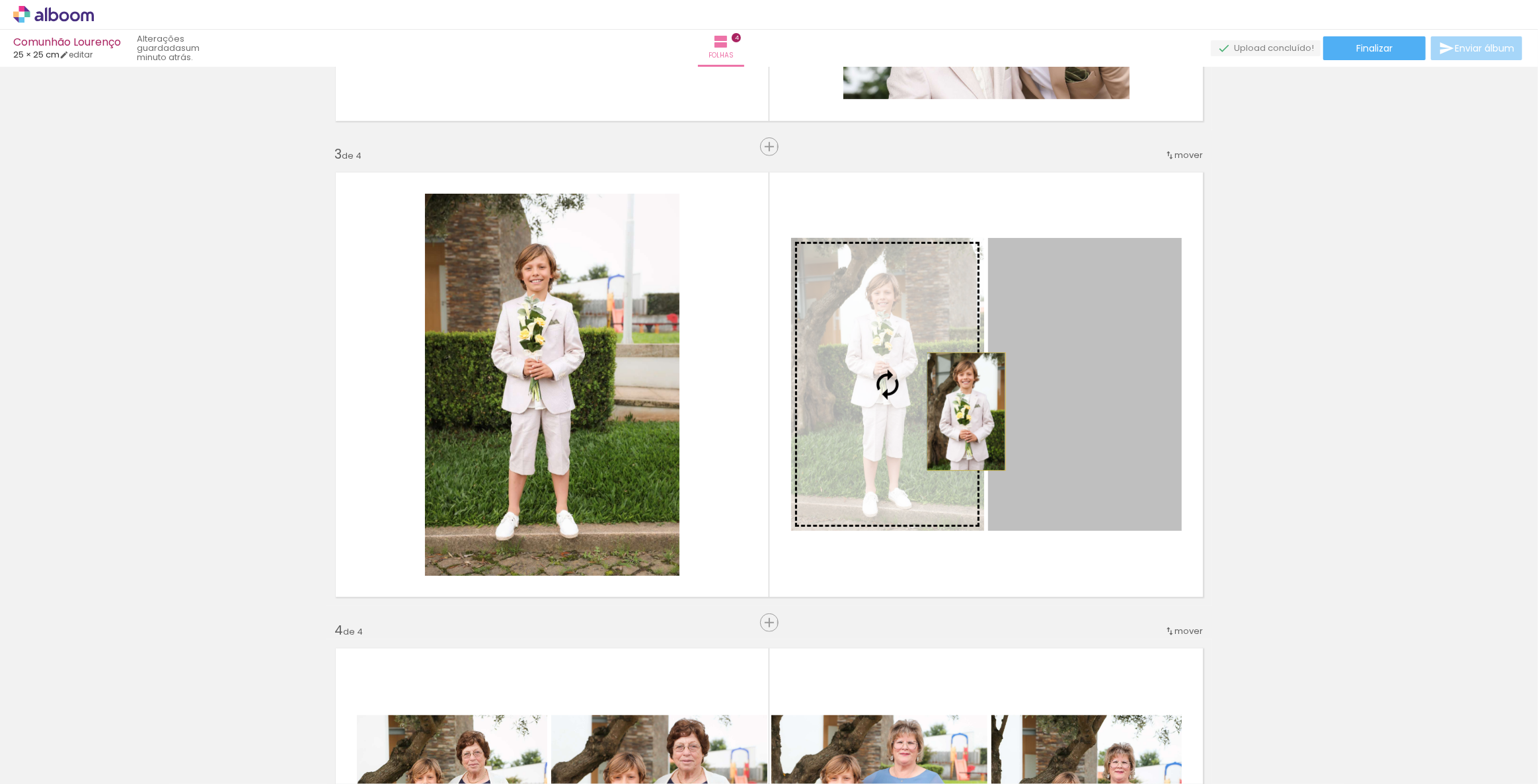
drag, startPoint x: 1120, startPoint y: 419, endPoint x: 961, endPoint y: 411, distance: 159.2
click at [0, 0] on slot at bounding box center [0, 0] width 0 height 0
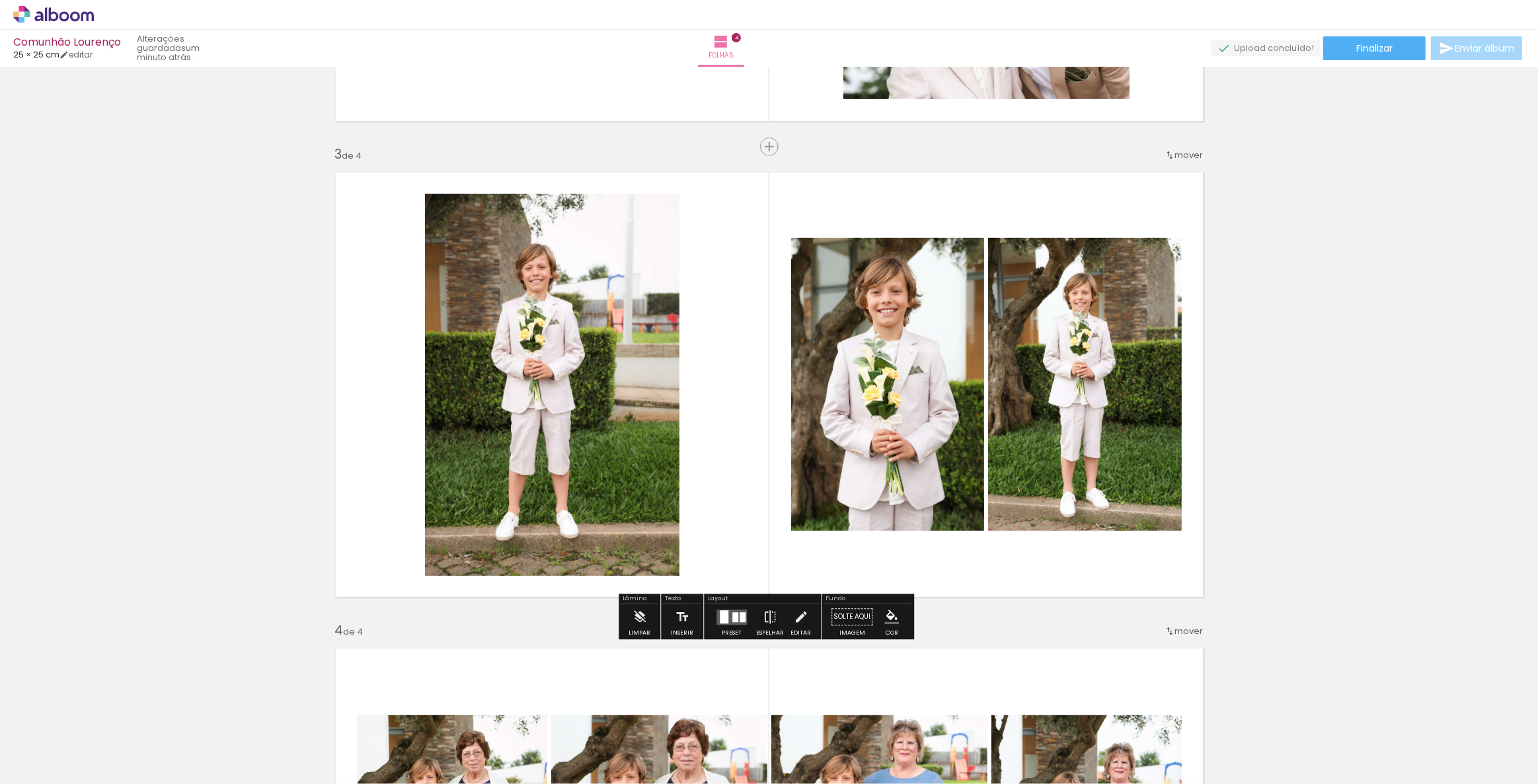
click at [1329, 364] on div "Inserir folha 1 de 4 Inserir folha 2 de 4 Inserir folha 3 de 4 Inserir folha 4 …" at bounding box center [769, 367] width 1538 height 2380
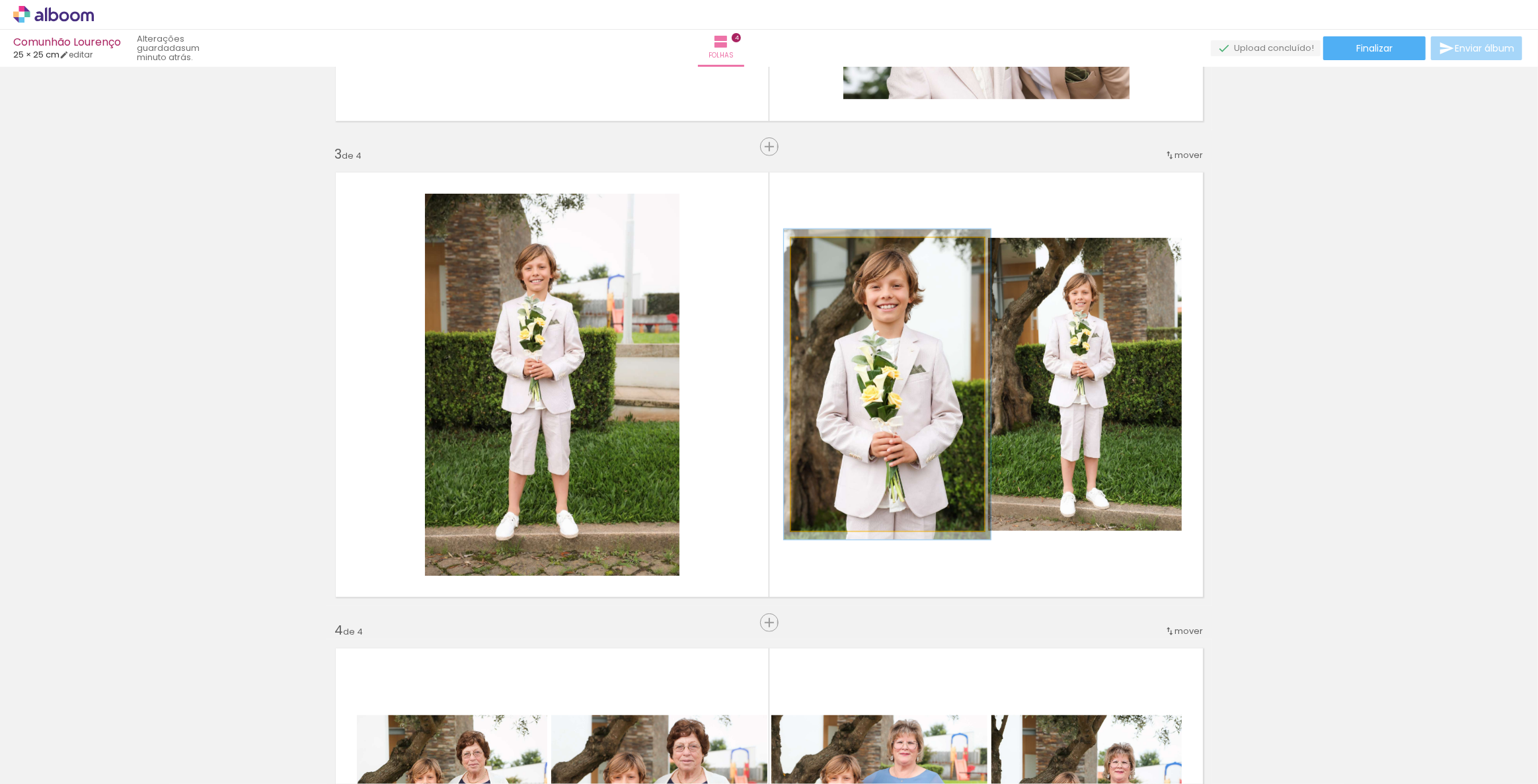
type paper-slider "106"
click at [819, 251] on div at bounding box center [824, 251] width 12 height 12
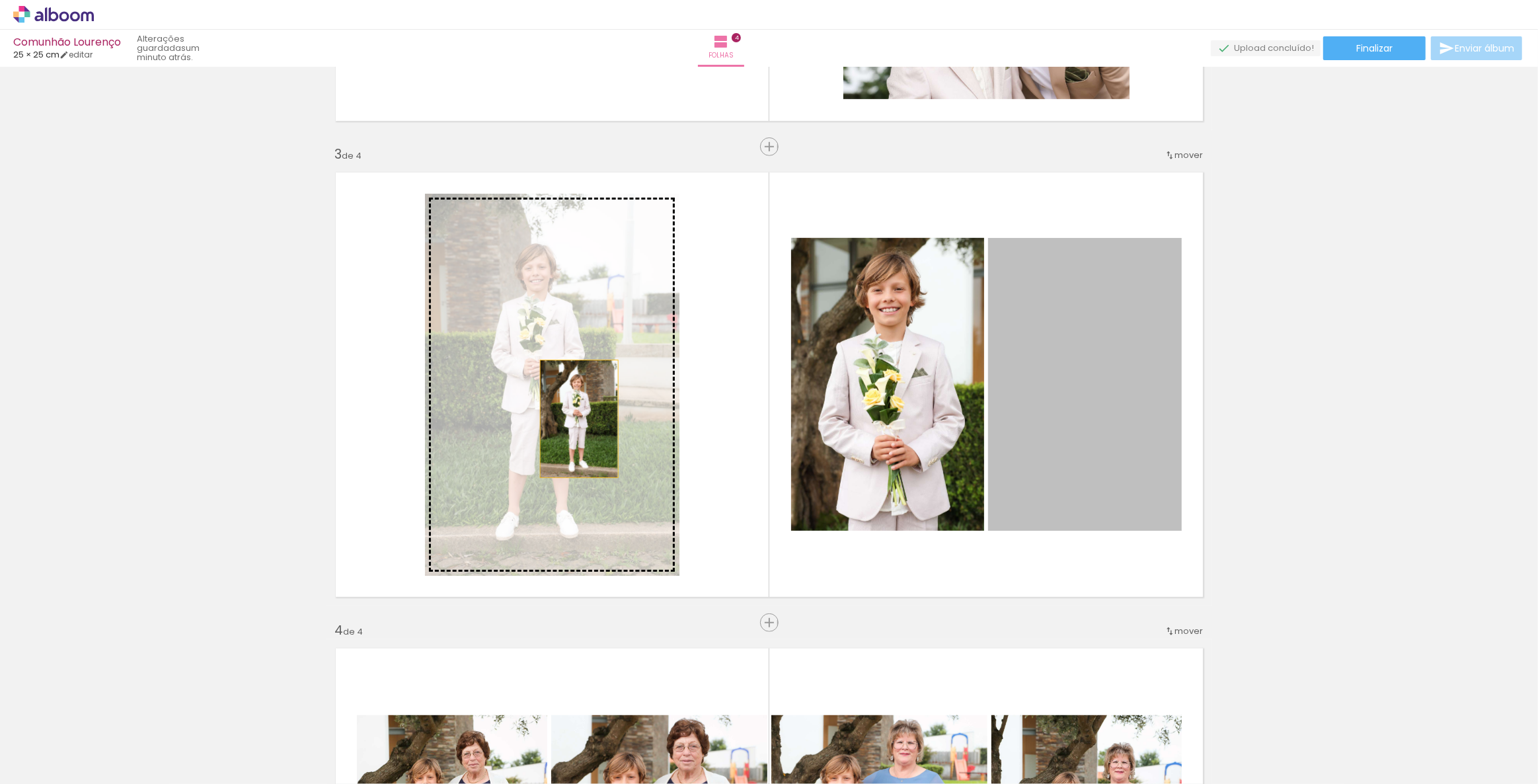
drag, startPoint x: 1063, startPoint y: 407, endPoint x: 575, endPoint y: 418, distance: 488.1
click at [0, 0] on slot at bounding box center [0, 0] width 0 height 0
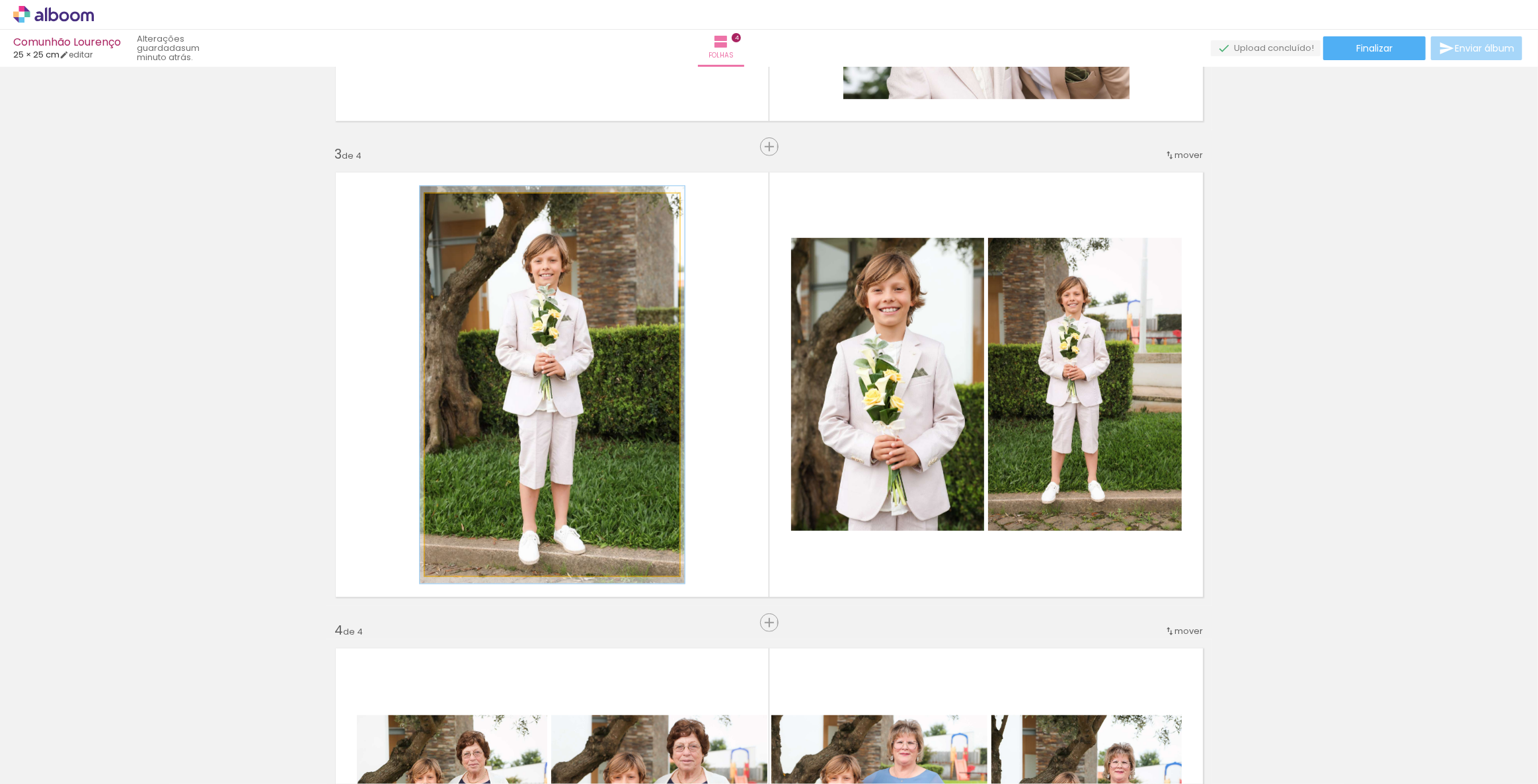
type paper-slider "104"
click at [457, 211] on div at bounding box center [457, 207] width 21 height 21
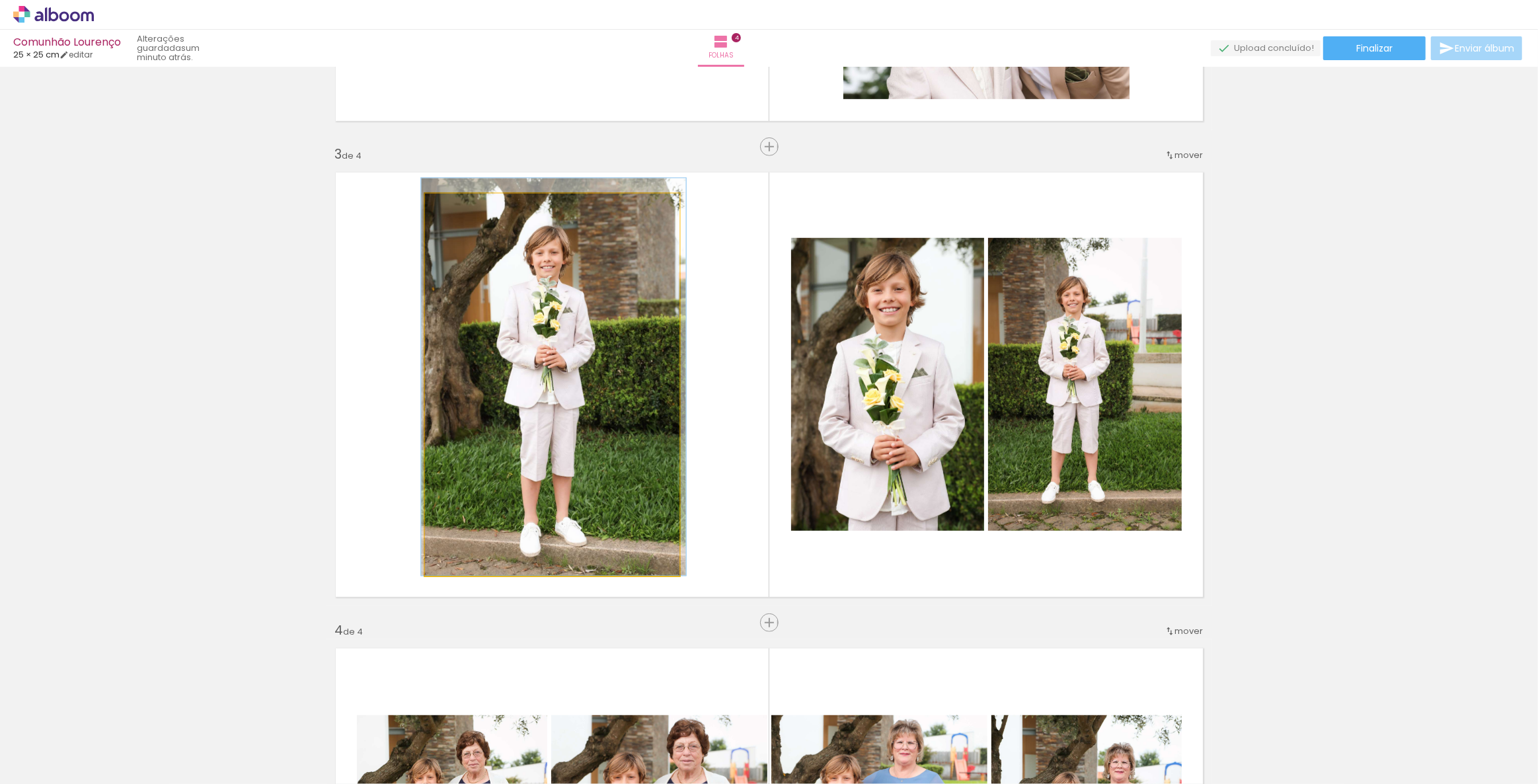
drag, startPoint x: 556, startPoint y: 309, endPoint x: 558, endPoint y: 295, distance: 14.1
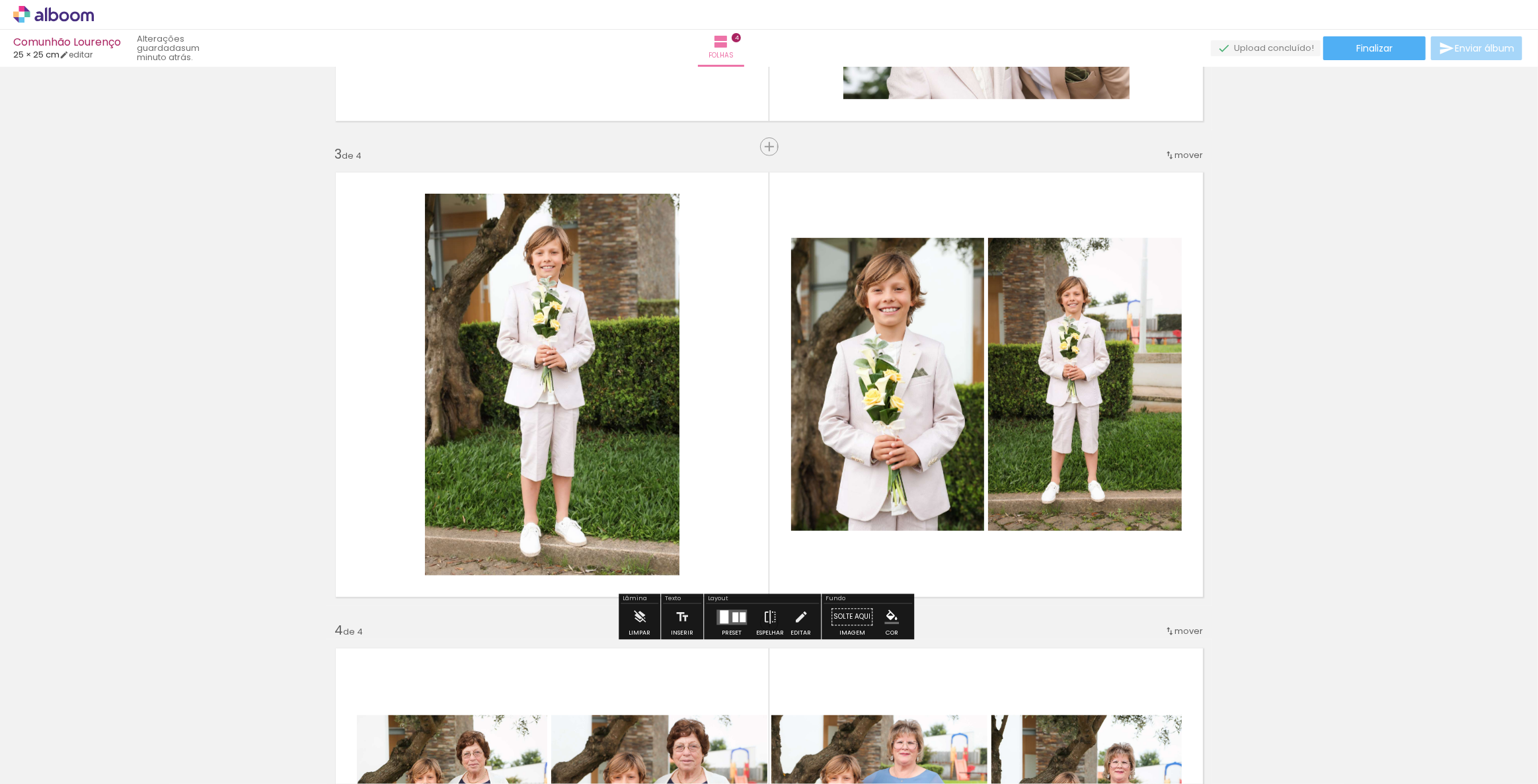
click at [197, 347] on div "Inserir folha 1 de 4 Inserir folha 2 de 4 Inserir folha 3 de 4 Inserir folha 4 …" at bounding box center [769, 367] width 1538 height 2380
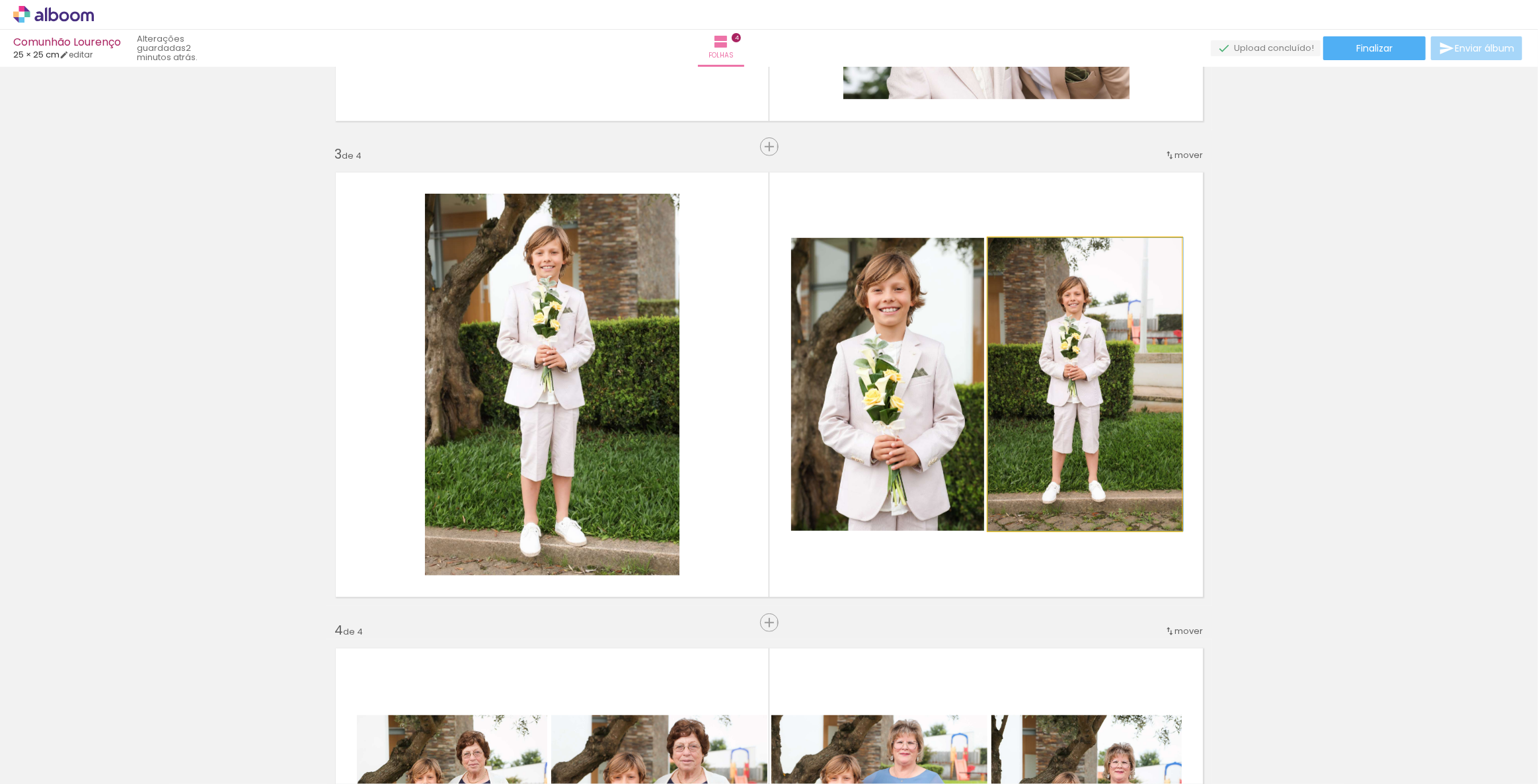
drag, startPoint x: 1078, startPoint y: 323, endPoint x: 1094, endPoint y: 323, distance: 16.0
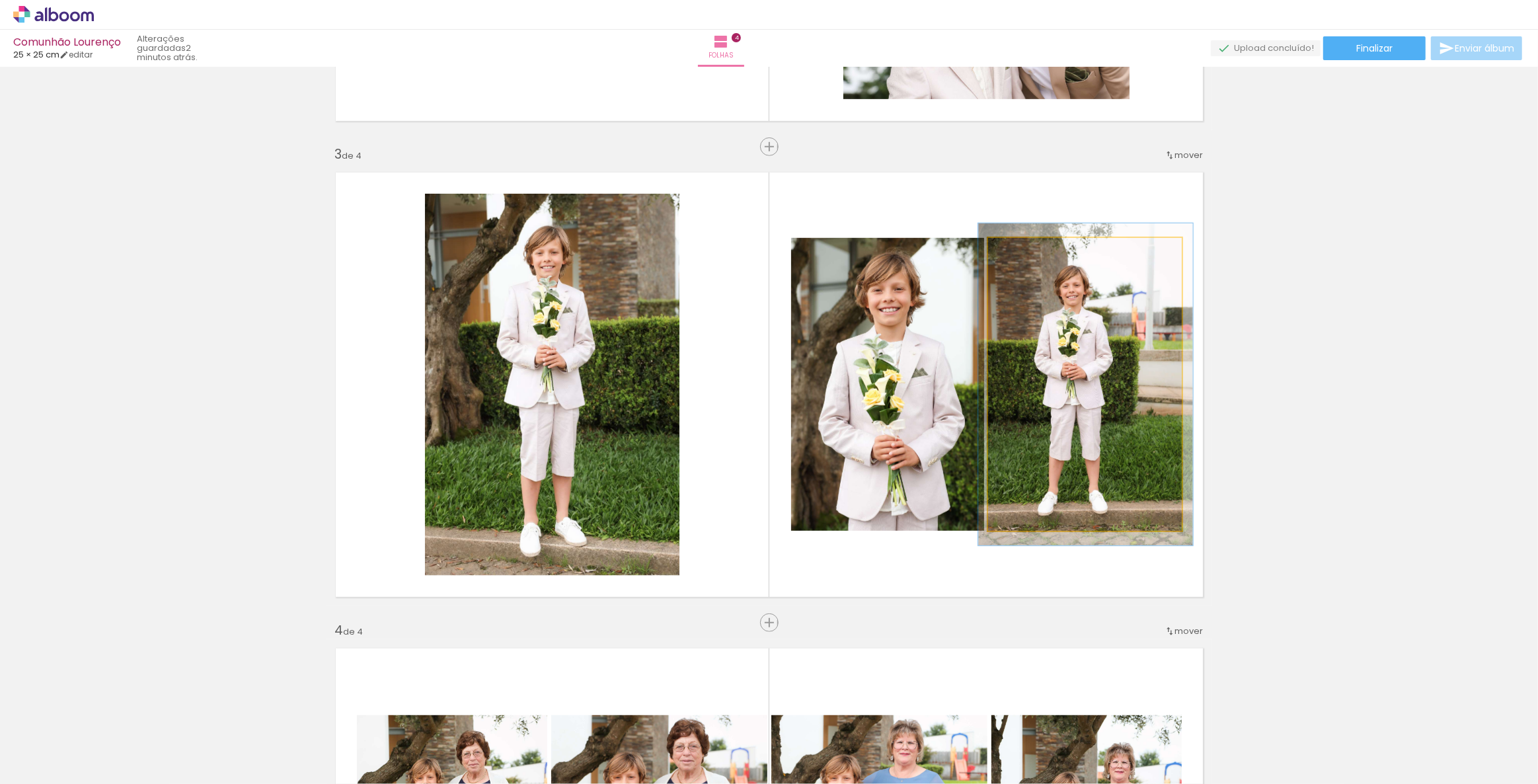
type paper-slider "110"
click at [1020, 253] on div at bounding box center [1022, 251] width 12 height 12
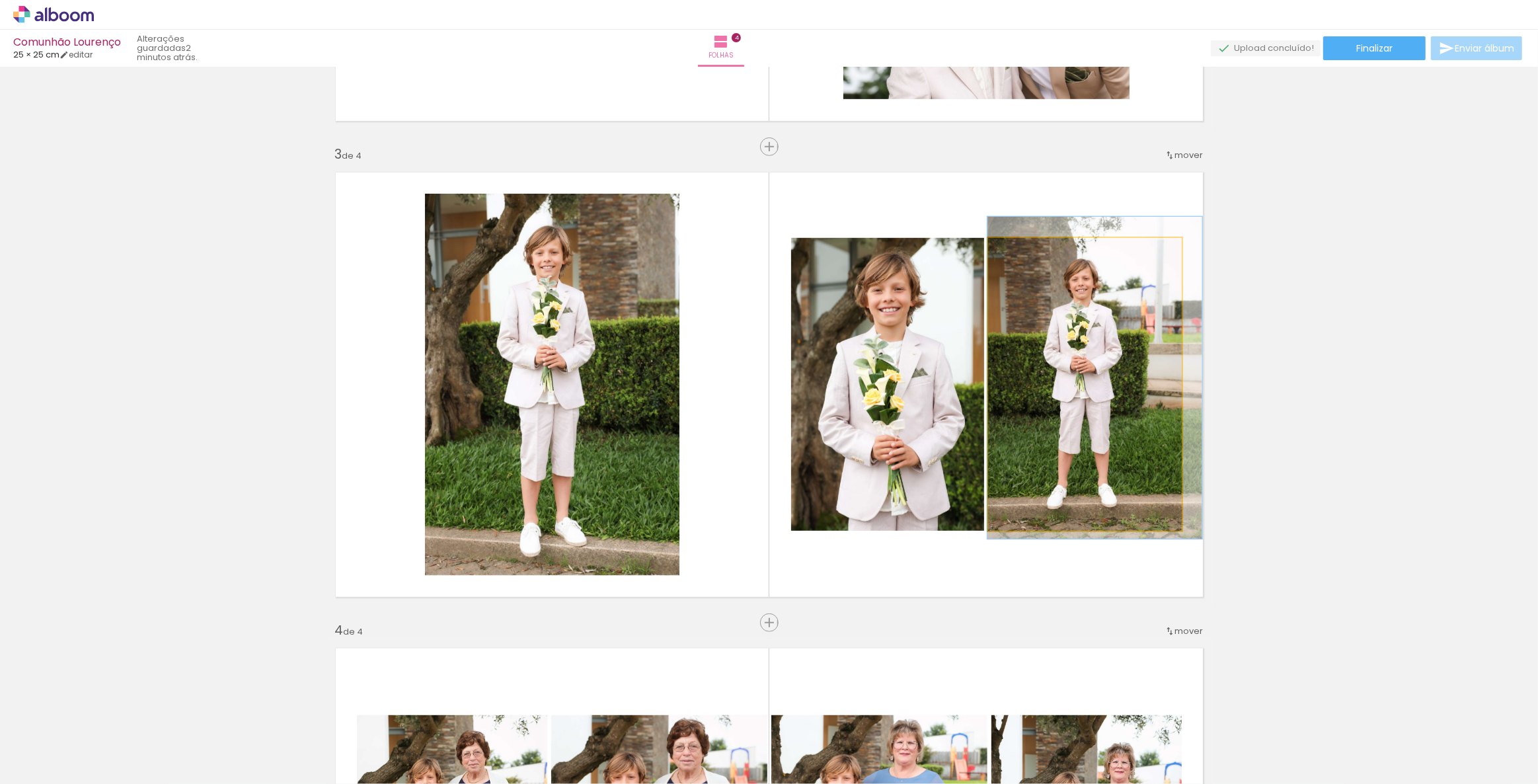
drag, startPoint x: 1100, startPoint y: 340, endPoint x: 1123, endPoint y: 334, distance: 23.8
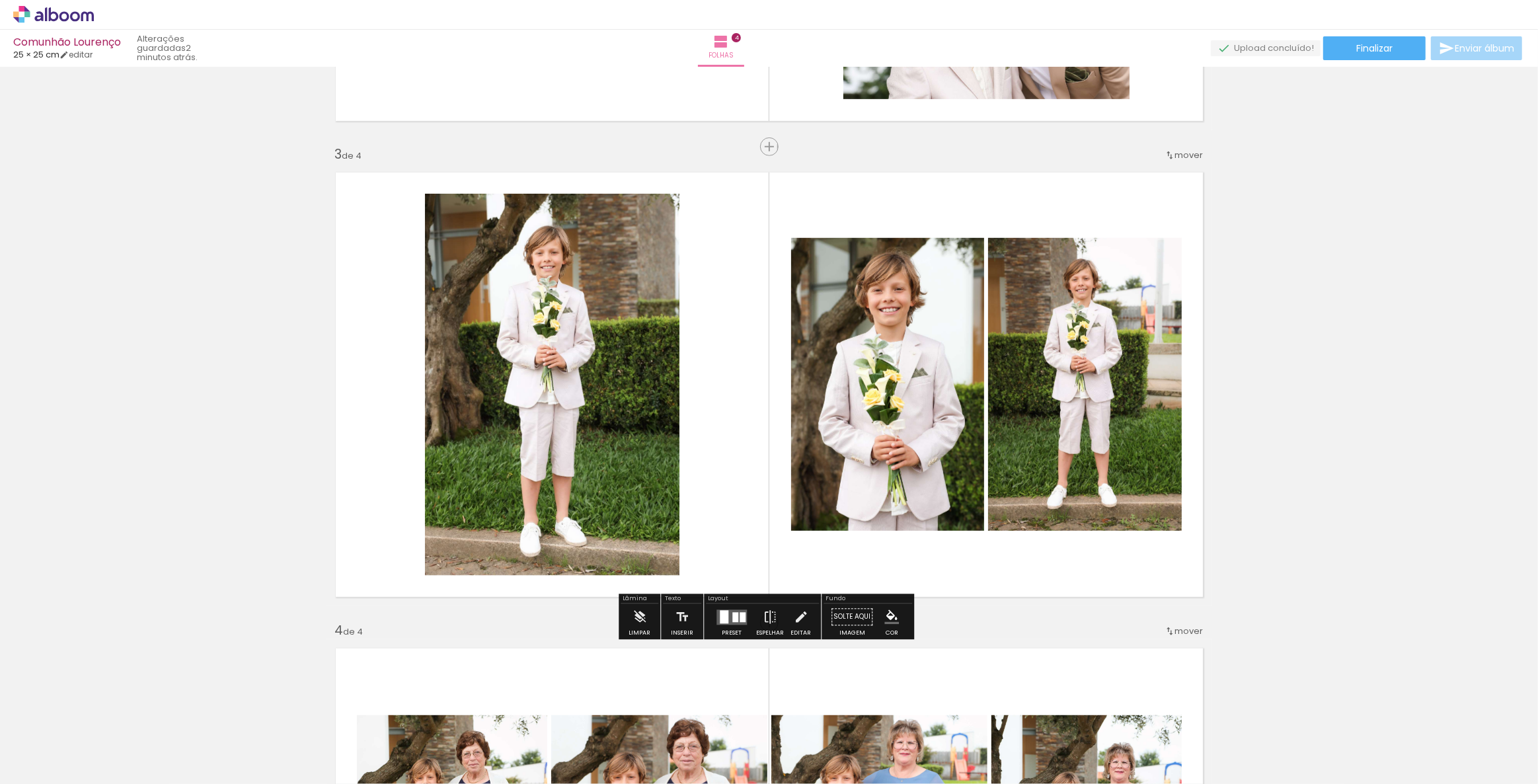
click at [1341, 330] on div "Inserir folha 1 de 4 Inserir folha 2 de 4 Inserir folha 3 de 4 Inserir folha 4 …" at bounding box center [769, 367] width 1538 height 2380
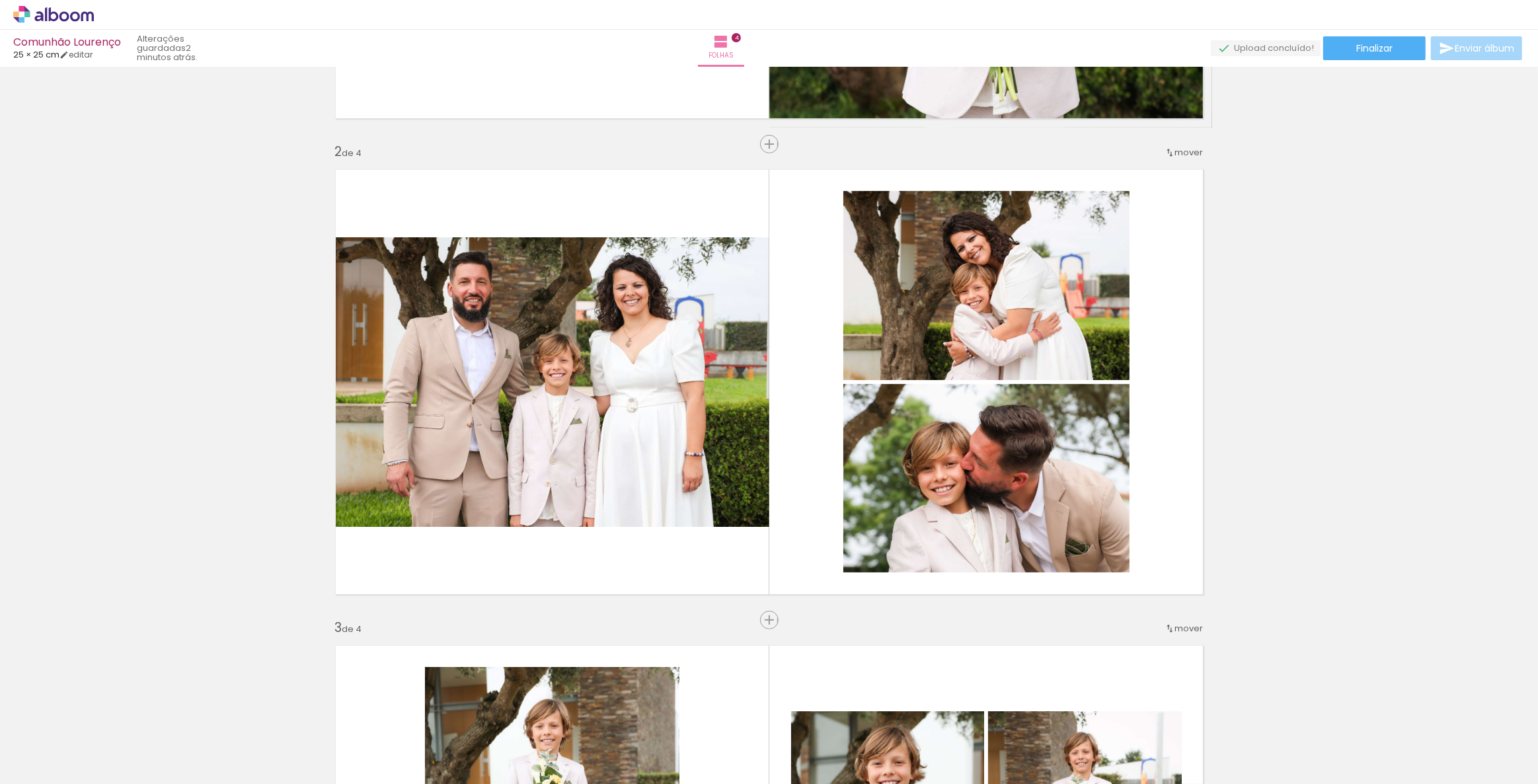
scroll to position [413, 0]
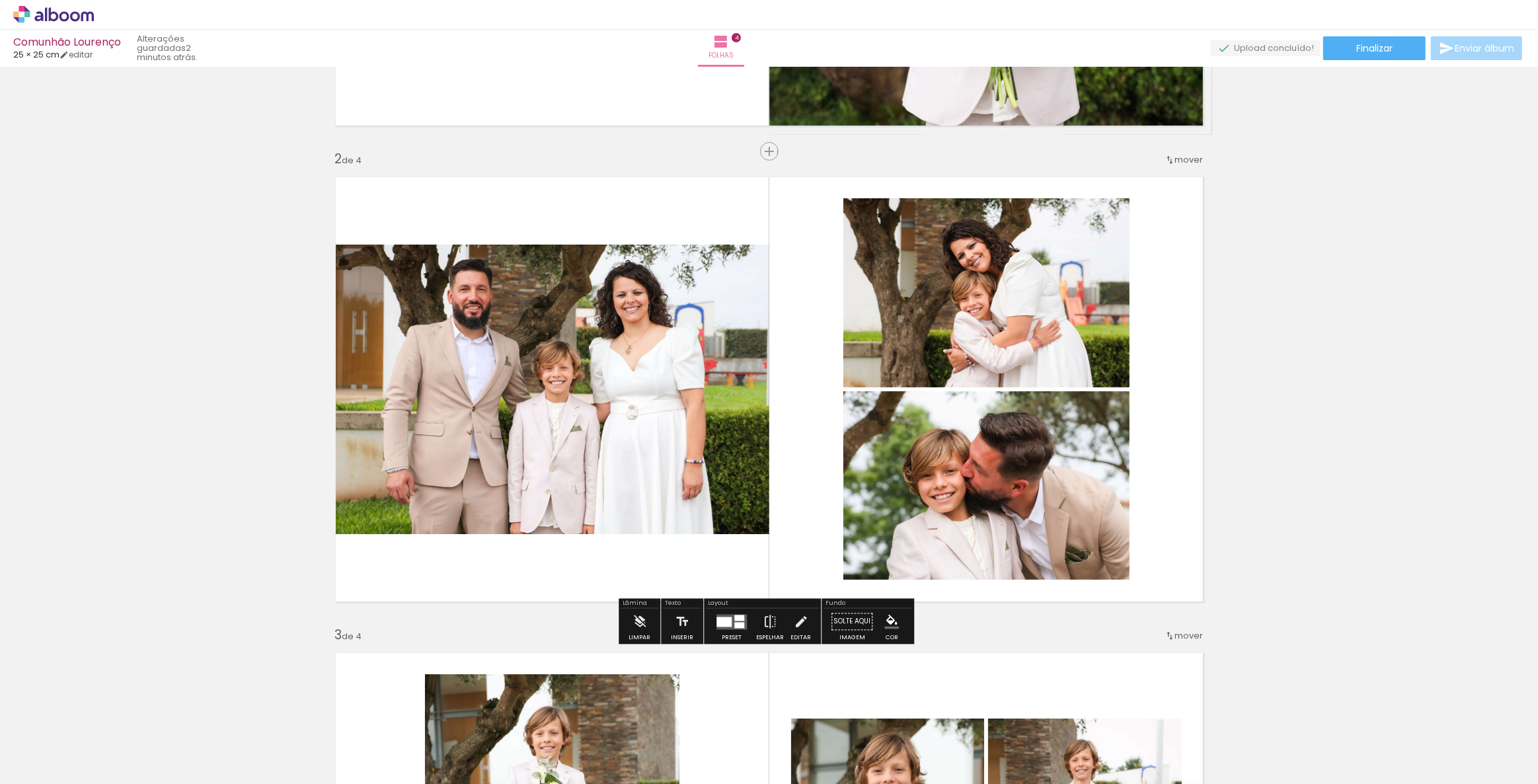
click at [1182, 162] on span "mover" at bounding box center [1189, 160] width 28 height 13
click at [1141, 158] on span "antes da" at bounding box center [1131, 157] width 38 height 22
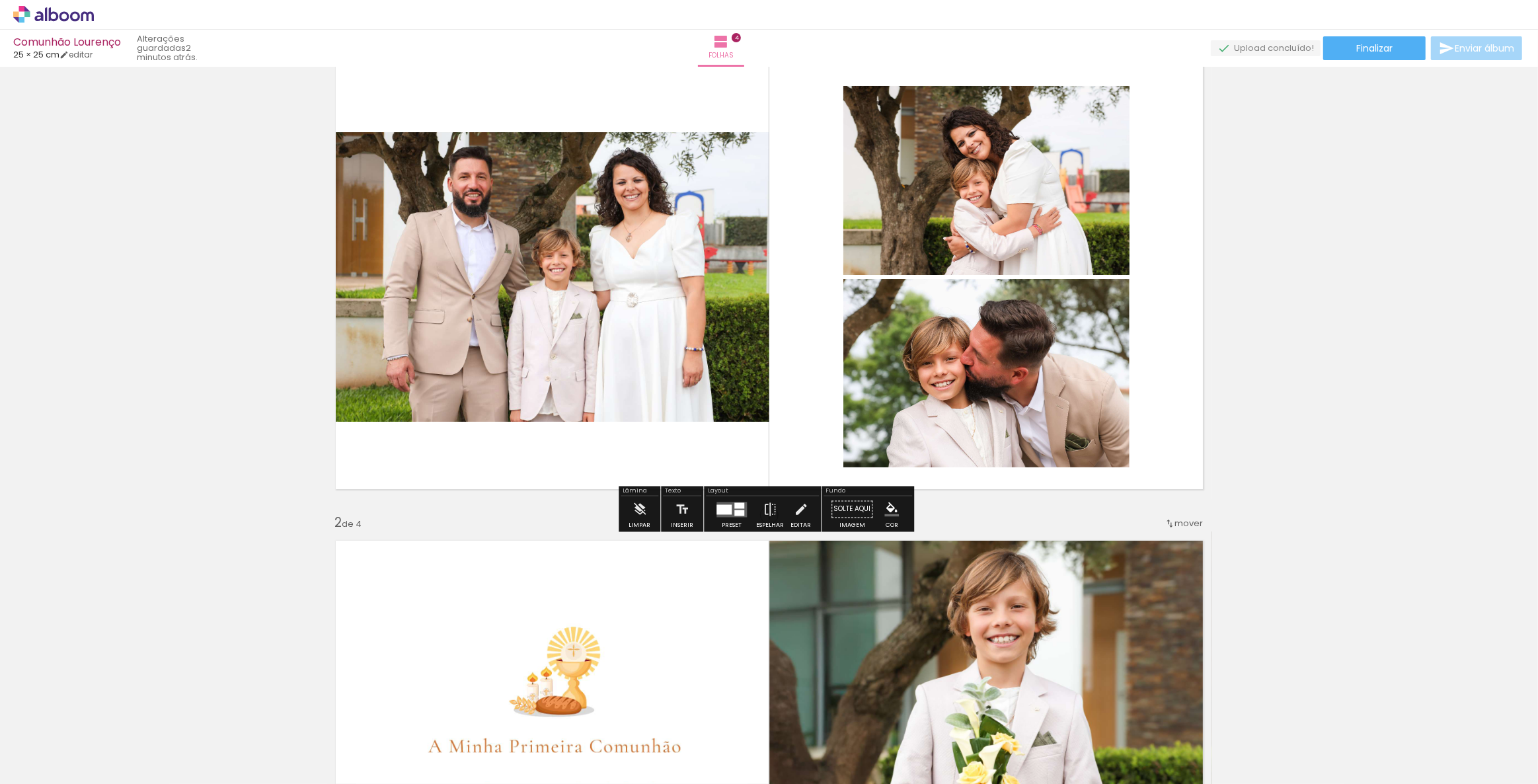
scroll to position [0, 0]
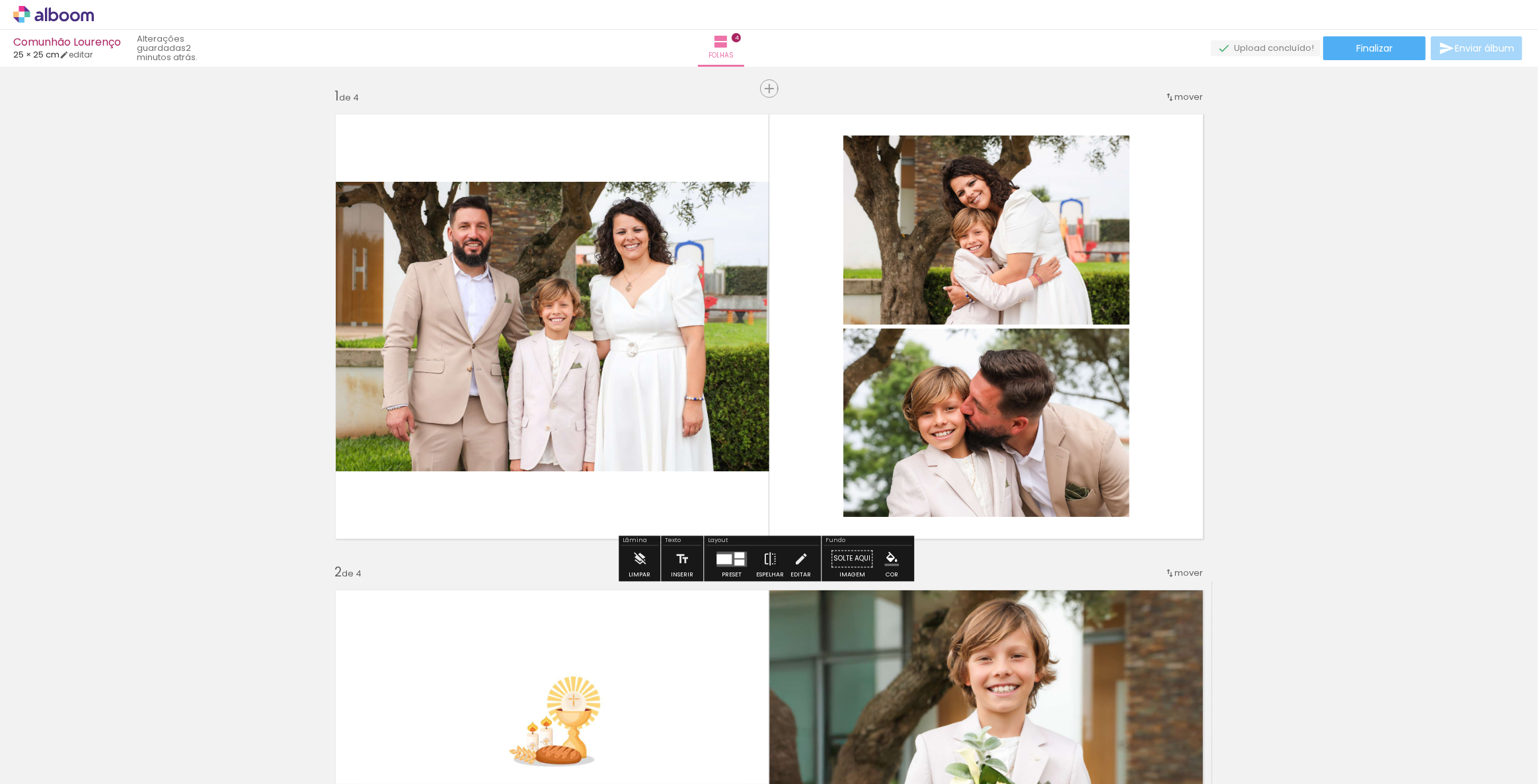
click at [1175, 98] on span "mover" at bounding box center [1189, 97] width 28 height 13
click at [1148, 134] on span "depois da" at bounding box center [1133, 138] width 45 height 22
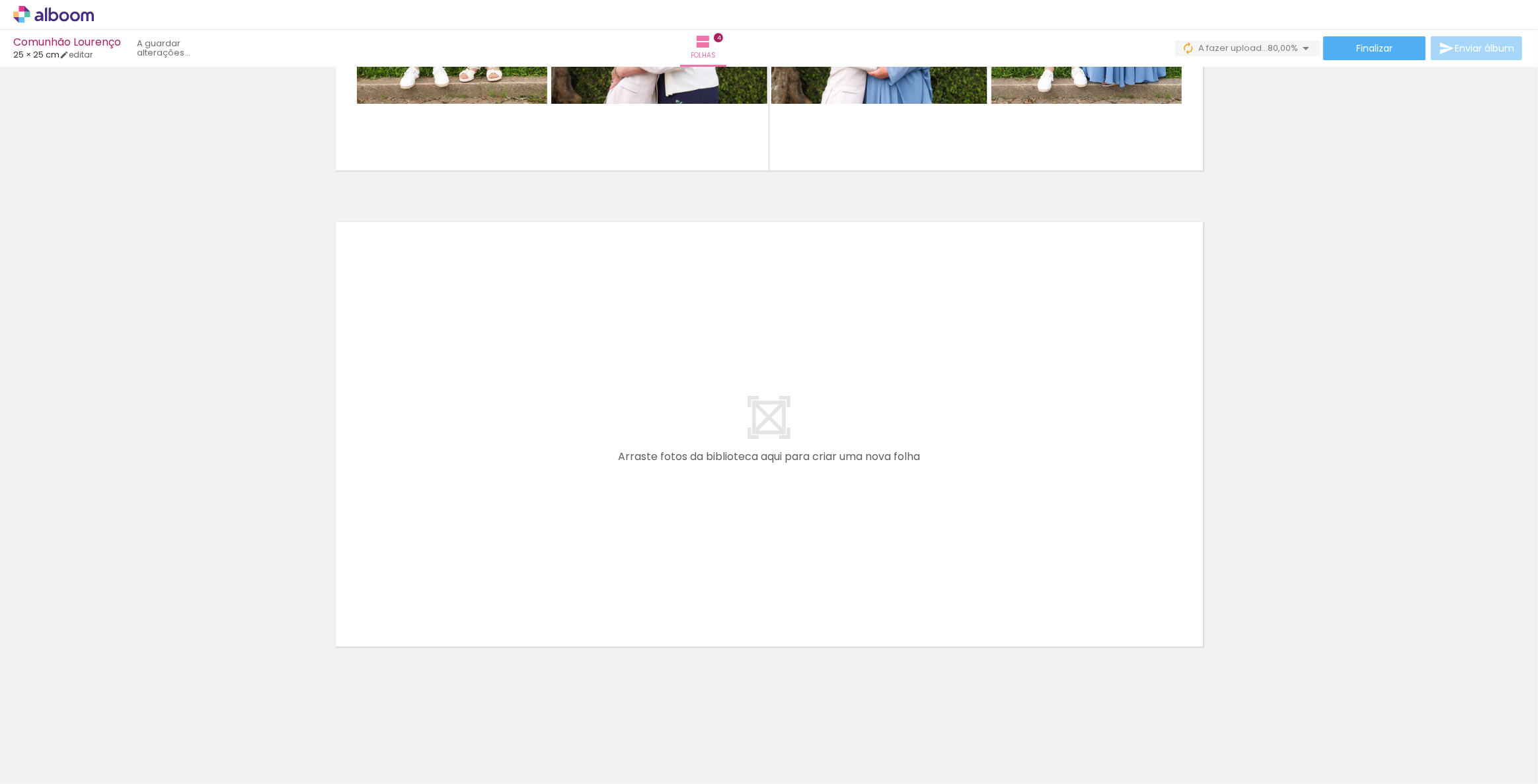
scroll to position [0, 55]
drag, startPoint x: 1259, startPoint y: 739, endPoint x: 1080, endPoint y: 575, distance: 242.8
click at [1080, 575] on quentale-workspace at bounding box center [769, 392] width 1538 height 784
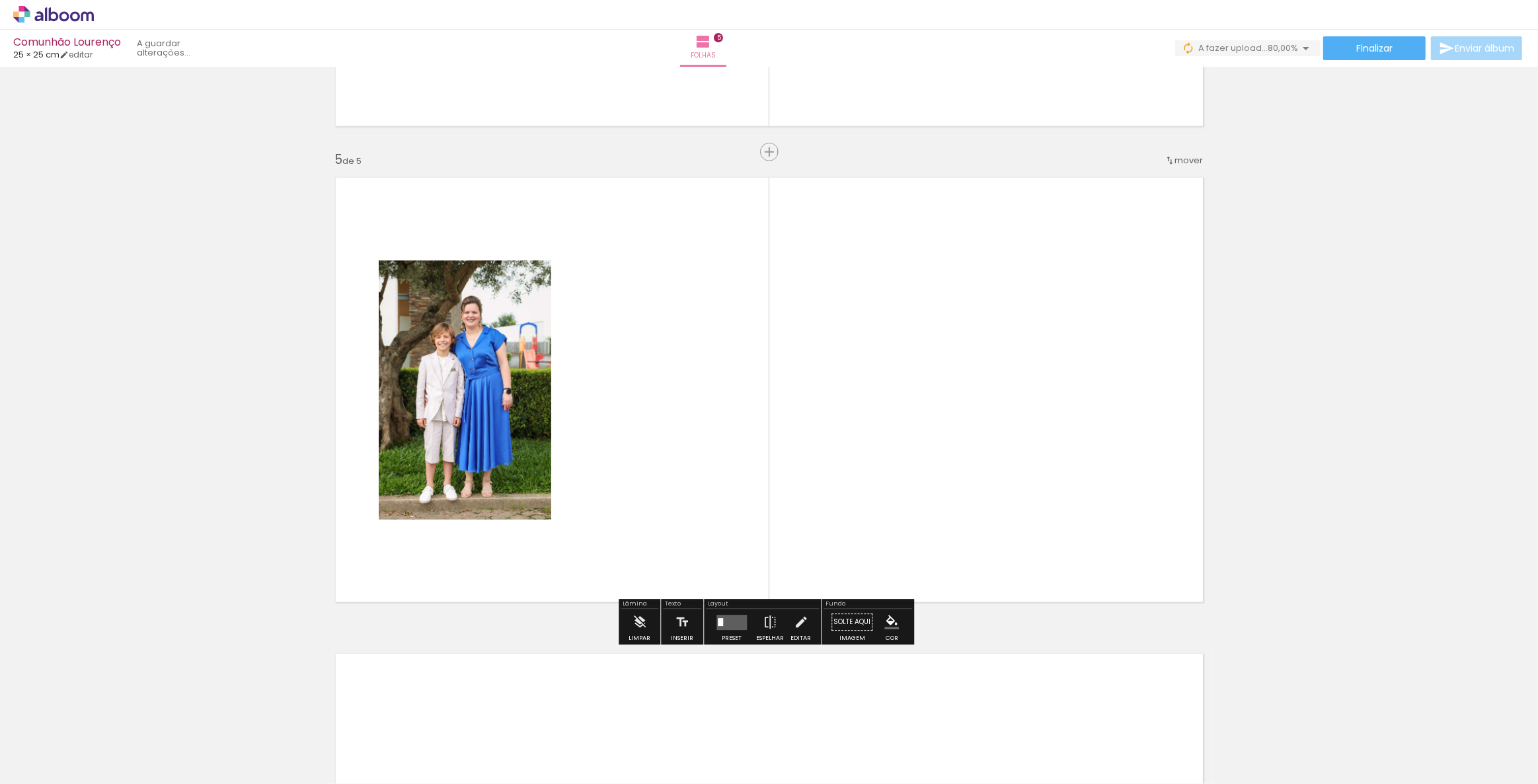
scroll to position [1845, 0]
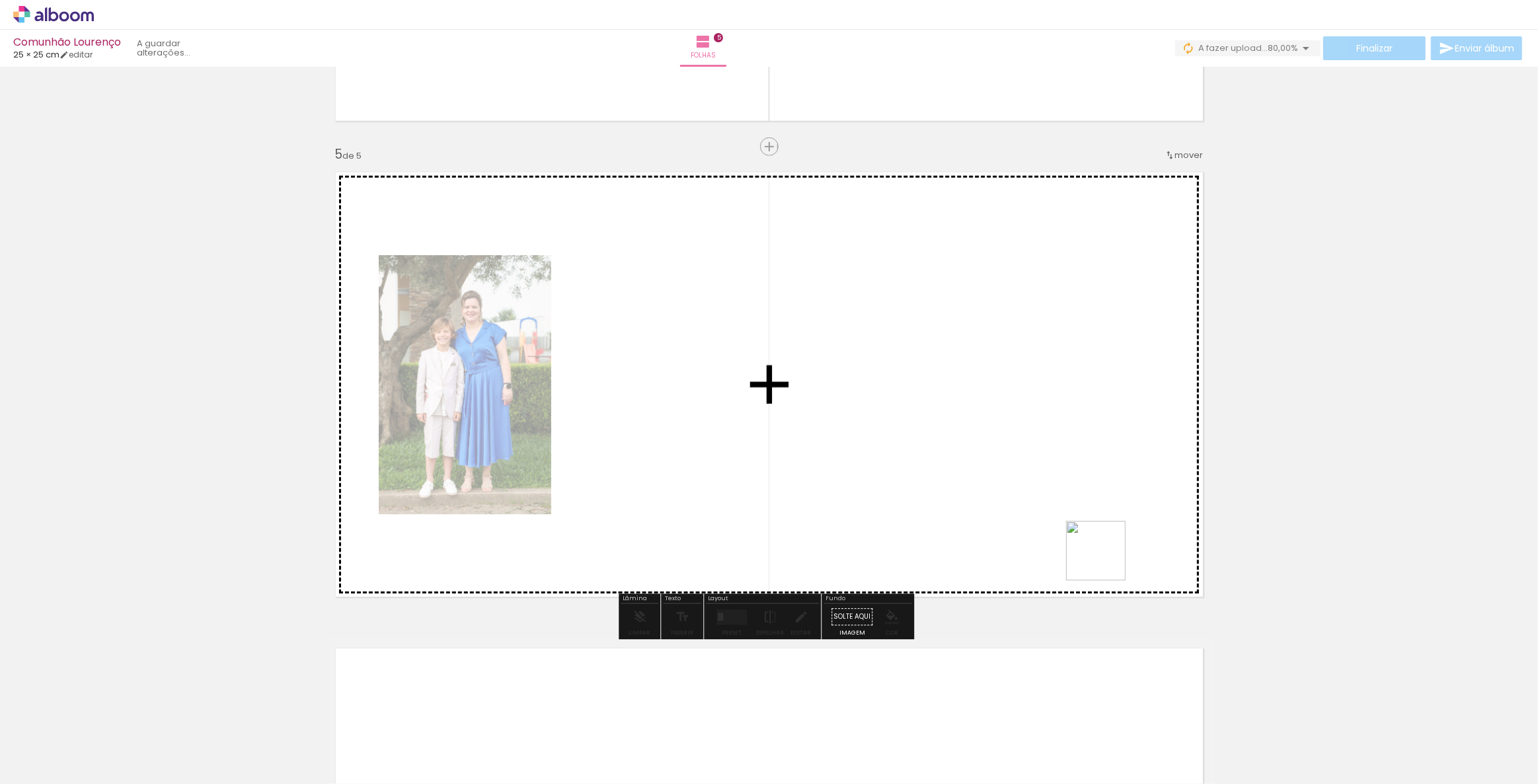
drag, startPoint x: 1344, startPoint y: 741, endPoint x: 1058, endPoint y: 523, distance: 359.6
click at [1058, 523] on quentale-workspace at bounding box center [769, 392] width 1538 height 784
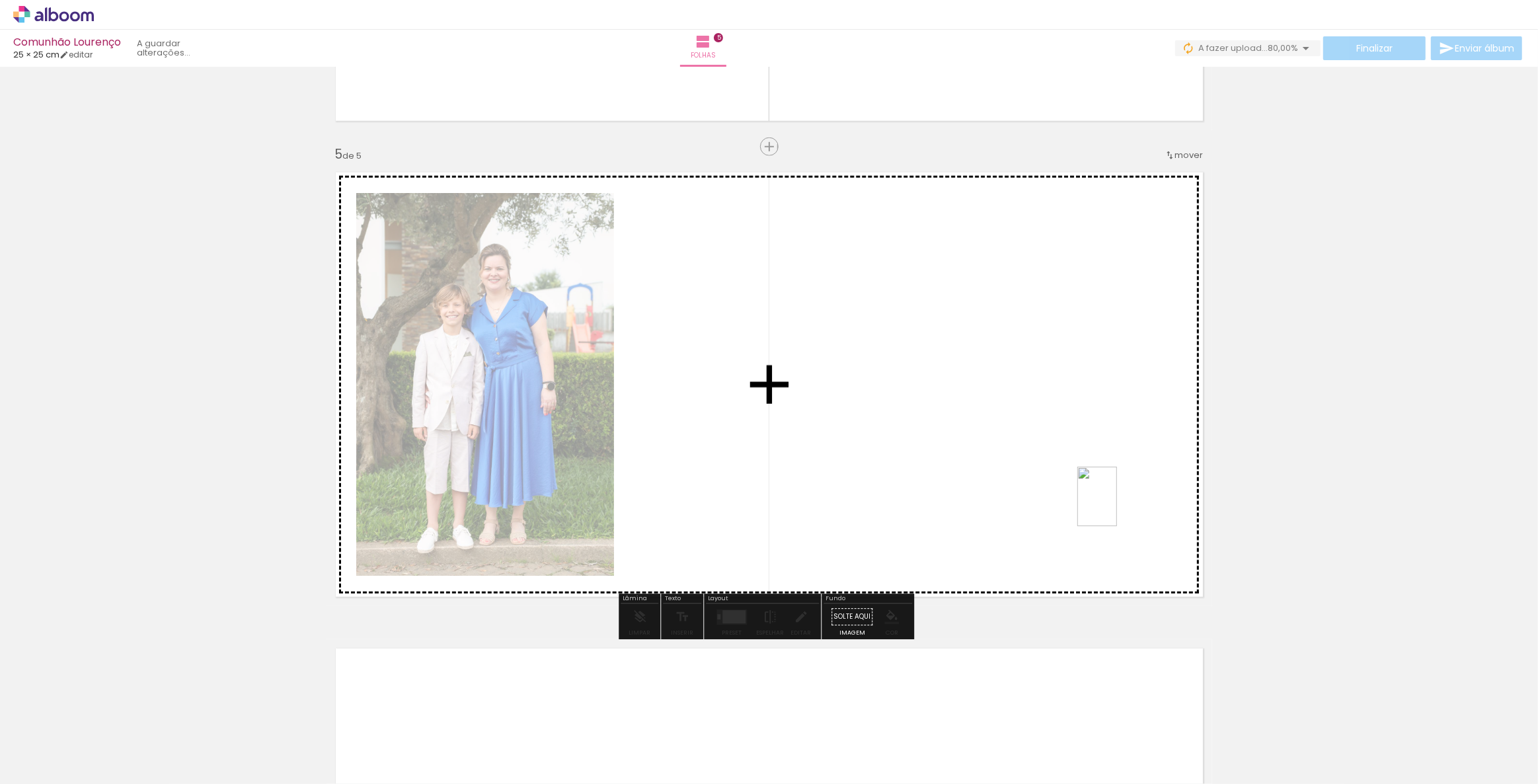
drag, startPoint x: 1405, startPoint y: 734, endPoint x: 1117, endPoint y: 507, distance: 366.7
click at [1117, 507] on quentale-workspace at bounding box center [769, 392] width 1538 height 784
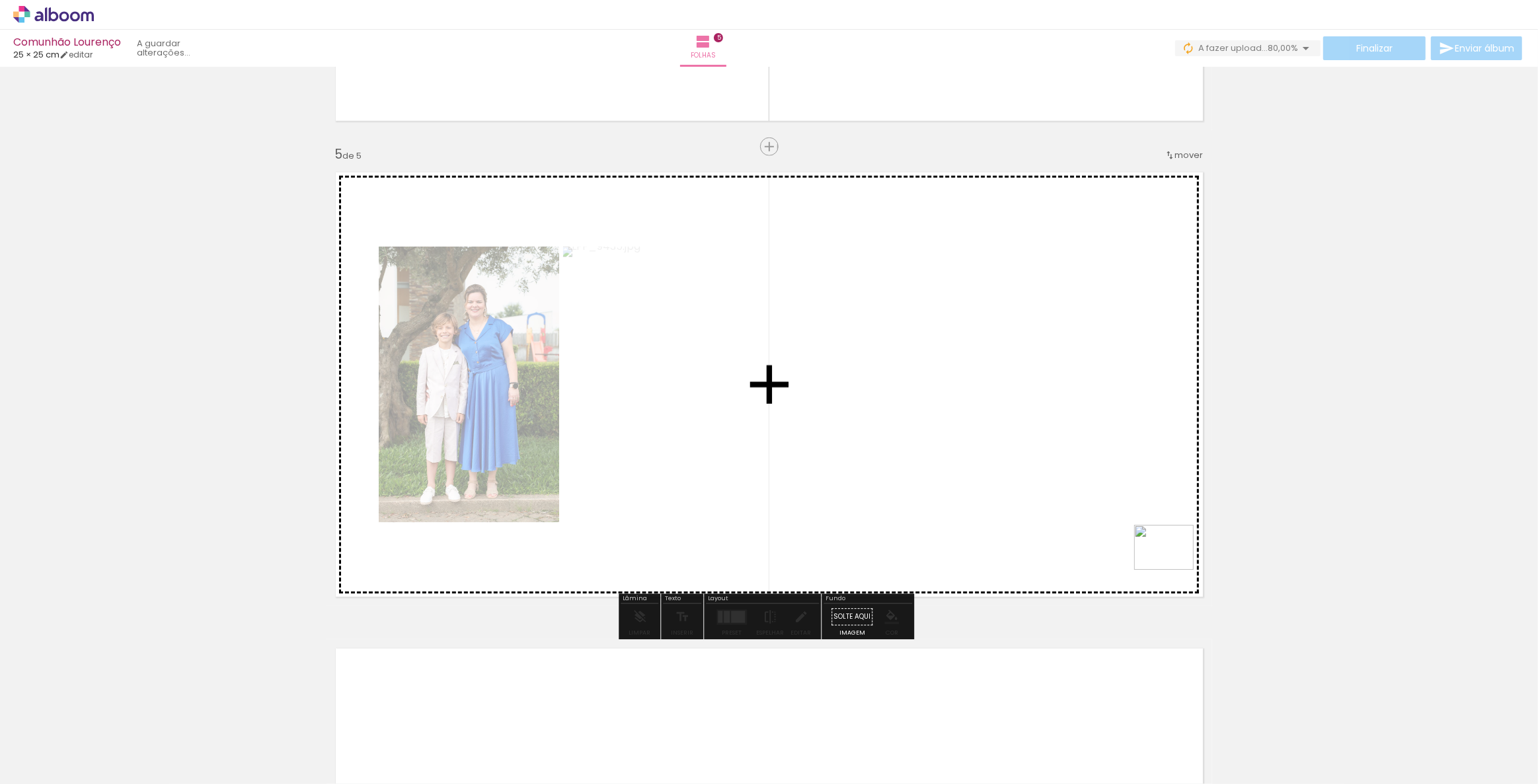
drag, startPoint x: 1473, startPoint y: 741, endPoint x: 1174, endPoint y: 565, distance: 347.0
click at [1174, 565] on quentale-workspace at bounding box center [769, 392] width 1538 height 784
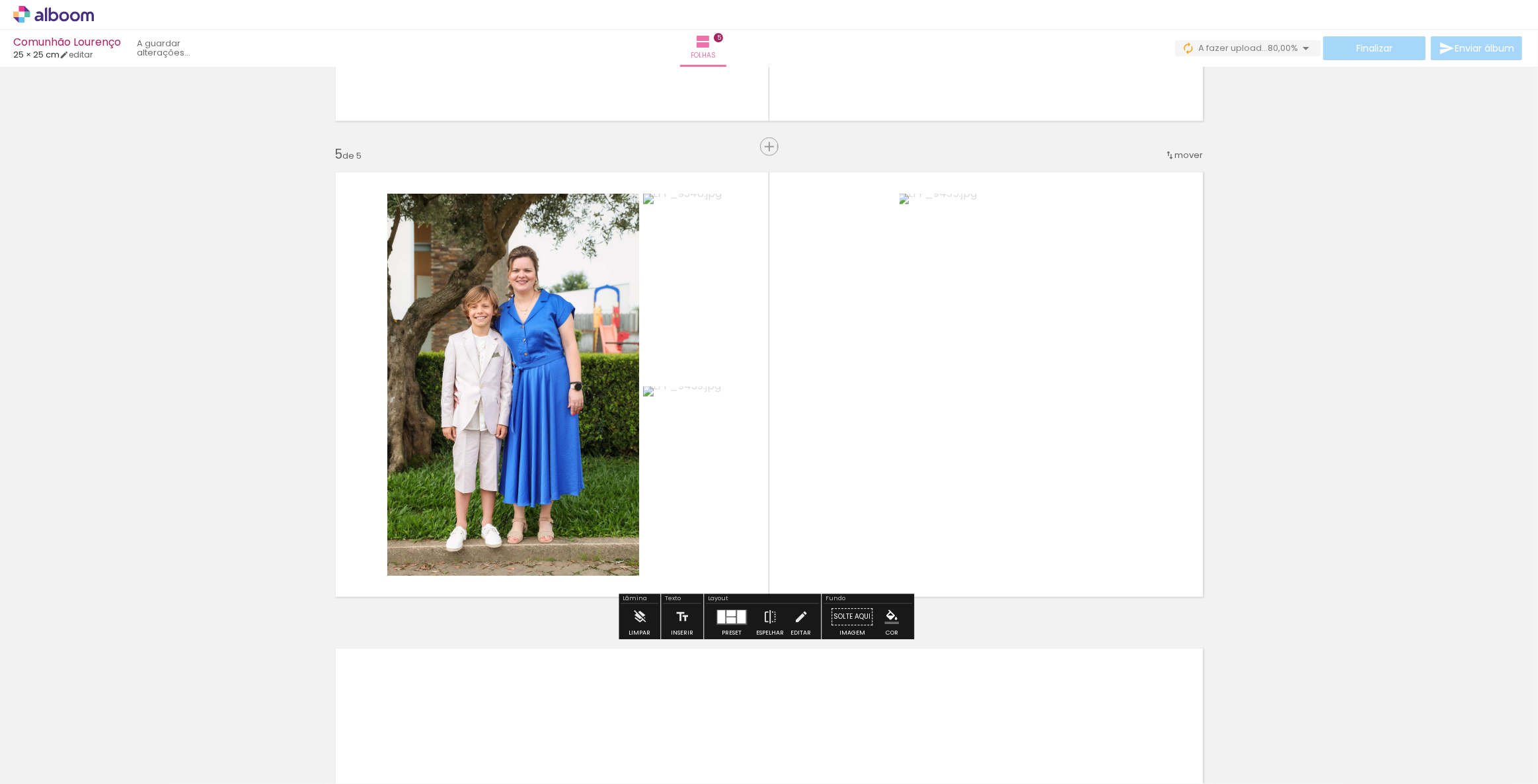
click at [727, 618] on div at bounding box center [731, 620] width 9 height 6
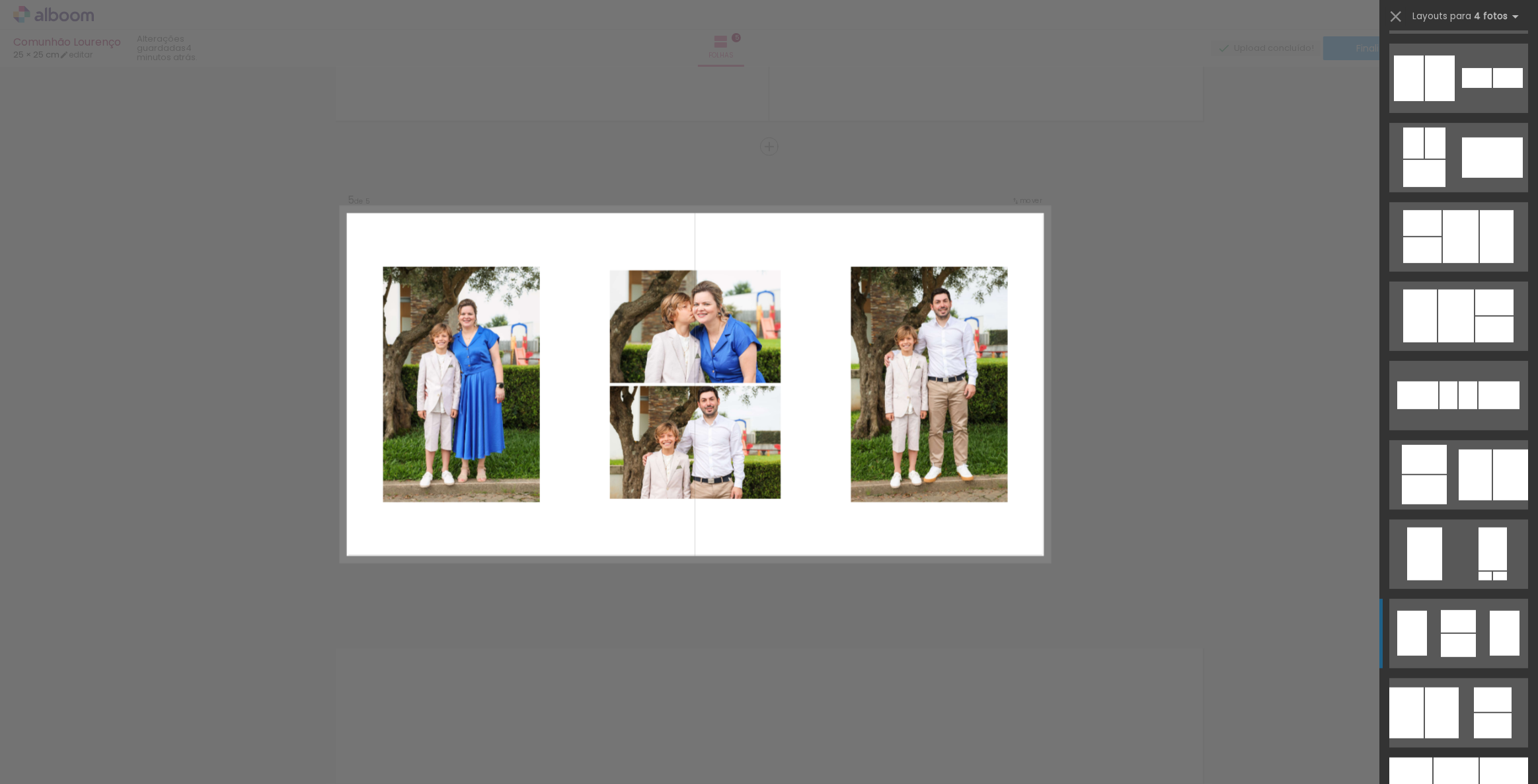
scroll to position [661, 0]
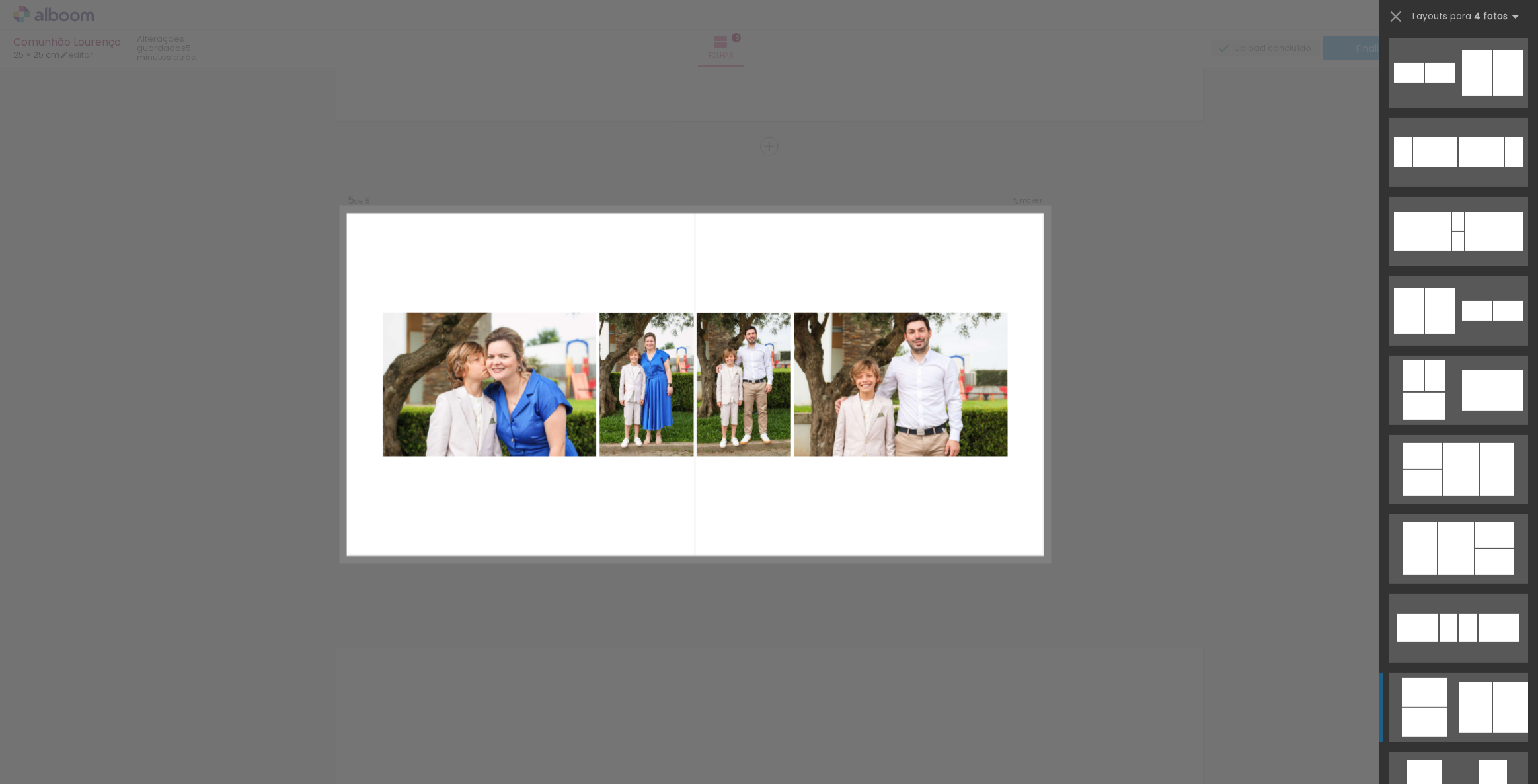
scroll to position [420, 0]
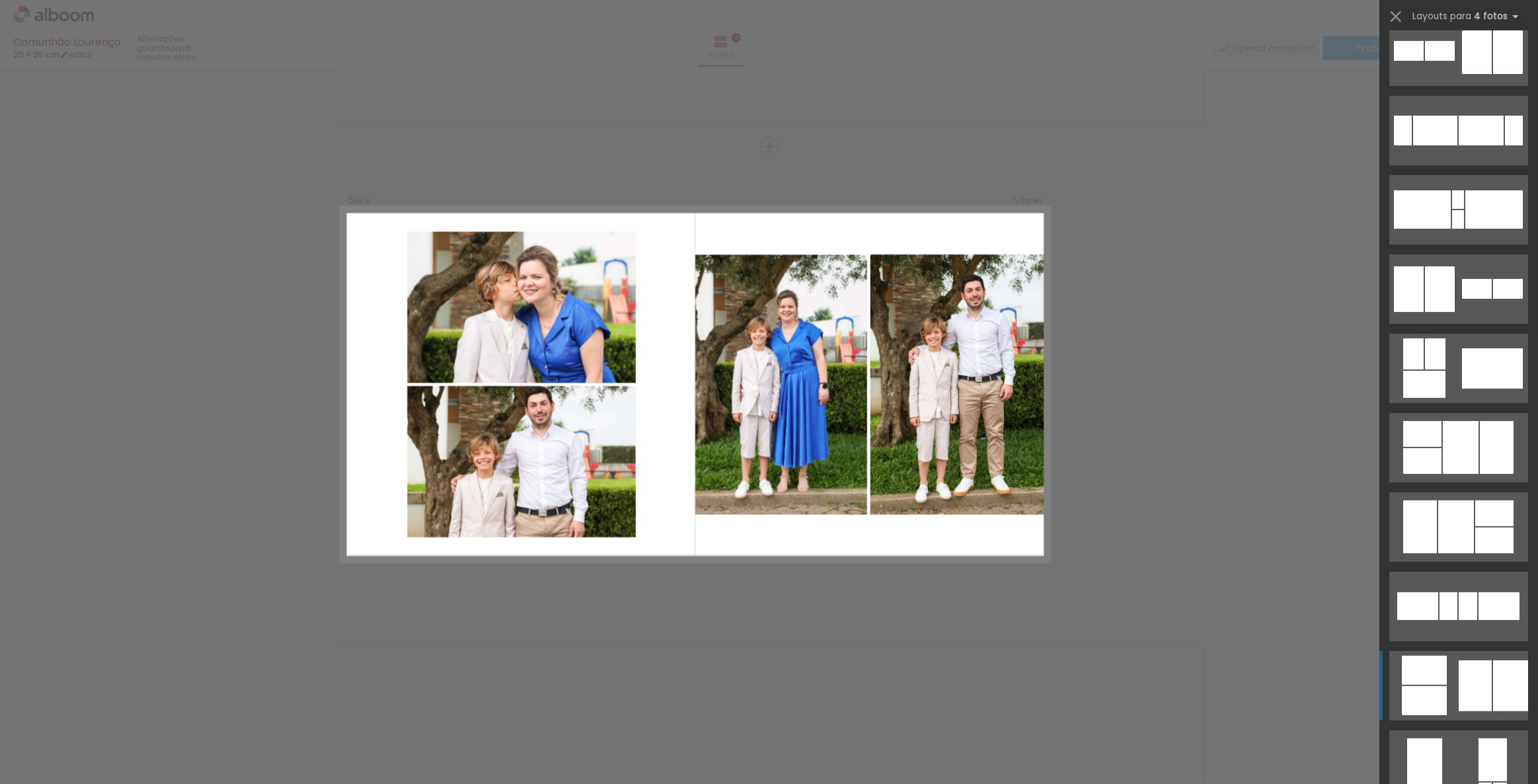
click at [1440, 680] on div at bounding box center [1423, 670] width 45 height 29
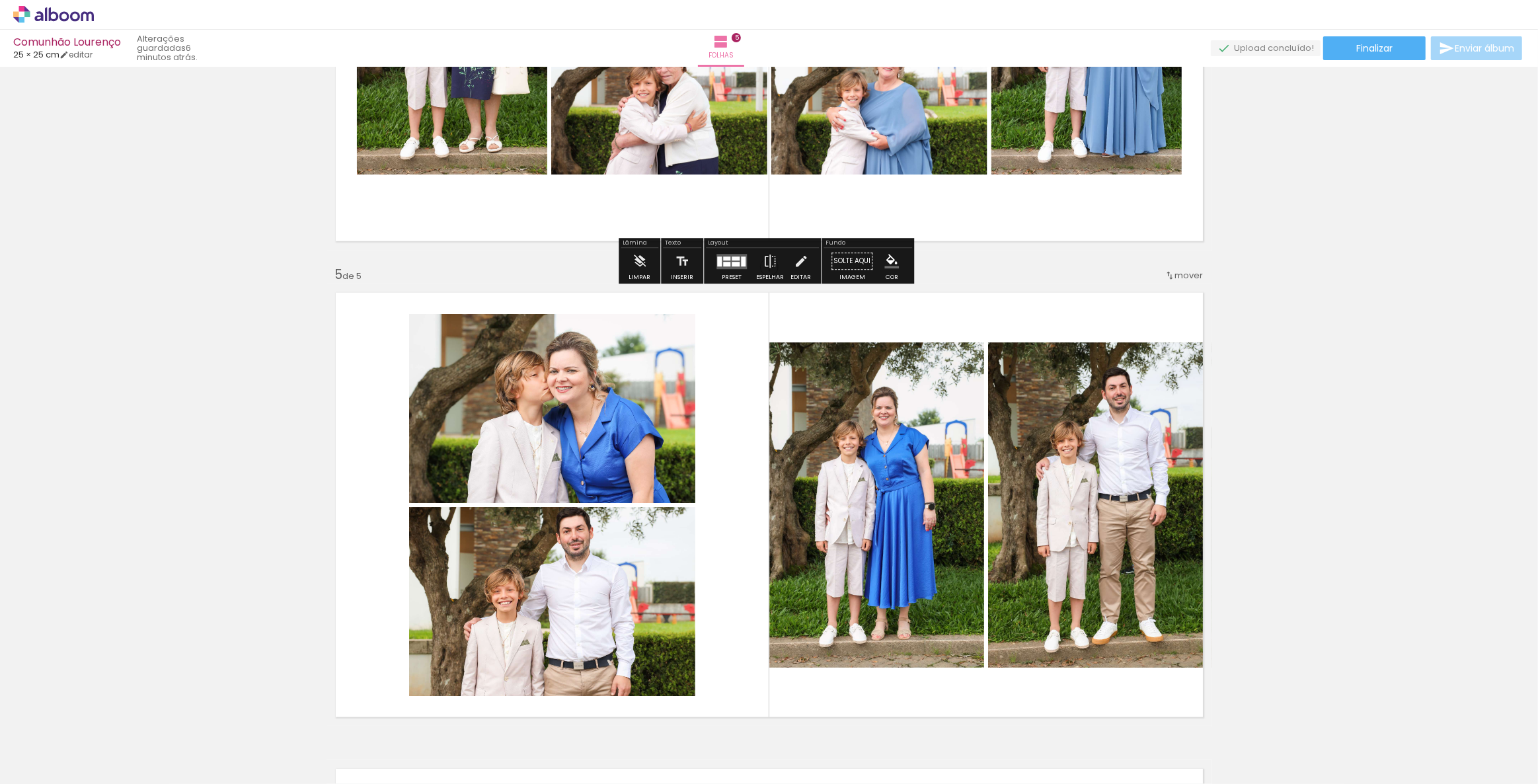
scroll to position [1725, 0]
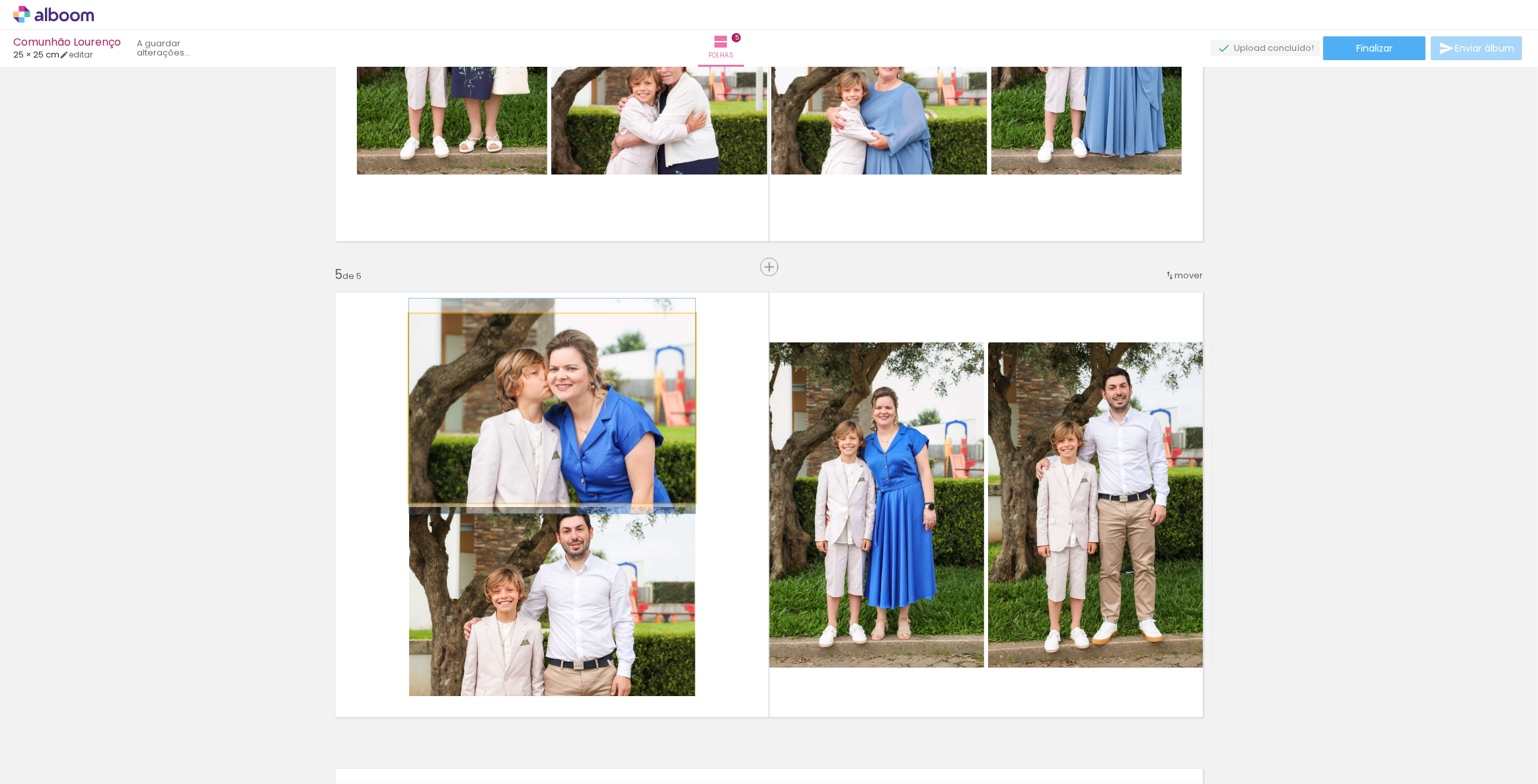
drag, startPoint x: 613, startPoint y: 397, endPoint x: 607, endPoint y: 395, distance: 6.3
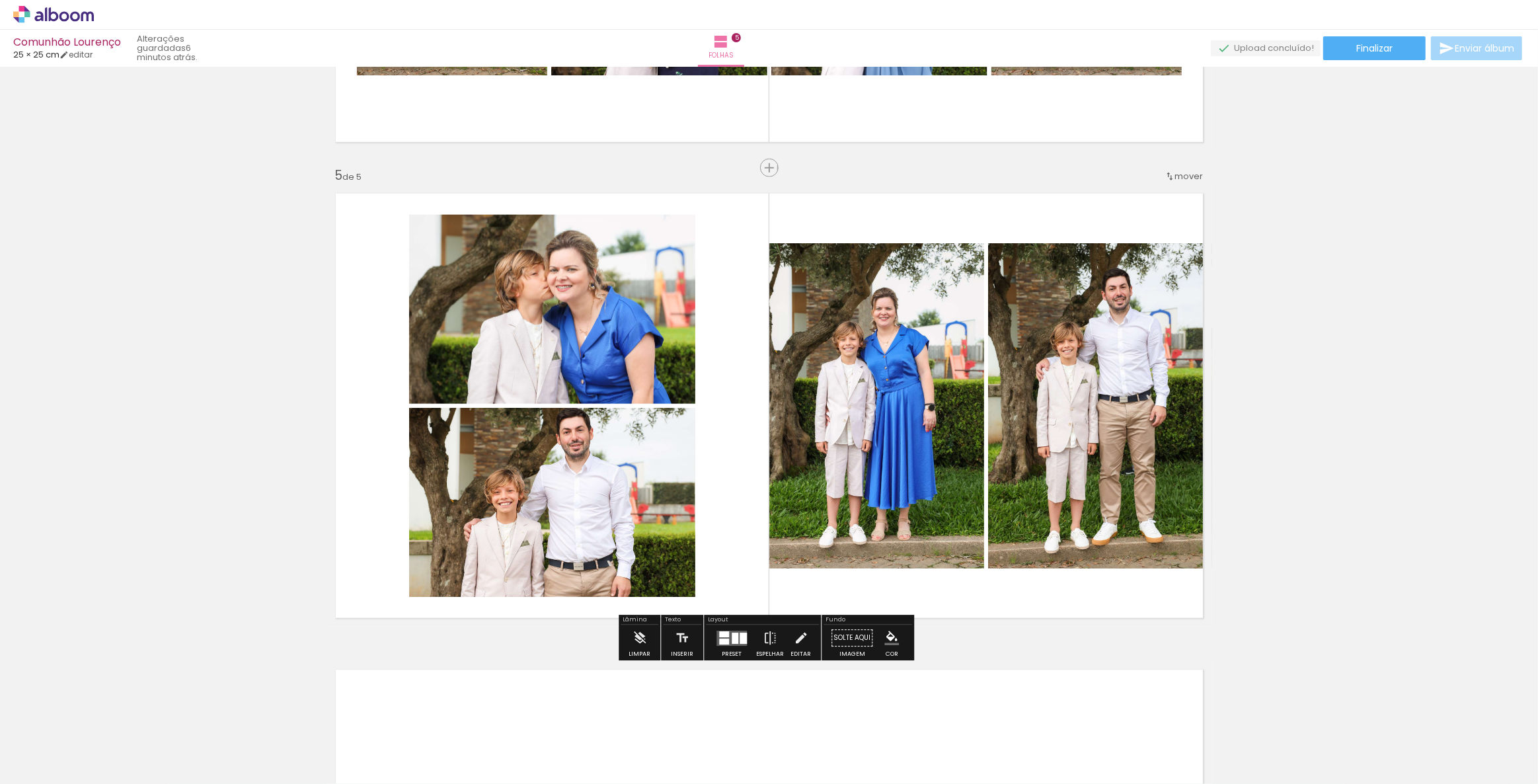
scroll to position [1845, 0]
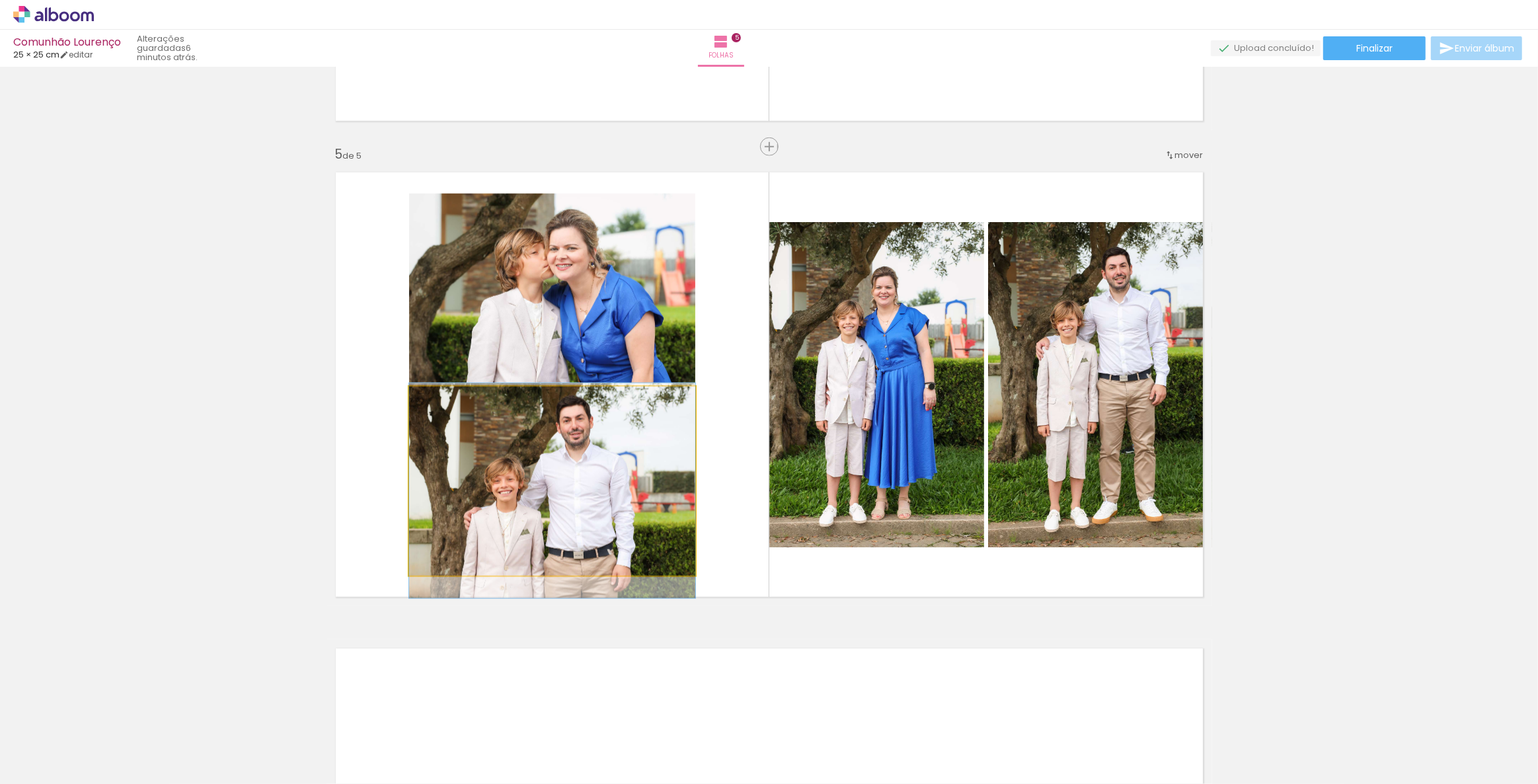
drag, startPoint x: 572, startPoint y: 458, endPoint x: 597, endPoint y: 468, distance: 26.9
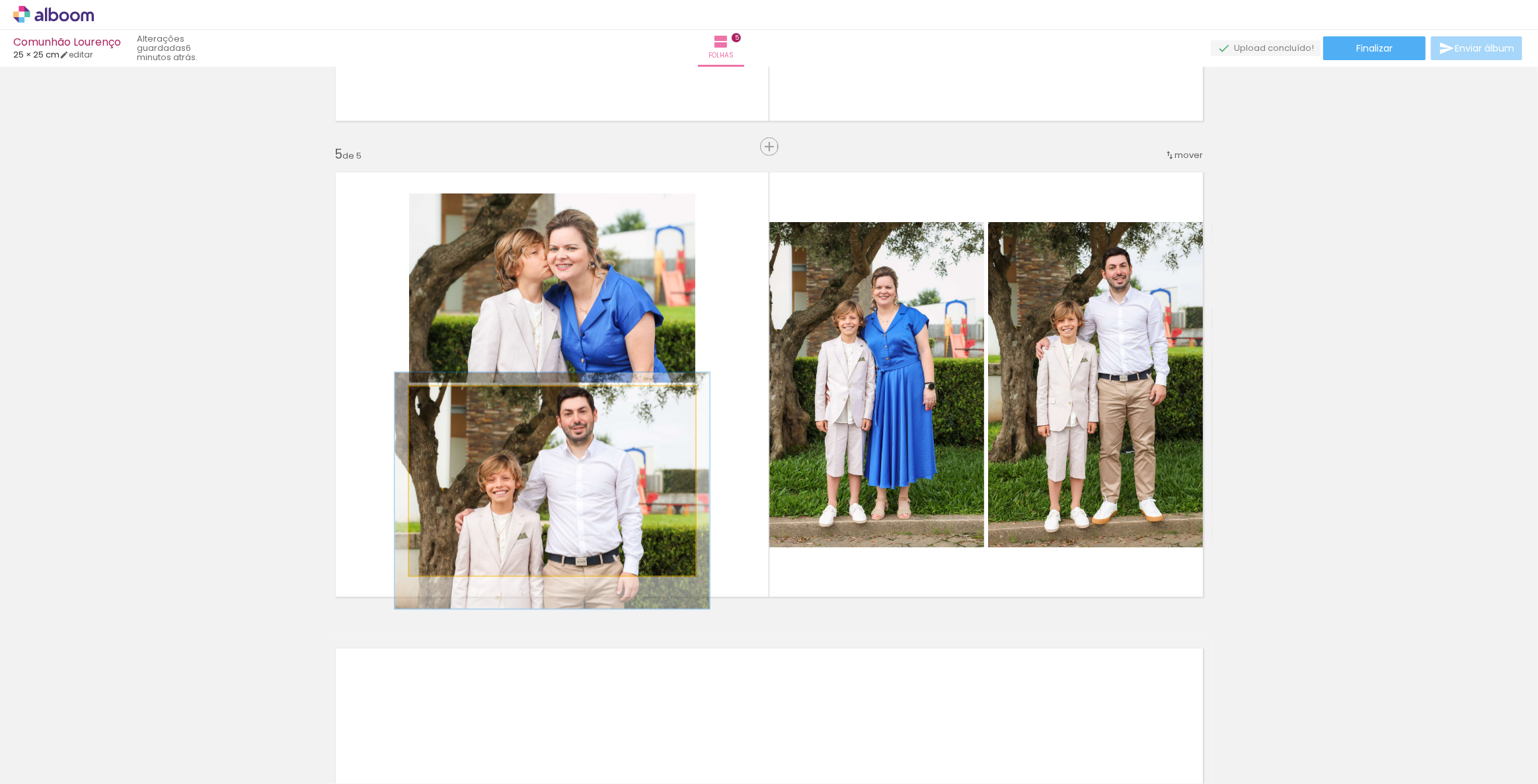
type paper-slider "110"
click at [441, 404] on div at bounding box center [444, 400] width 21 height 21
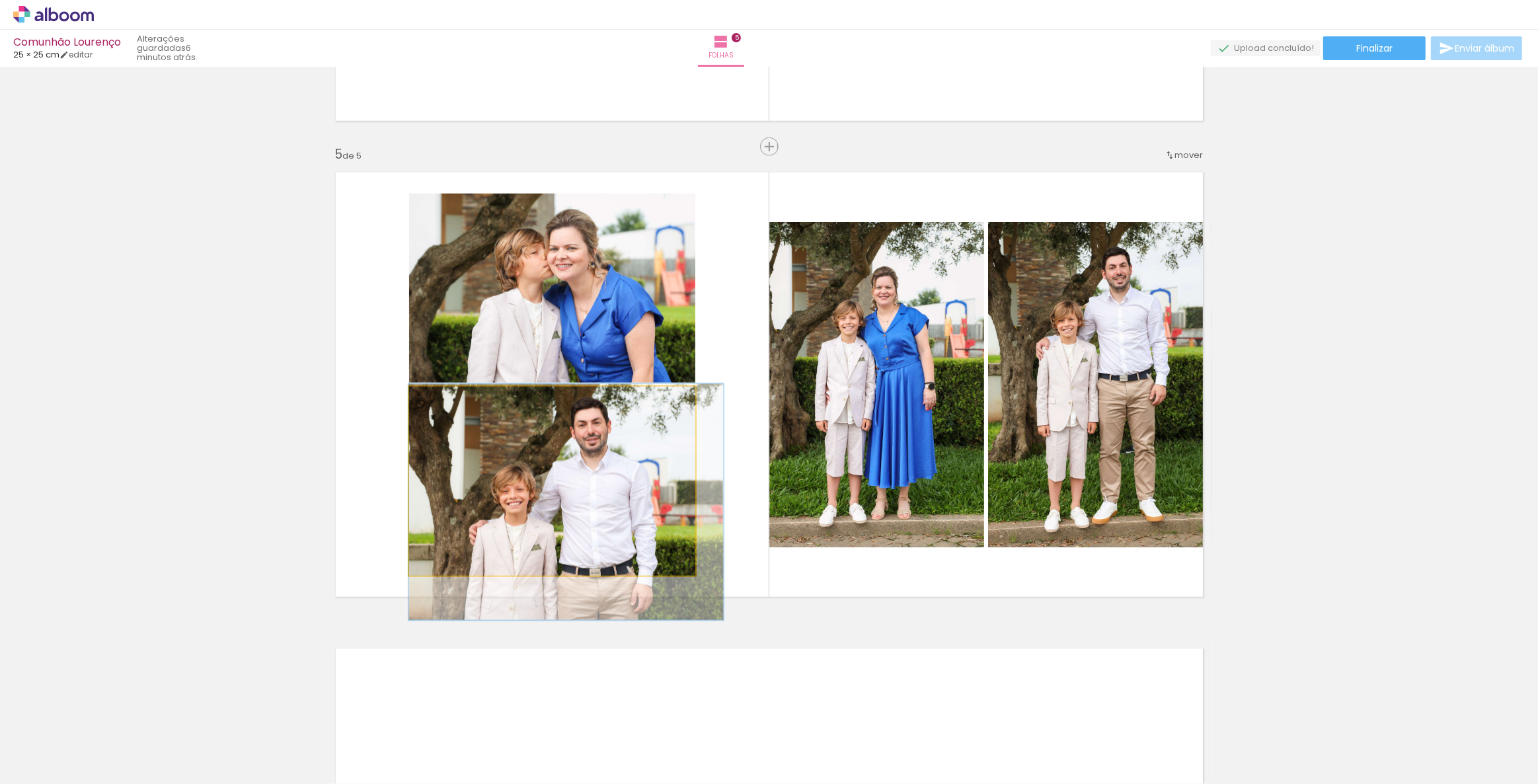
drag, startPoint x: 504, startPoint y: 461, endPoint x: 526, endPoint y: 473, distance: 25.1
drag, startPoint x: 526, startPoint y: 473, endPoint x: 553, endPoint y: 476, distance: 27.2
drag, startPoint x: 582, startPoint y: 490, endPoint x: 594, endPoint y: 485, distance: 13.0
drag, startPoint x: 567, startPoint y: 463, endPoint x: 624, endPoint y: 476, distance: 58.5
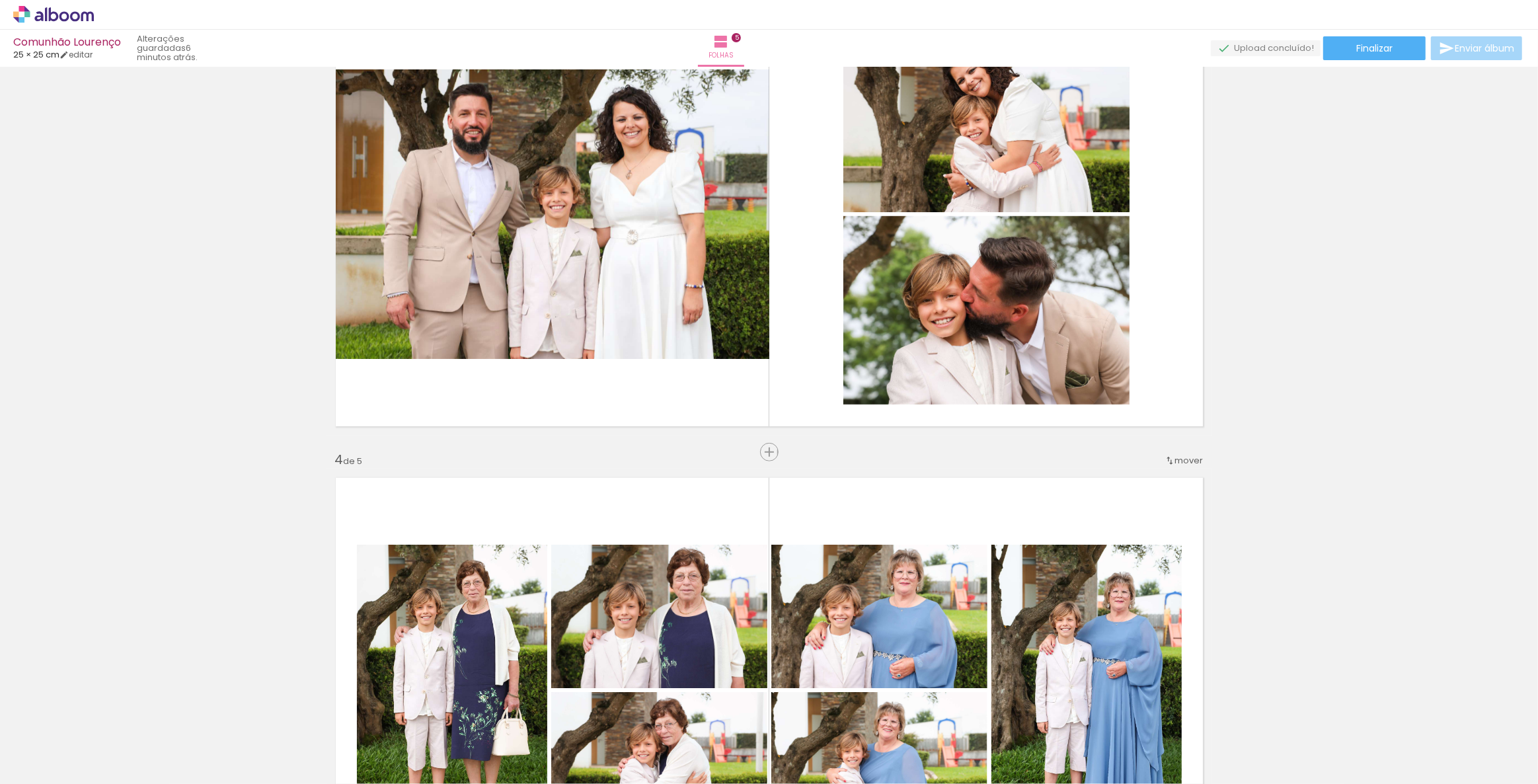
scroll to position [1005, 0]
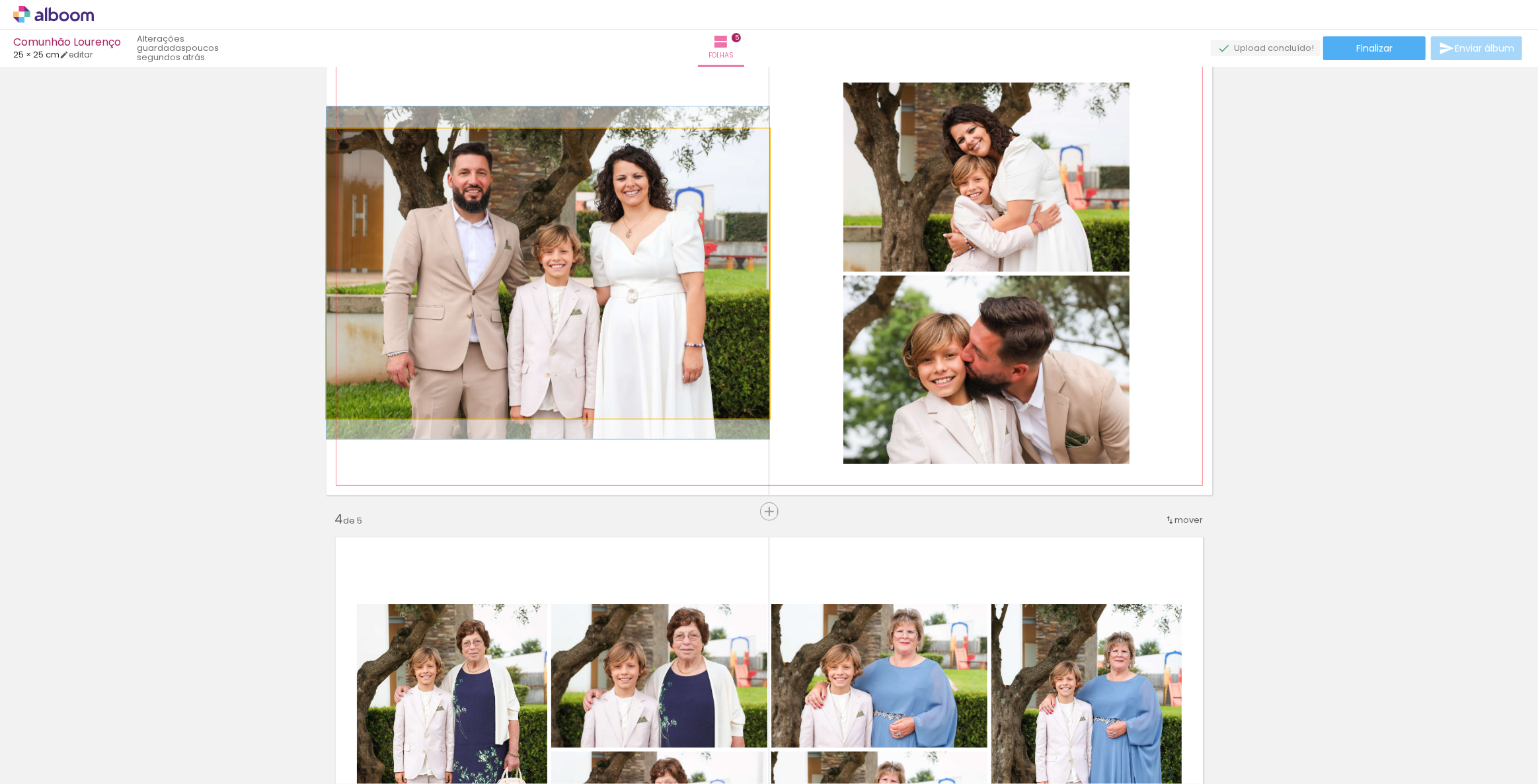
drag, startPoint x: 647, startPoint y: 265, endPoint x: 667, endPoint y: 264, distance: 20.0
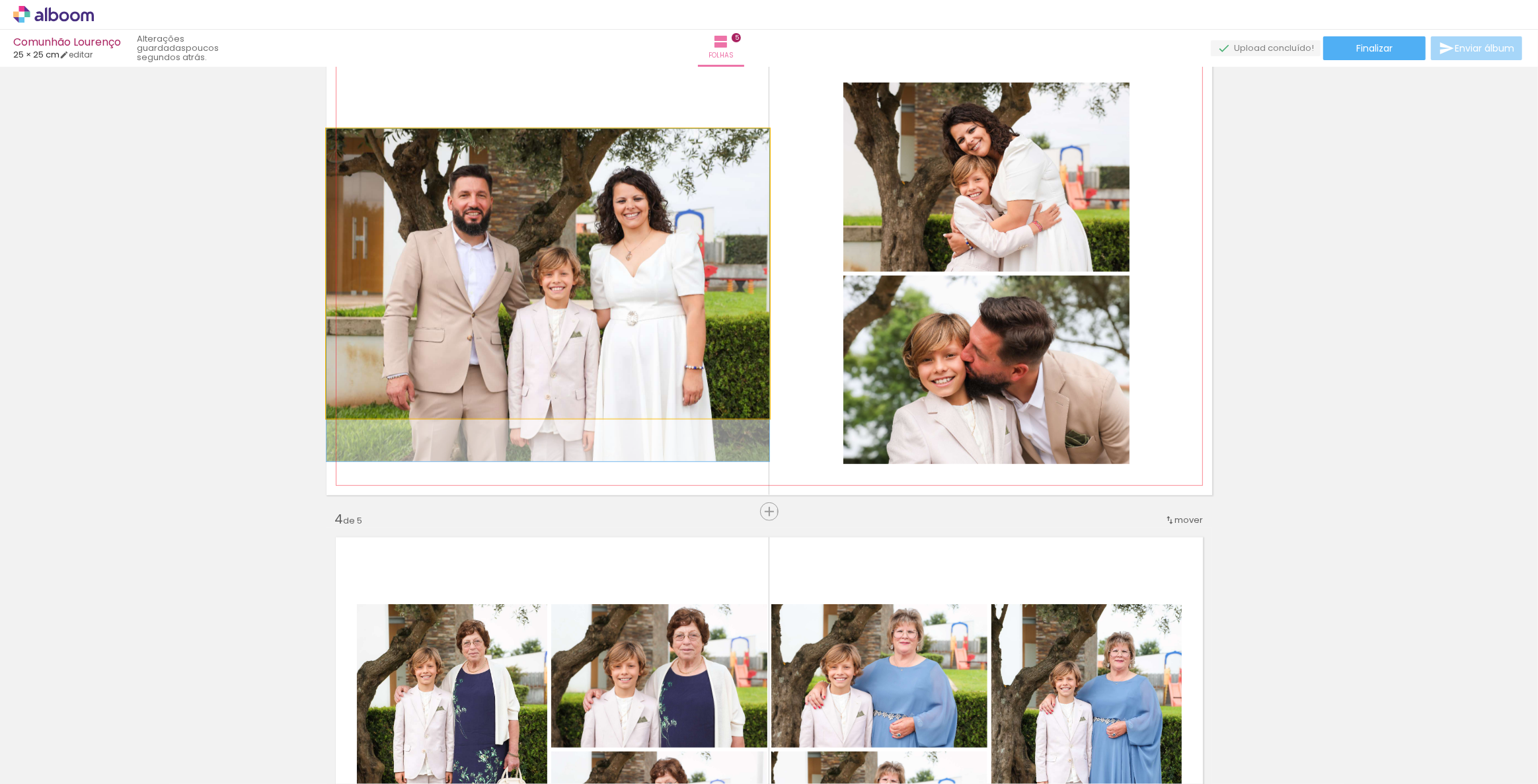
drag, startPoint x: 614, startPoint y: 248, endPoint x: 629, endPoint y: 279, distance: 34.4
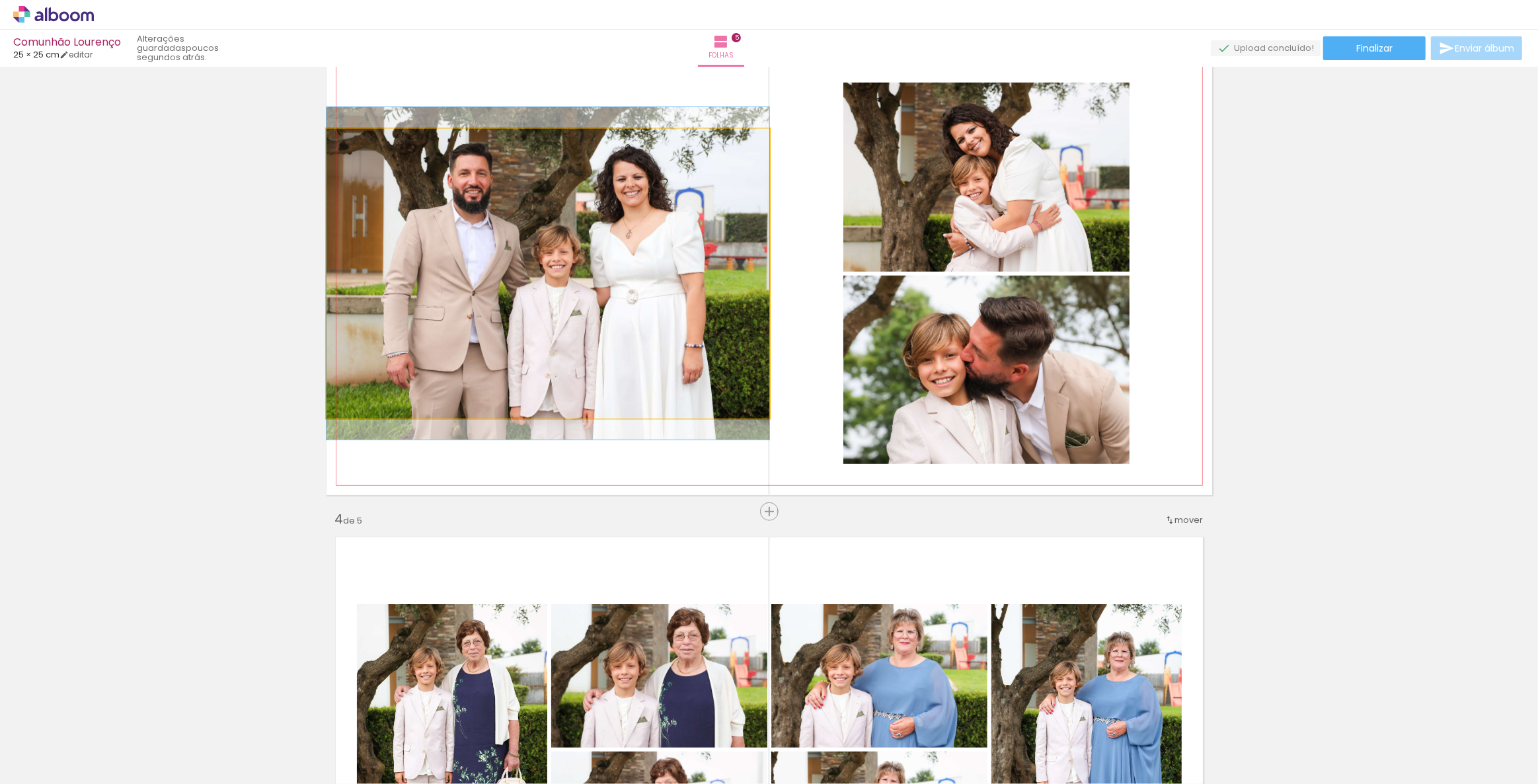
drag, startPoint x: 629, startPoint y: 279, endPoint x: 642, endPoint y: 257, distance: 25.6
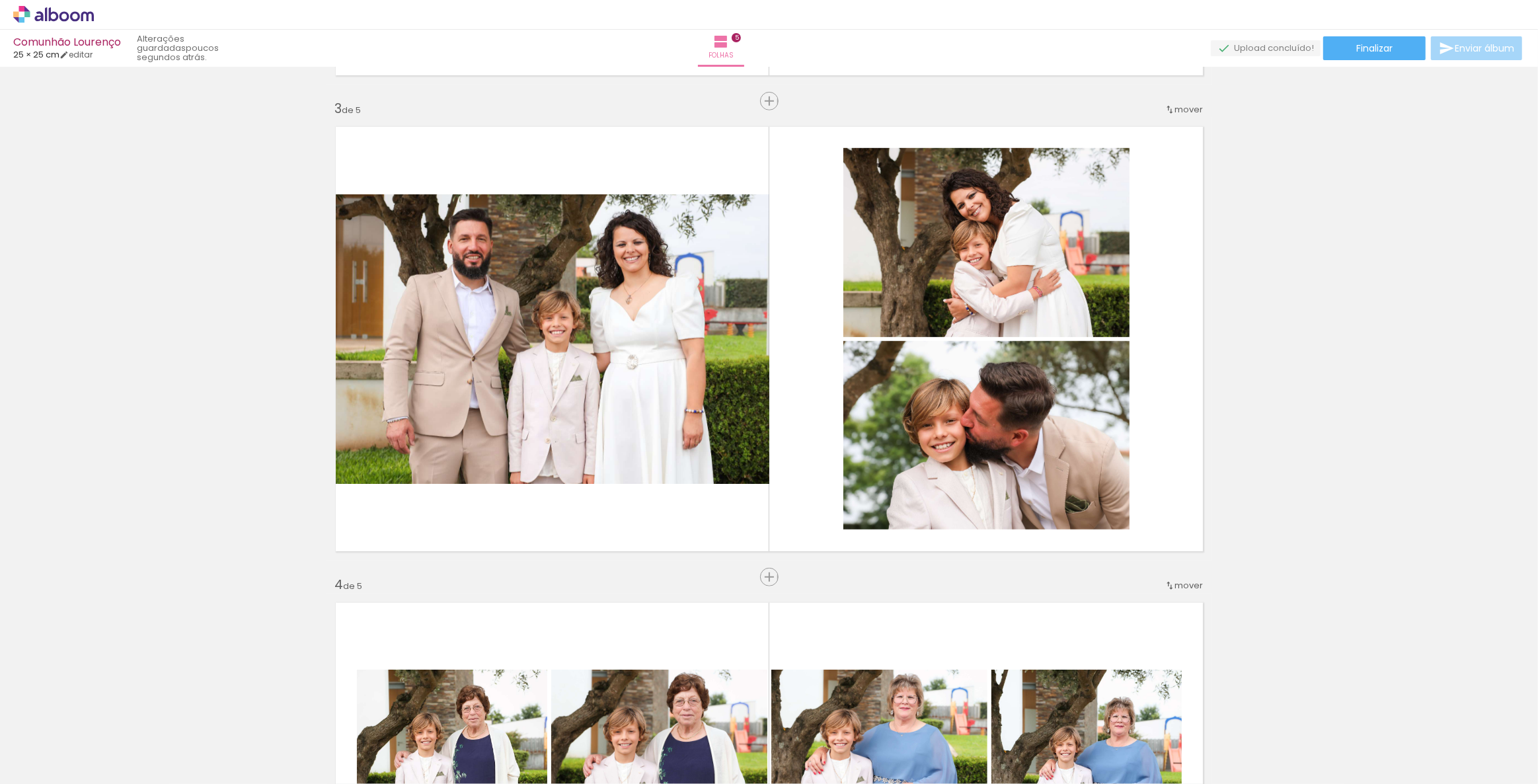
scroll to position [944, 0]
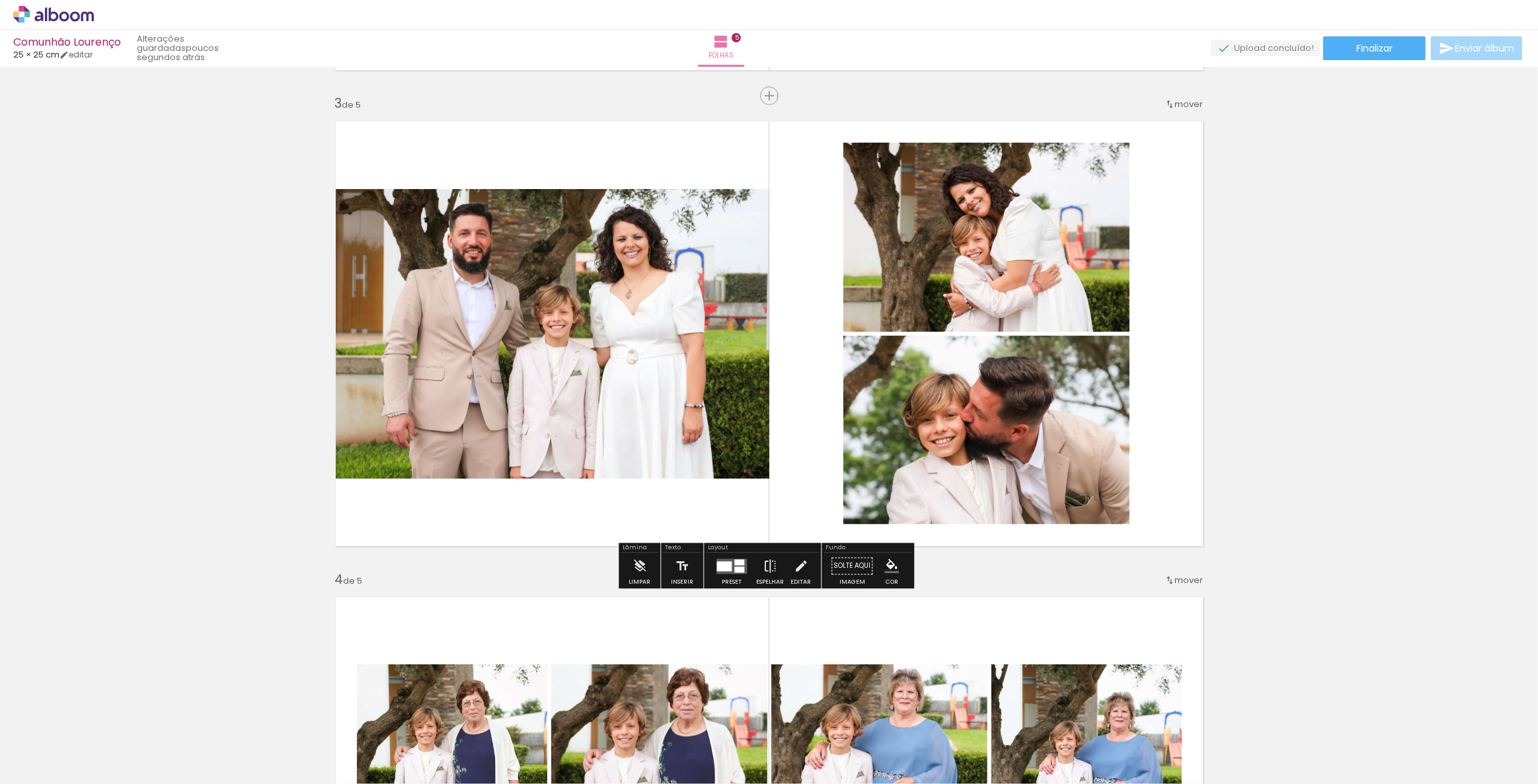
click at [724, 562] on div at bounding box center [724, 566] width 15 height 10
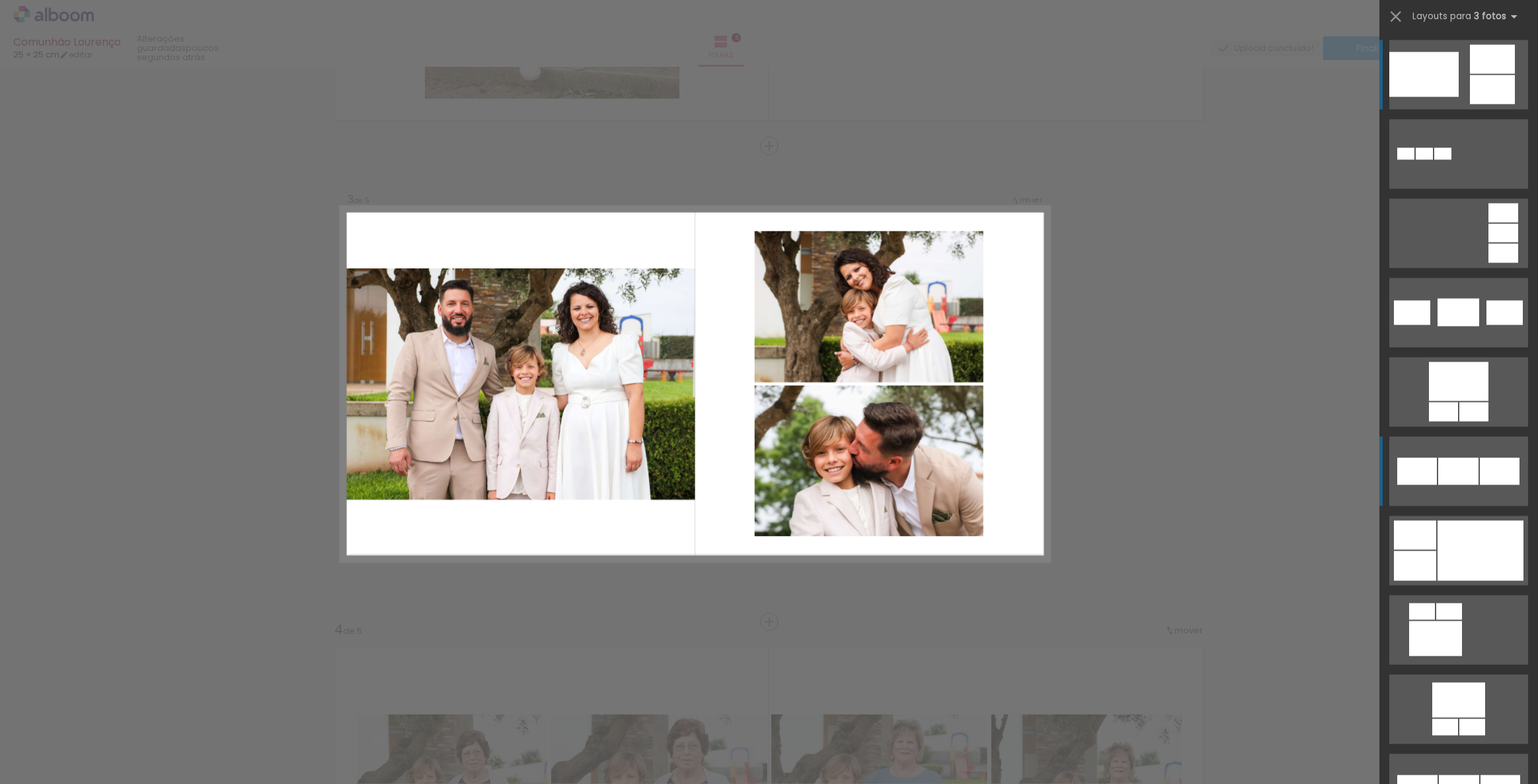
scroll to position [894, 0]
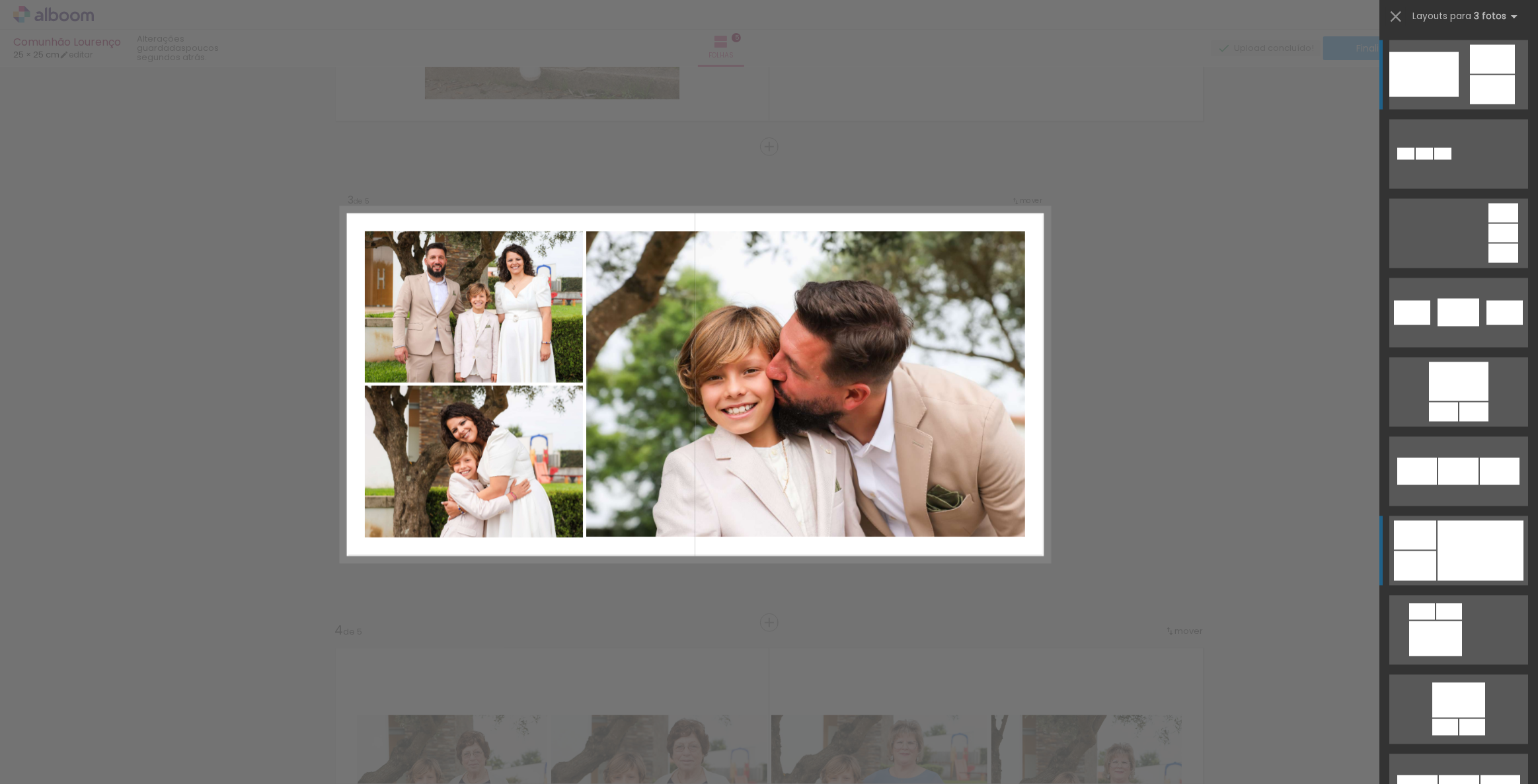
click at [1462, 544] on div at bounding box center [1481, 551] width 85 height 60
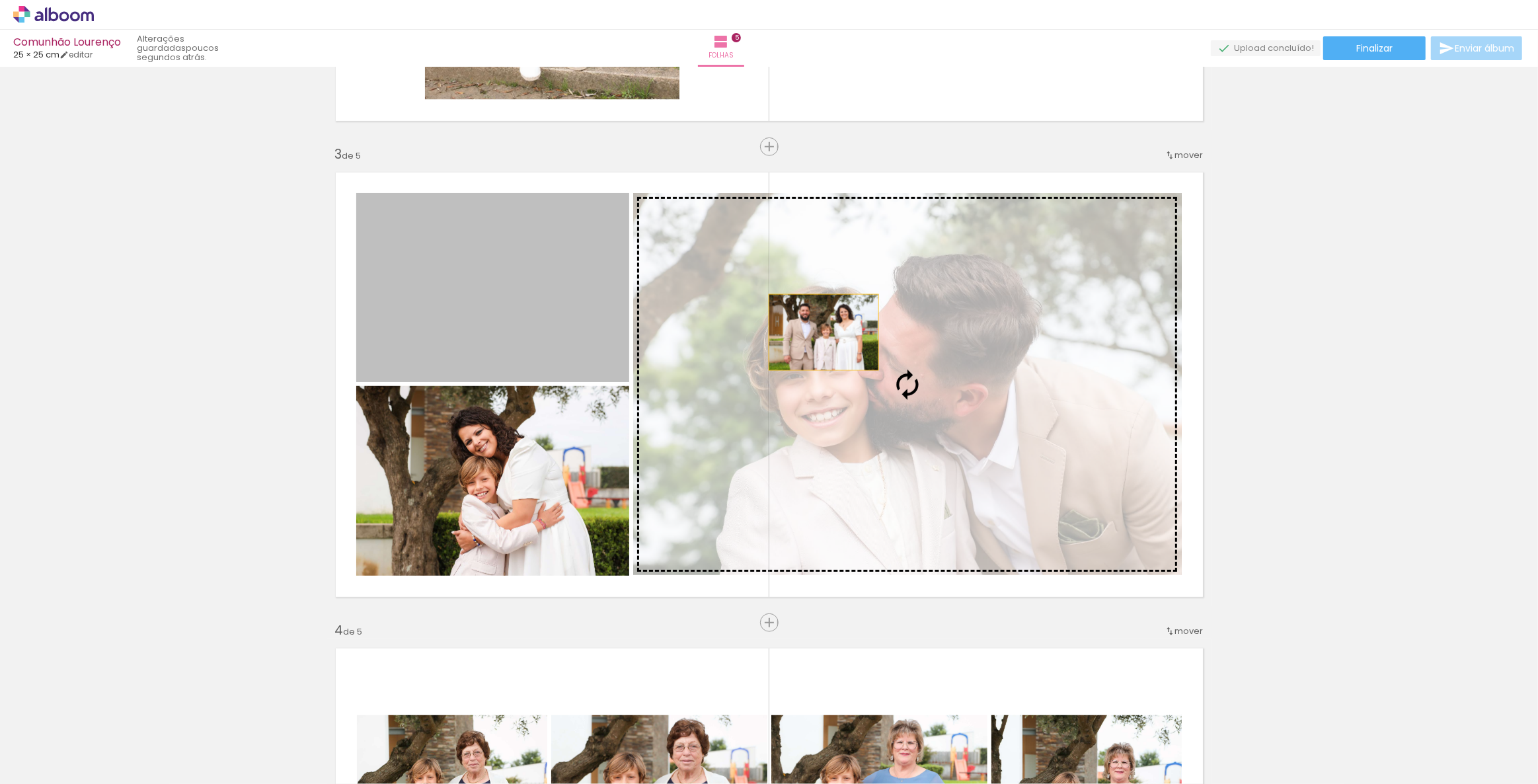
drag, startPoint x: 488, startPoint y: 289, endPoint x: 819, endPoint y: 332, distance: 333.8
click at [0, 0] on slot at bounding box center [0, 0] width 0 height 0
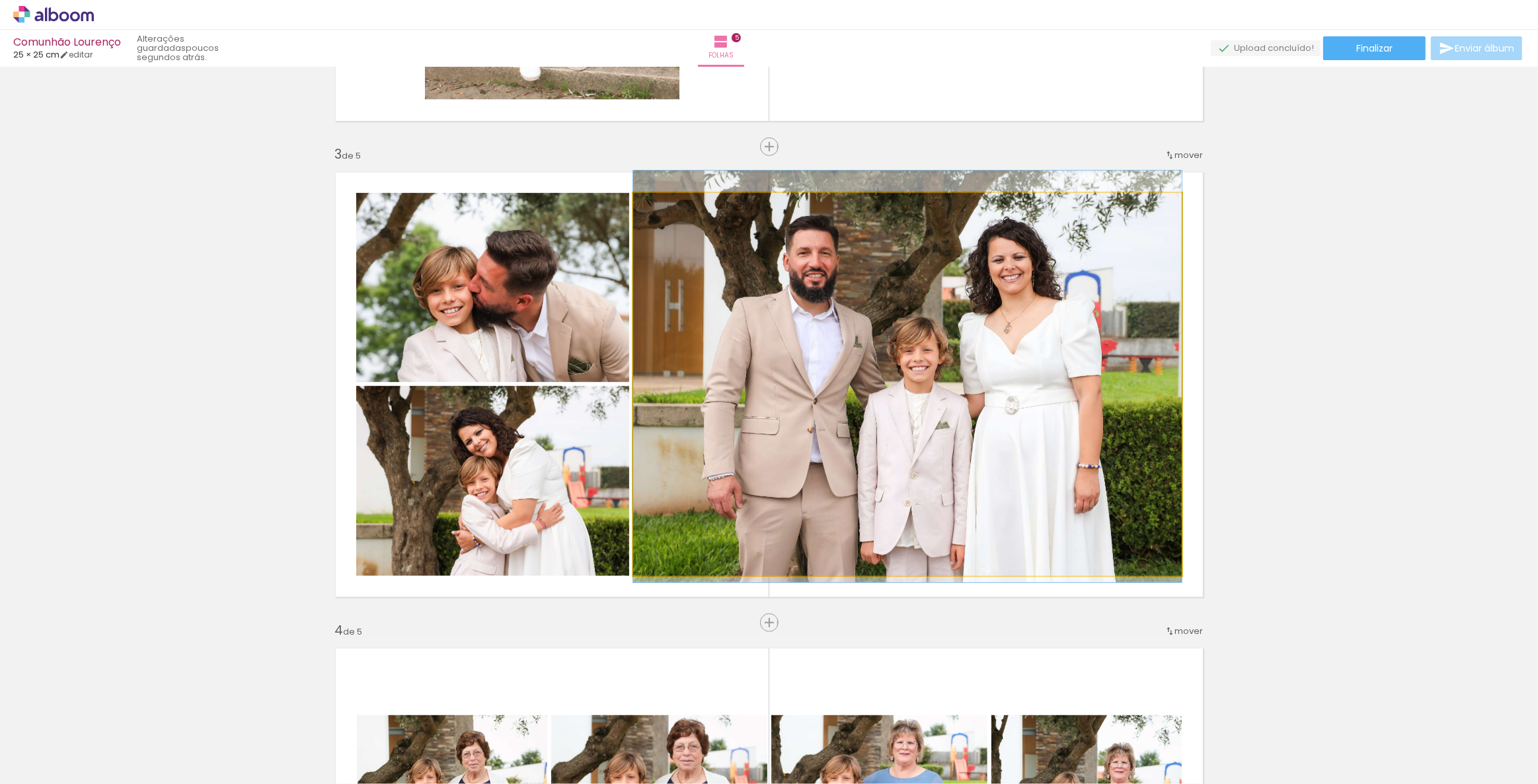
drag, startPoint x: 974, startPoint y: 377, endPoint x: 979, endPoint y: 369, distance: 9.4
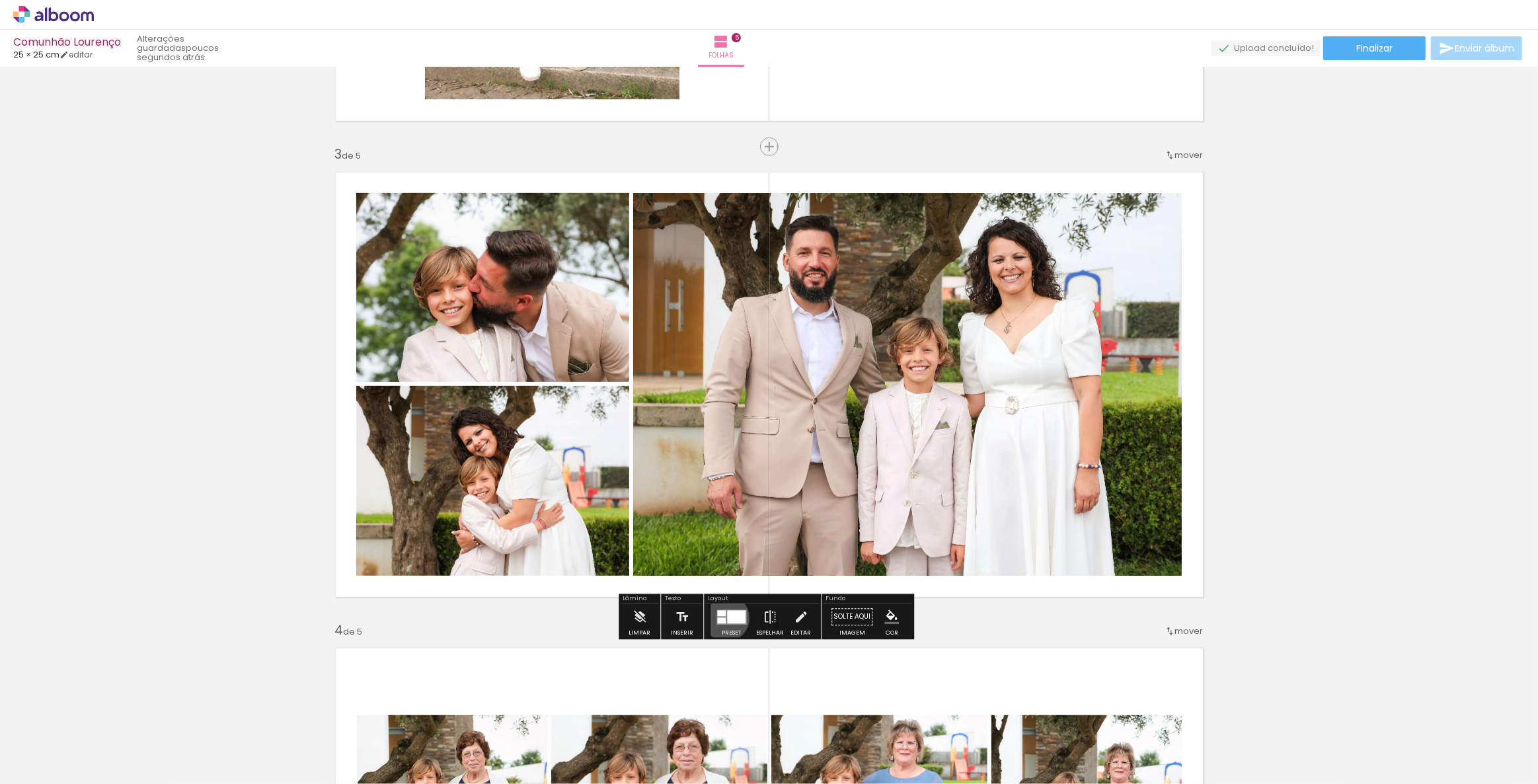
click at [723, 618] on quentale-layouter at bounding box center [731, 617] width 30 height 15
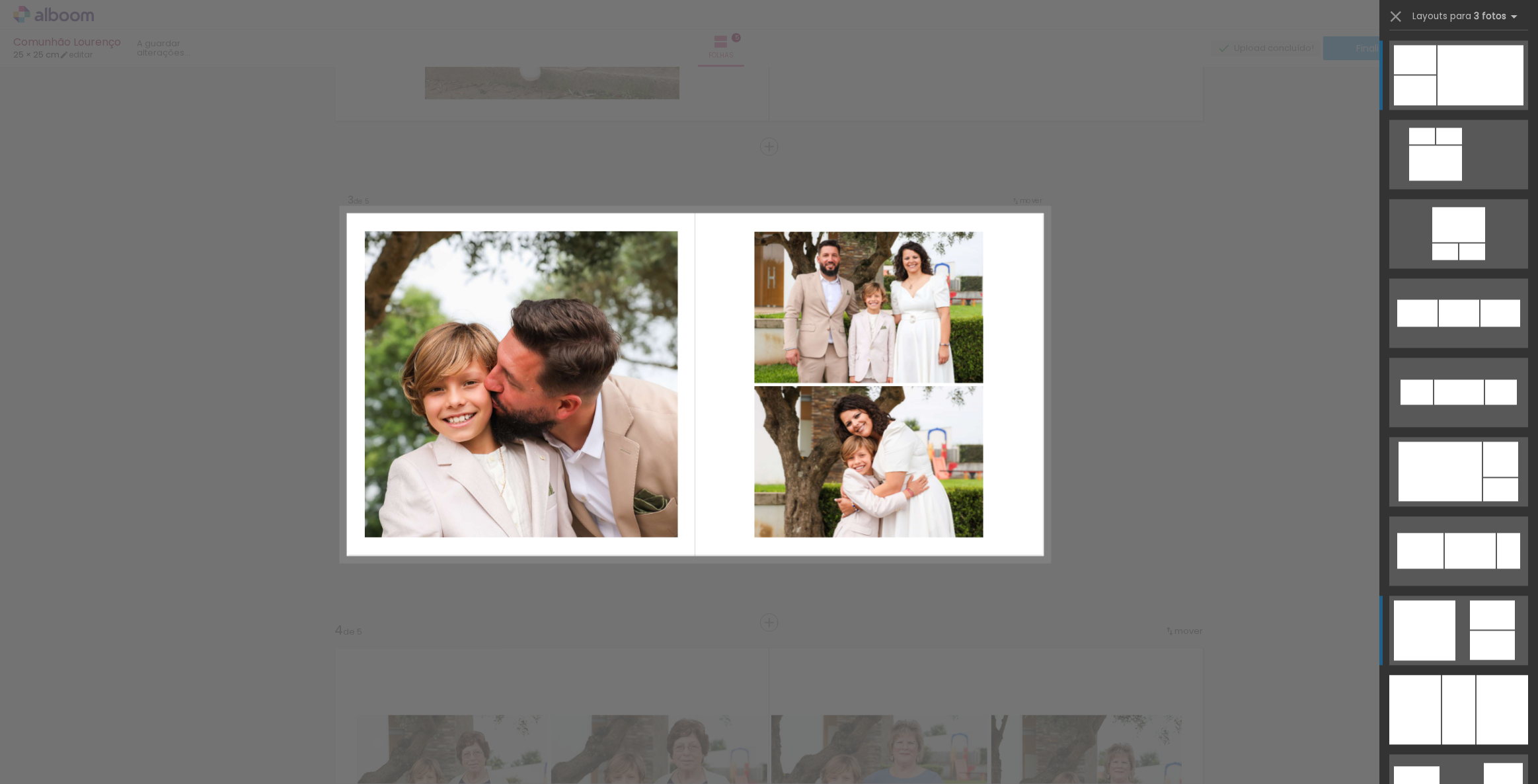
click at [0, 0] on slot at bounding box center [0, 0] width 0 height 0
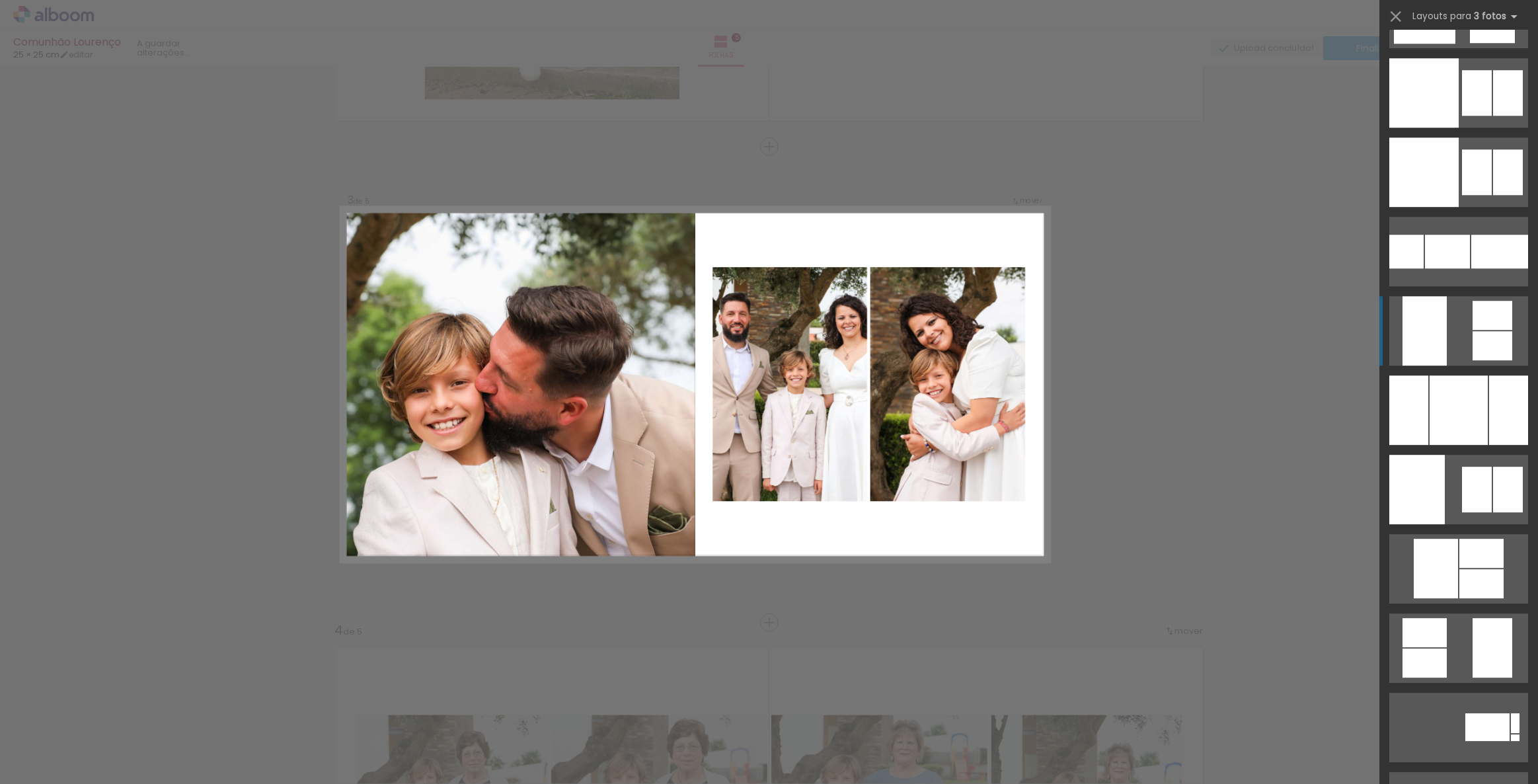
scroll to position [4213, 0]
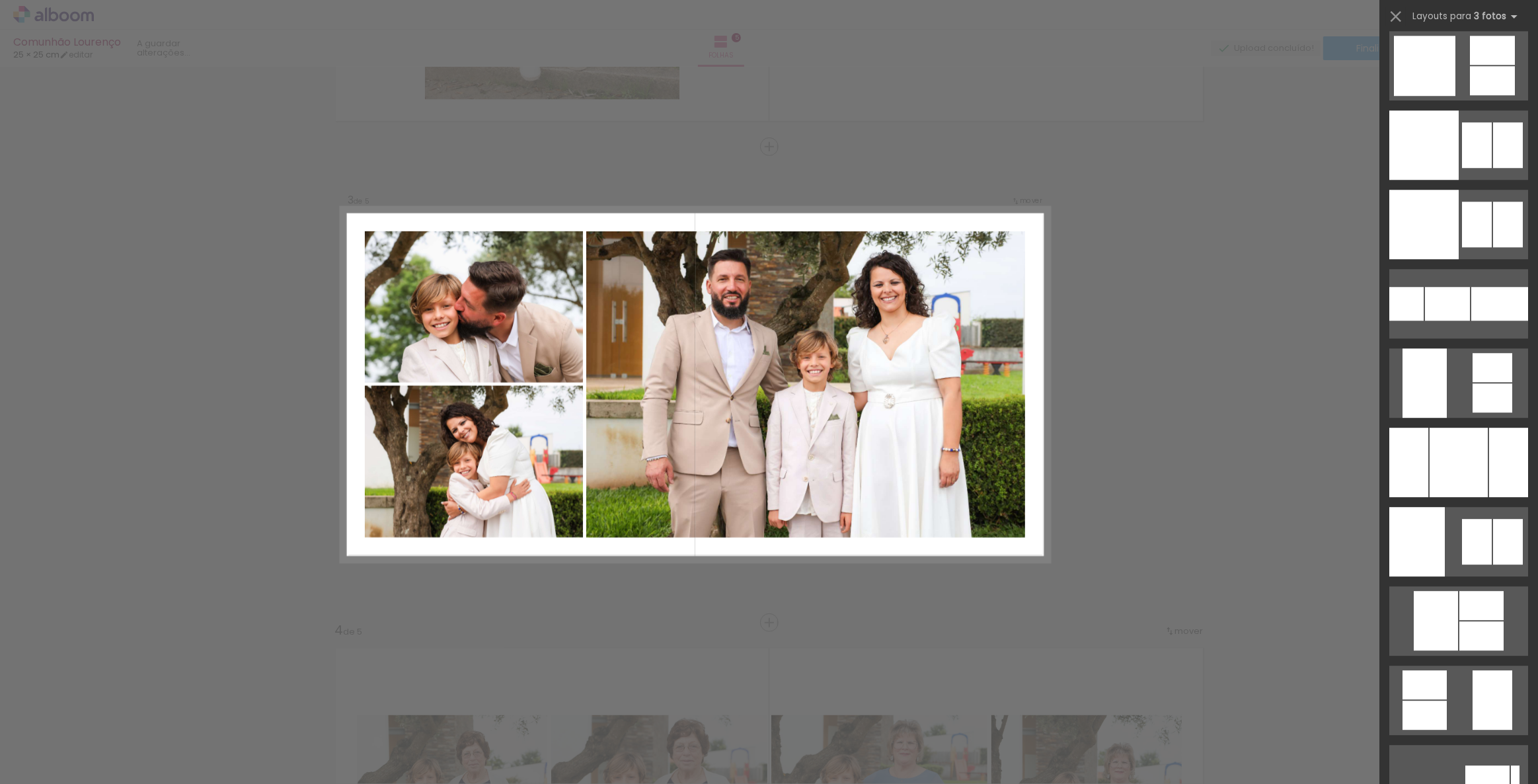
click at [1174, 207] on div "Confirmar Cancelar" at bounding box center [769, 617] width 1538 height 2887
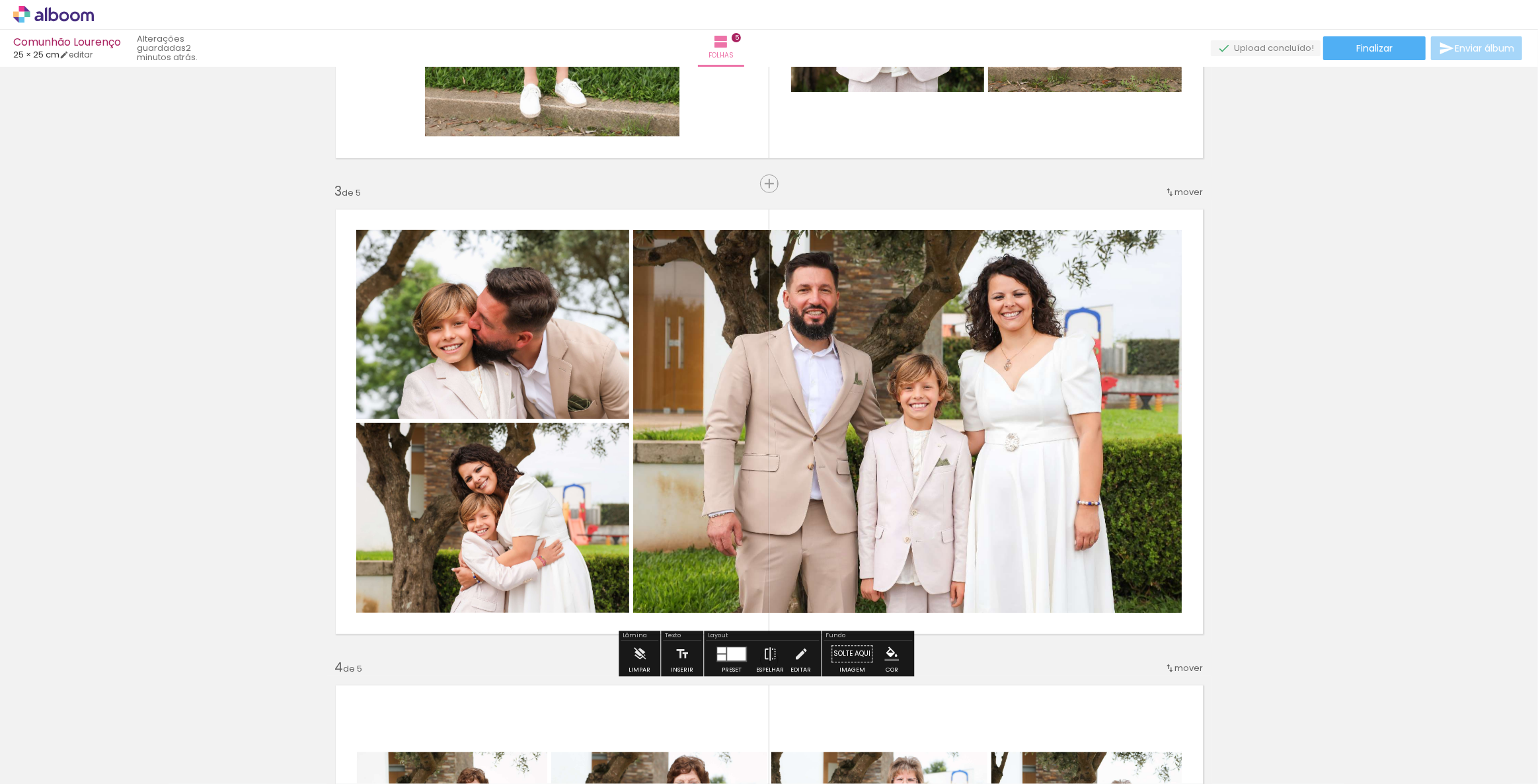
scroll to position [833, 0]
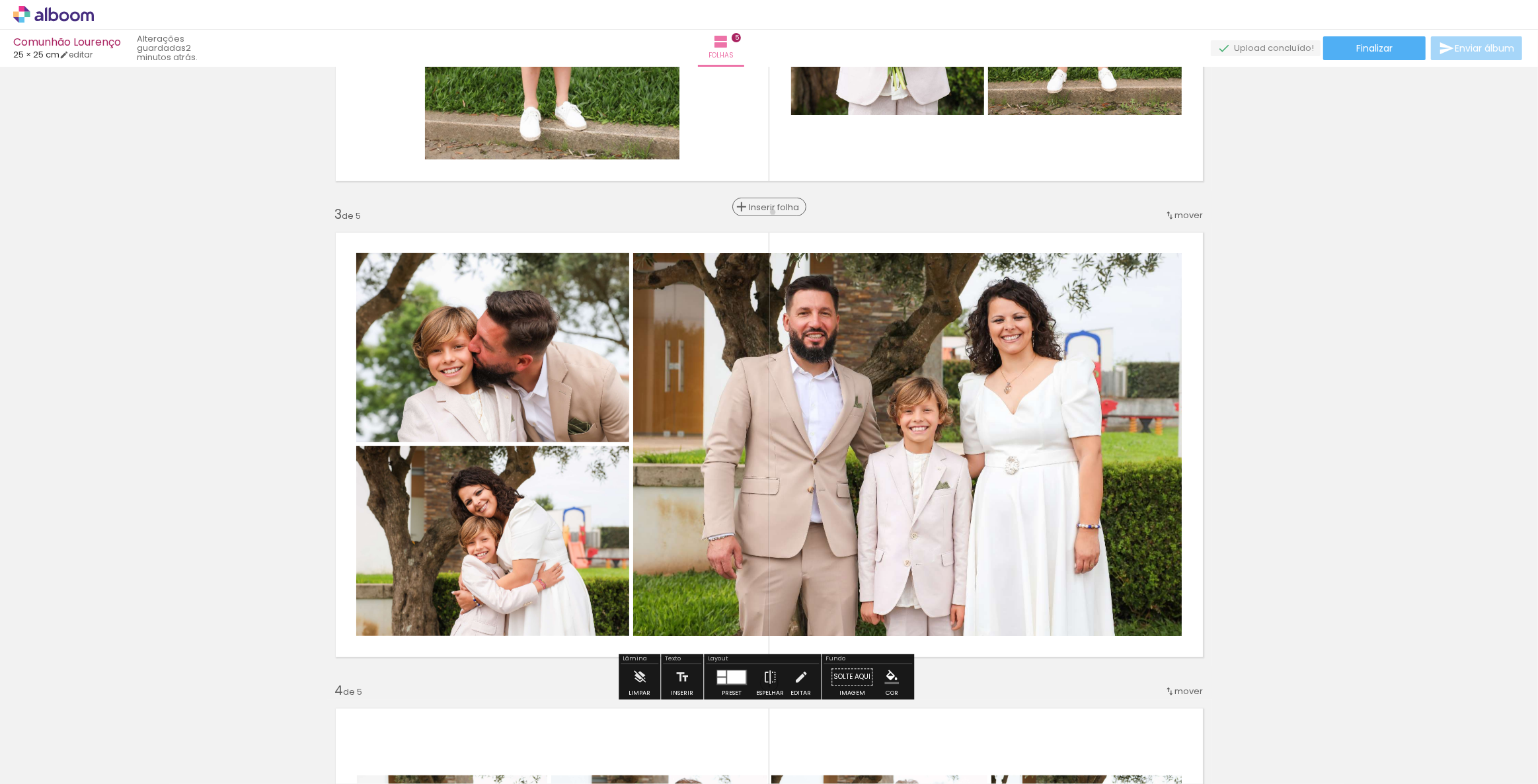
click at [768, 212] on span "Inserir folha" at bounding box center [775, 206] width 52 height 8
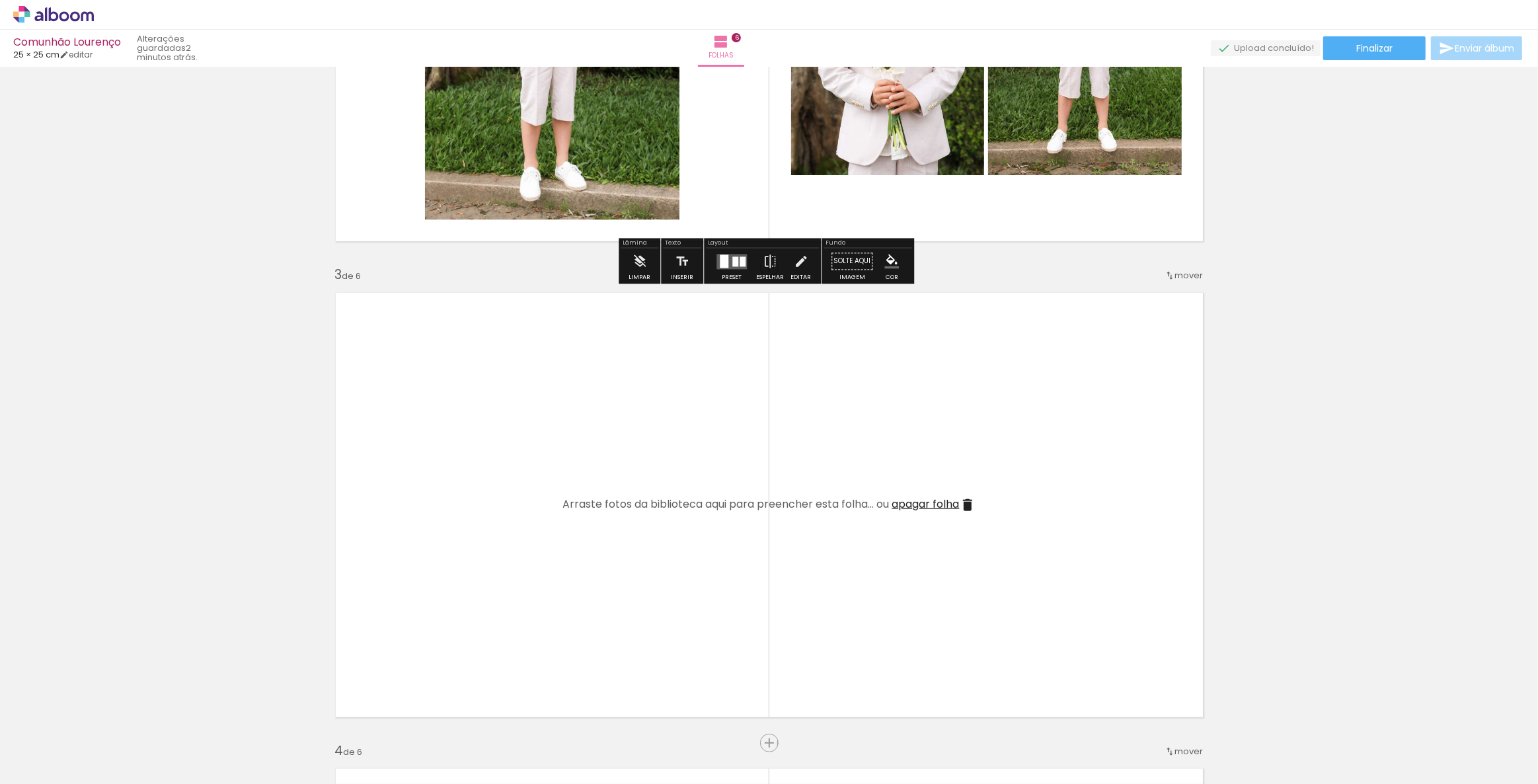
scroll to position [1014, 0]
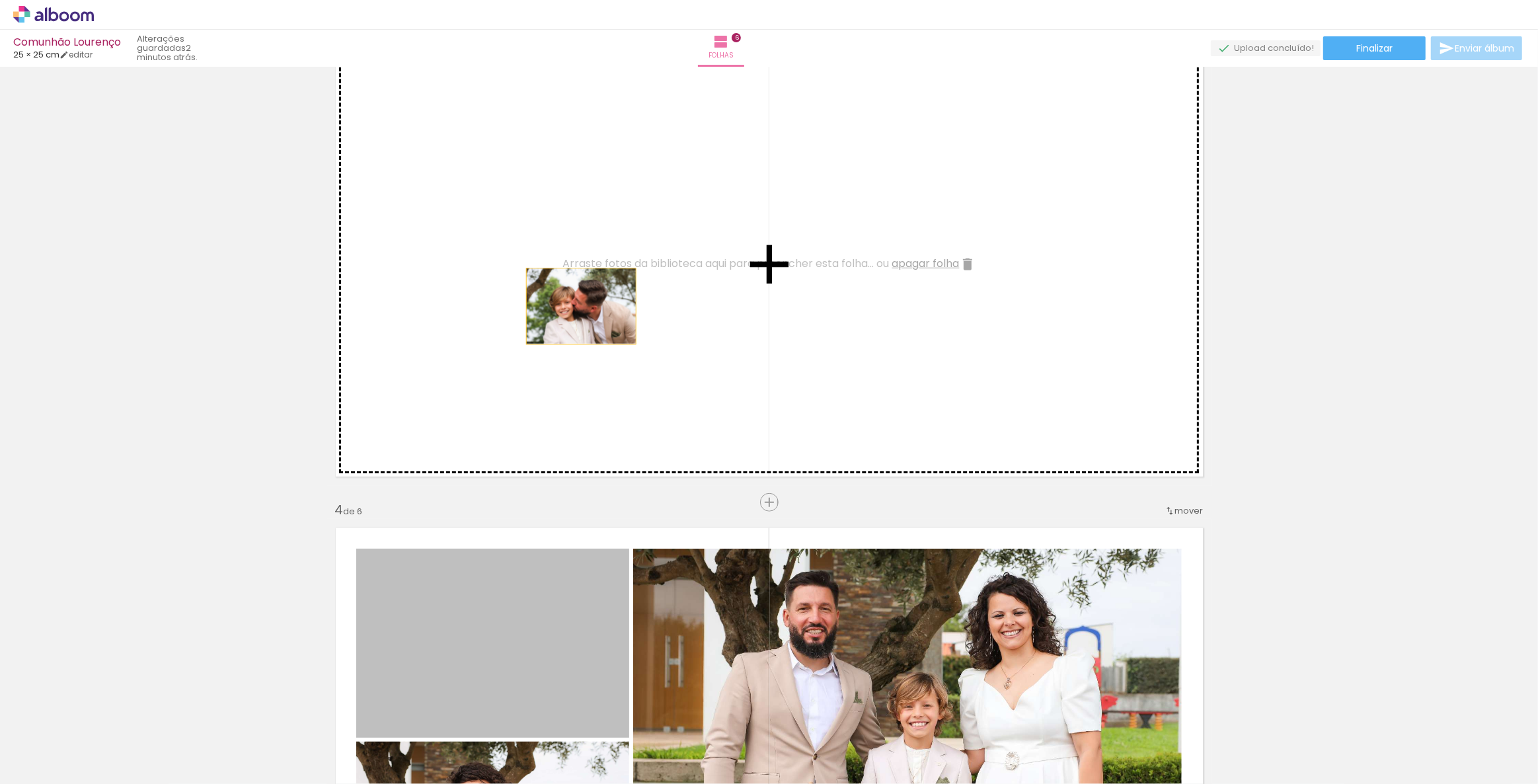
drag, startPoint x: 528, startPoint y: 657, endPoint x: 577, endPoint y: 302, distance: 358.4
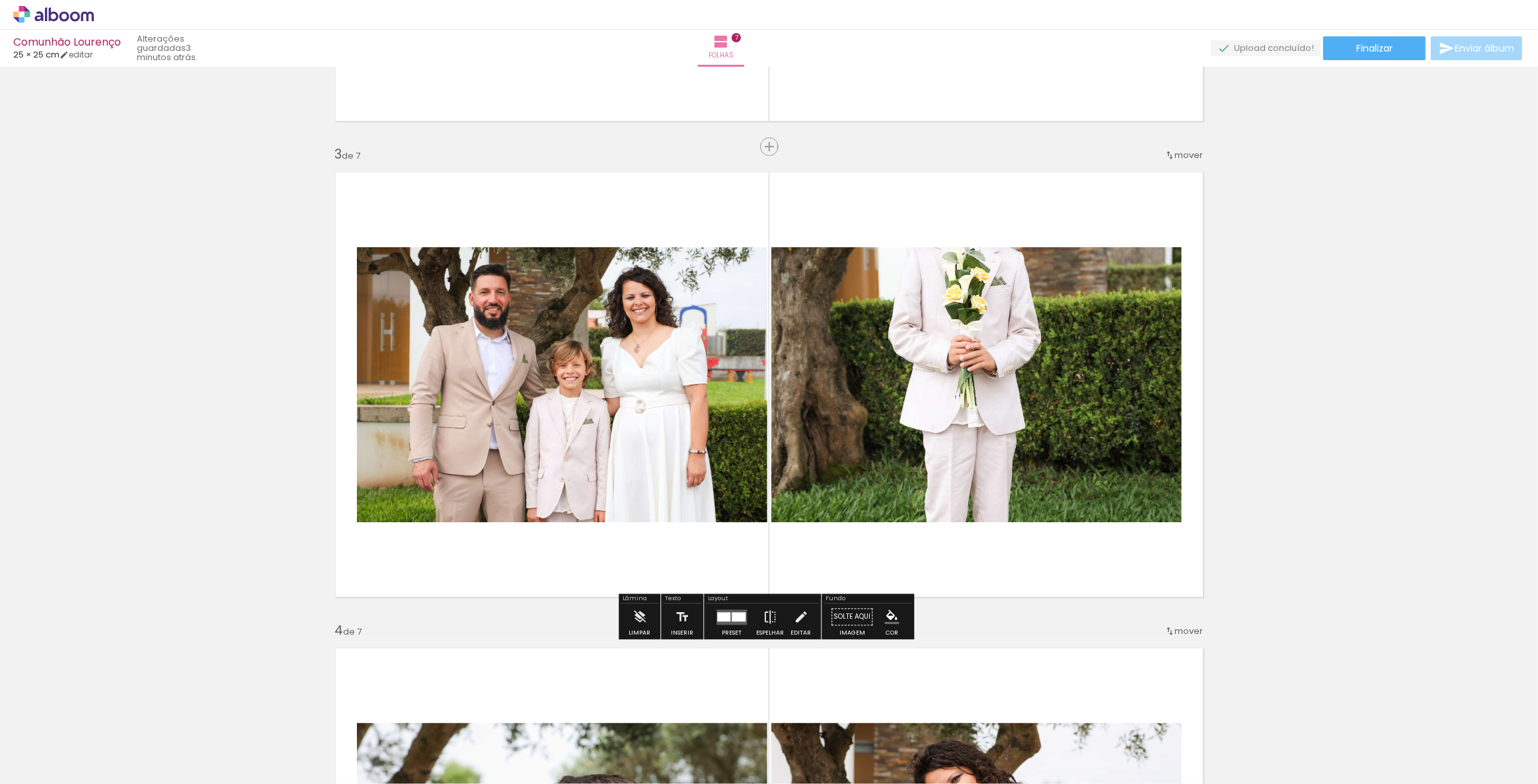
scroll to position [0, 55]
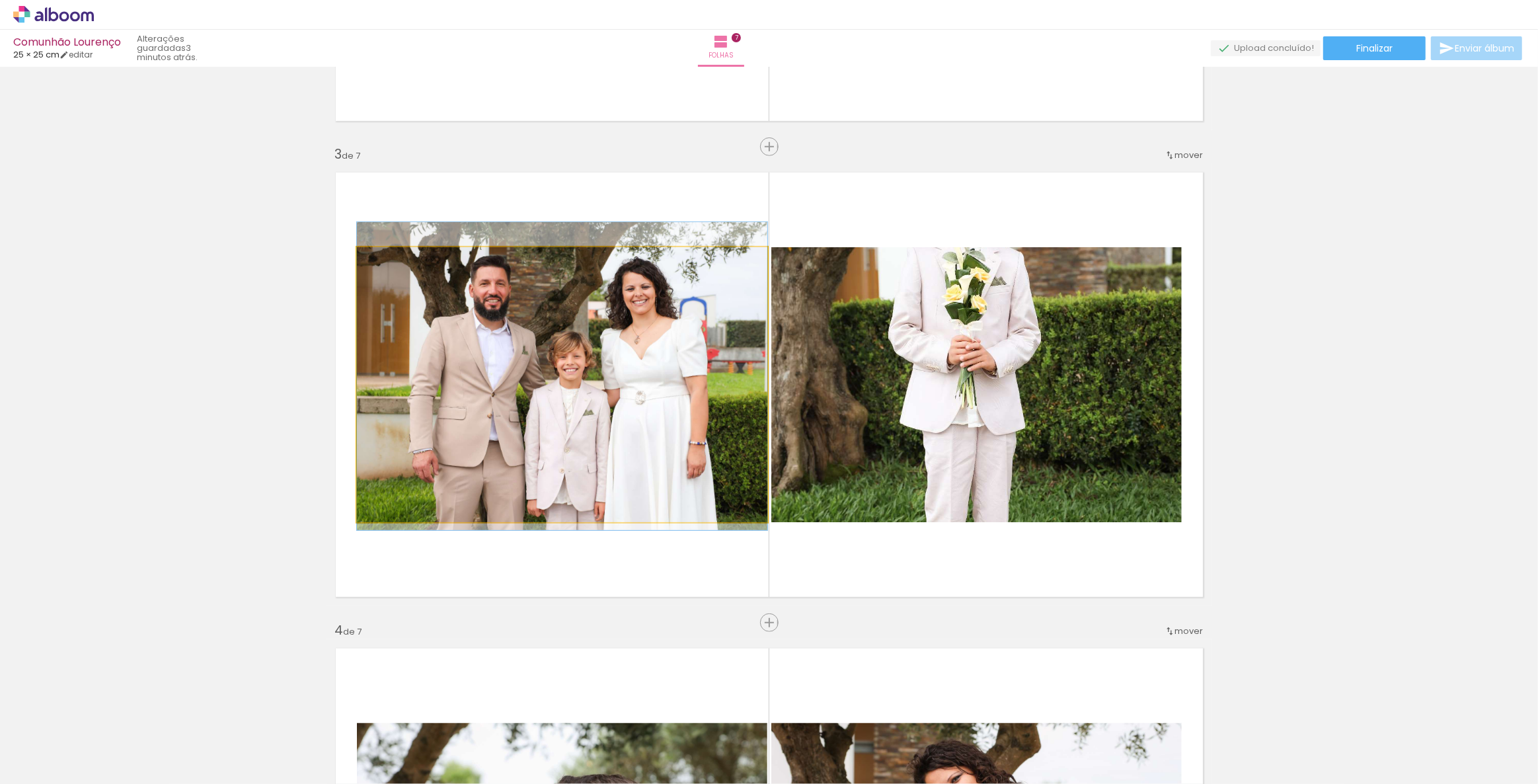
drag, startPoint x: 0, startPoint y: 0, endPoint x: 575, endPoint y: 327, distance: 661.5
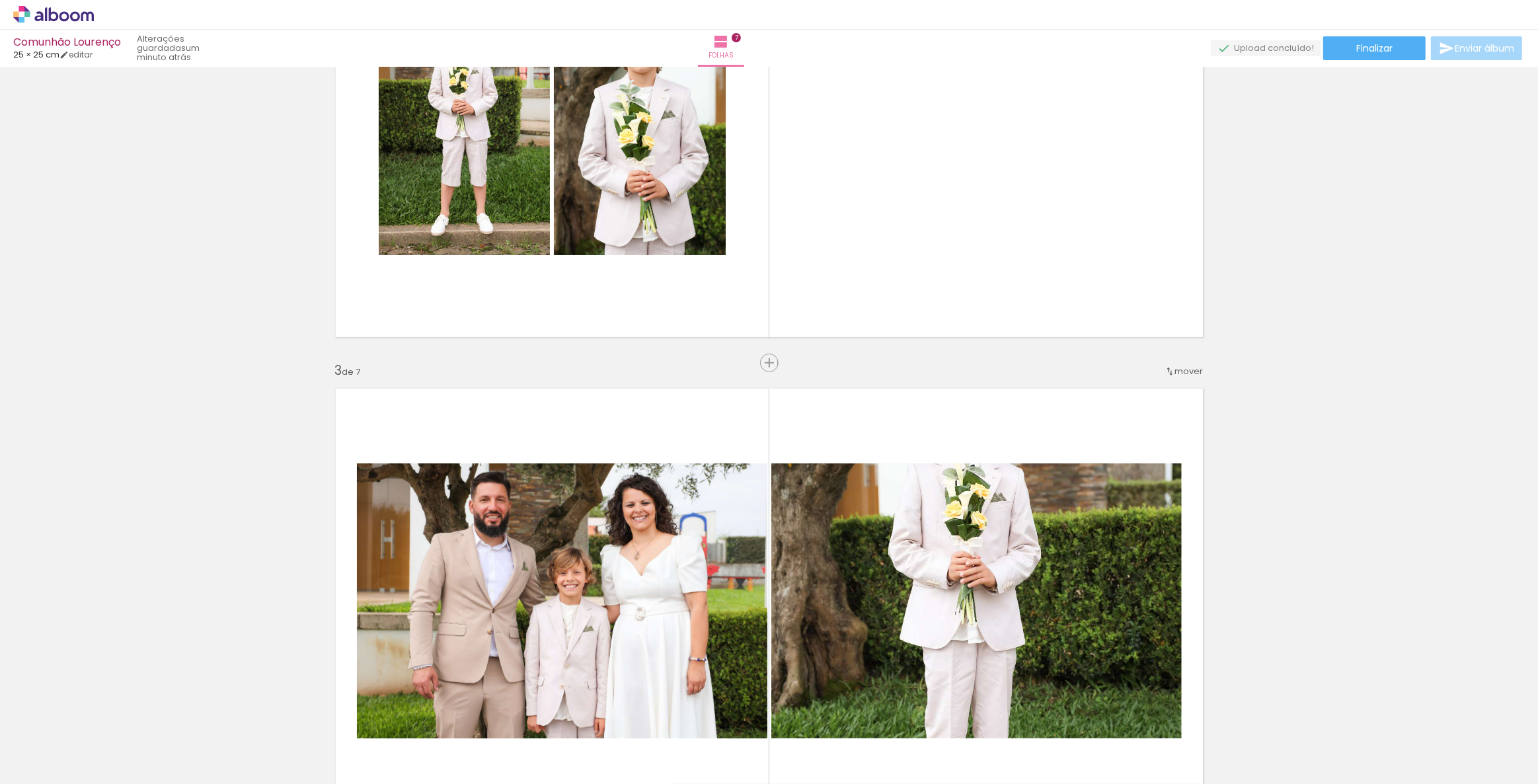
scroll to position [661, 0]
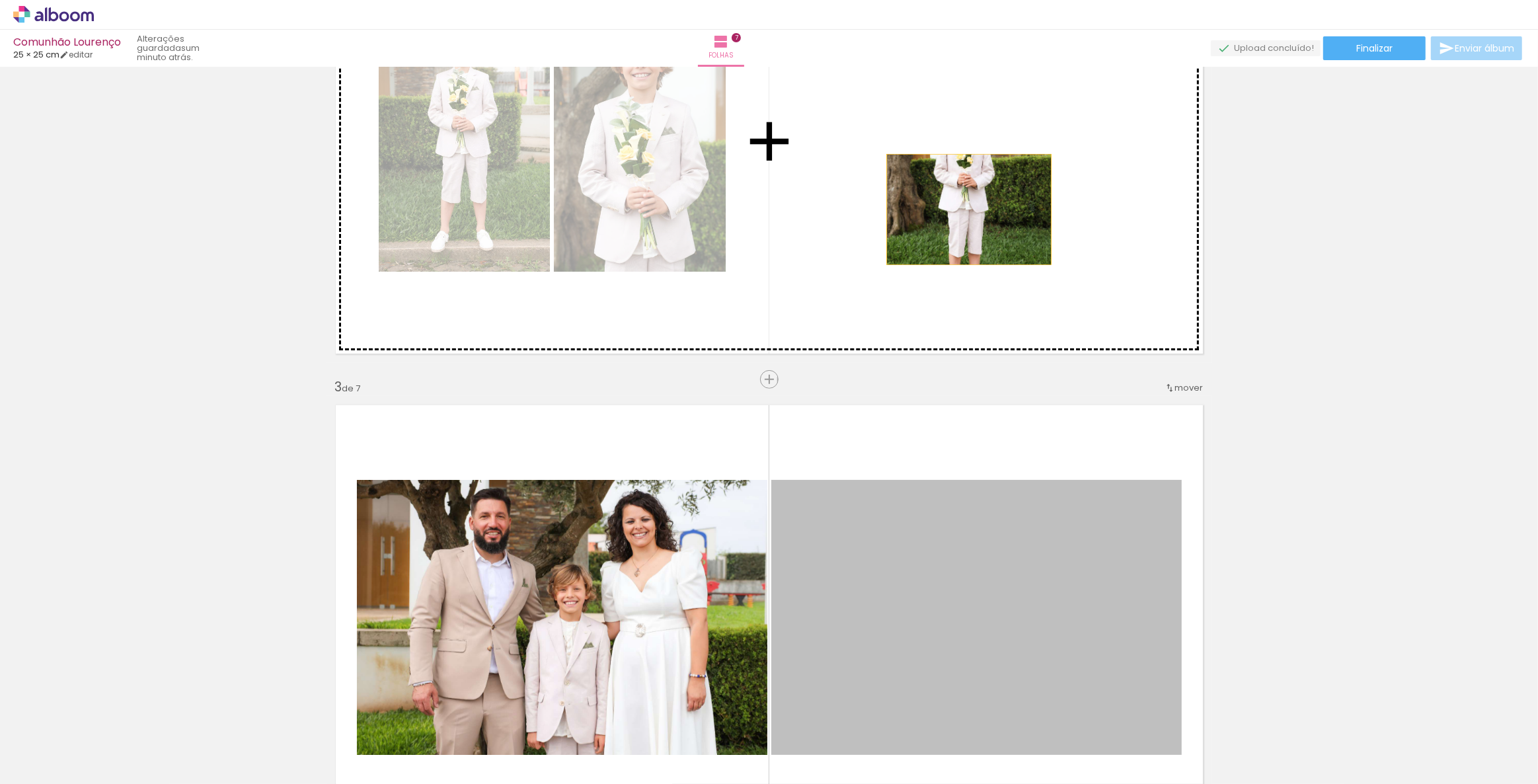
drag, startPoint x: 978, startPoint y: 531, endPoint x: 965, endPoint y: 201, distance: 330.3
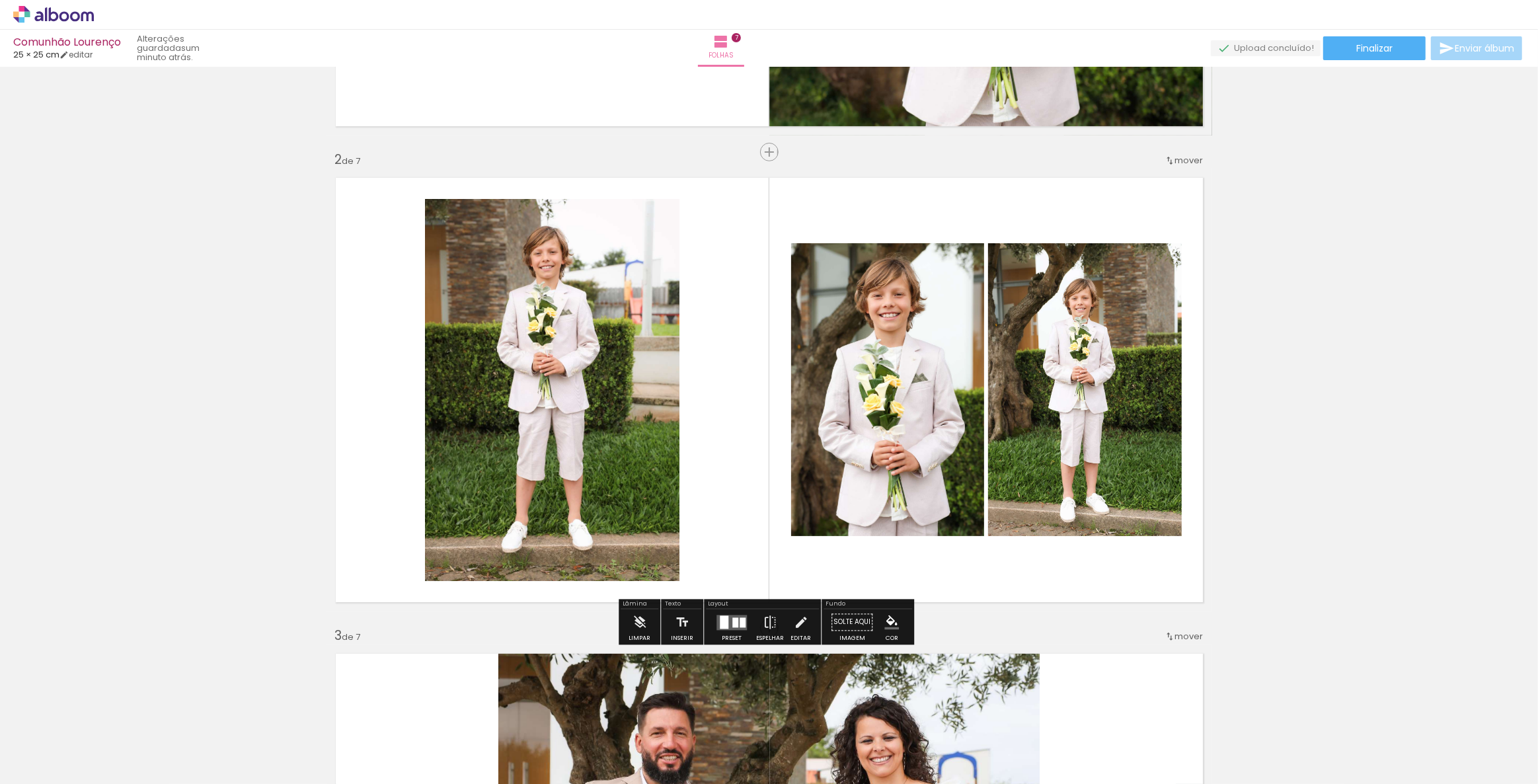
scroll to position [420, 0]
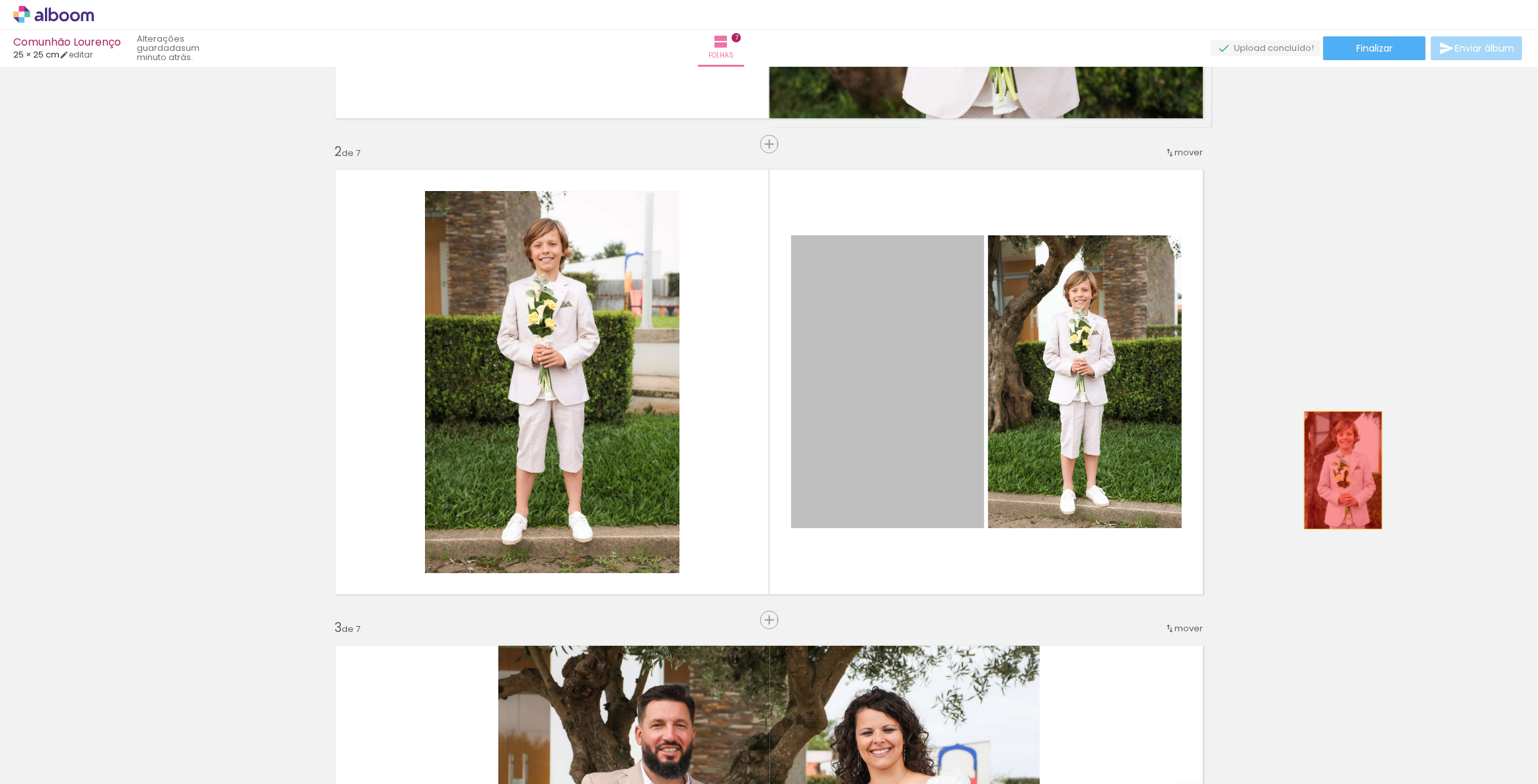
drag, startPoint x: 891, startPoint y: 387, endPoint x: 1371, endPoint y: 465, distance: 486.3
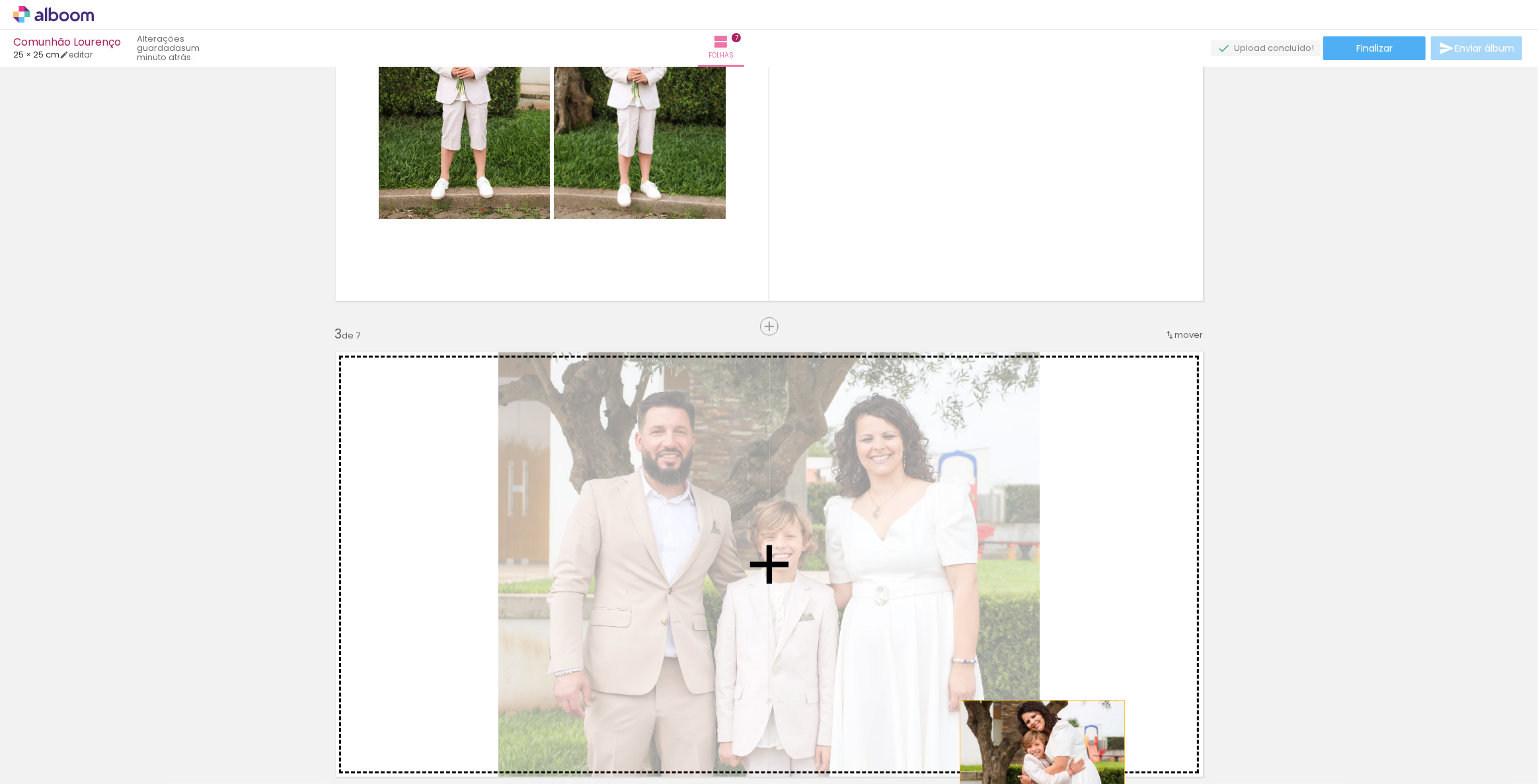
scroll to position [540, 0]
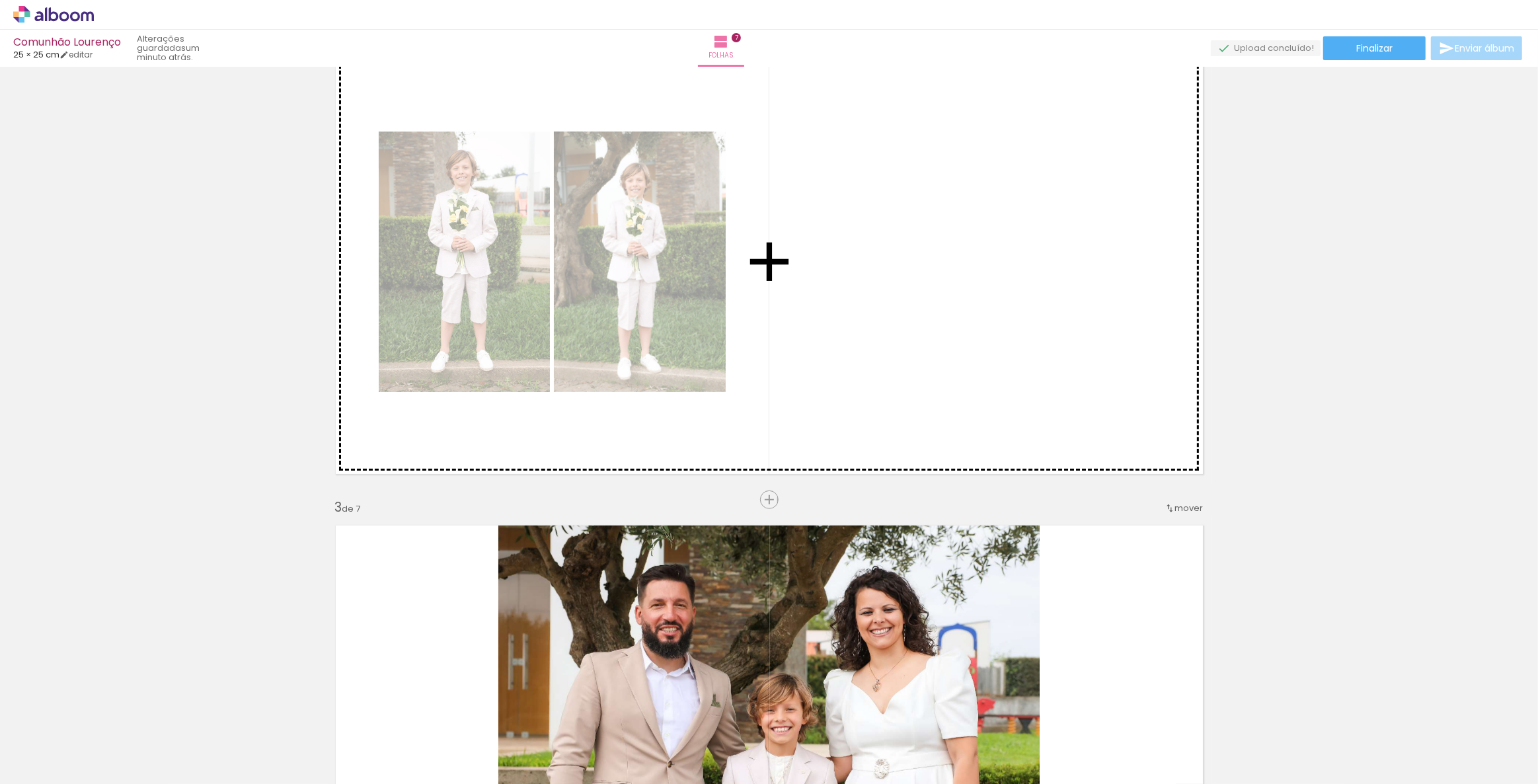
drag, startPoint x: 970, startPoint y: 560, endPoint x: 928, endPoint y: 255, distance: 307.9
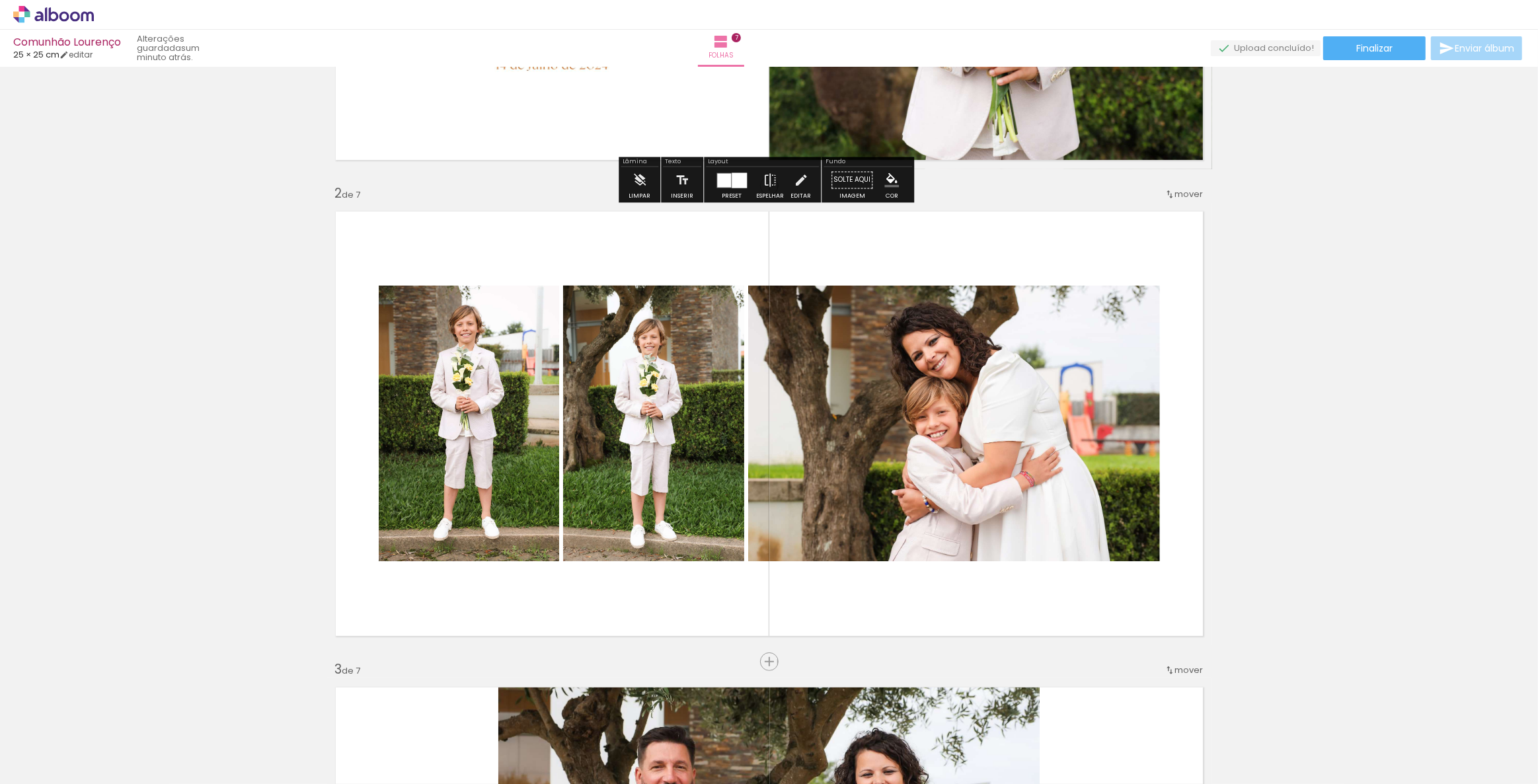
scroll to position [360, 0]
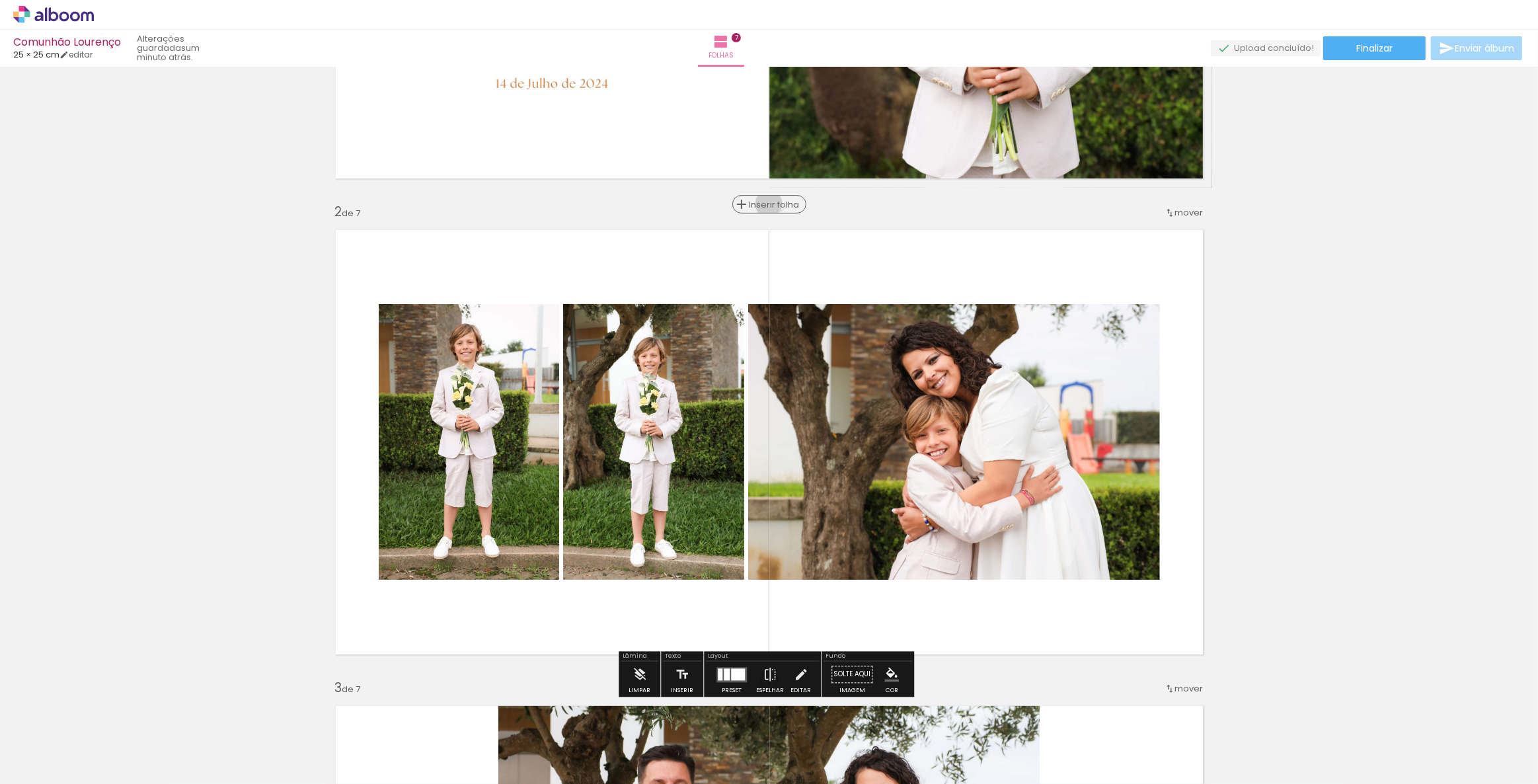
click at [767, 204] on span "Inserir folha" at bounding box center [775, 204] width 52 height 8
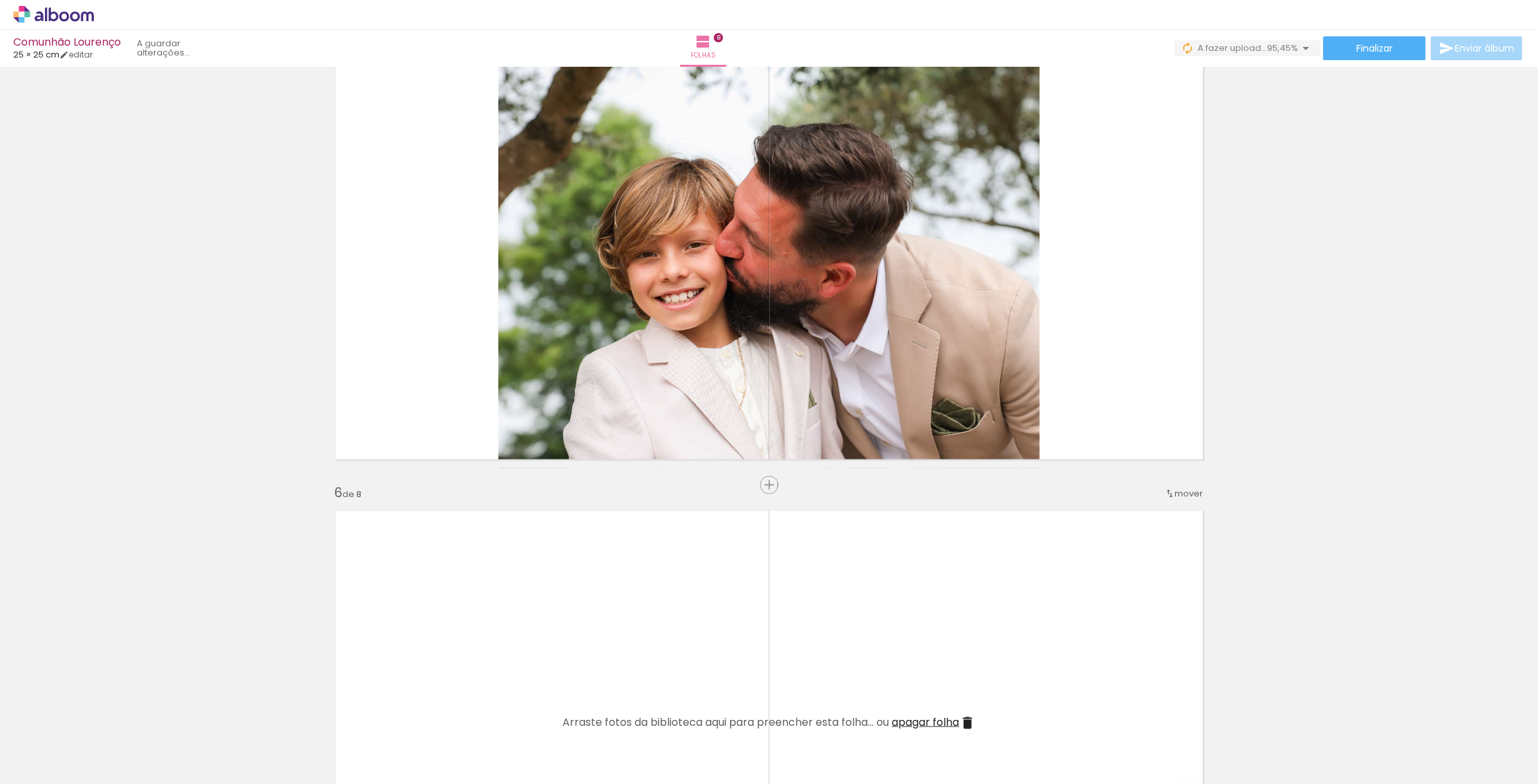
scroll to position [0, 202]
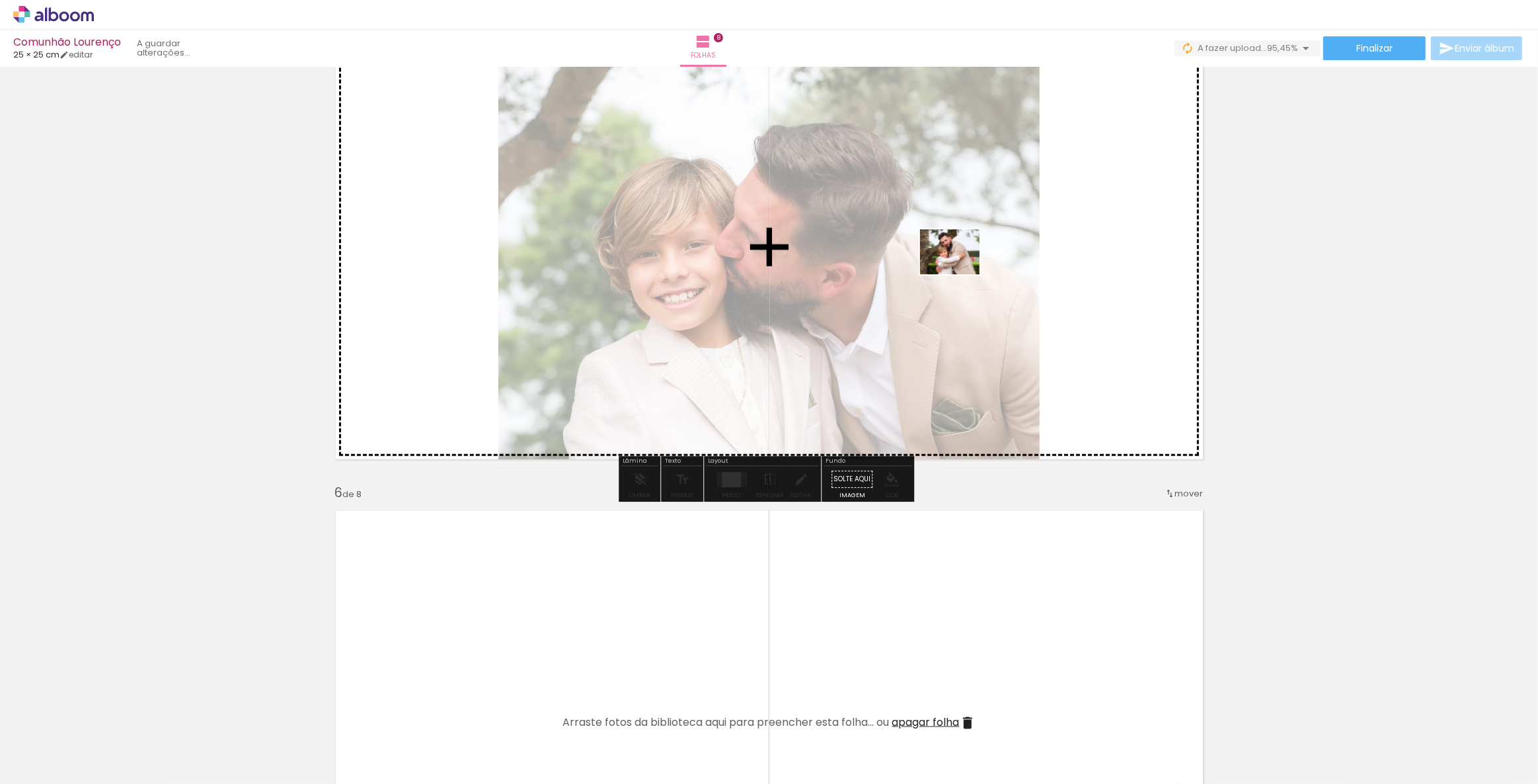
drag, startPoint x: 1475, startPoint y: 739, endPoint x: 957, endPoint y: 265, distance: 702.1
click at [957, 265] on quentale-workspace at bounding box center [769, 392] width 1538 height 784
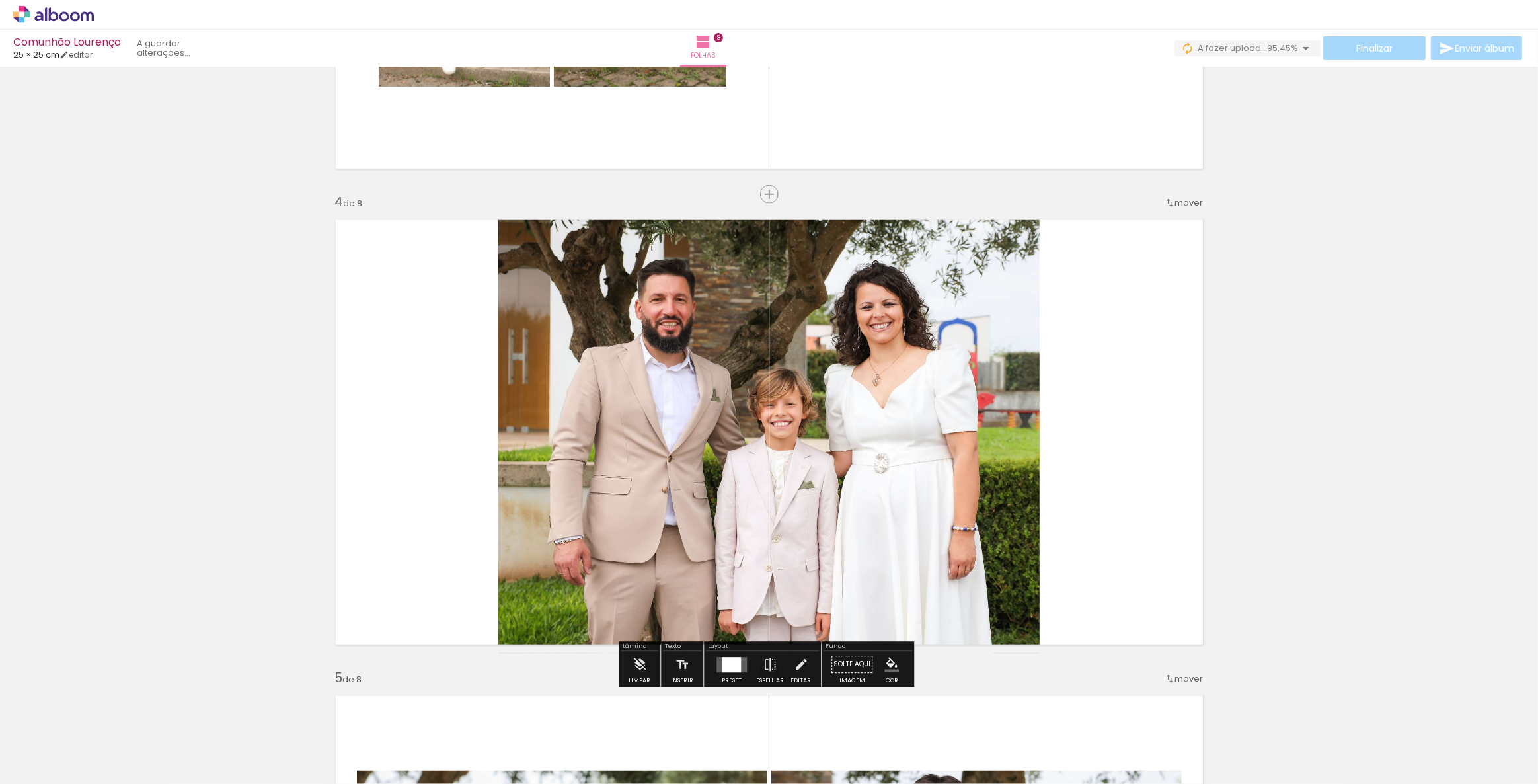
scroll to position [1803, 0]
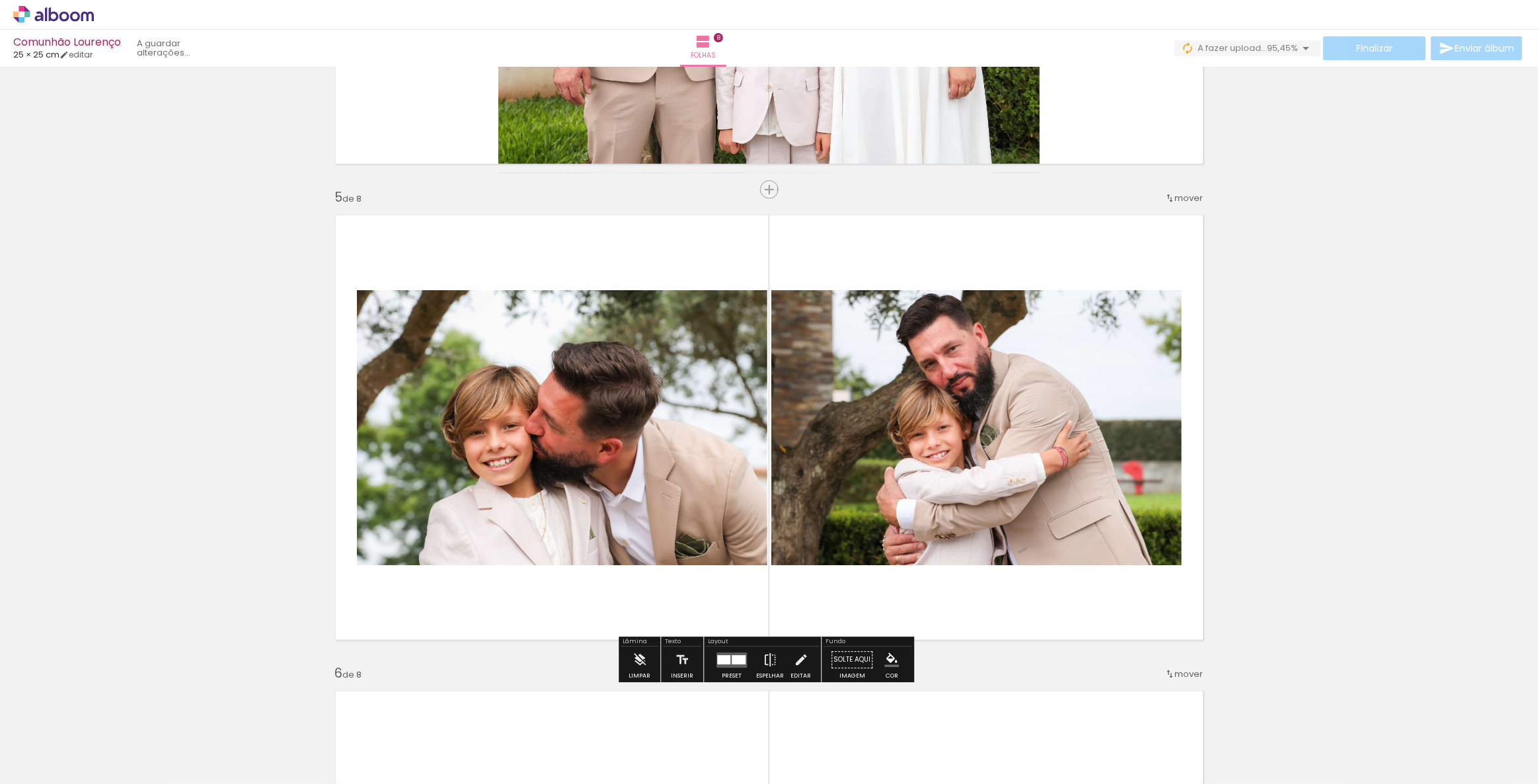
click at [1184, 197] on span "mover" at bounding box center [1189, 198] width 28 height 13
click at [1141, 239] on span "antes da" at bounding box center [1131, 239] width 38 height 22
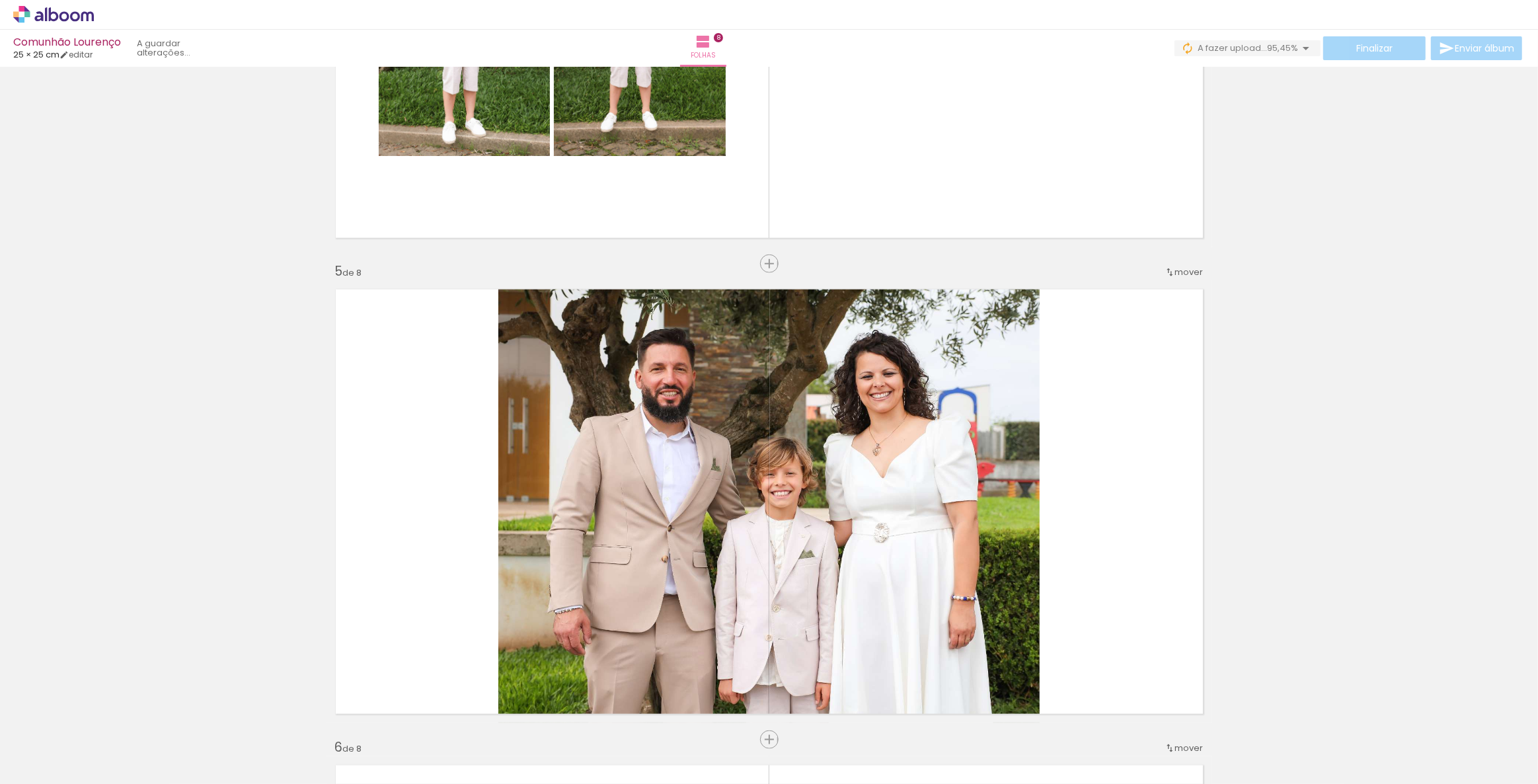
scroll to position [1743, 0]
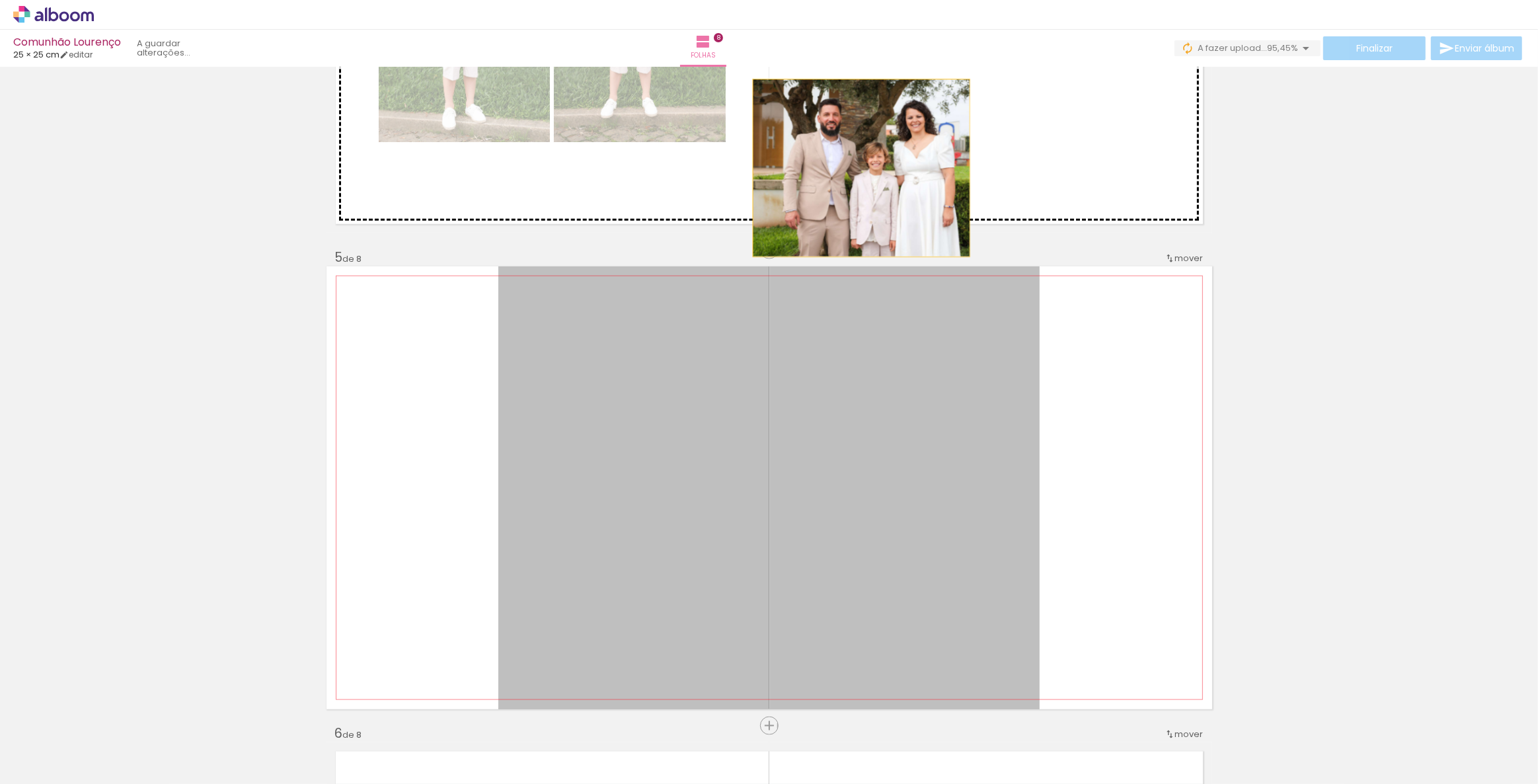
drag, startPoint x: 795, startPoint y: 463, endPoint x: 859, endPoint y: 169, distance: 300.9
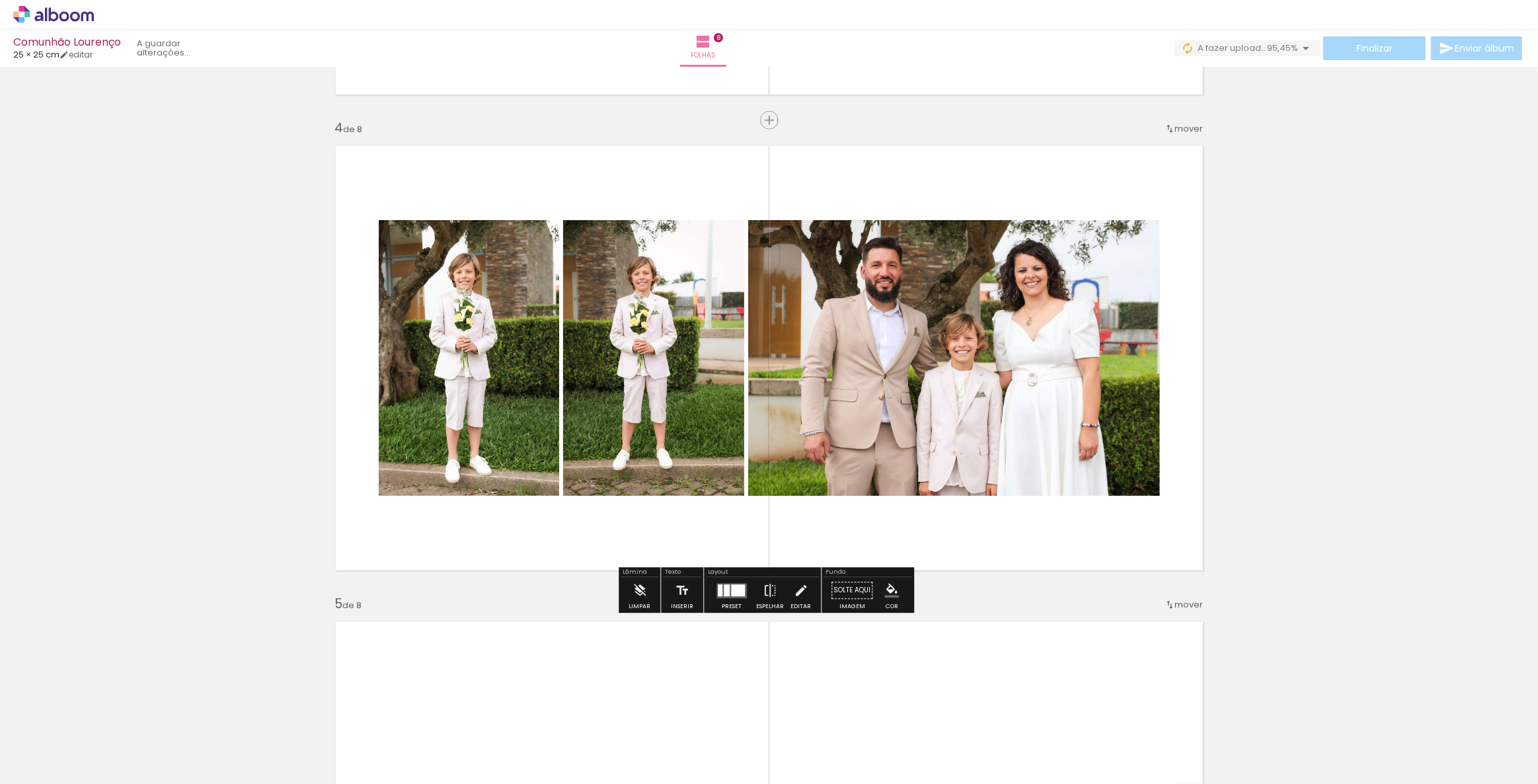
scroll to position [1382, 0]
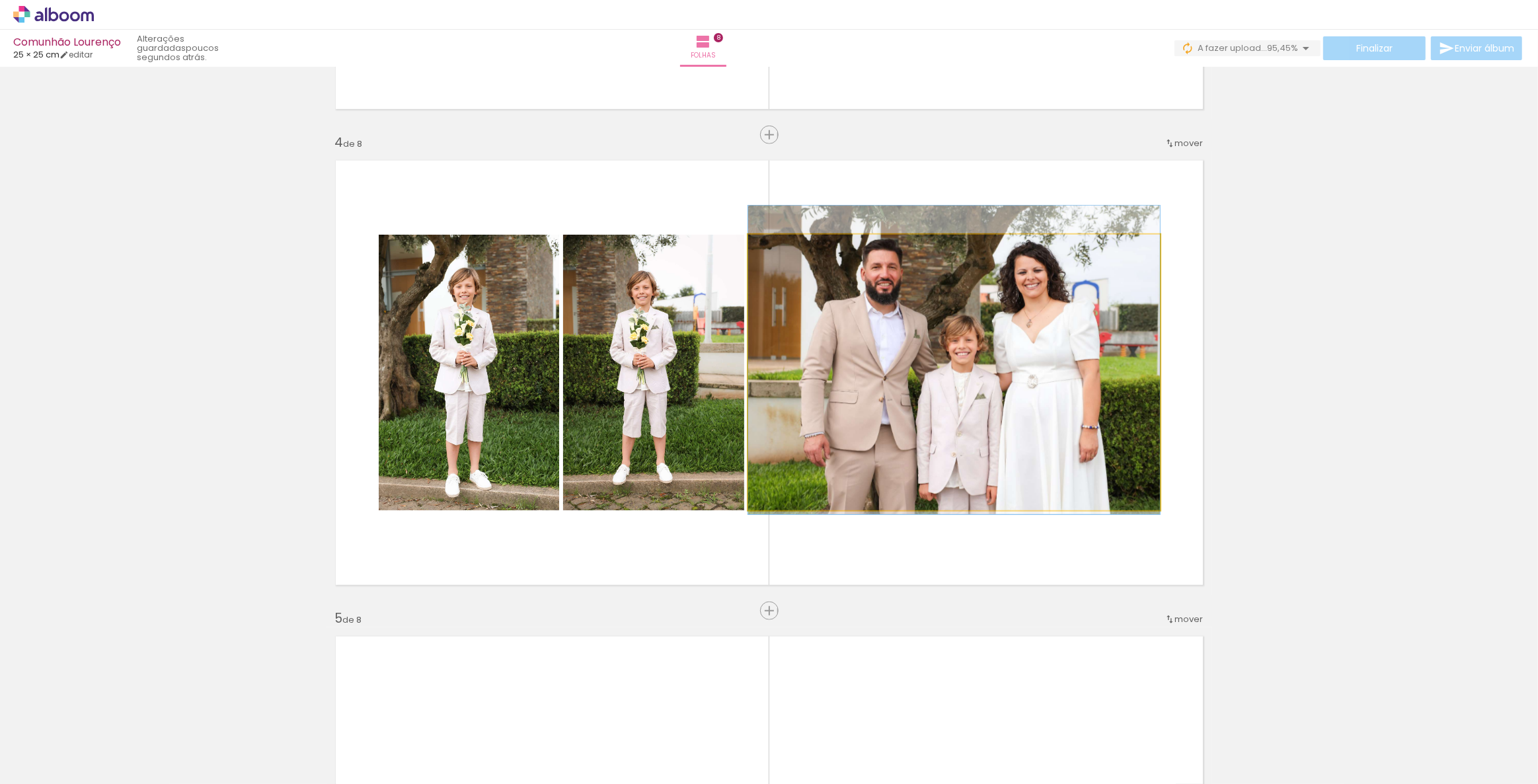
drag, startPoint x: 980, startPoint y: 369, endPoint x: 991, endPoint y: 357, distance: 16.3
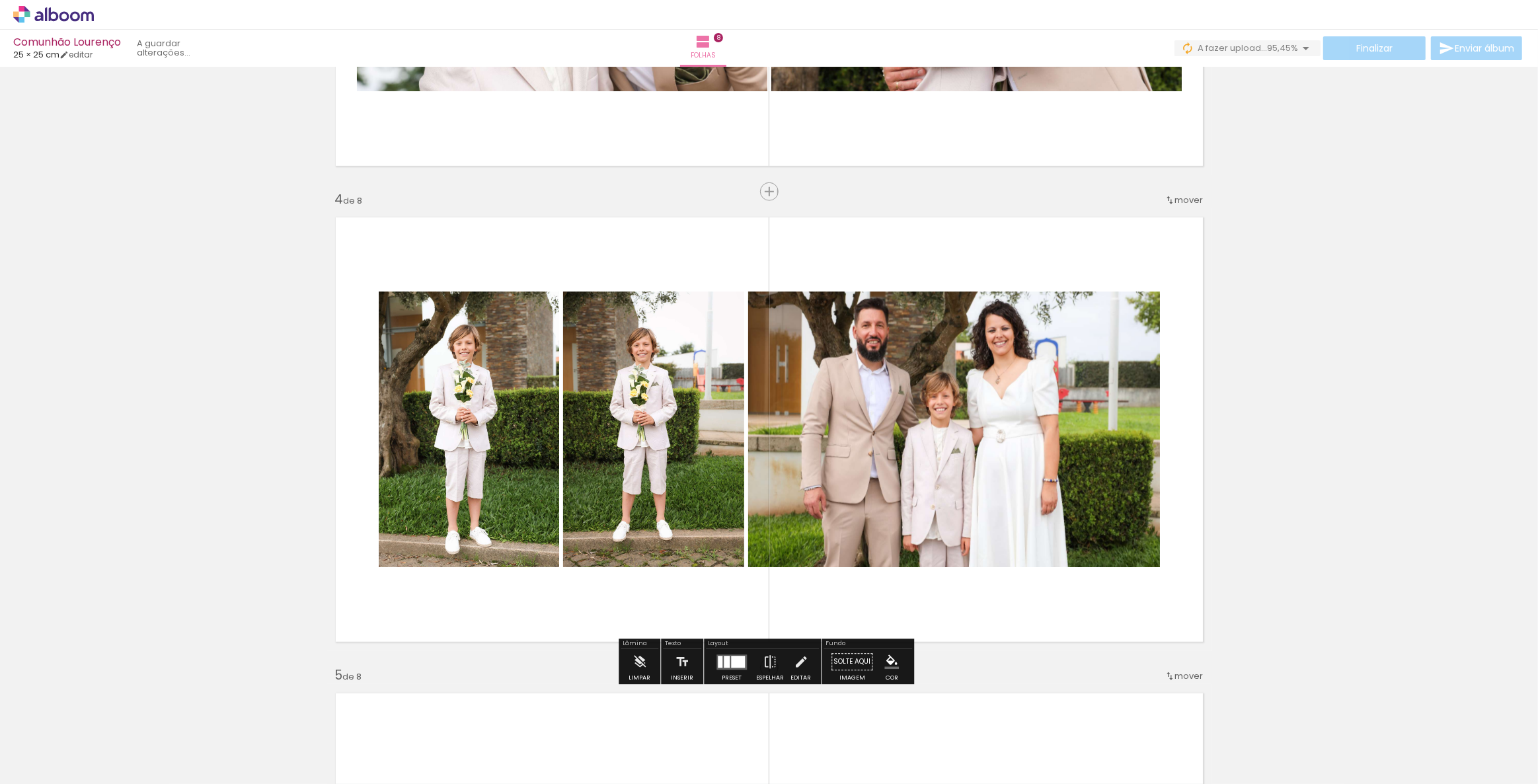
scroll to position [1322, 0]
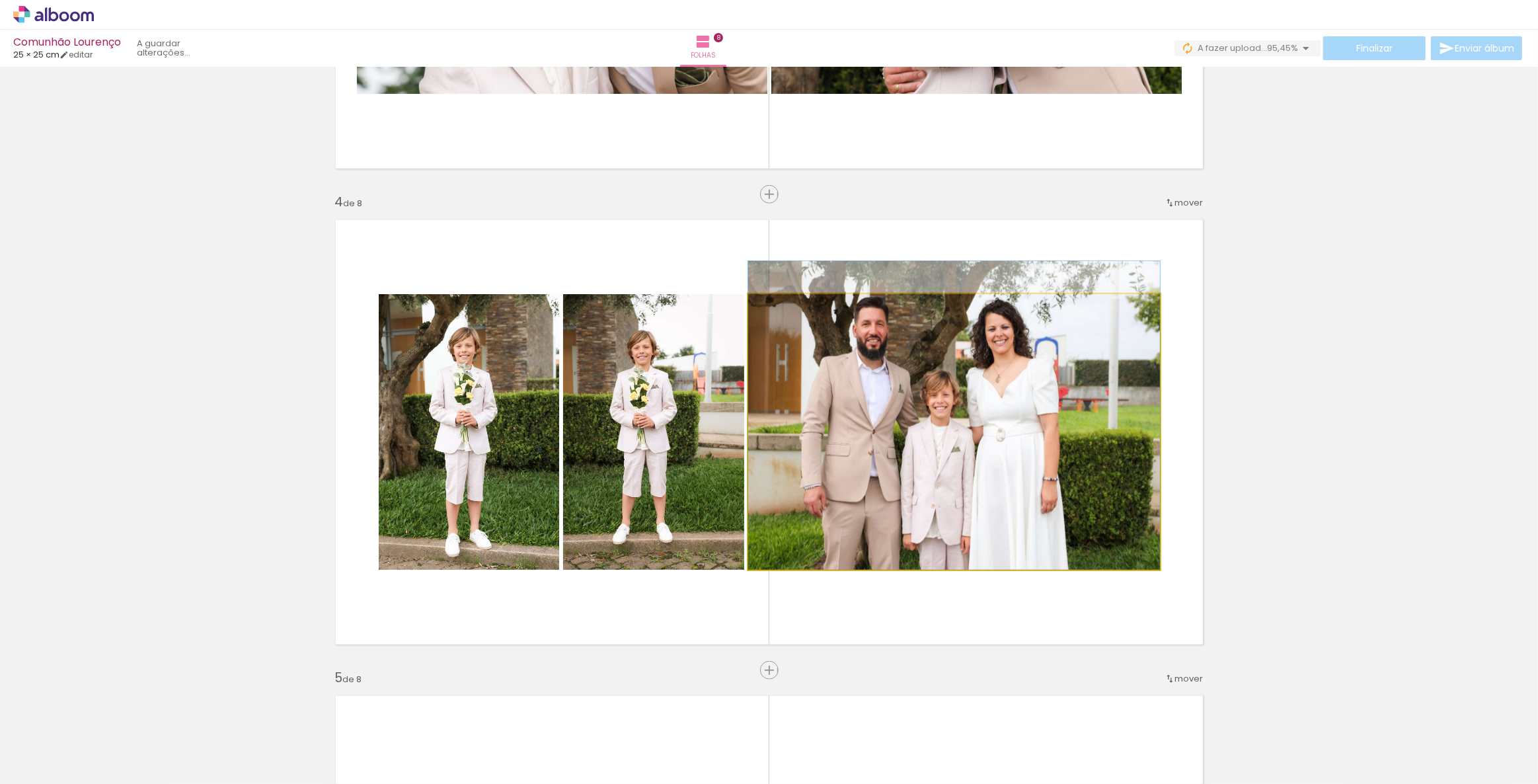
drag, startPoint x: 991, startPoint y: 341, endPoint x: 1035, endPoint y: 337, distance: 44.2
click at [929, 400] on quentale-photo at bounding box center [954, 431] width 412 height 276
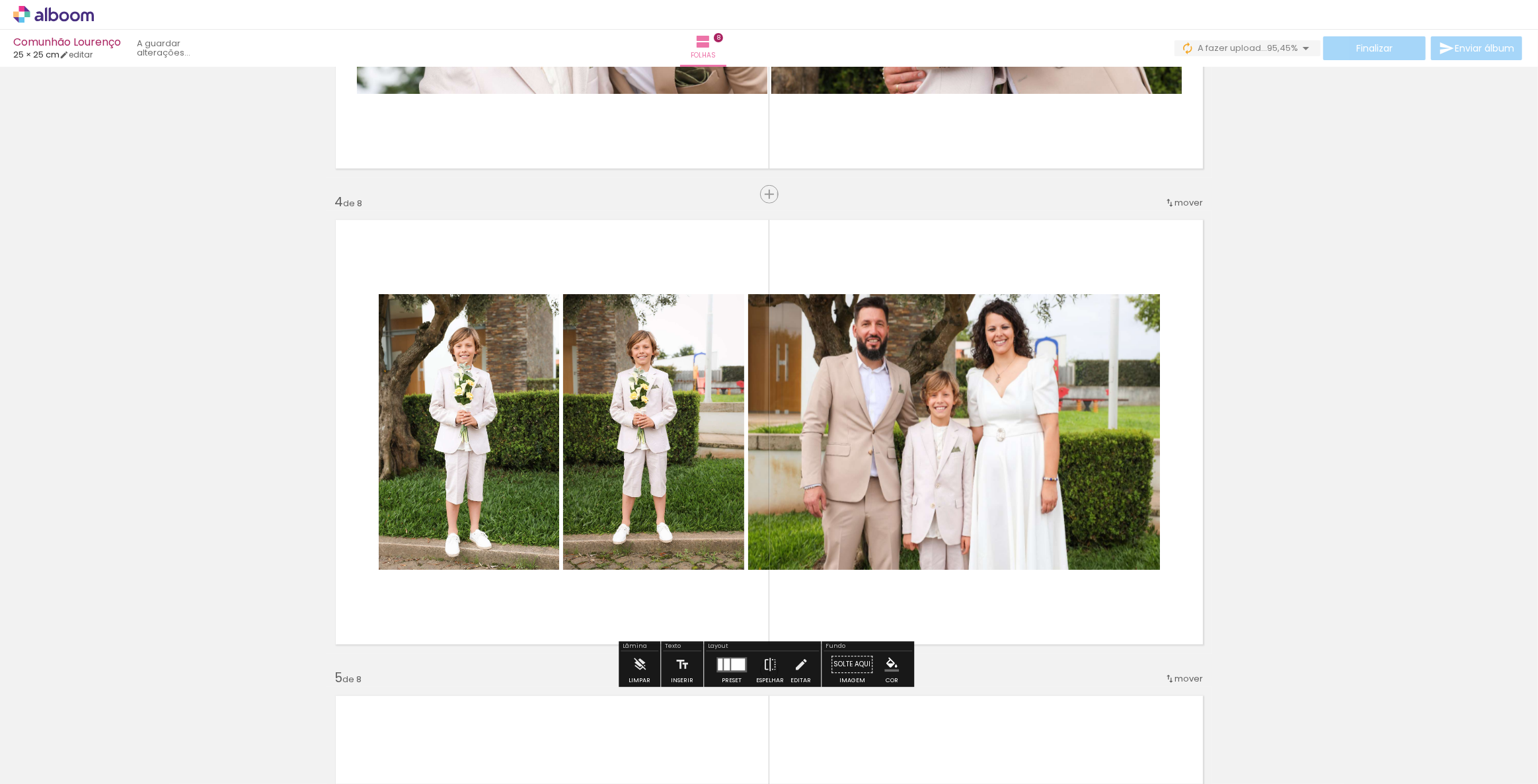
click at [929, 400] on quentale-photo at bounding box center [954, 431] width 412 height 276
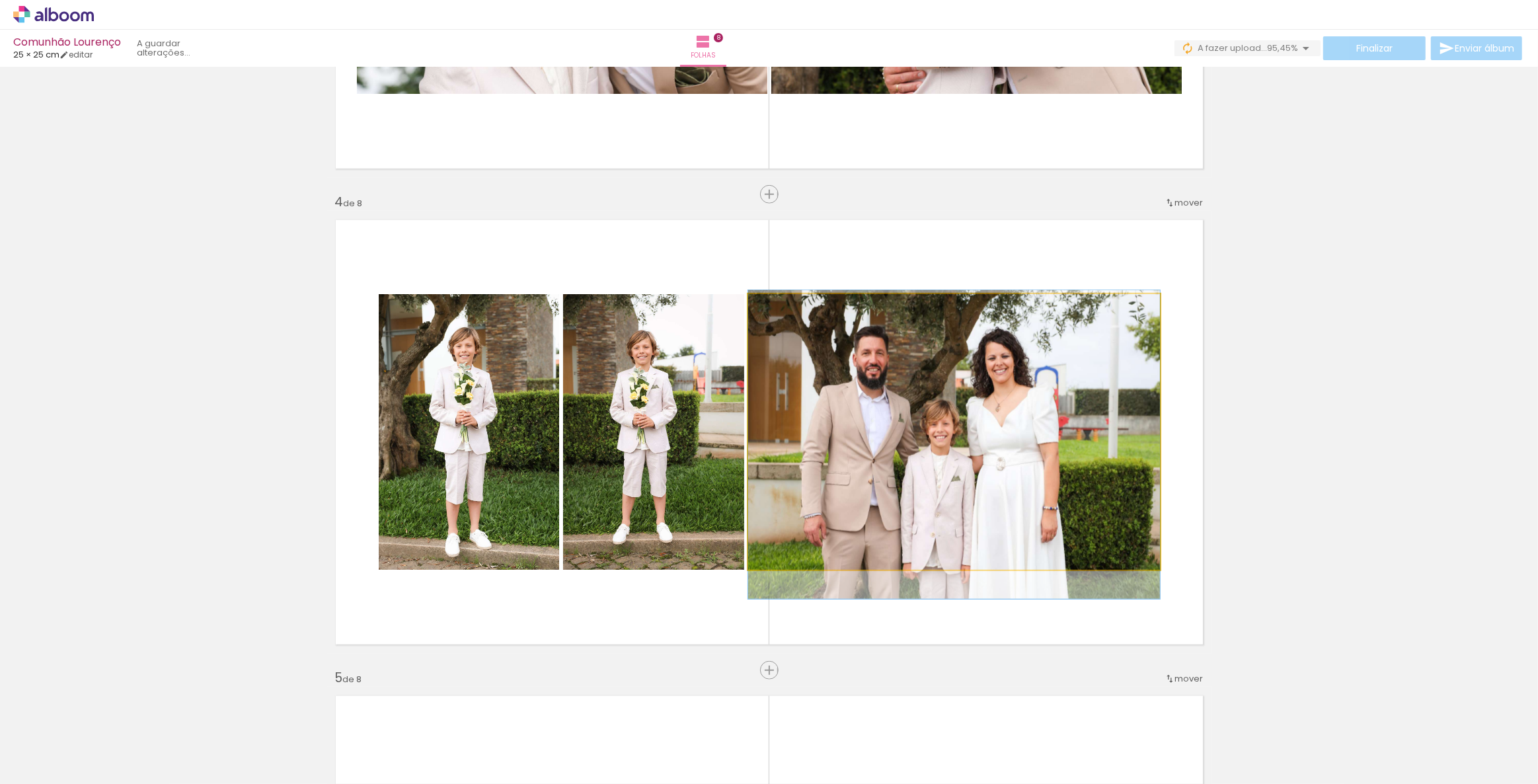
drag, startPoint x: 929, startPoint y: 400, endPoint x: 964, endPoint y: 429, distance: 45.5
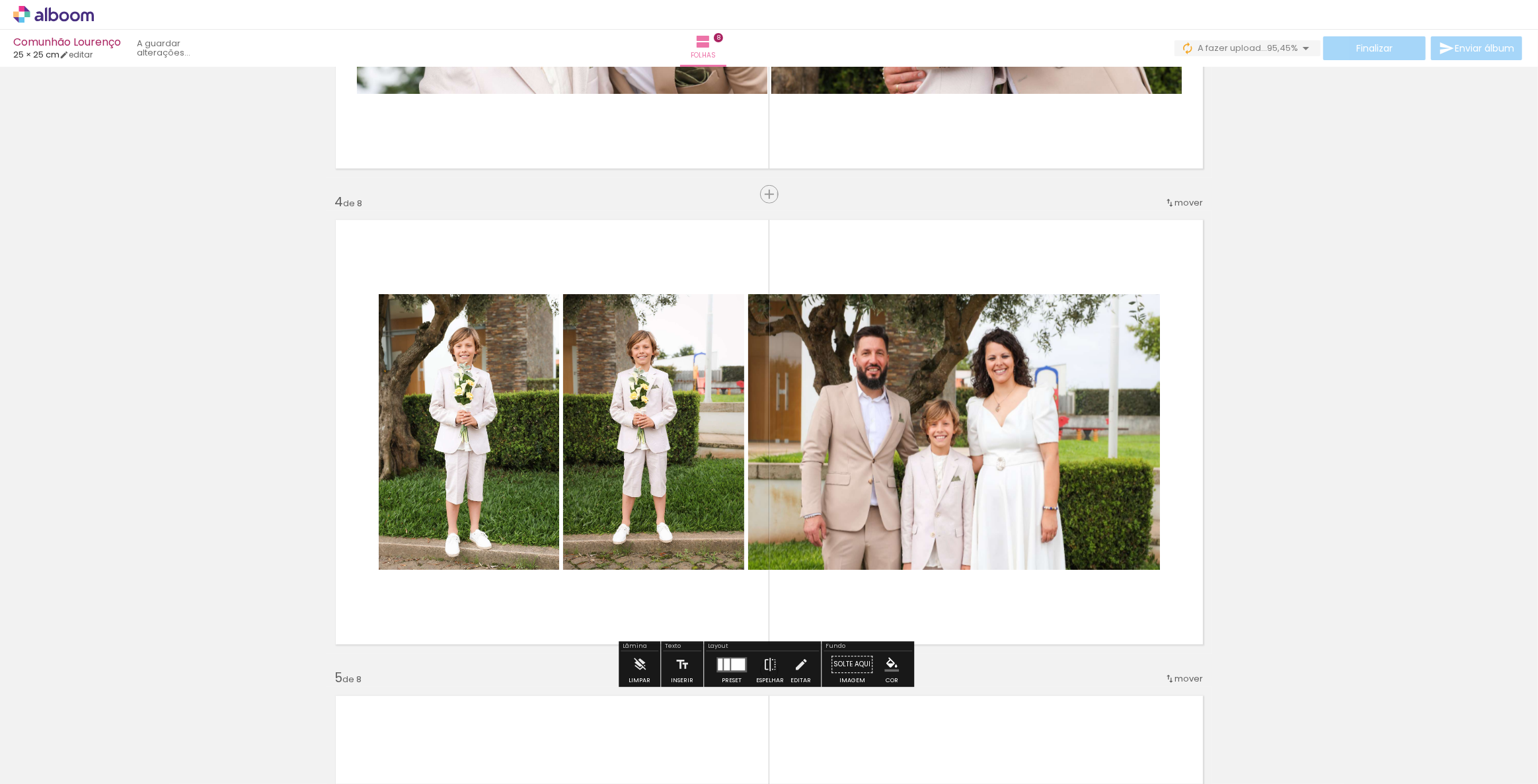
click at [727, 664] on div at bounding box center [727, 664] width 6 height 12
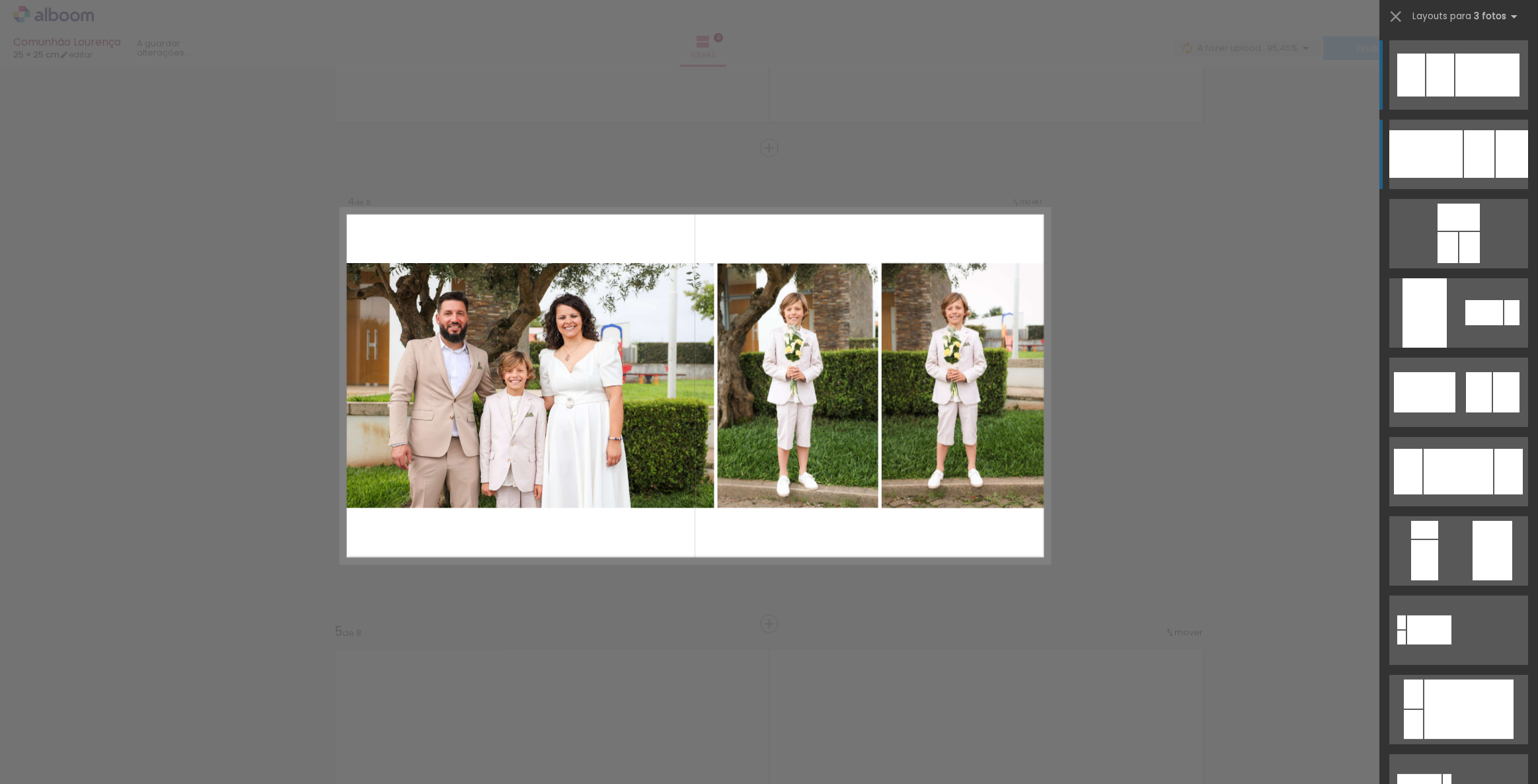
scroll to position [1370, 0]
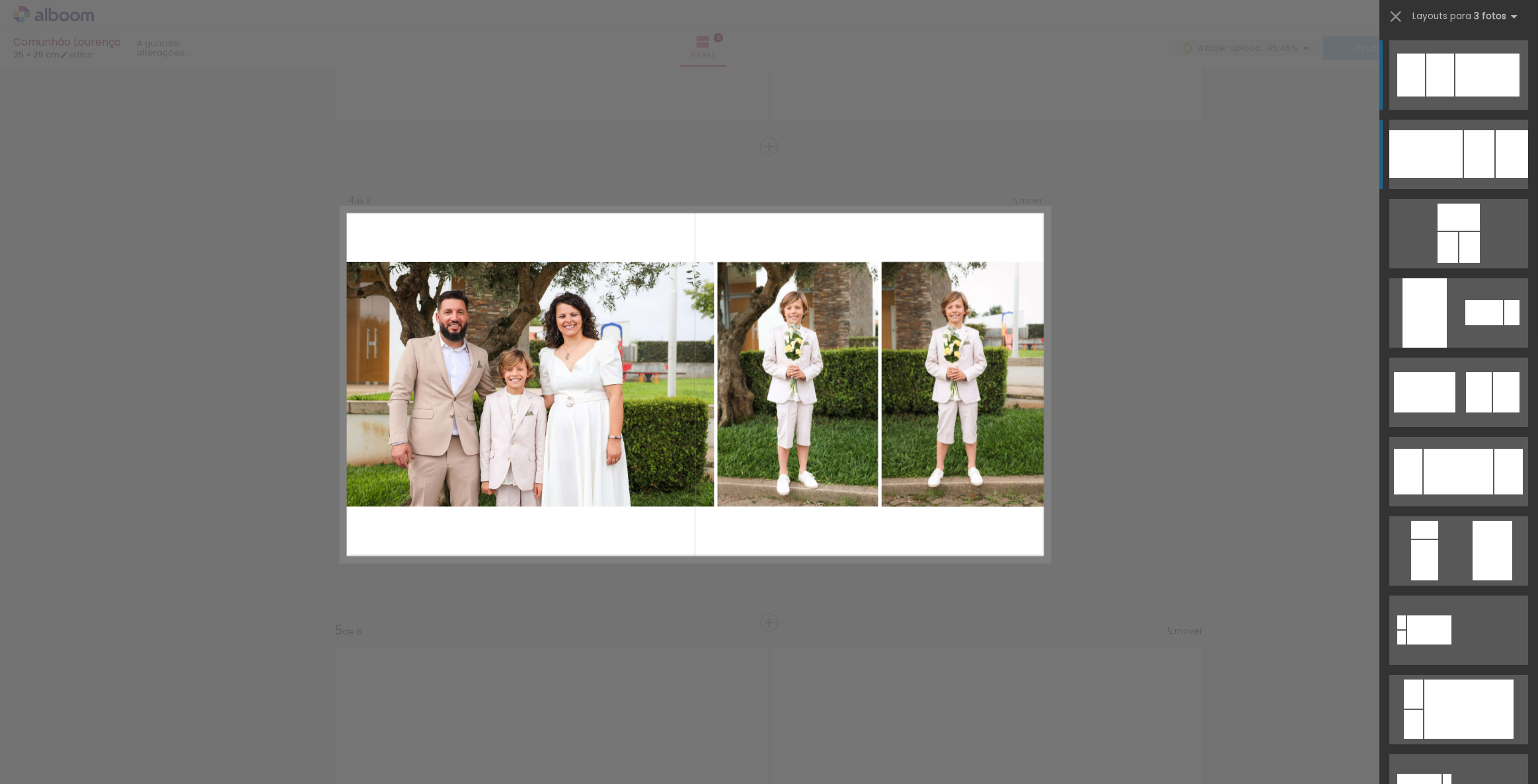
click at [1451, 142] on div at bounding box center [1426, 154] width 74 height 47
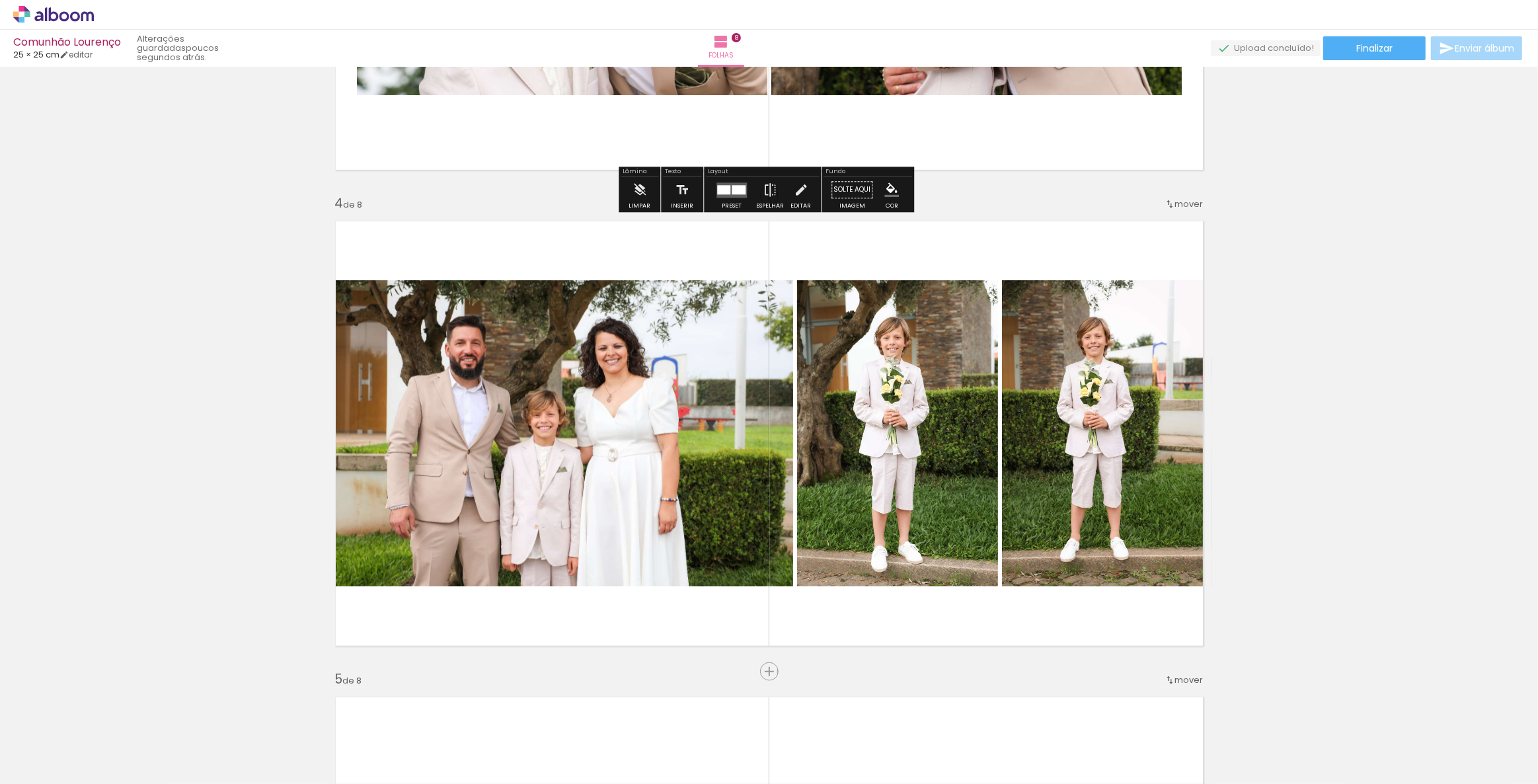
scroll to position [1322, 0]
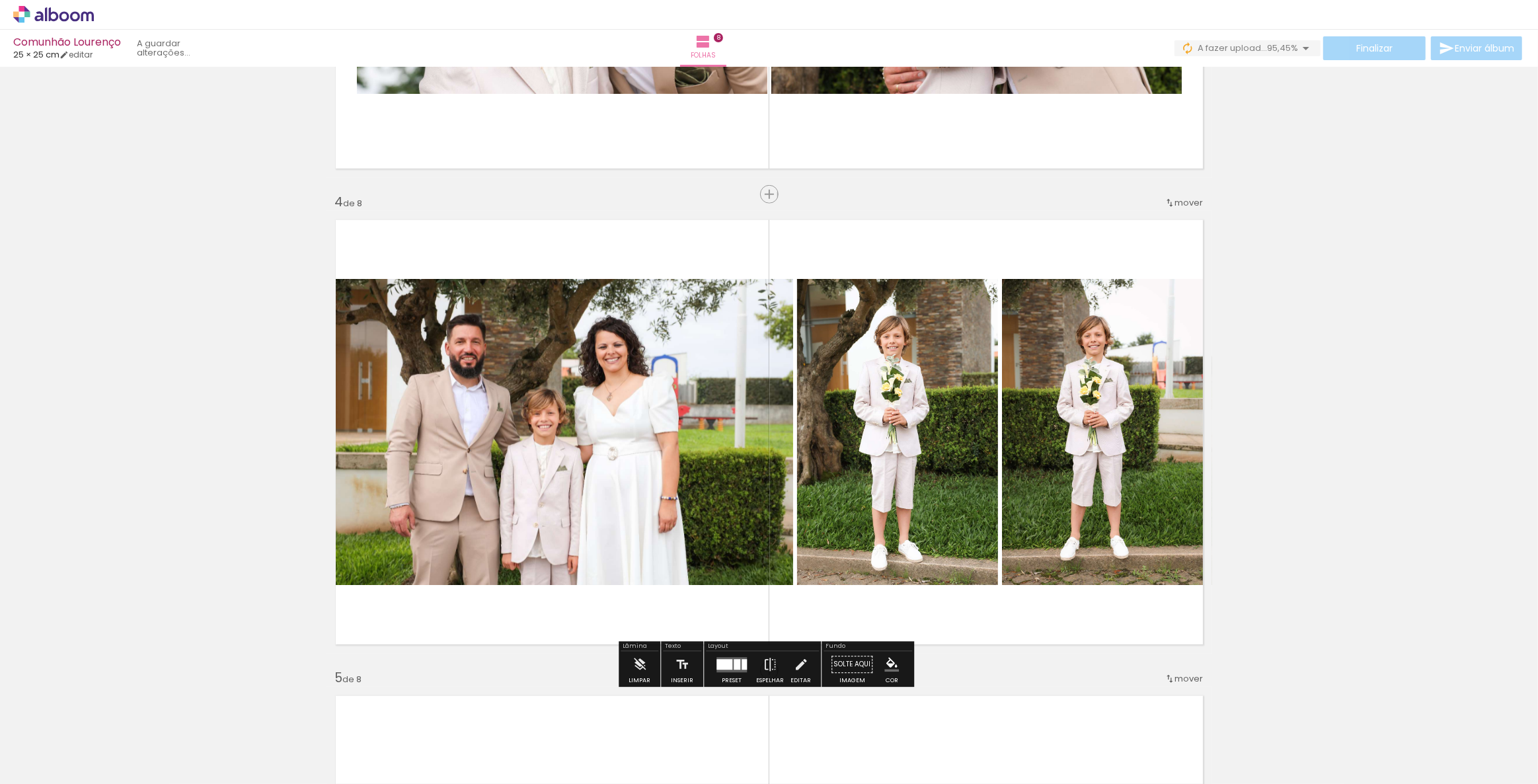
click at [1181, 205] on span "mover" at bounding box center [1189, 203] width 28 height 13
click at [1151, 224] on span "2" at bounding box center [1153, 223] width 7 height 22
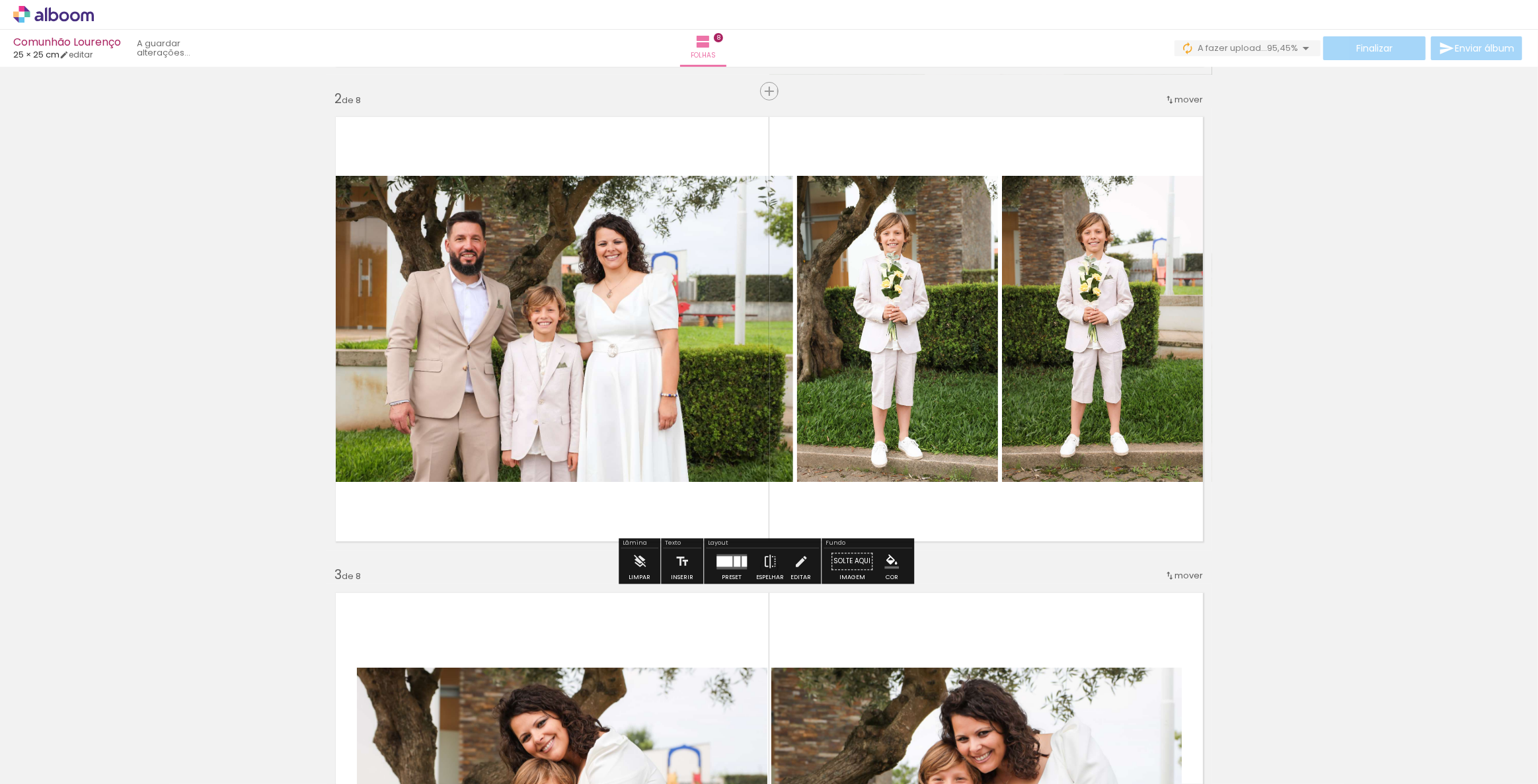
scroll to position [480, 0]
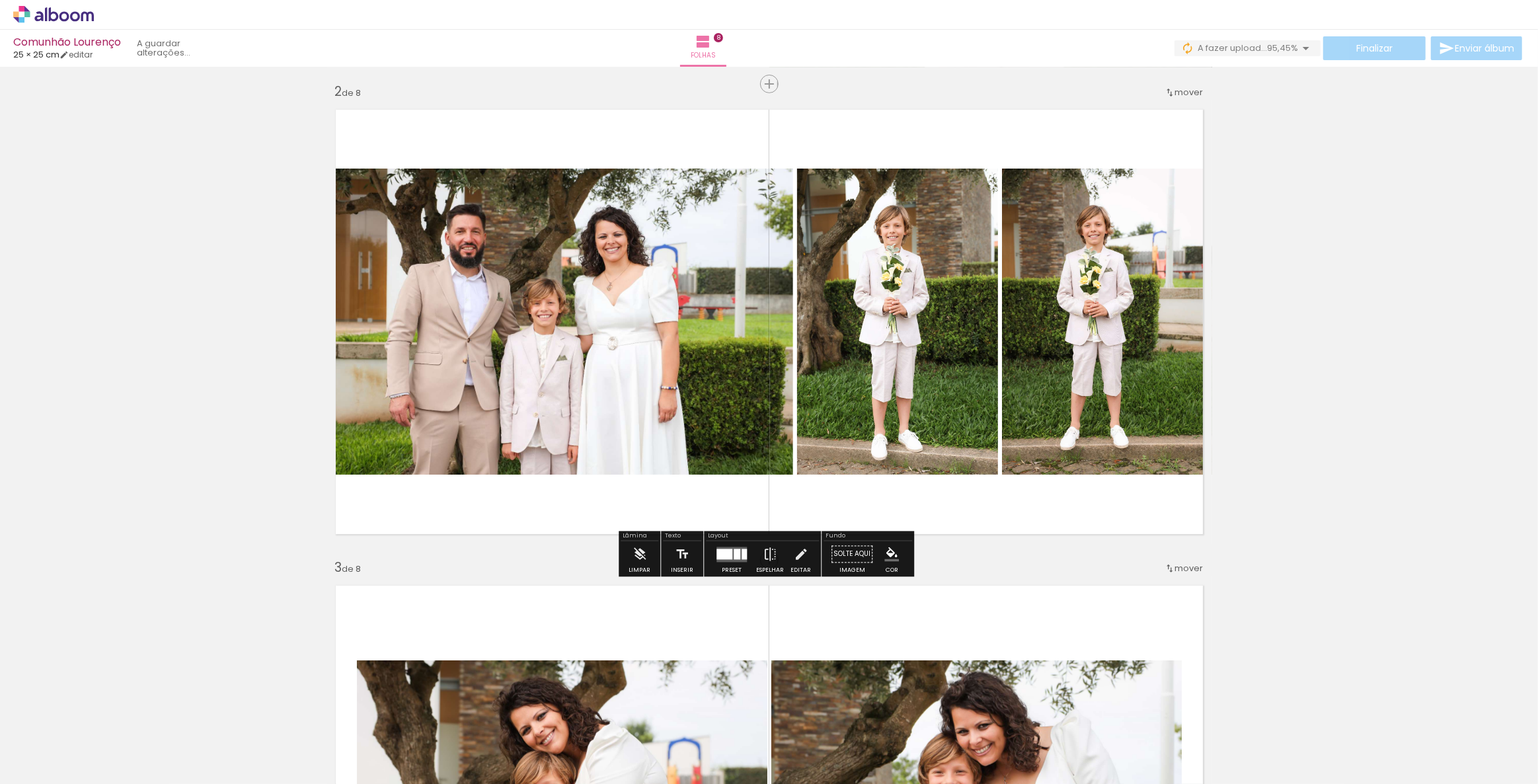
click at [729, 551] on quentale-layouter at bounding box center [731, 554] width 30 height 15
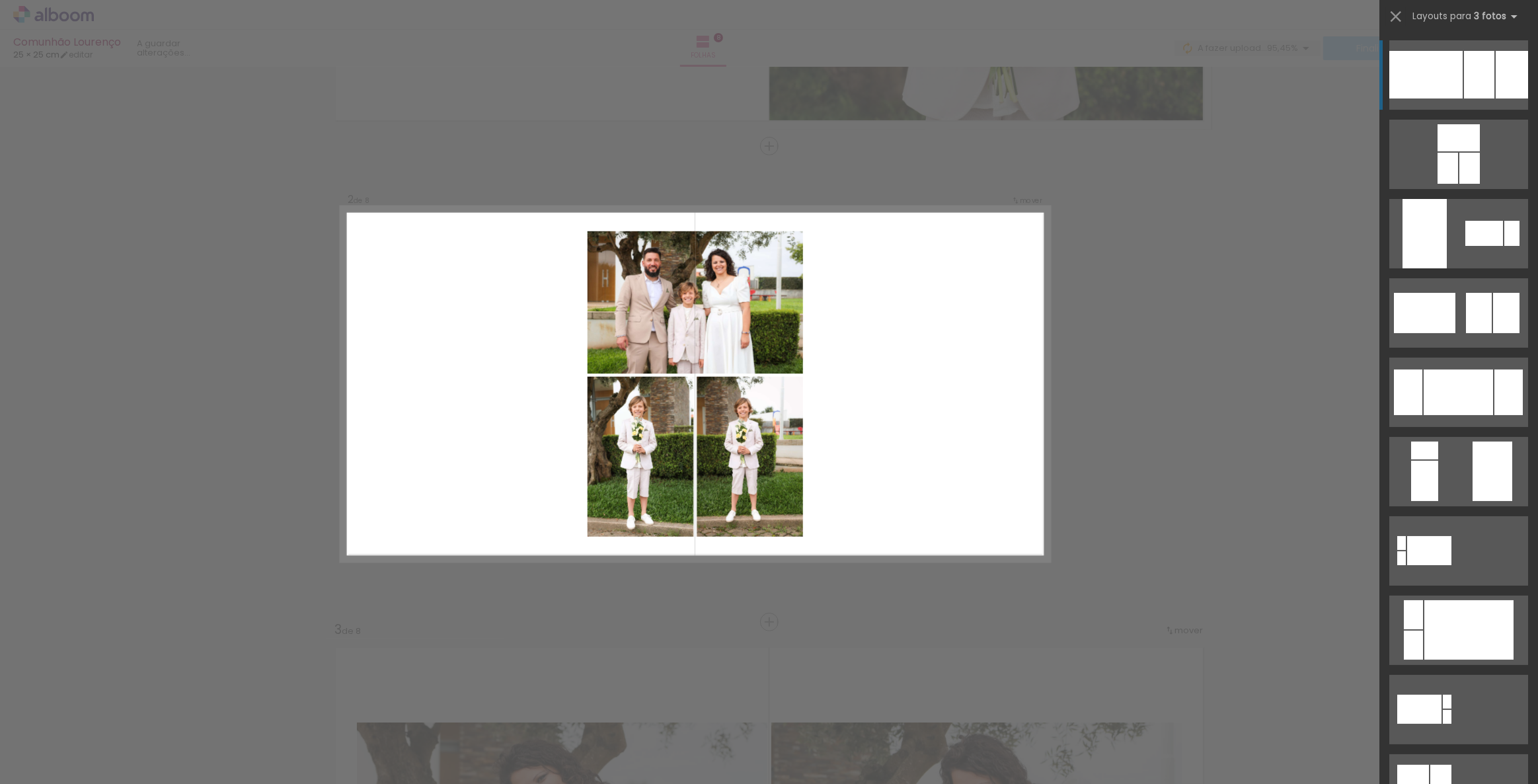
scroll to position [417, 0]
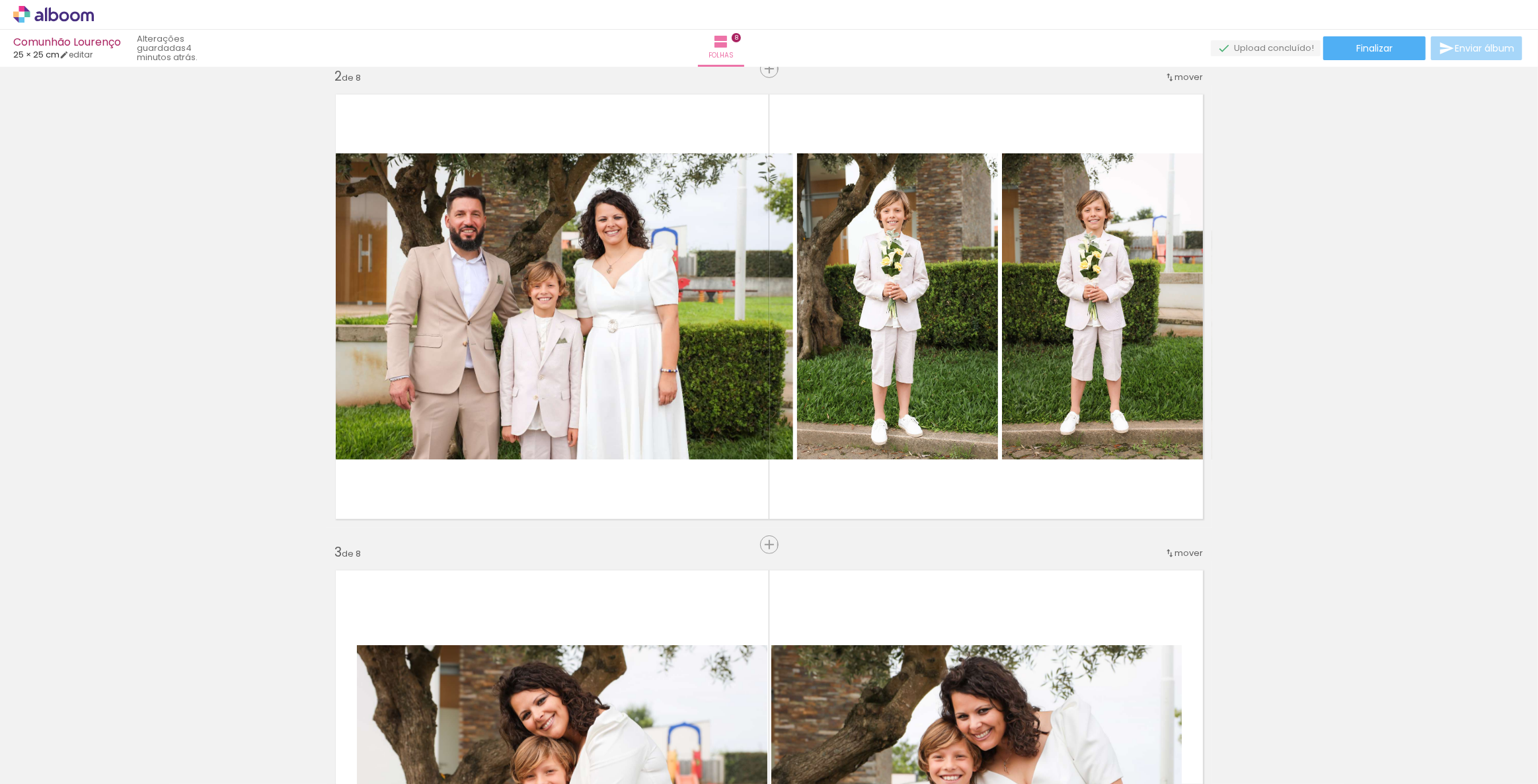
scroll to position [480, 0]
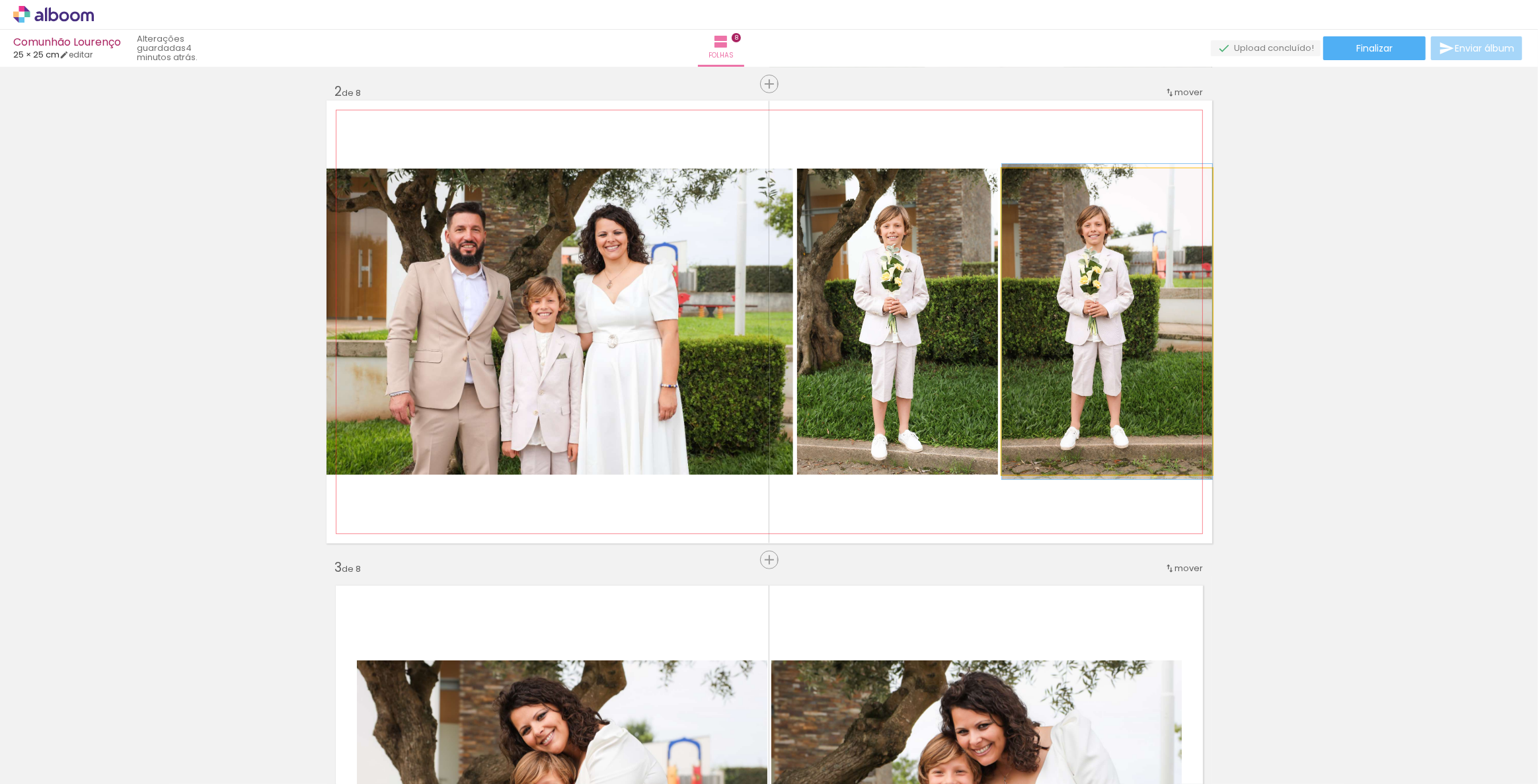
drag, startPoint x: 1075, startPoint y: 331, endPoint x: 1298, endPoint y: 334, distance: 223.0
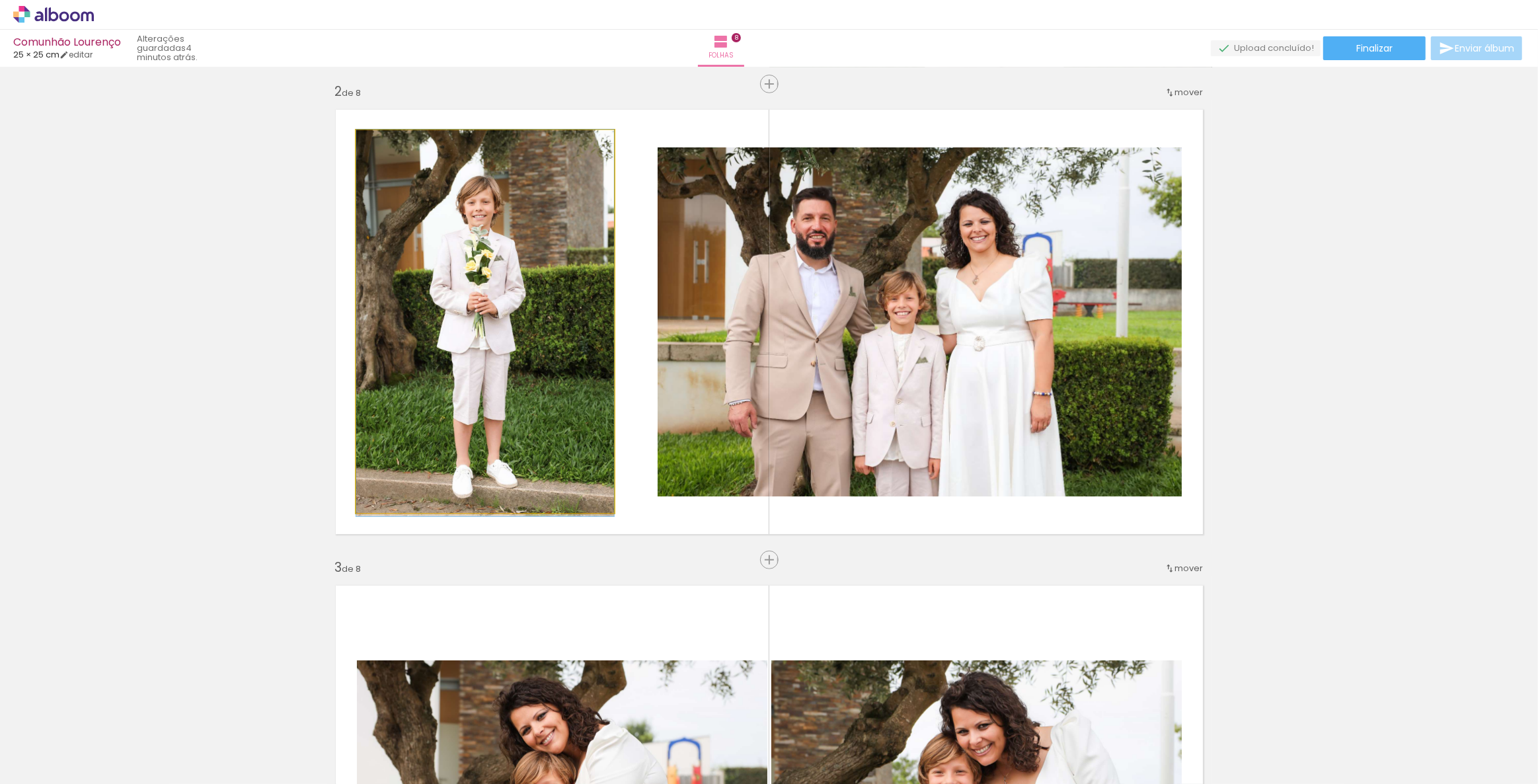
drag, startPoint x: 548, startPoint y: 367, endPoint x: 41, endPoint y: 398, distance: 507.9
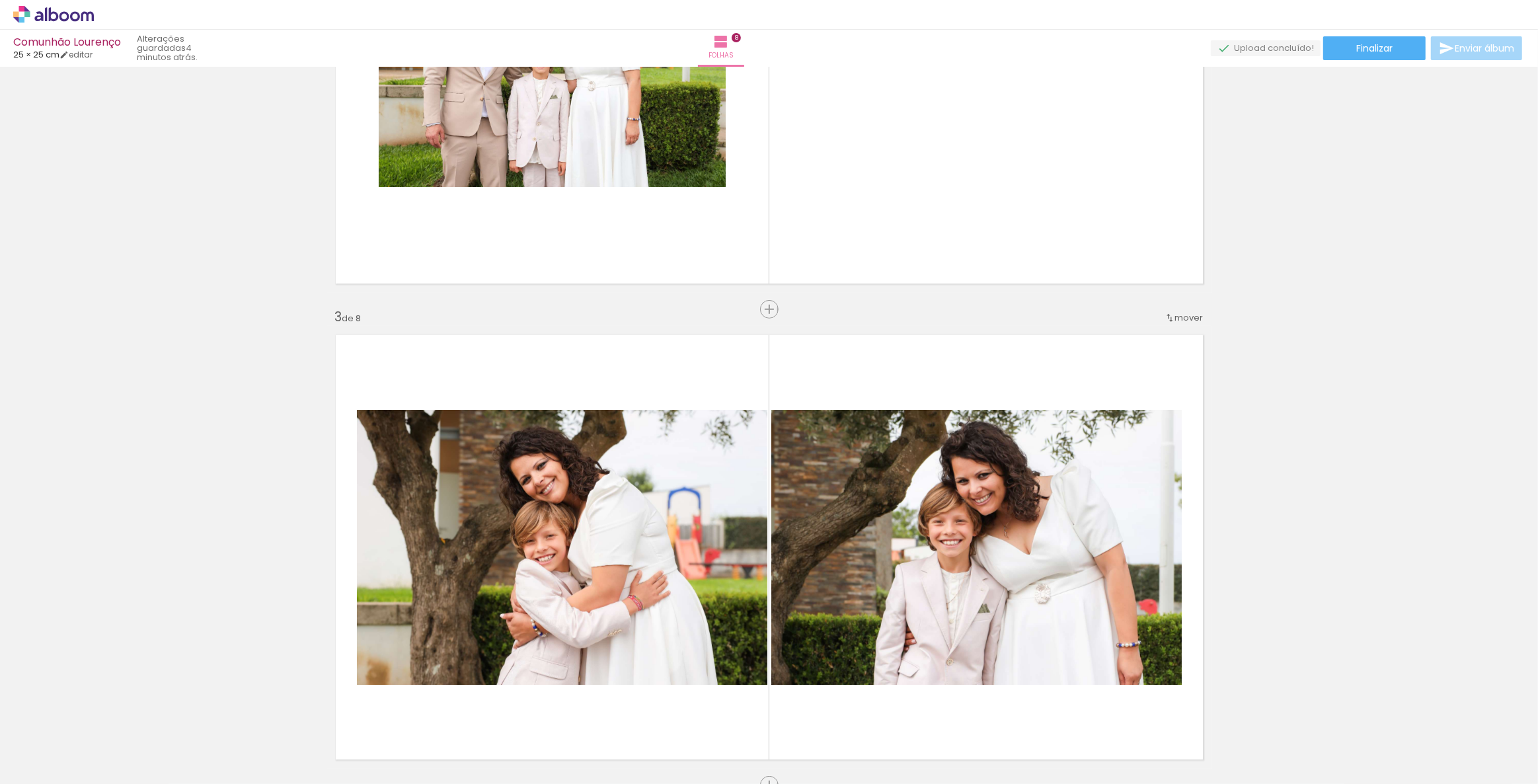
scroll to position [720, 0]
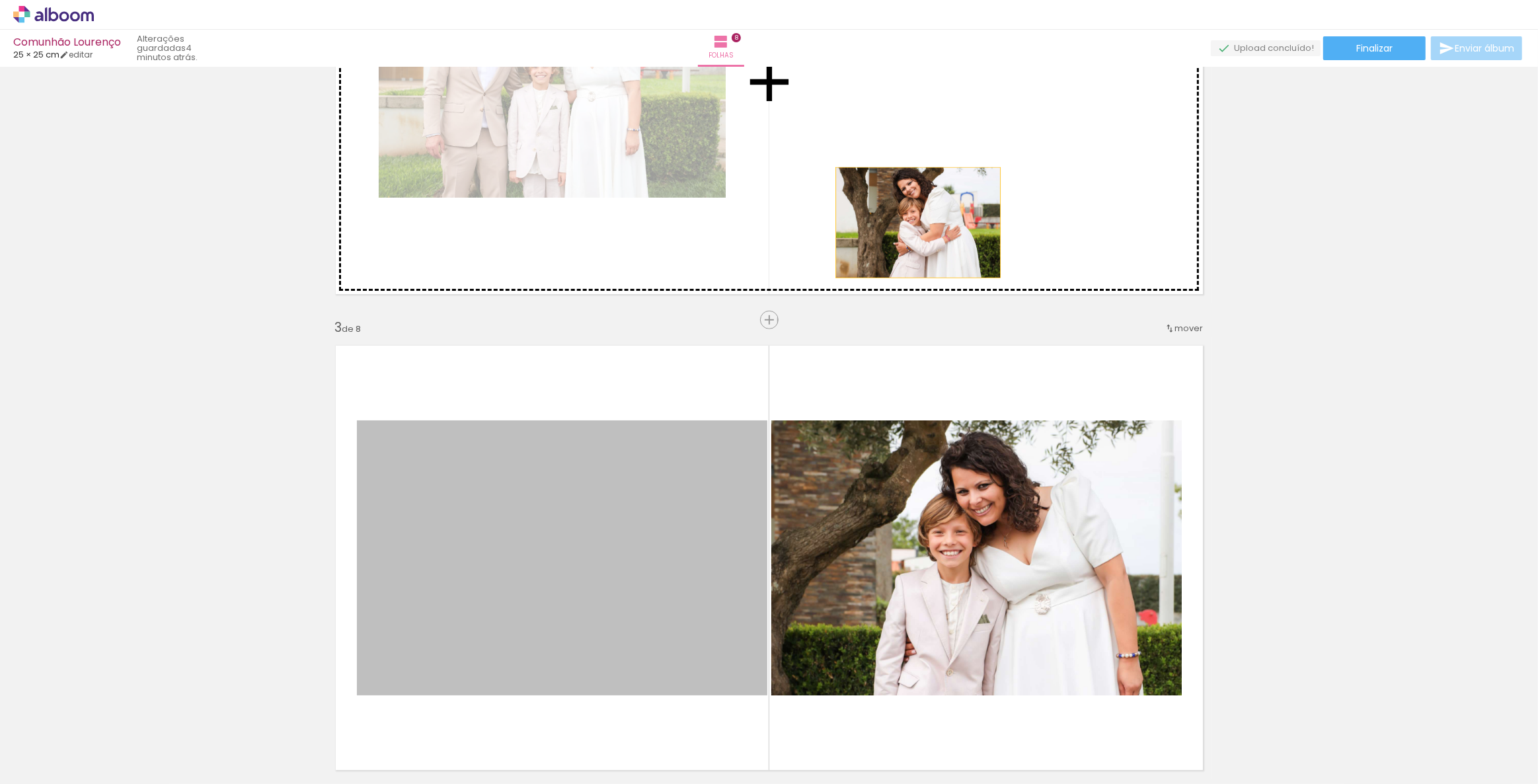
drag, startPoint x: 504, startPoint y: 528, endPoint x: 913, endPoint y: 222, distance: 510.8
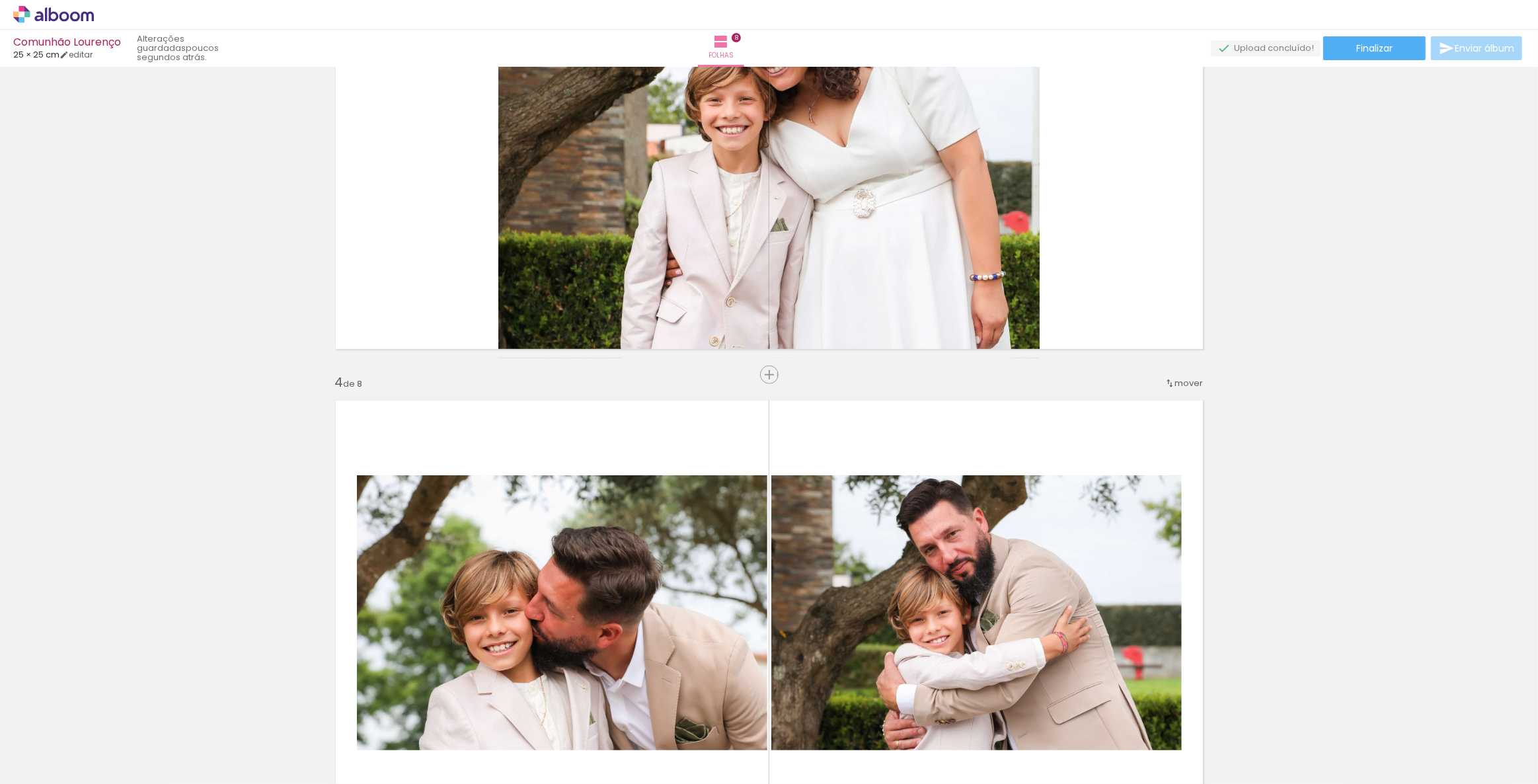
scroll to position [1201, 0]
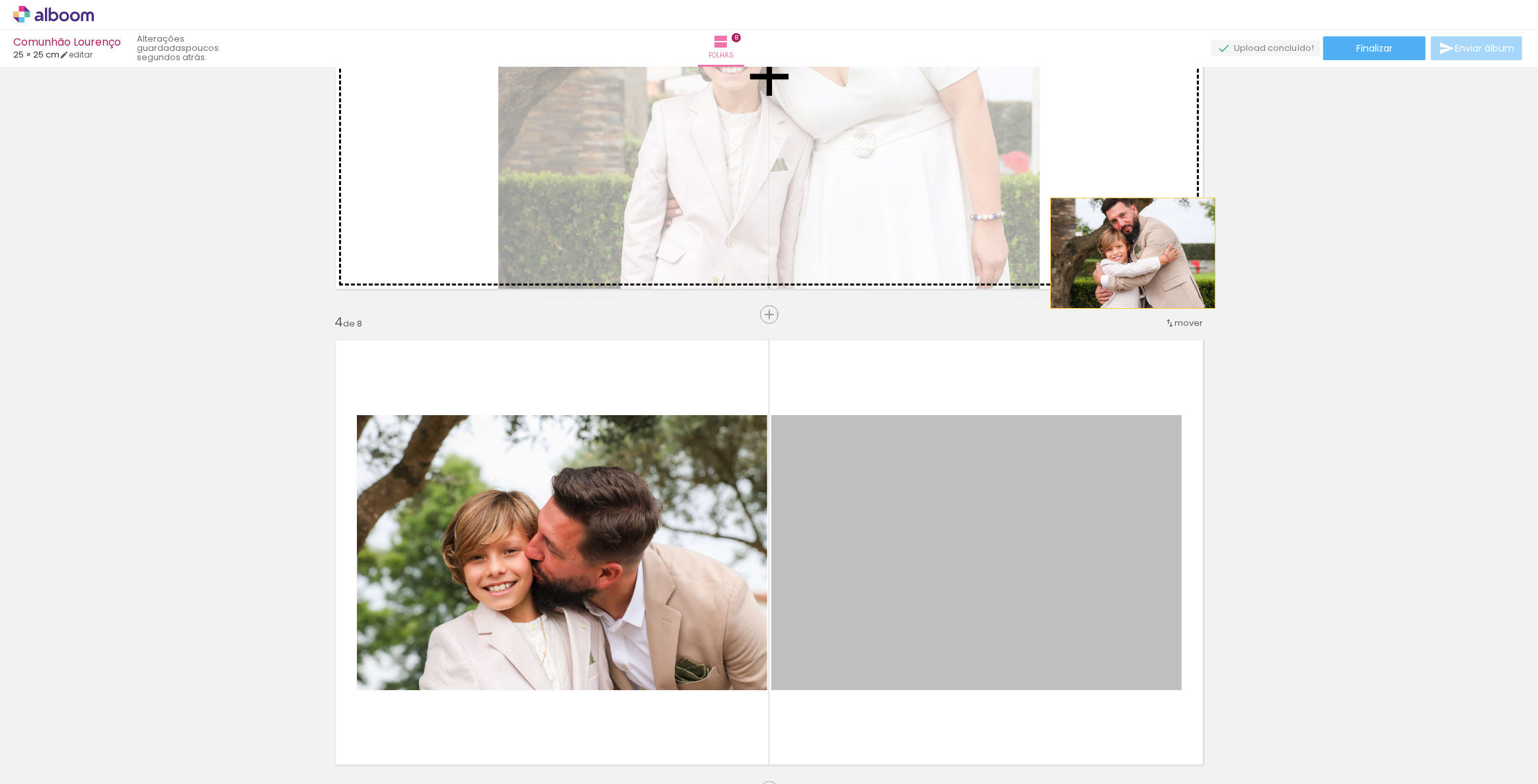
drag, startPoint x: 988, startPoint y: 568, endPoint x: 1129, endPoint y: 253, distance: 345.1
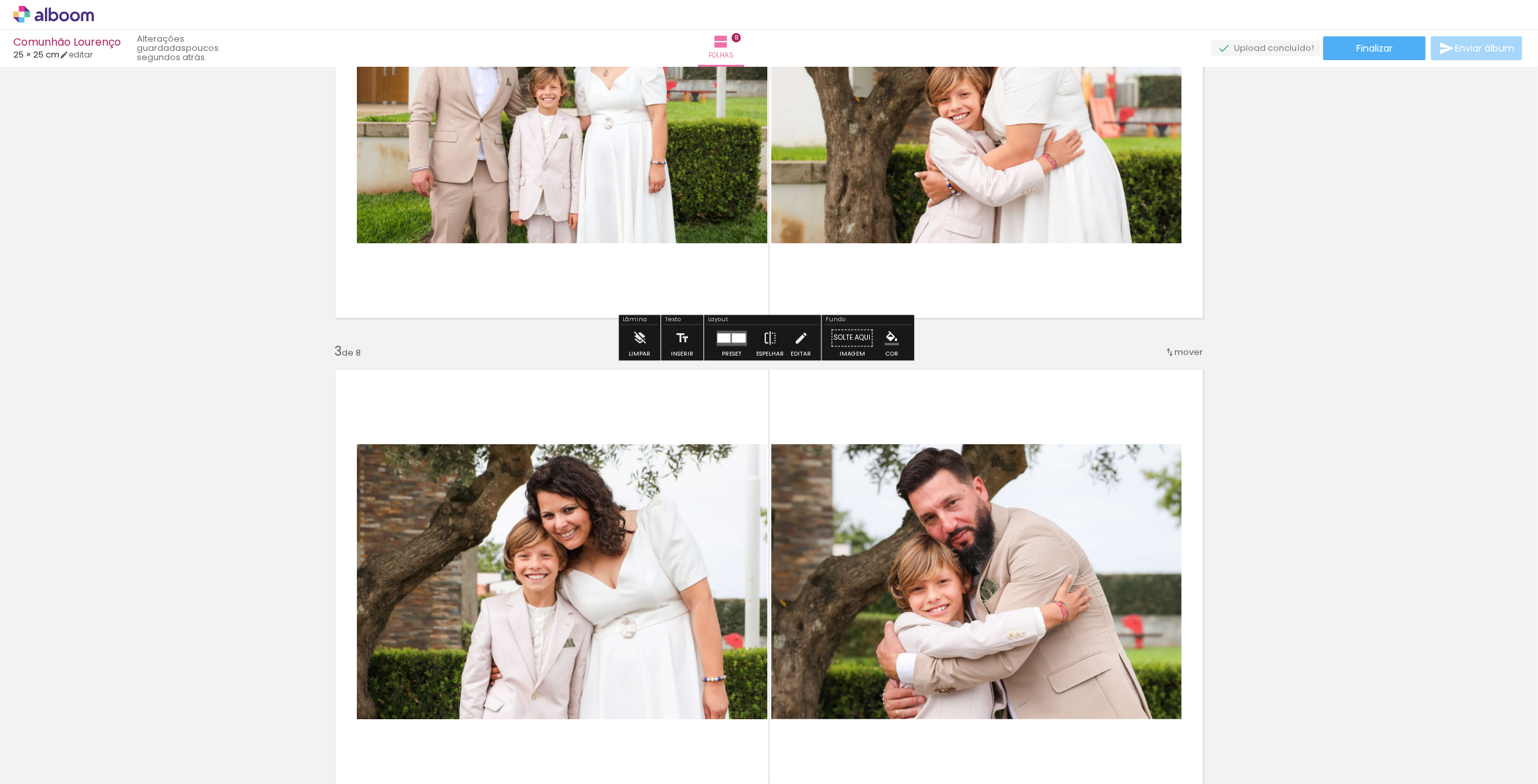
scroll to position [540, 0]
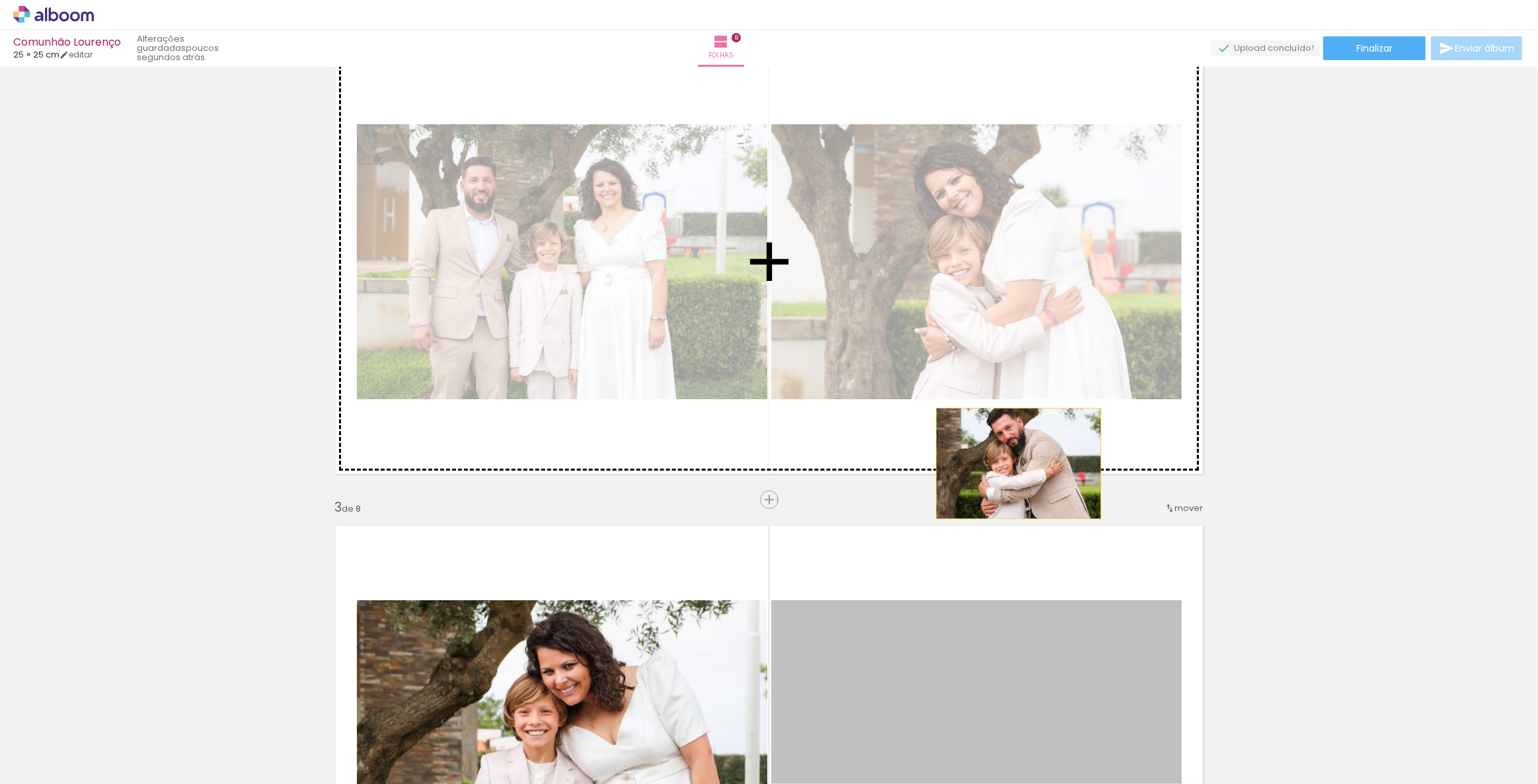
drag, startPoint x: 1022, startPoint y: 606, endPoint x: 1014, endPoint y: 463, distance: 143.2
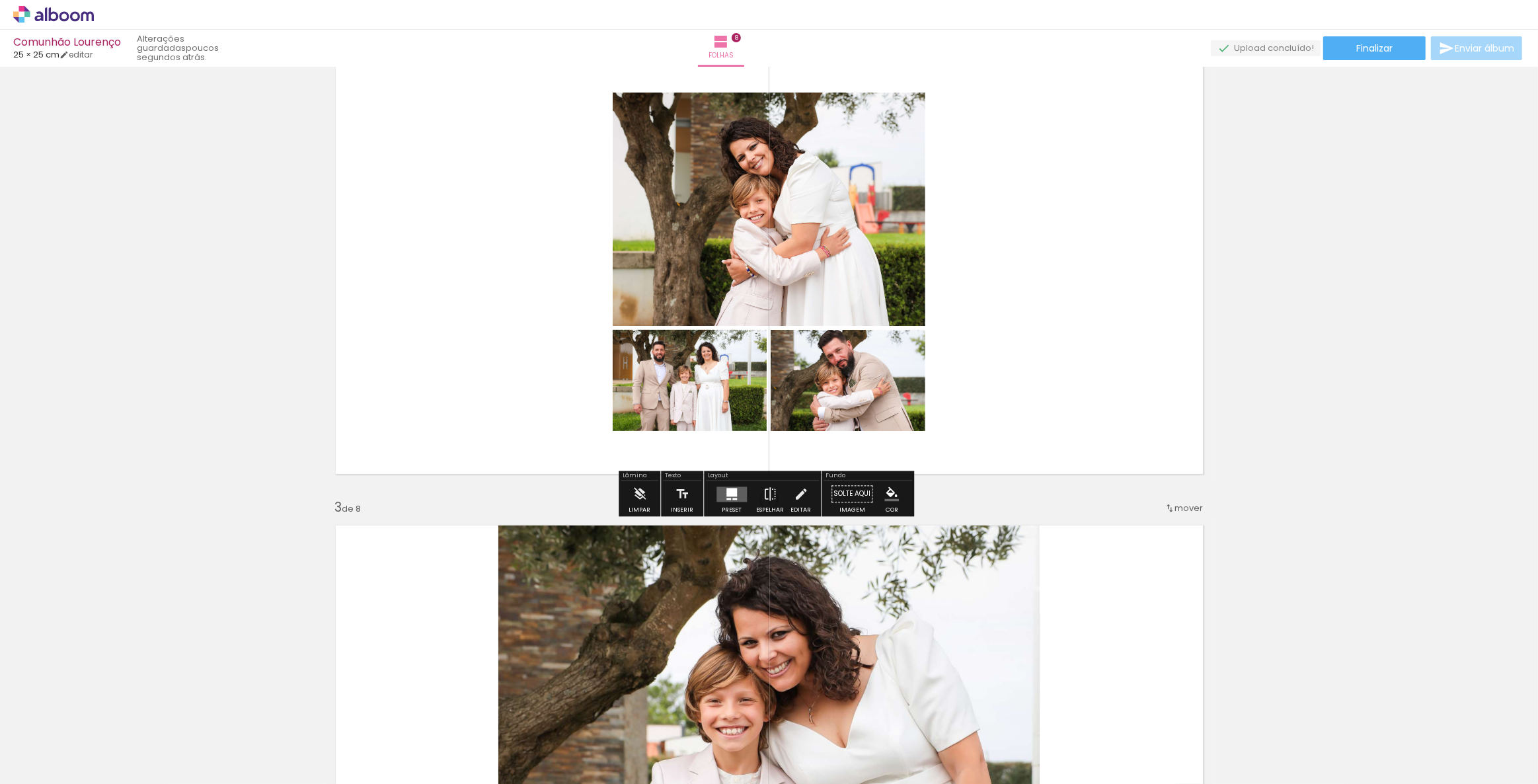
click at [727, 493] on div at bounding box center [732, 491] width 11 height 8
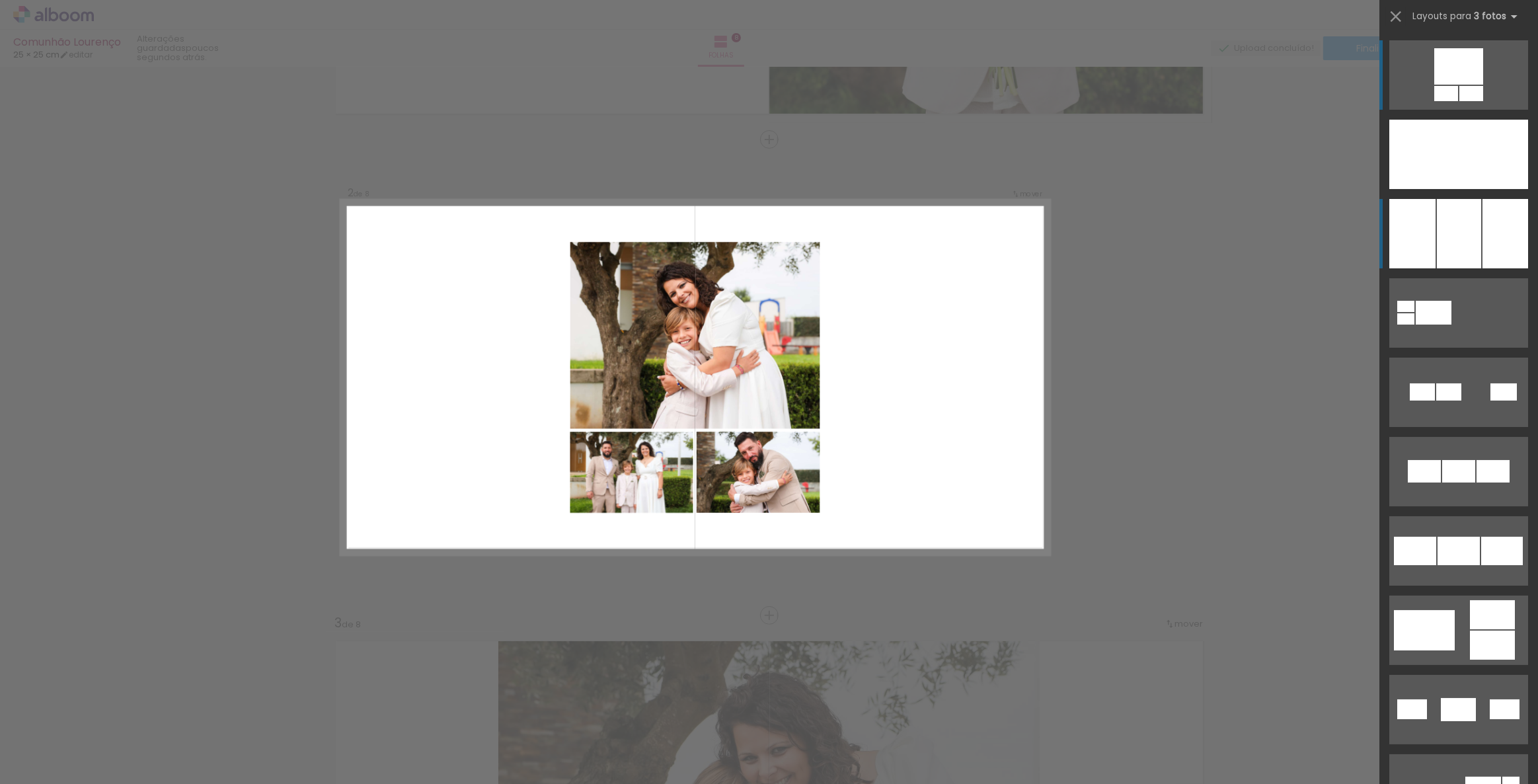
scroll to position [417, 0]
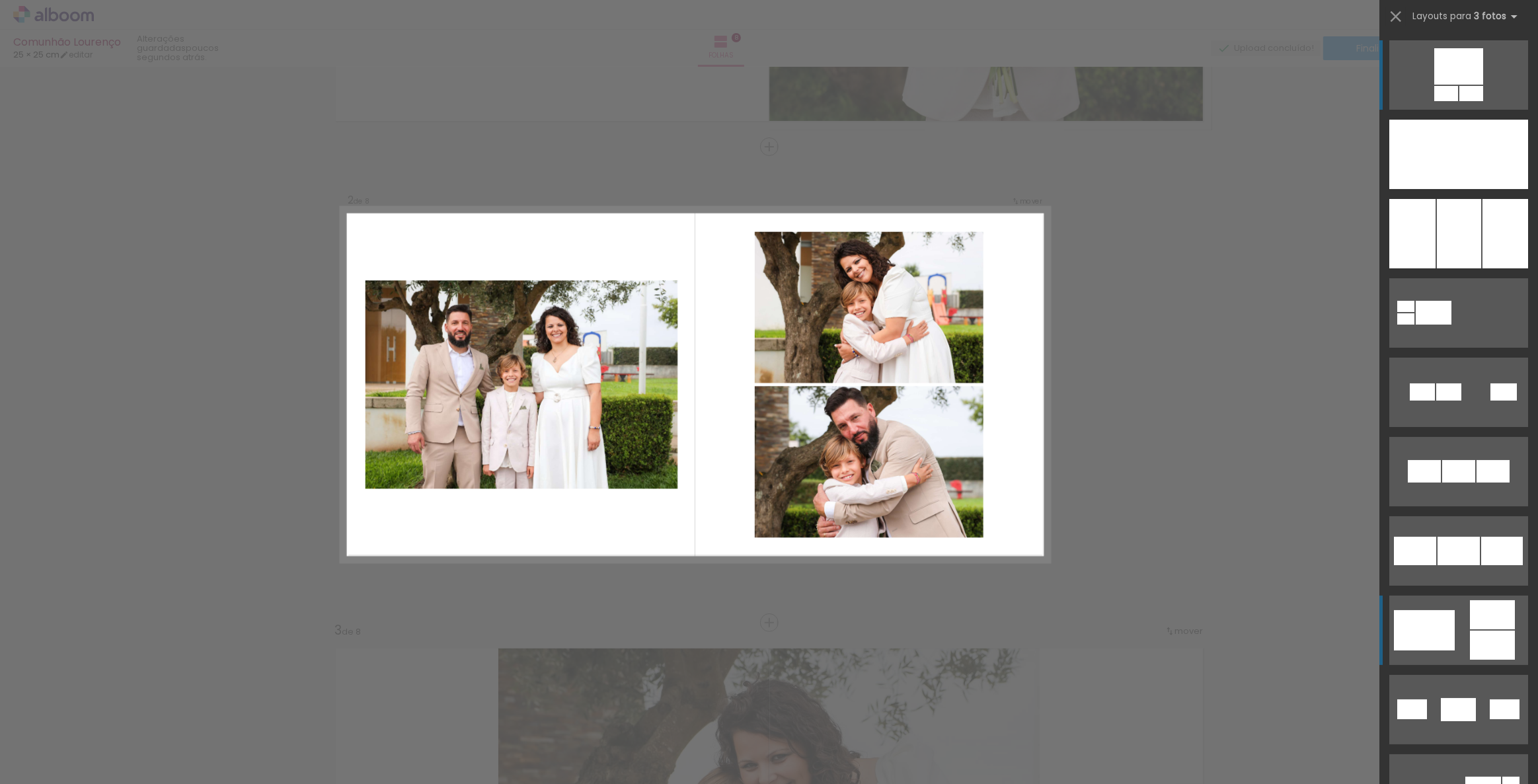
click at [1443, 628] on div at bounding box center [1424, 630] width 61 height 40
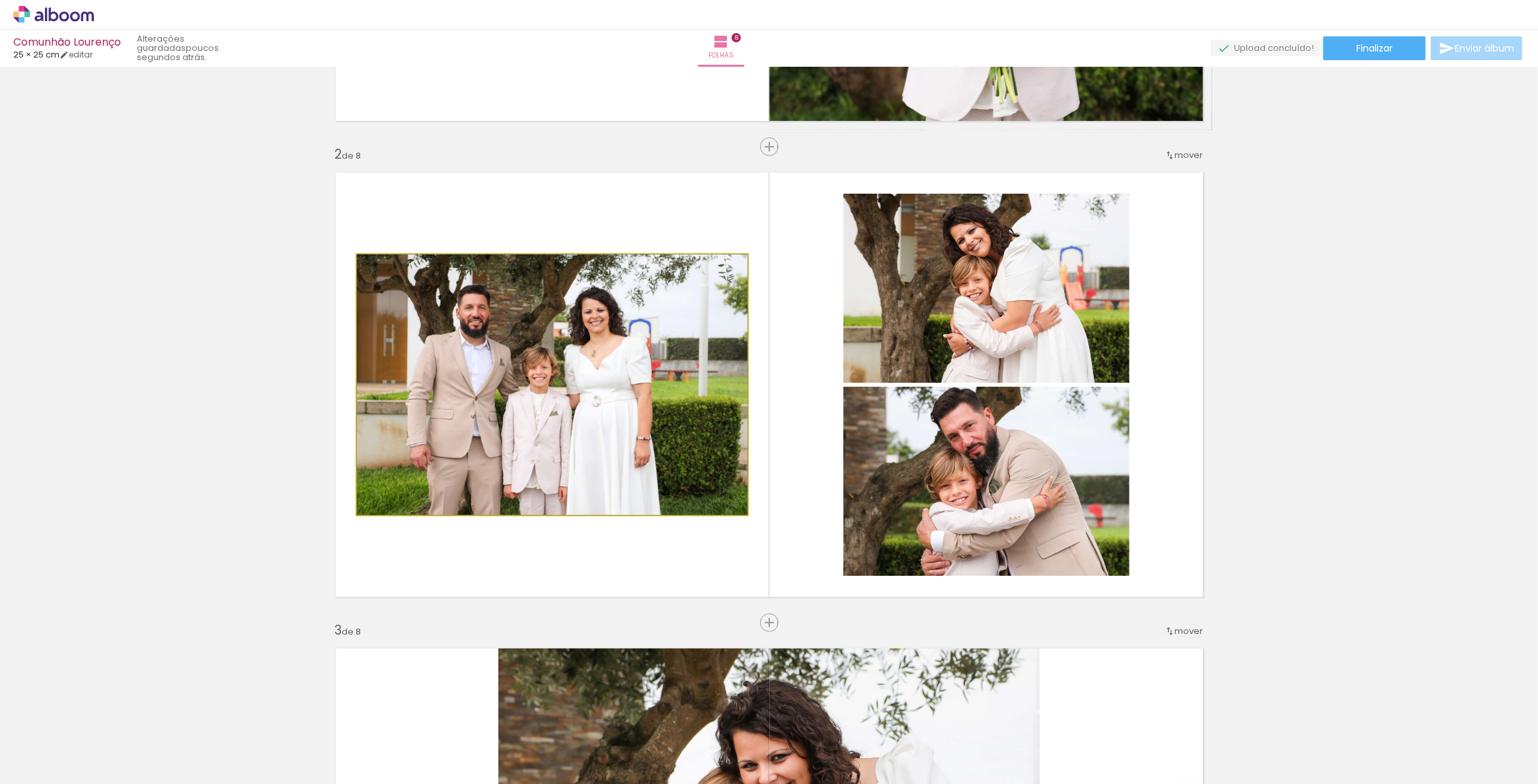
drag, startPoint x: 588, startPoint y: 445, endPoint x: 596, endPoint y: 434, distance: 13.6
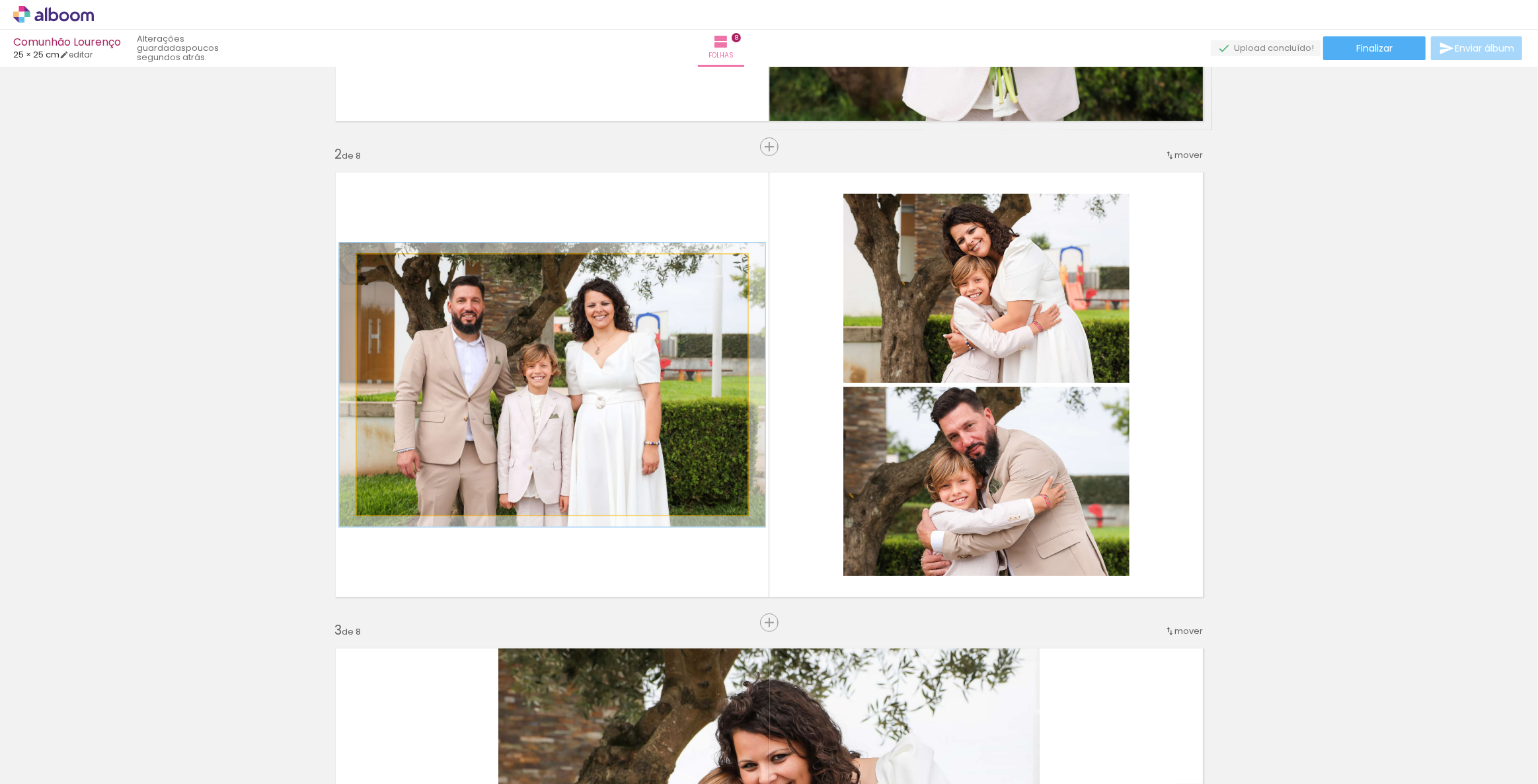
type paper-slider "109"
click at [387, 267] on div at bounding box center [391, 268] width 12 height 12
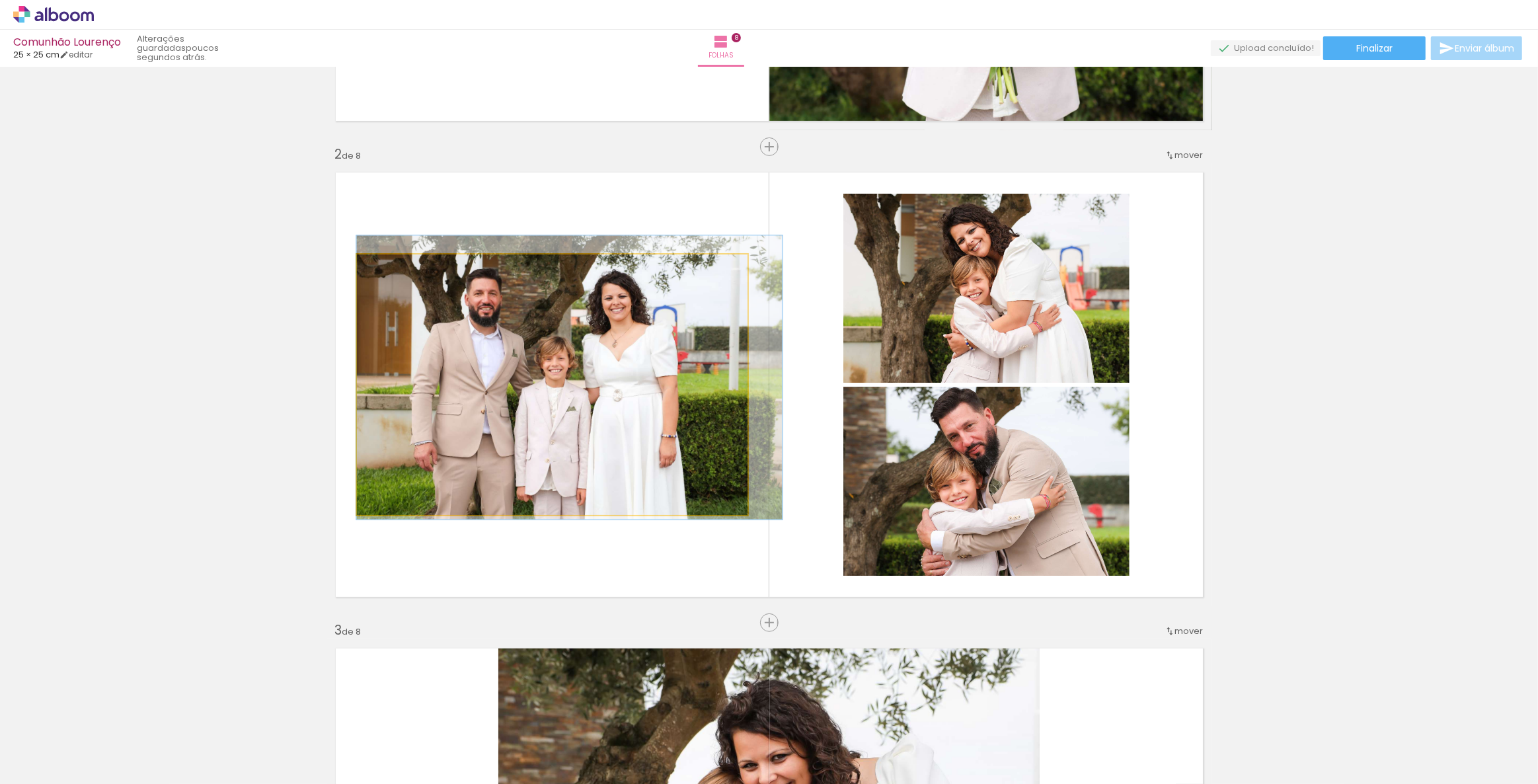
drag, startPoint x: 481, startPoint y: 340, endPoint x: 533, endPoint y: 334, distance: 52.3
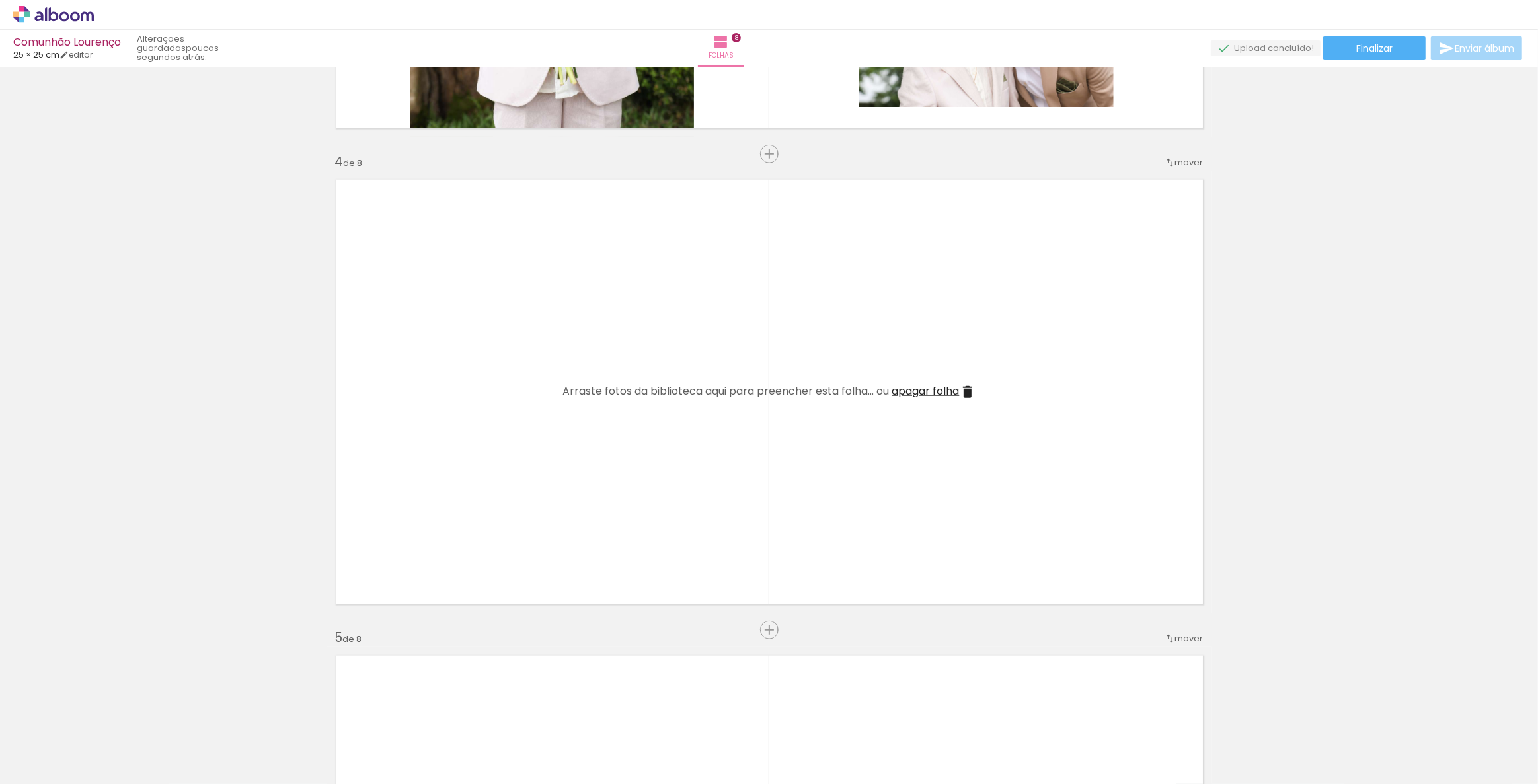
scroll to position [1201, 0]
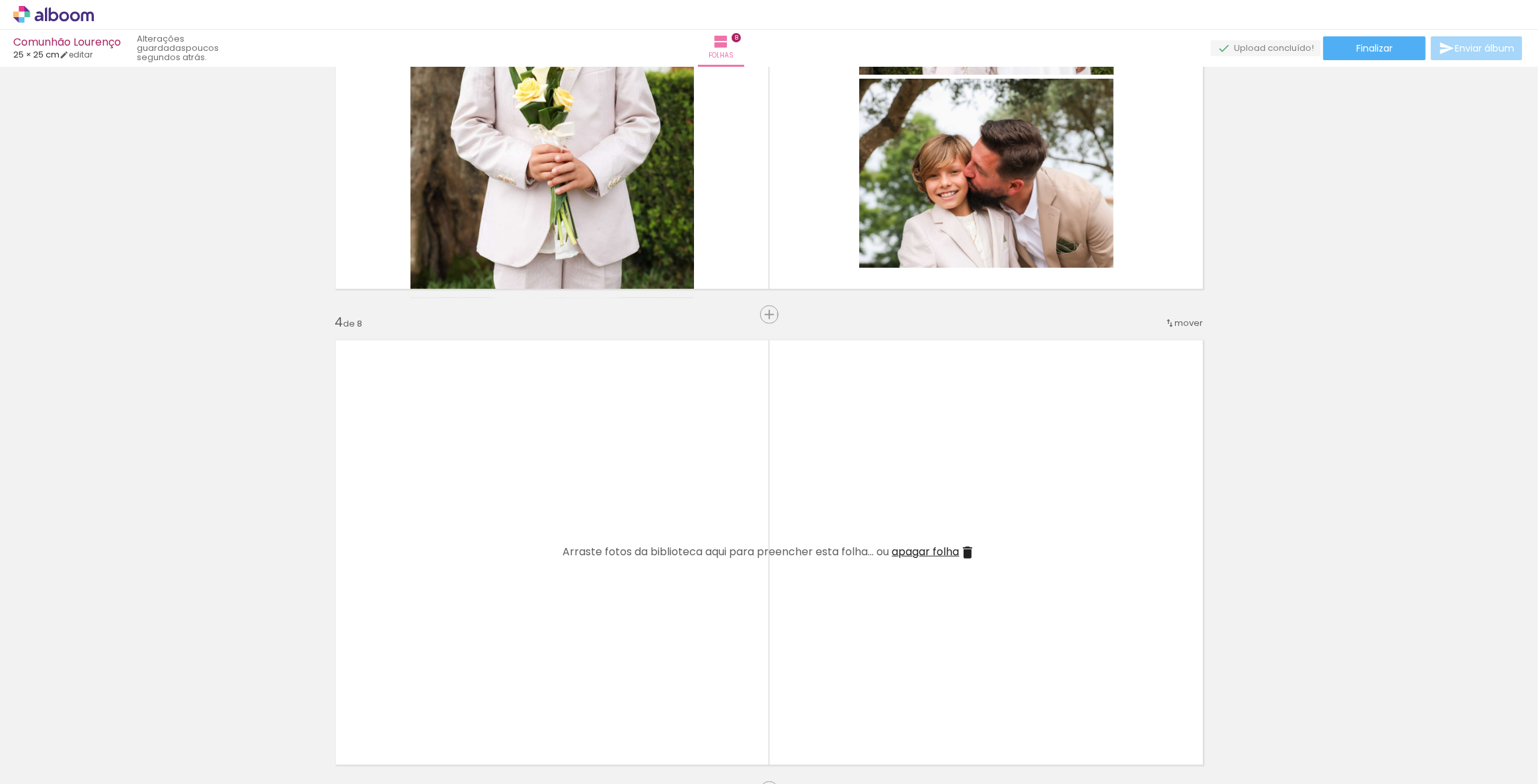
click at [971, 549] on iron-icon at bounding box center [967, 552] width 15 height 15
click at [966, 550] on iron-icon at bounding box center [967, 552] width 15 height 15
click at [961, 553] on iron-icon at bounding box center [967, 552] width 15 height 15
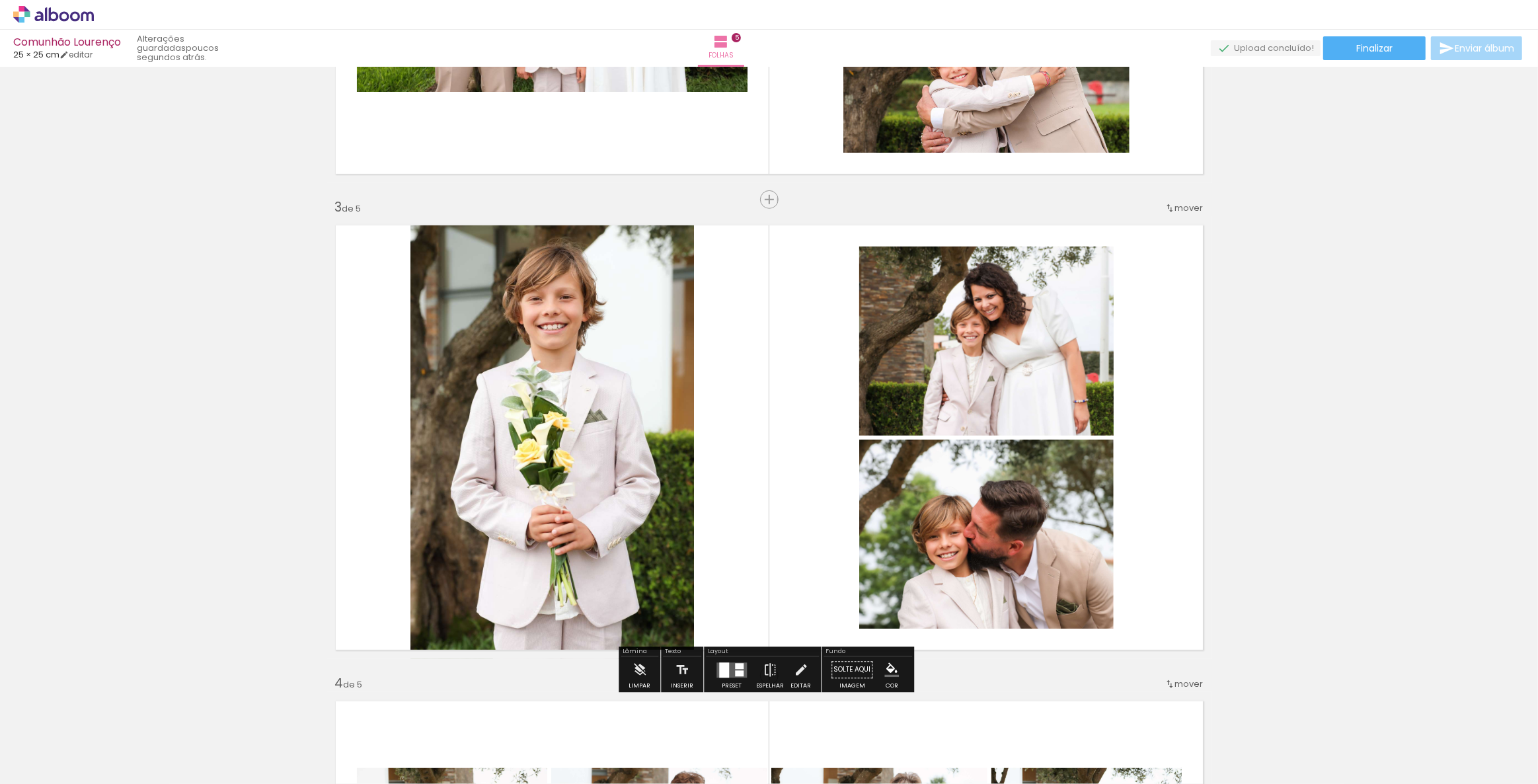
scroll to position [901, 0]
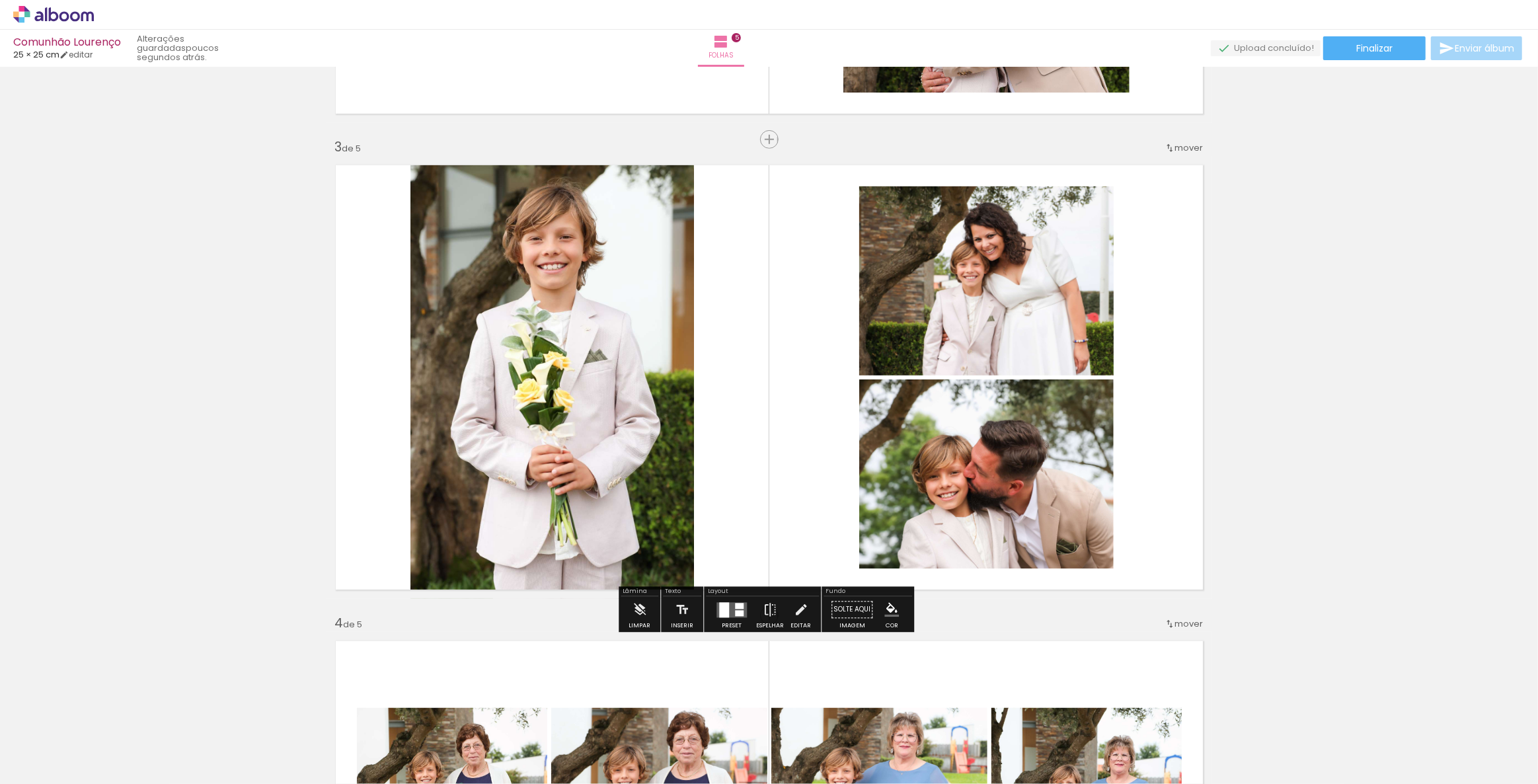
click at [723, 610] on div at bounding box center [724, 609] width 10 height 15
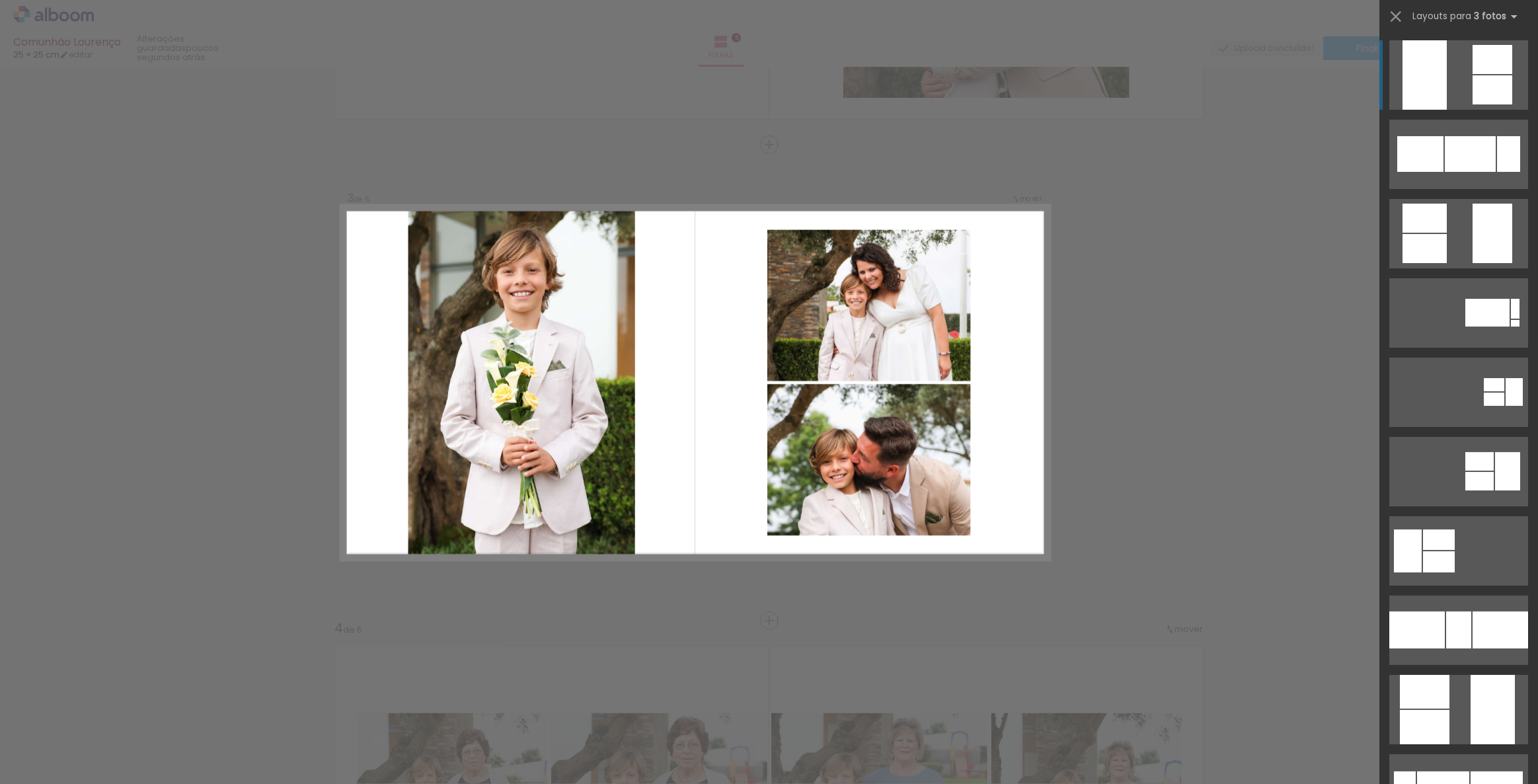
scroll to position [894, 0]
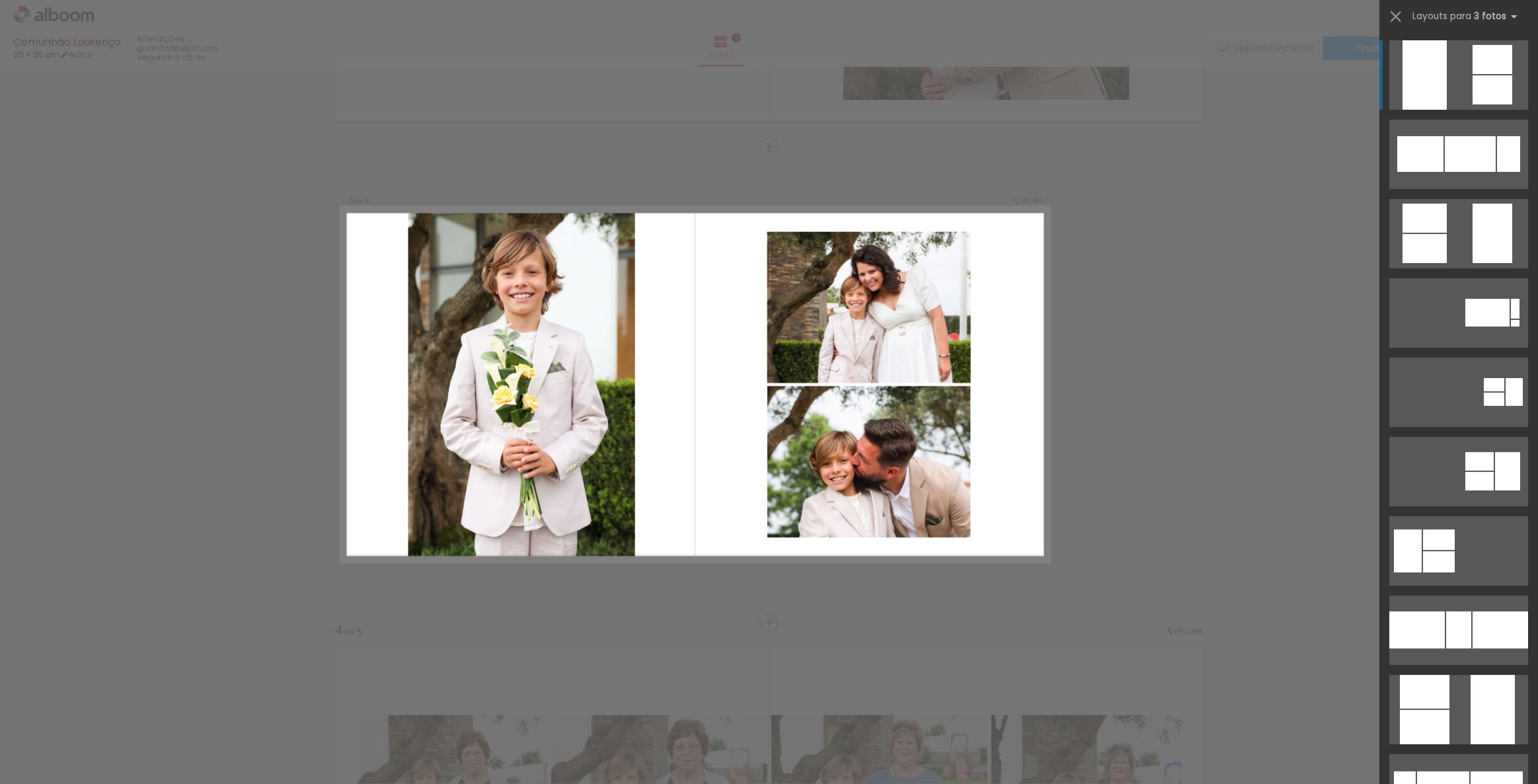
click at [1143, 337] on div "Confirmar Cancelar" at bounding box center [769, 617] width 1538 height 2887
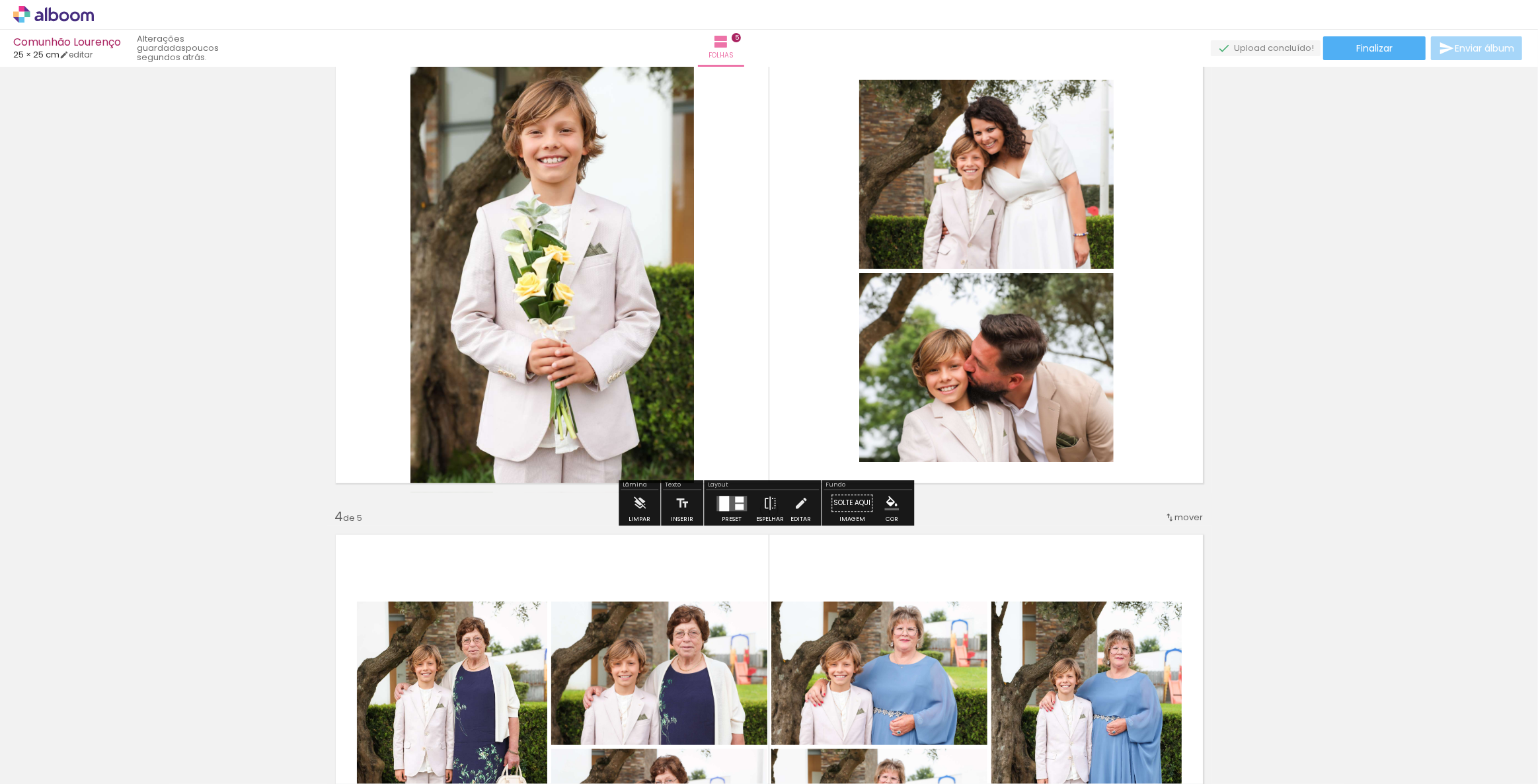
scroll to position [1014, 0]
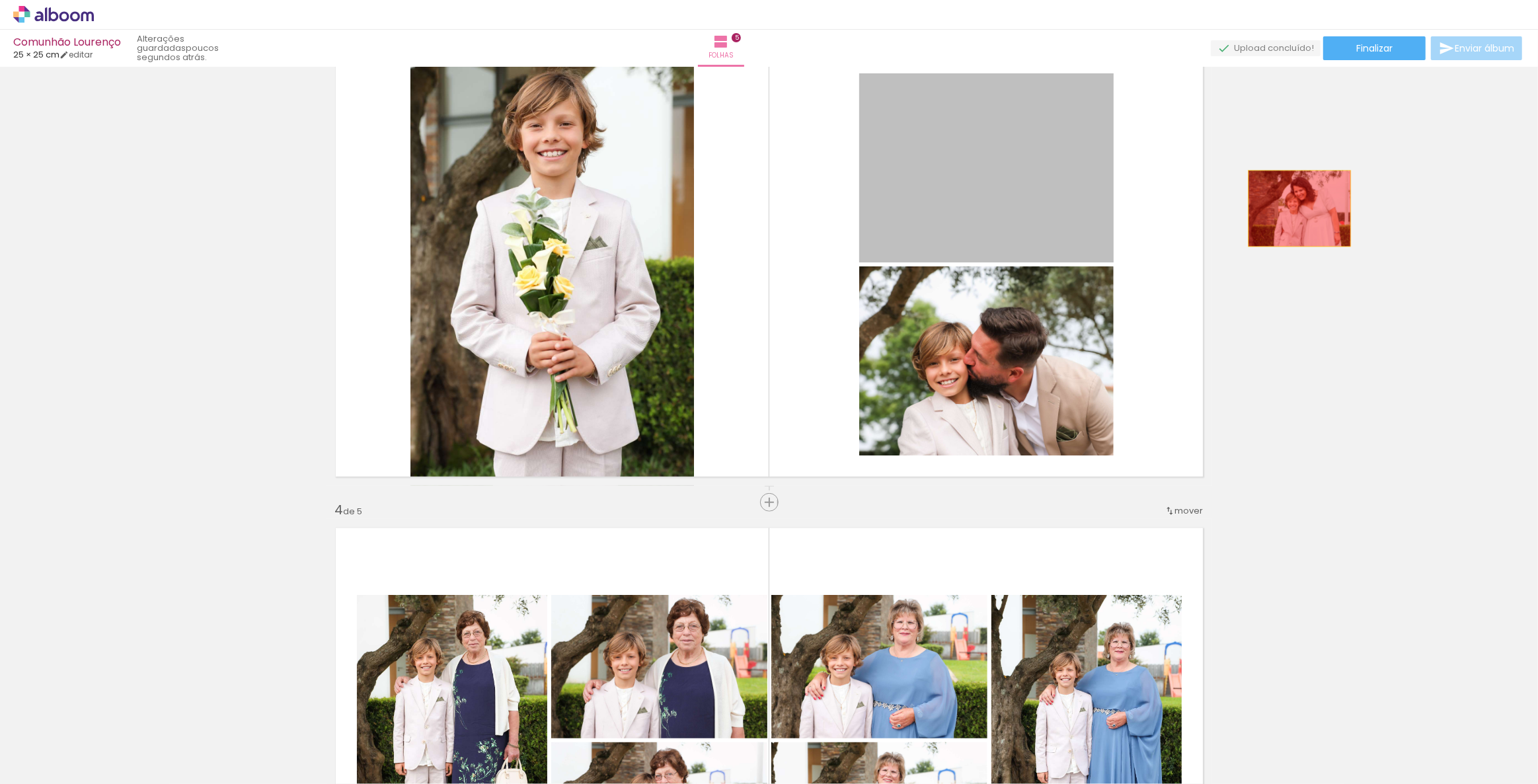
drag, startPoint x: 1015, startPoint y: 216, endPoint x: 1298, endPoint y: 209, distance: 283.1
click at [1298, 209] on div "Inserir folha 1 de 5 Inserir folha 2 de 5 Inserir folha 3 de 5 Inserir folha 4 …" at bounding box center [769, 486] width 1538 height 2856
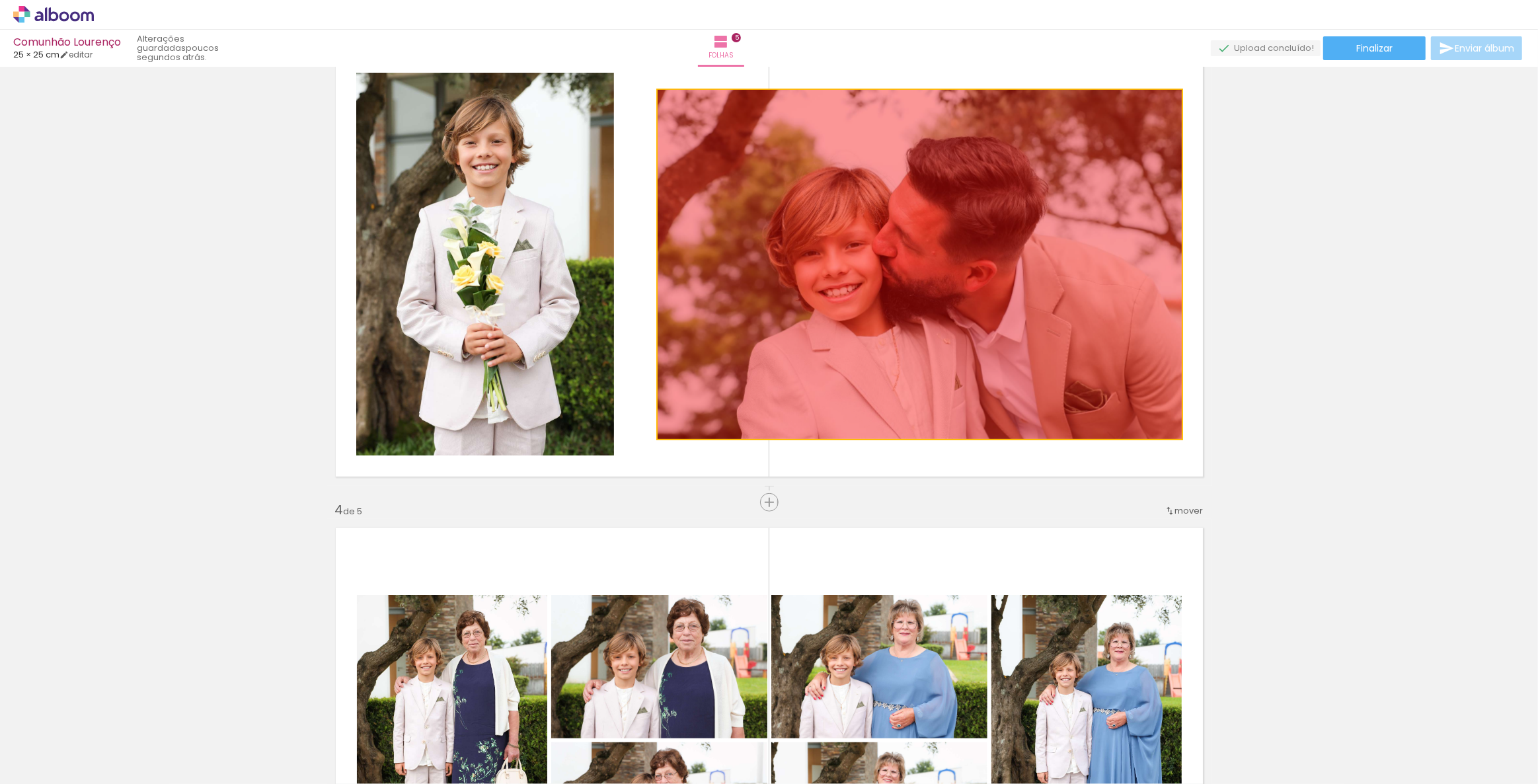
drag, startPoint x: 987, startPoint y: 345, endPoint x: 1328, endPoint y: 312, distance: 342.6
click at [1328, 312] on div "Inserir folha 1 de 5 Inserir folha 2 de 5 Inserir folha 3 de 5 Inserir folha 4 …" at bounding box center [769, 486] width 1538 height 2856
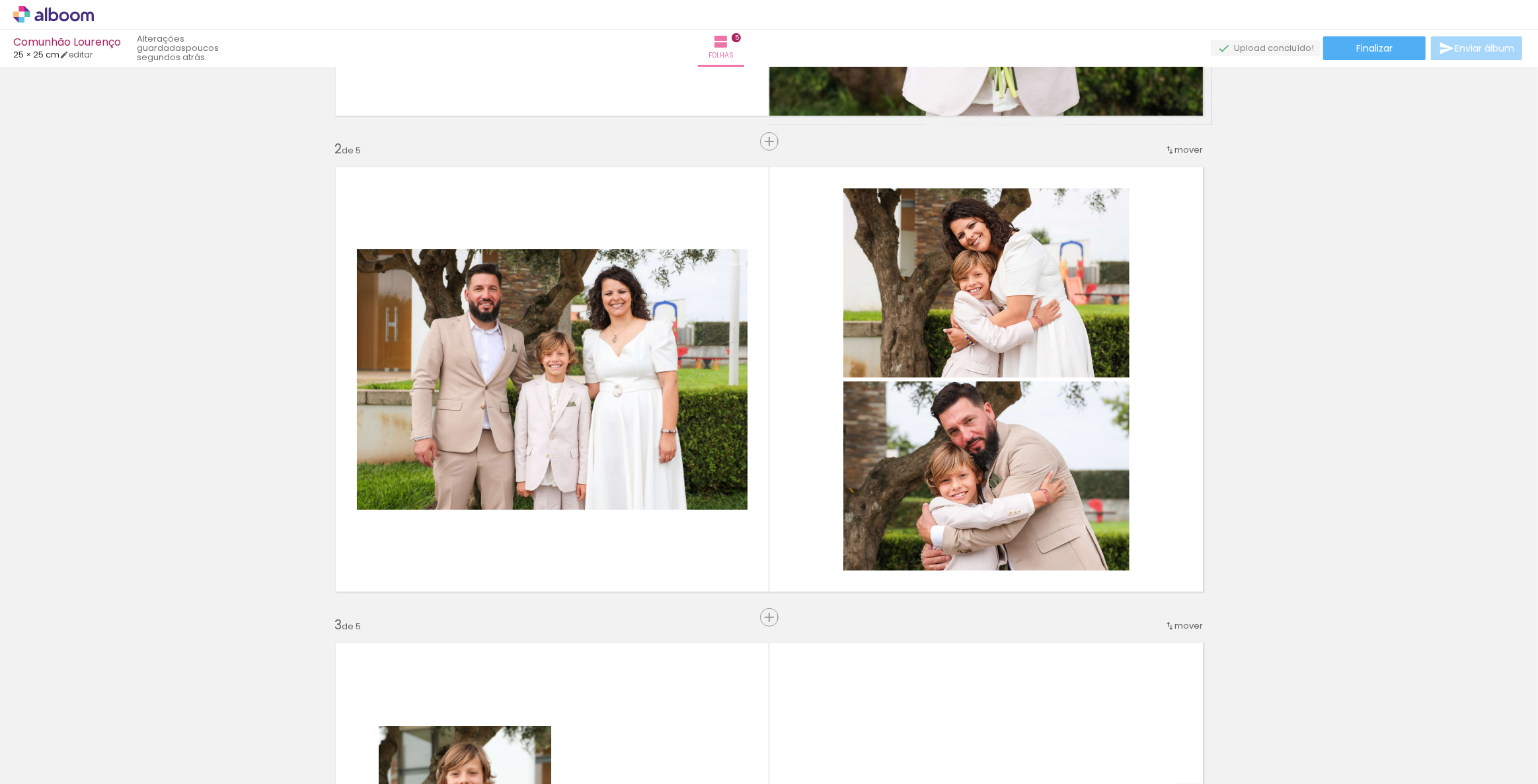
scroll to position [413, 0]
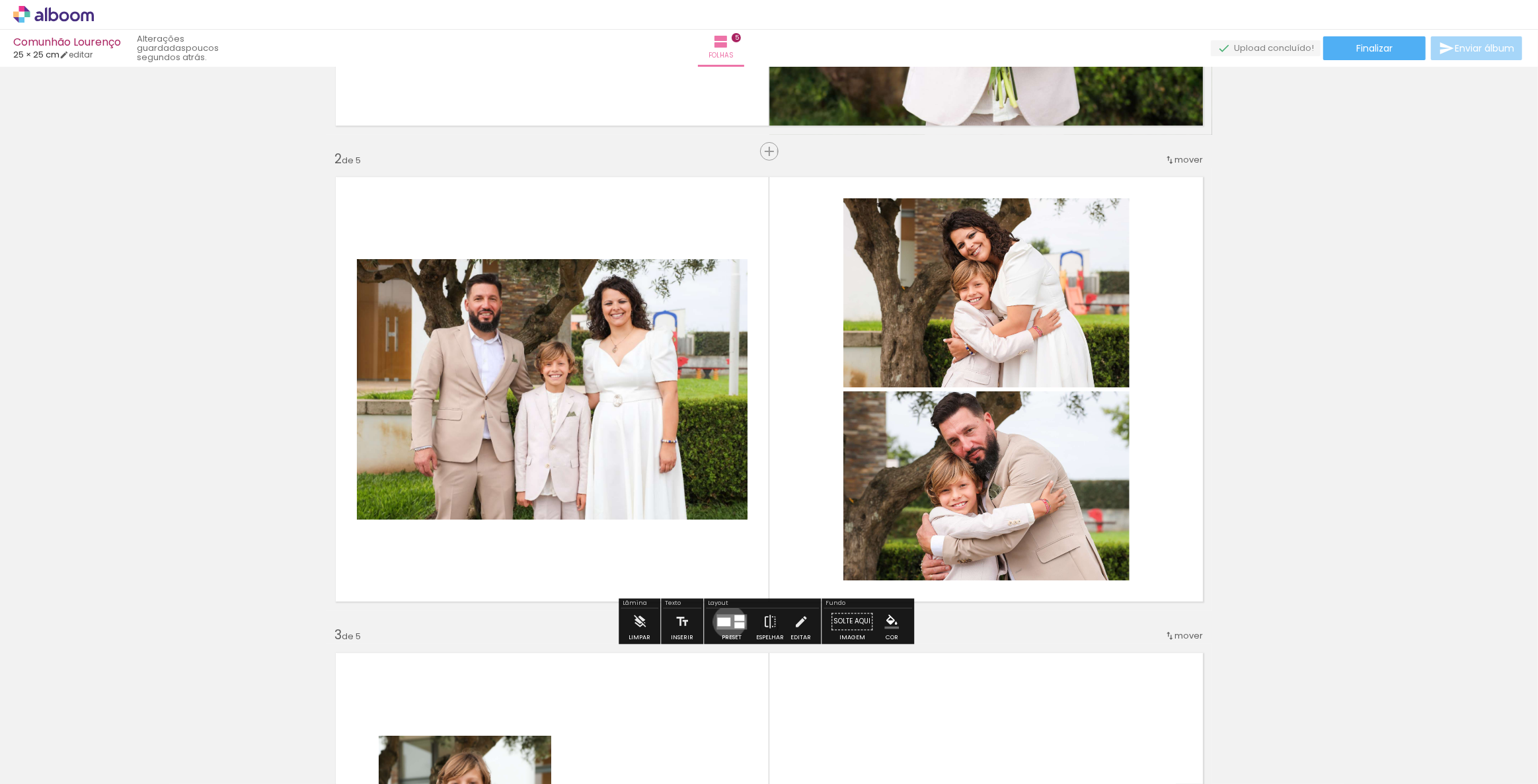
click at [727, 621] on div at bounding box center [723, 621] width 14 height 8
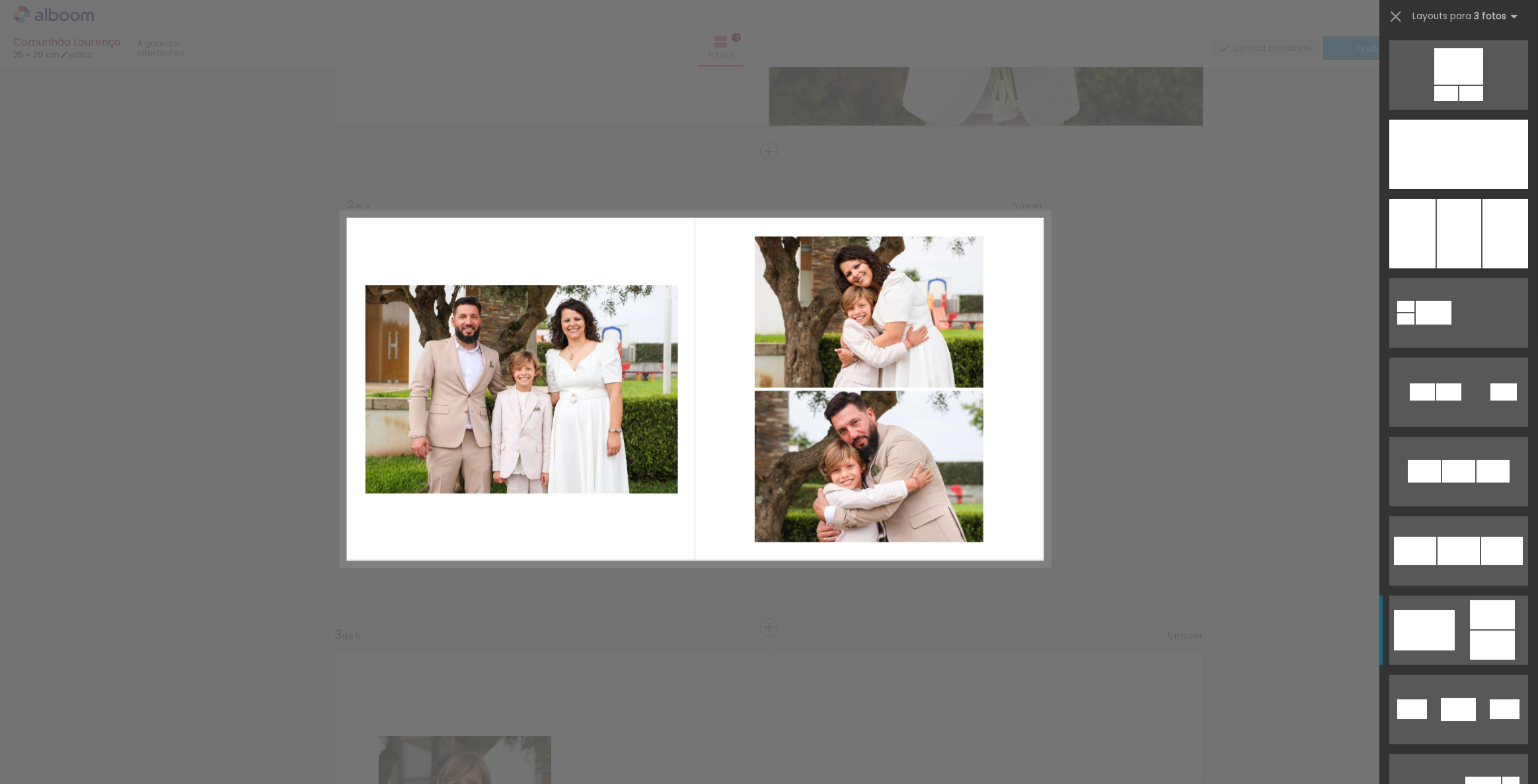
scroll to position [555, 0]
